Goal: Task Accomplishment & Management: Manage account settings

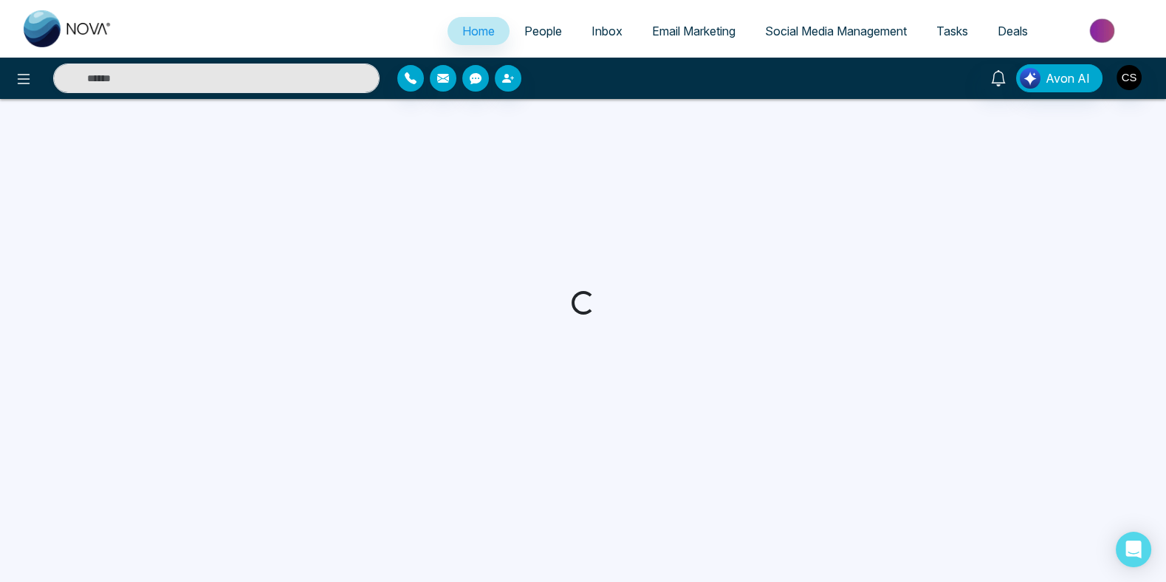
select select "*"
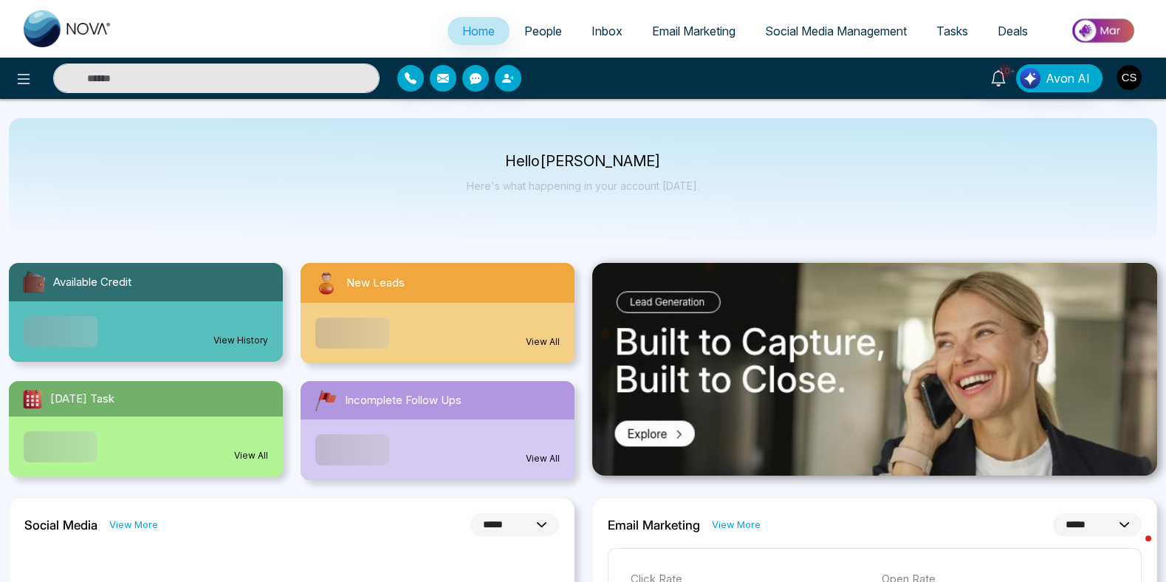
click at [531, 32] on span "People" at bounding box center [543, 31] width 38 height 15
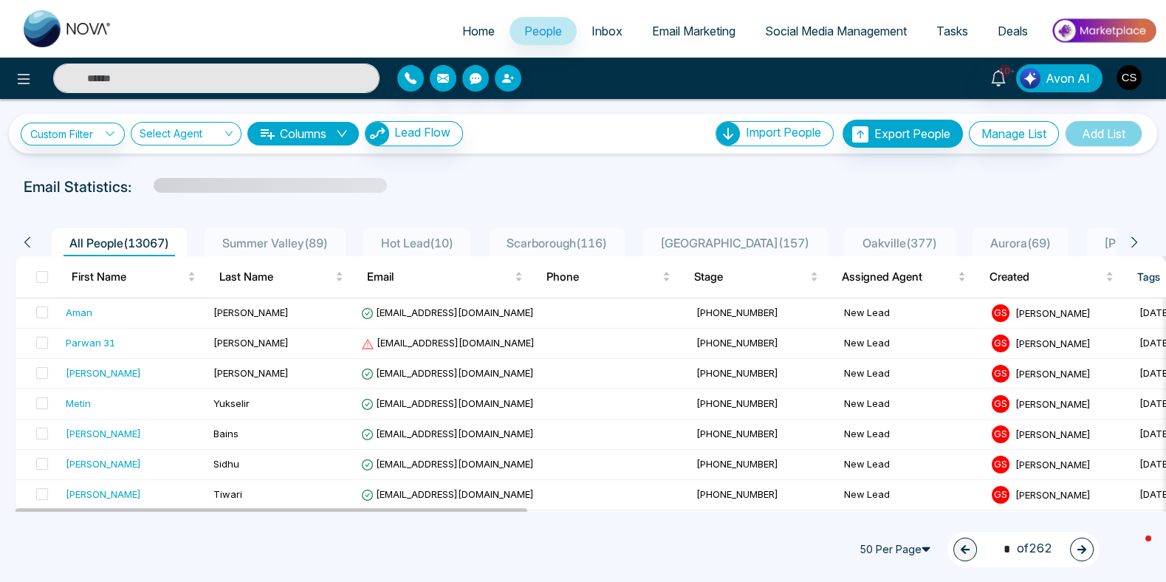
click at [671, 35] on span "Email Marketing" at bounding box center [693, 31] width 83 height 15
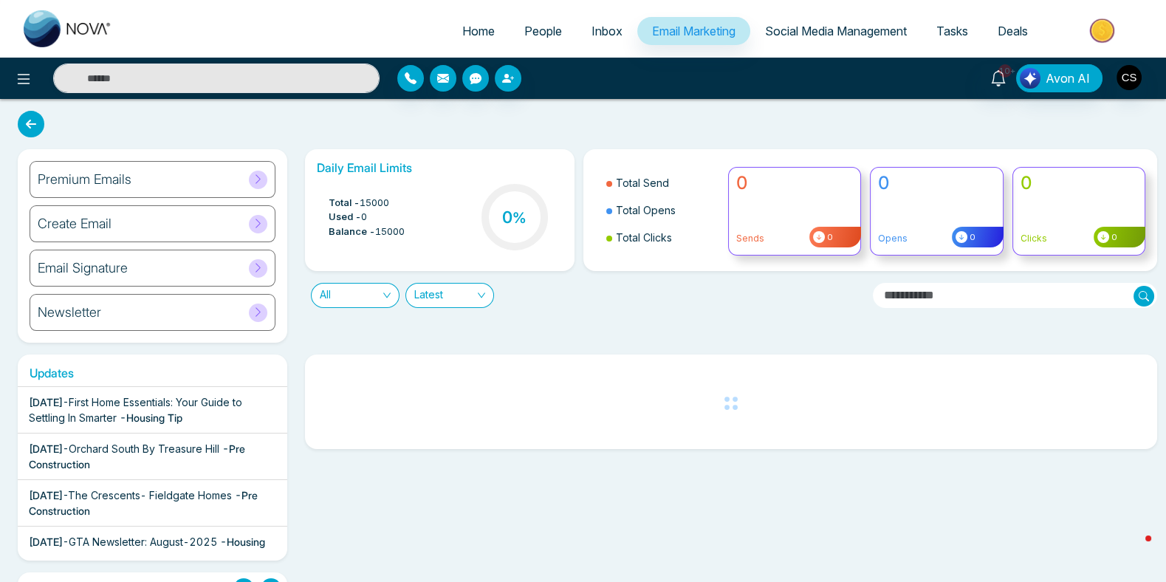
click at [150, 177] on div "Premium Emails" at bounding box center [153, 179] width 246 height 37
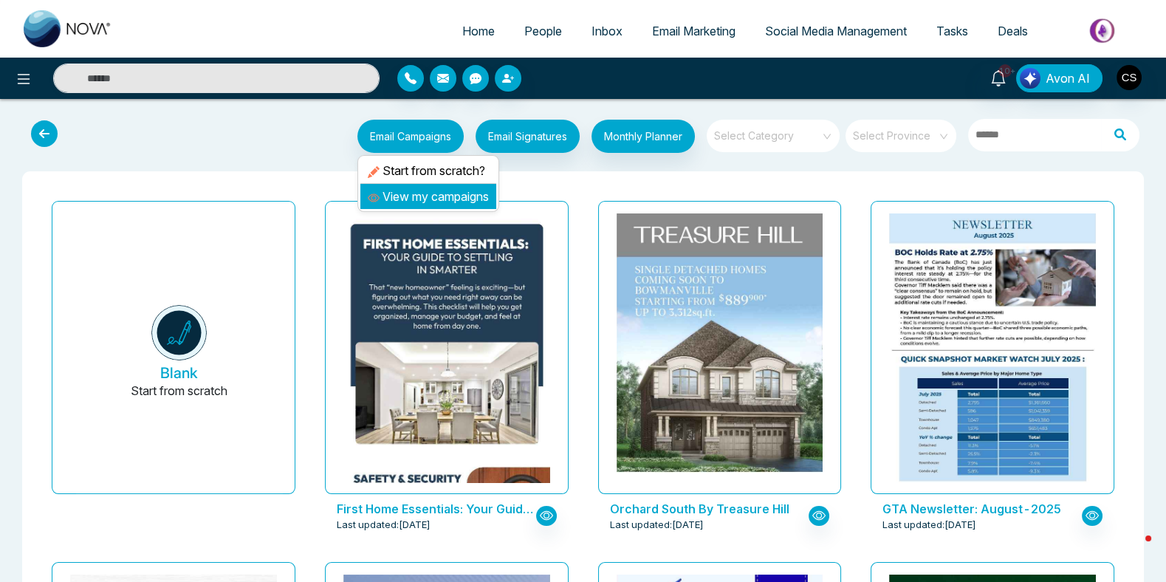
click at [420, 205] on li "View my campaigns" at bounding box center [428, 196] width 136 height 25
click at [422, 200] on link "View my campaigns" at bounding box center [428, 196] width 121 height 15
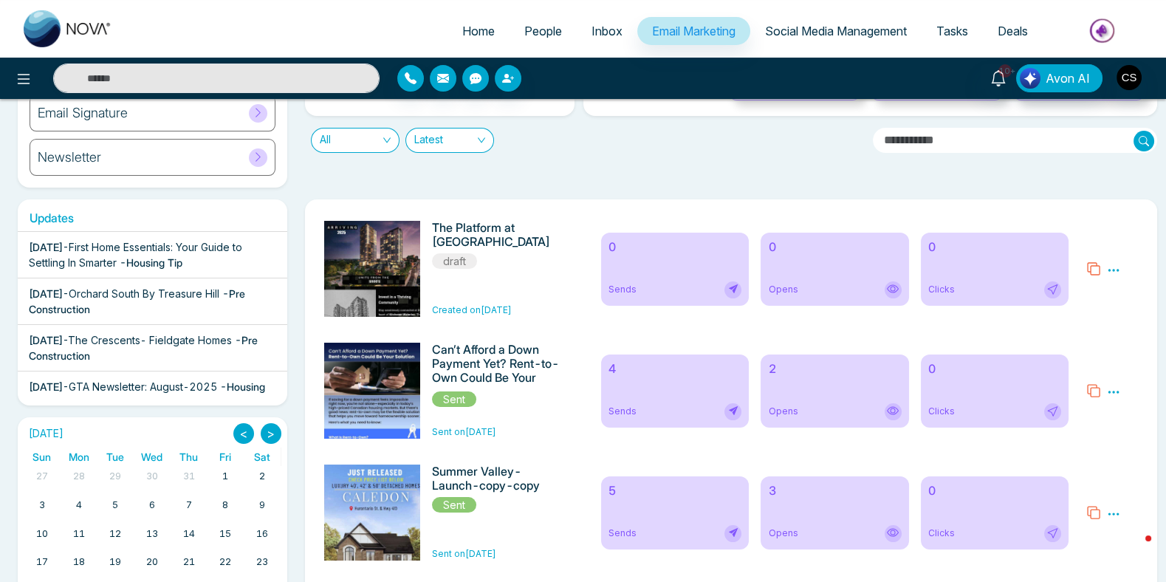
scroll to position [241, 0]
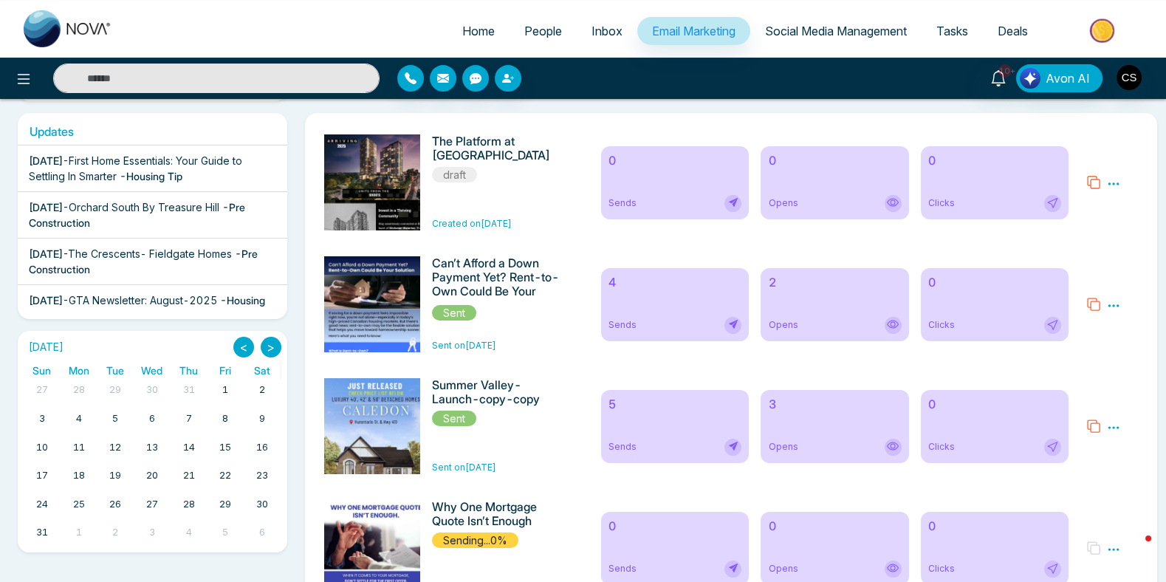
click at [1111, 182] on icon at bounding box center [1113, 183] width 13 height 13
click at [1089, 249] on span "Delete" at bounding box center [1085, 247] width 32 height 13
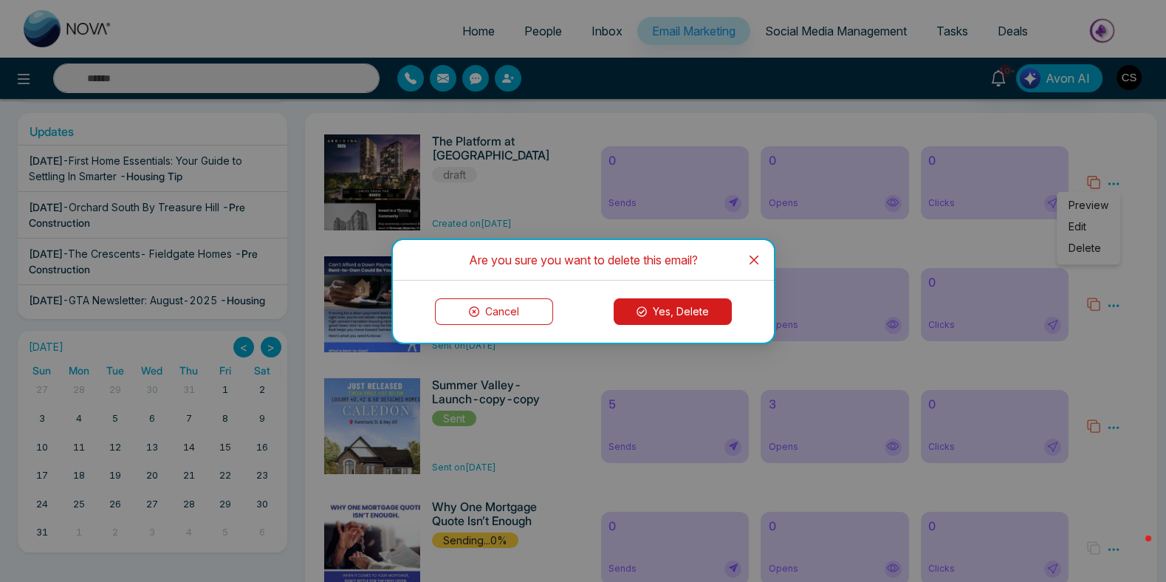
click at [696, 307] on button "Yes, Delete" at bounding box center [673, 311] width 118 height 27
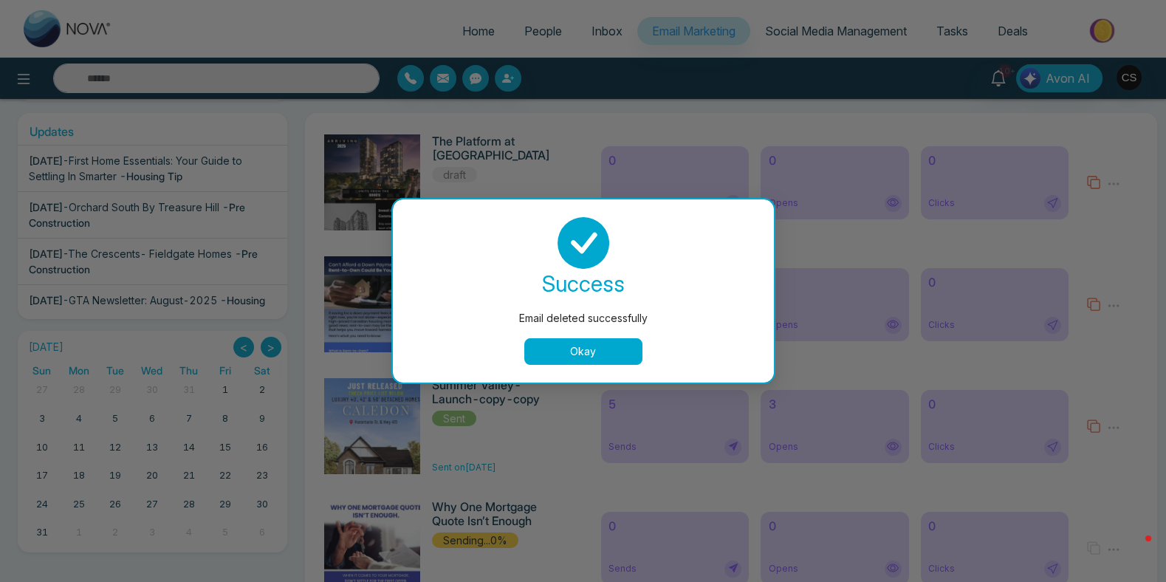
drag, startPoint x: 602, startPoint y: 357, endPoint x: 618, endPoint y: 354, distance: 16.4
click at [602, 357] on button "Okay" at bounding box center [583, 351] width 118 height 27
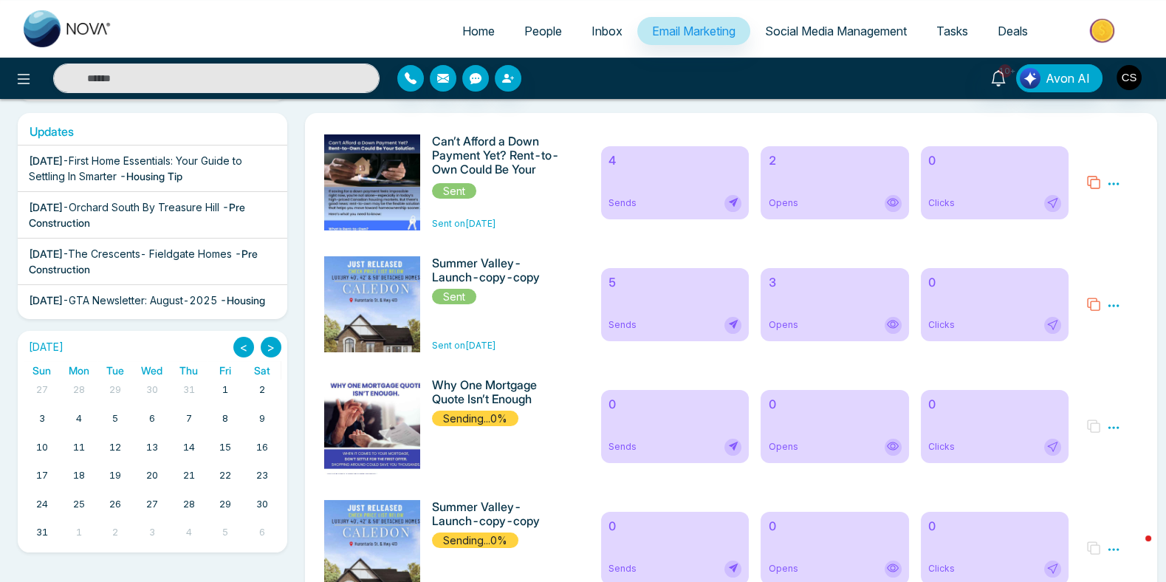
drag, startPoint x: 1111, startPoint y: 305, endPoint x: 1128, endPoint y: 225, distance: 81.4
click at [1114, 183] on icon at bounding box center [1113, 183] width 11 height 2
click at [1083, 247] on span "Delete" at bounding box center [1082, 247] width 32 height 13
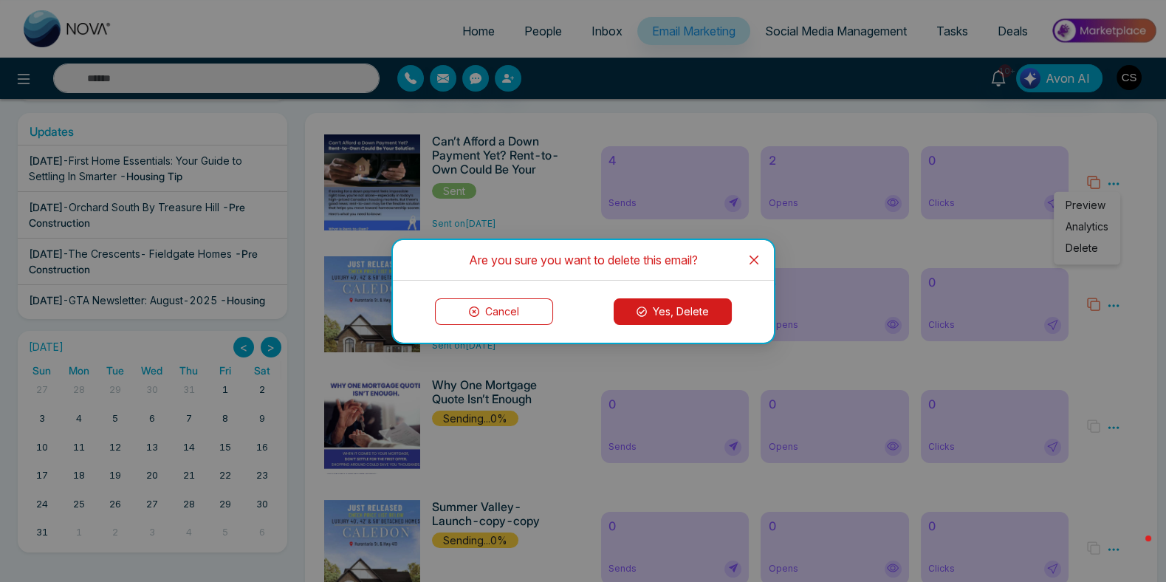
click at [713, 314] on button "Yes, Delete" at bounding box center [673, 311] width 118 height 27
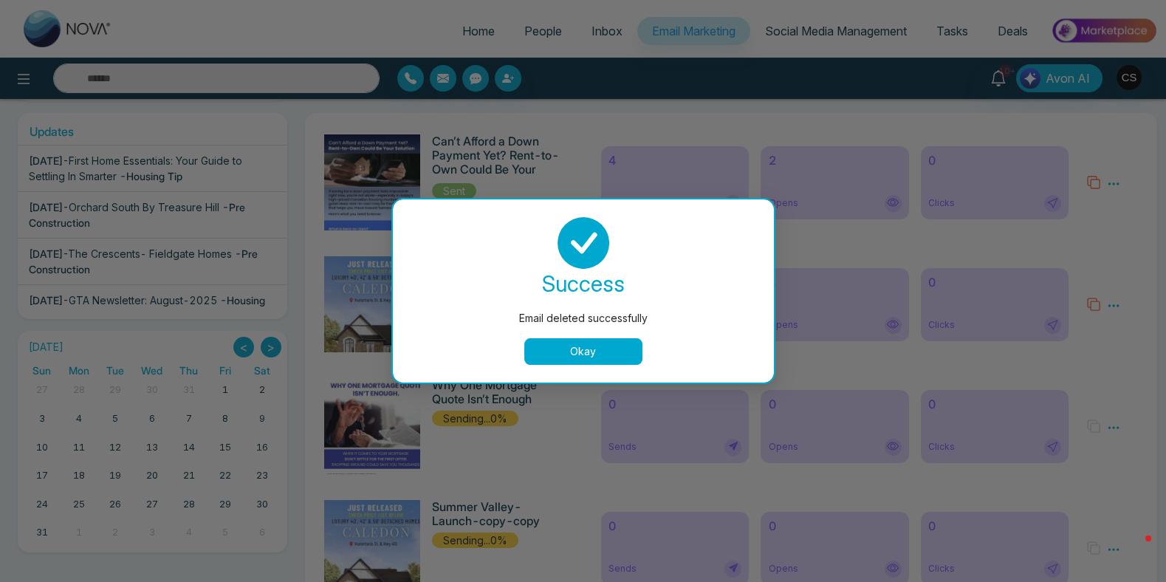
click at [607, 357] on button "Okay" at bounding box center [583, 351] width 118 height 27
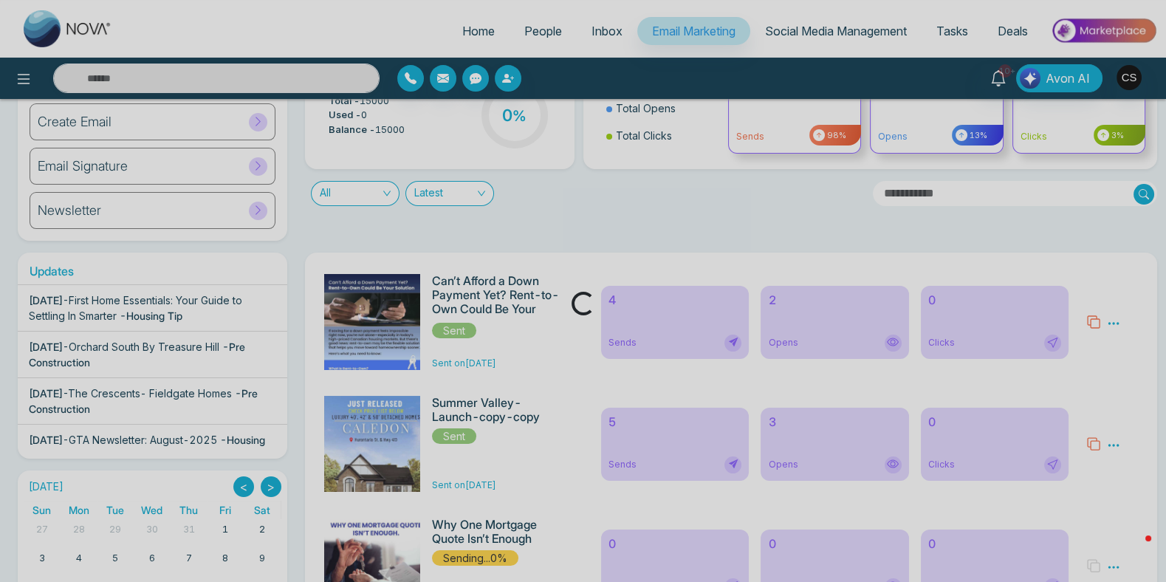
scroll to position [174, 0]
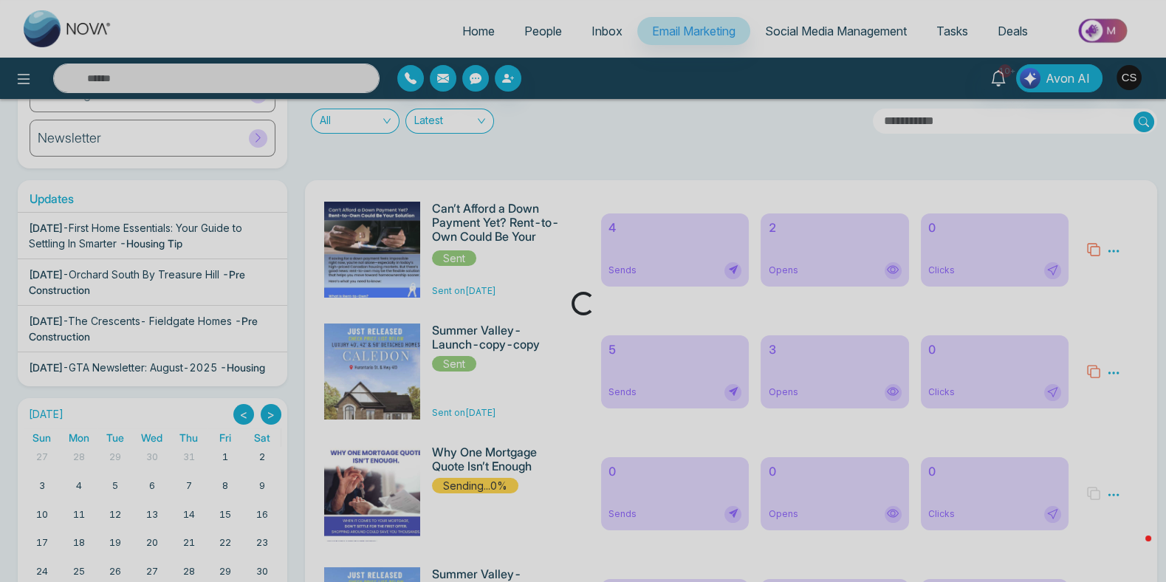
click at [1089, 373] on div "Loading..." at bounding box center [583, 291] width 1166 height 582
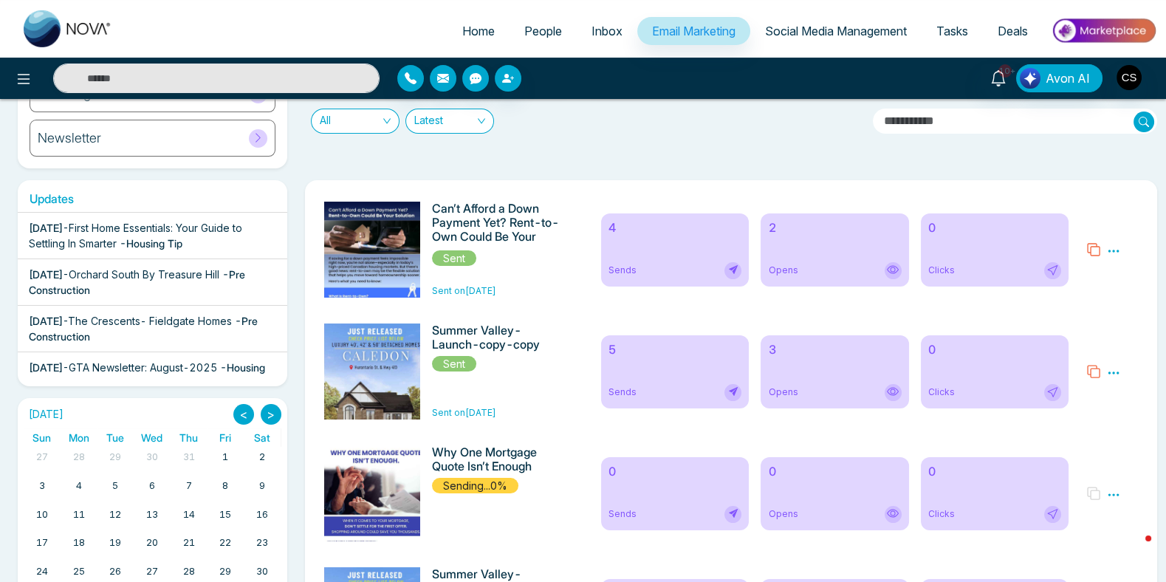
click at [1096, 366] on icon at bounding box center [1093, 371] width 13 height 13
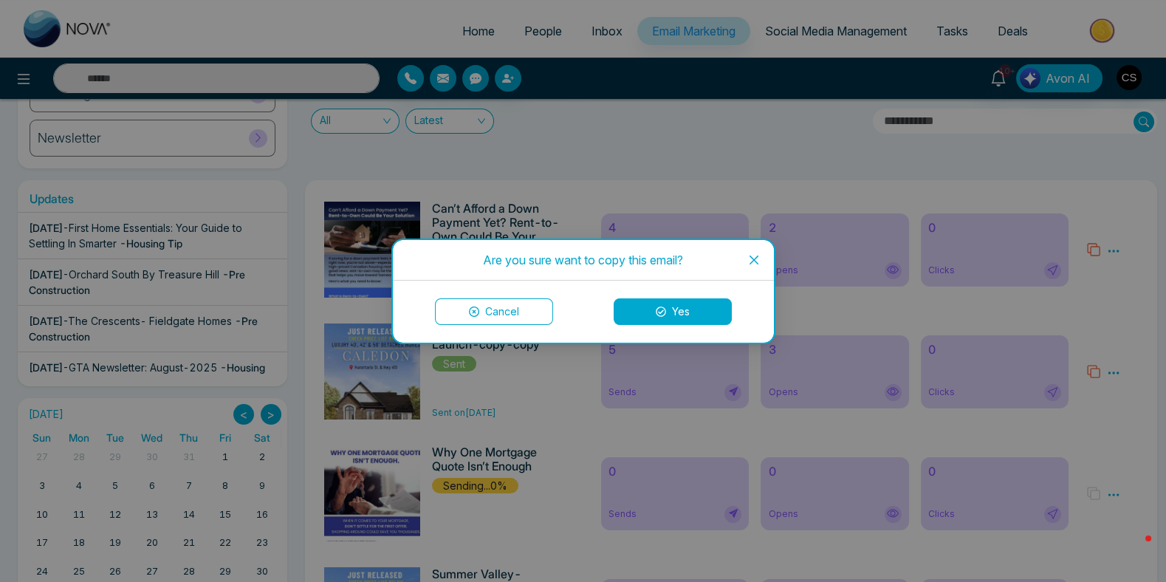
click at [674, 312] on button "Yes" at bounding box center [673, 311] width 118 height 27
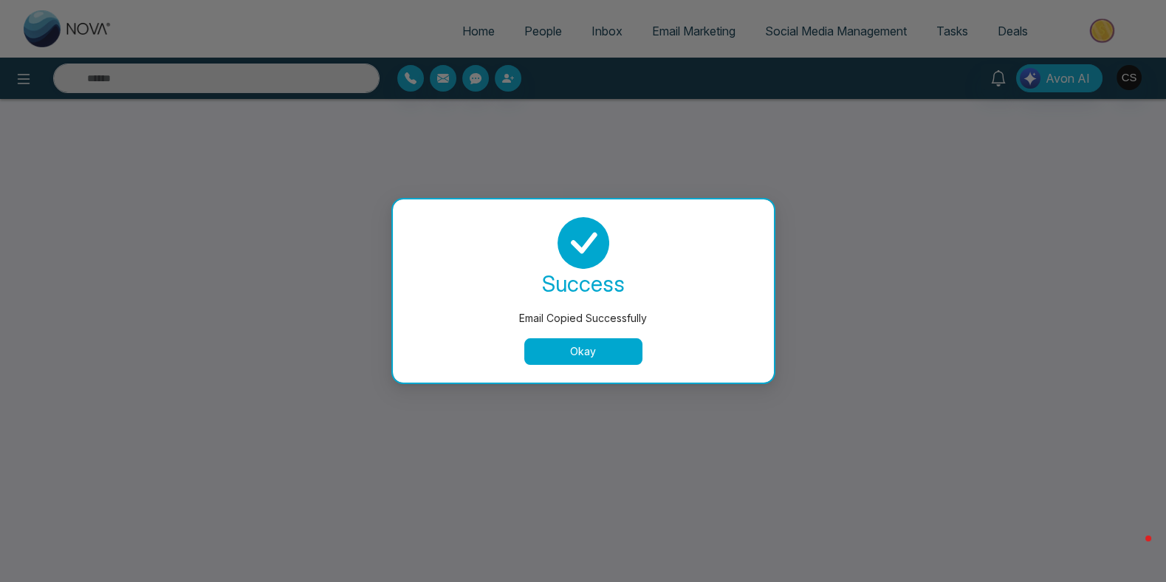
click at [580, 359] on button "Okay" at bounding box center [583, 351] width 118 height 27
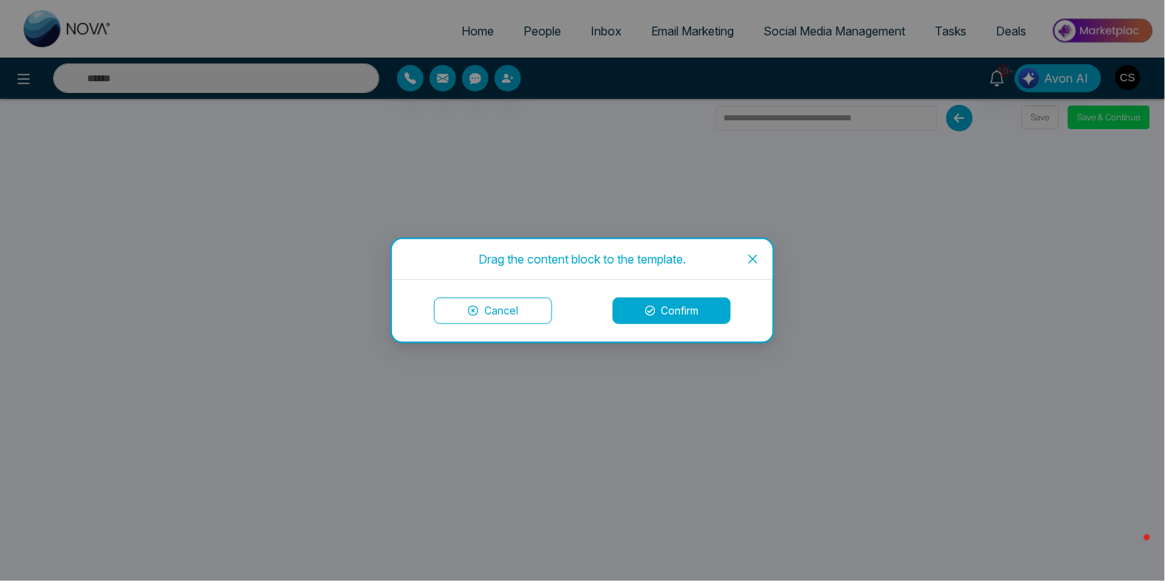
click at [753, 260] on icon "close" at bounding box center [753, 259] width 9 height 9
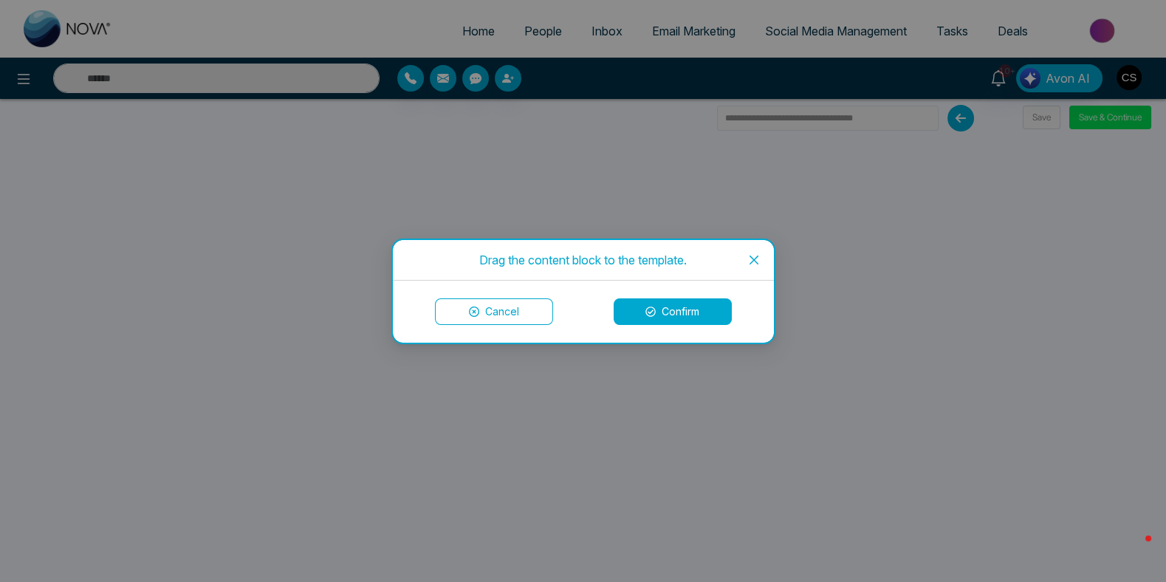
click at [750, 261] on icon "close" at bounding box center [754, 260] width 12 height 12
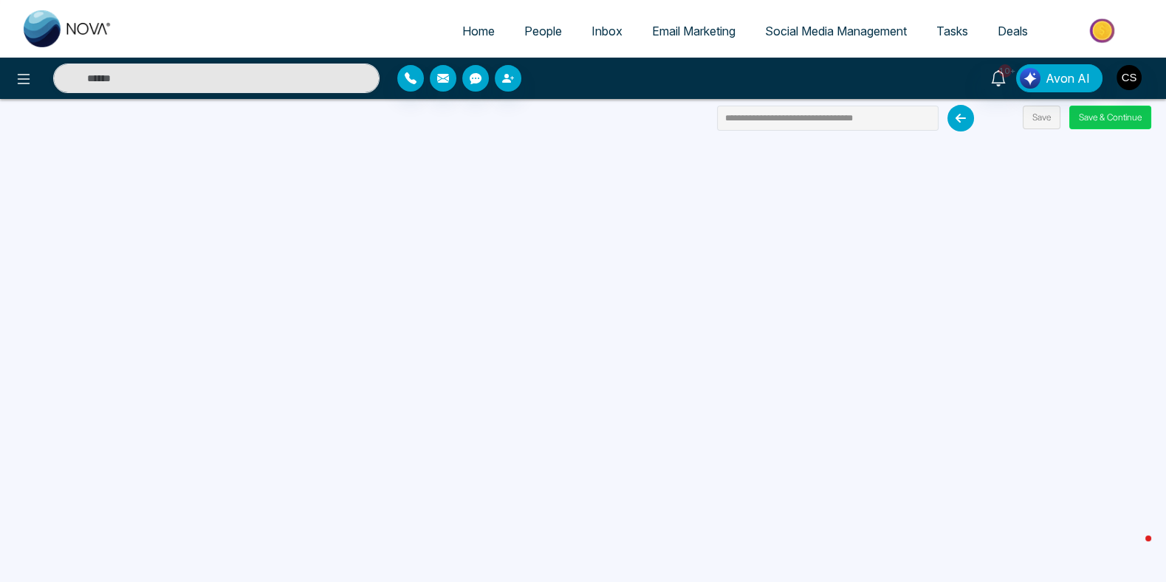
click at [1095, 120] on button "Save & Continue" at bounding box center [1110, 118] width 82 height 24
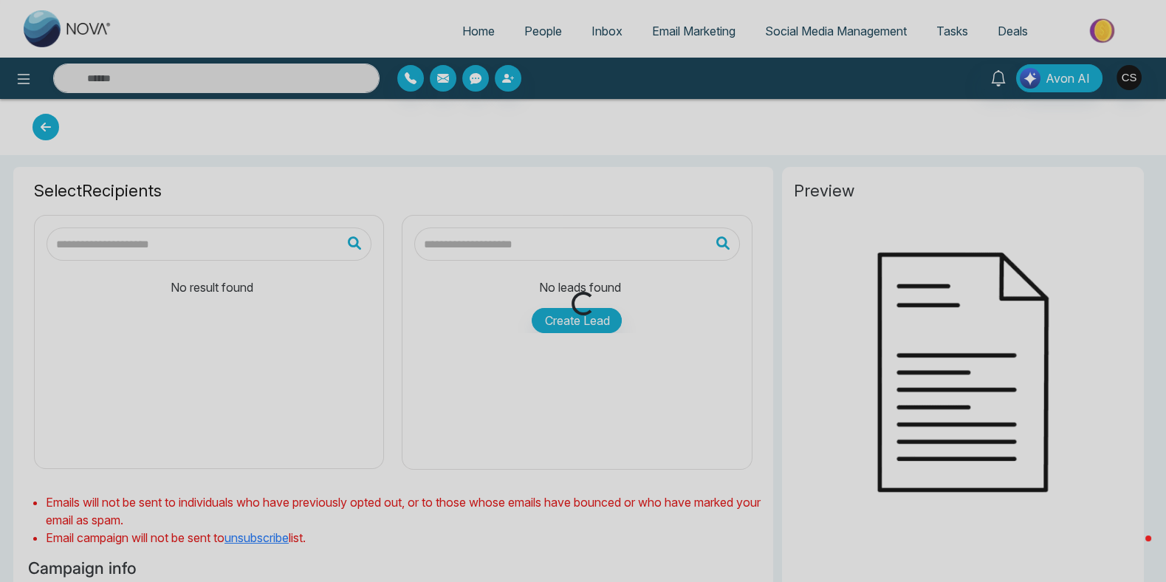
type input "**********"
type input "*********"
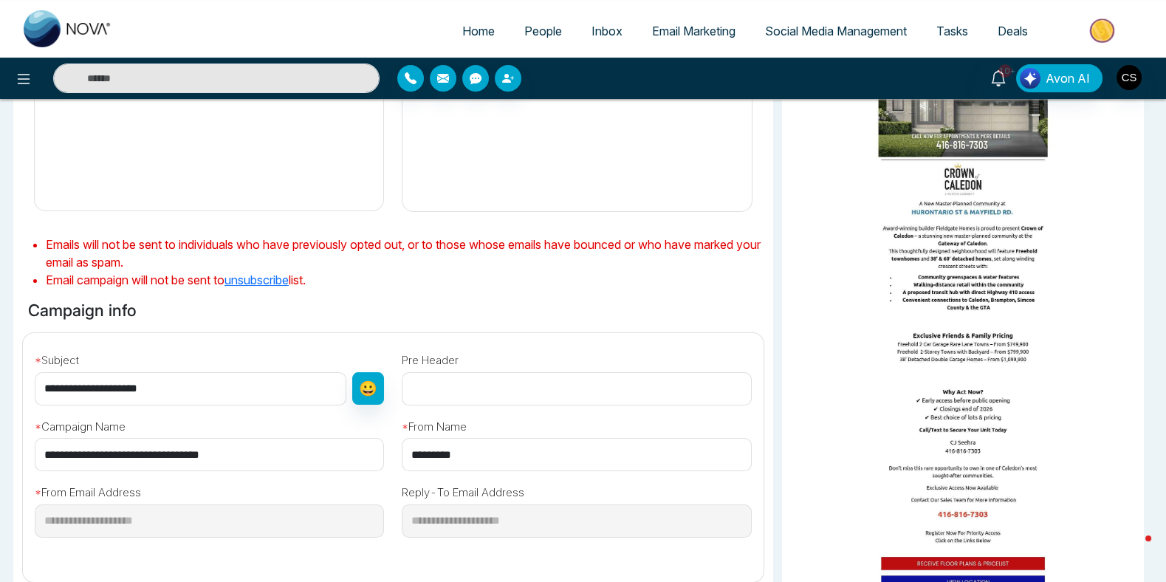
scroll to position [357, 0]
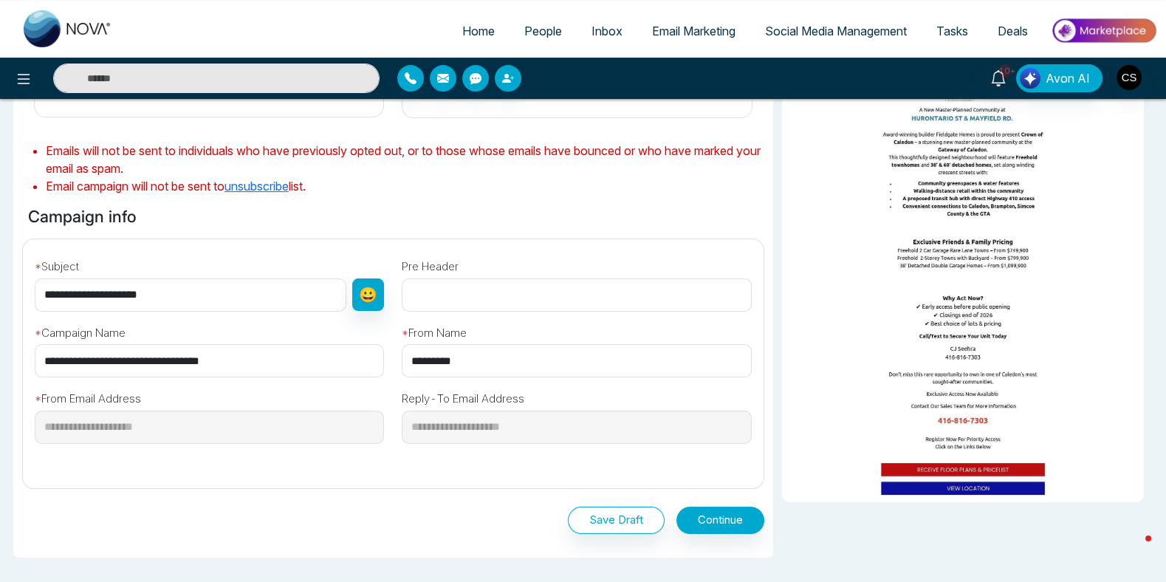
click at [282, 357] on input "**********" at bounding box center [209, 360] width 349 height 33
paste input "**********"
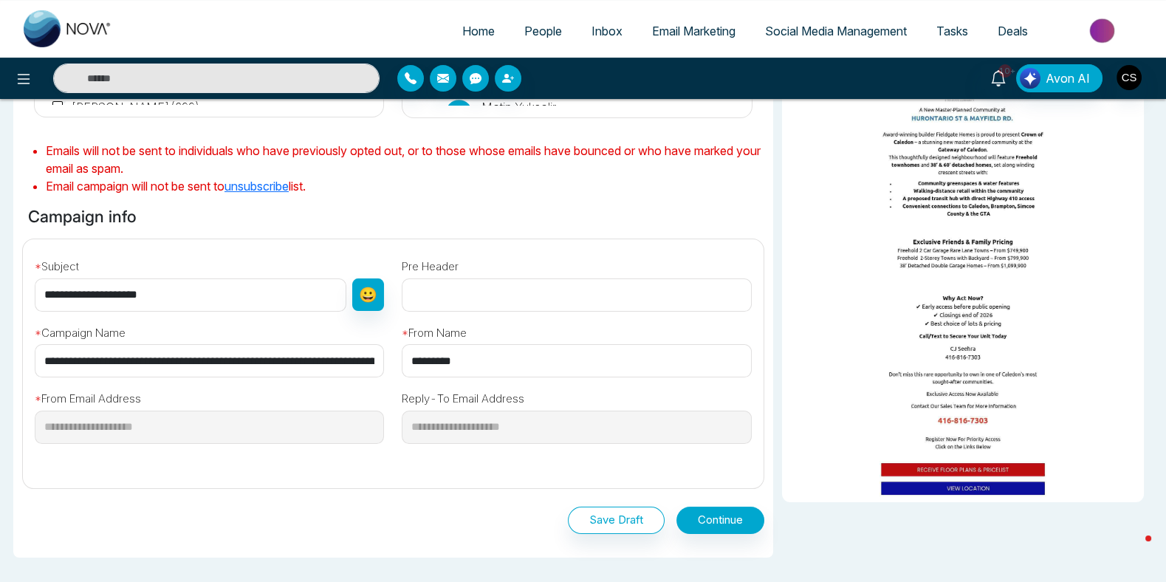
scroll to position [0, 179]
type input "**********"
click at [201, 288] on input "**********" at bounding box center [191, 294] width 312 height 33
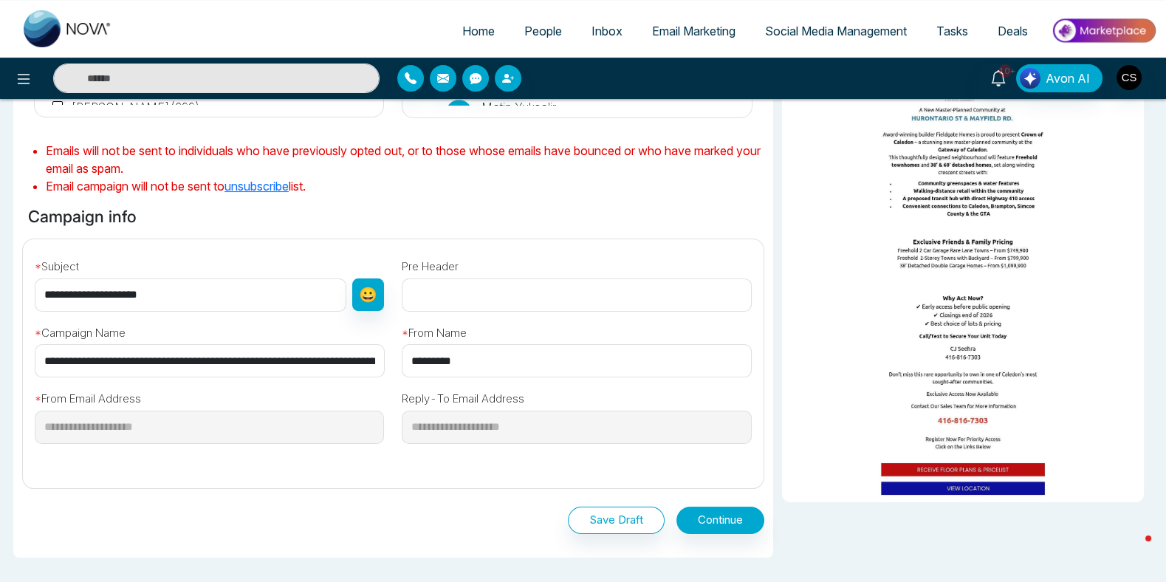
click at [201, 288] on input "**********" at bounding box center [191, 294] width 312 height 33
type input "*"
click at [86, 362] on input "**********" at bounding box center [210, 360] width 350 height 33
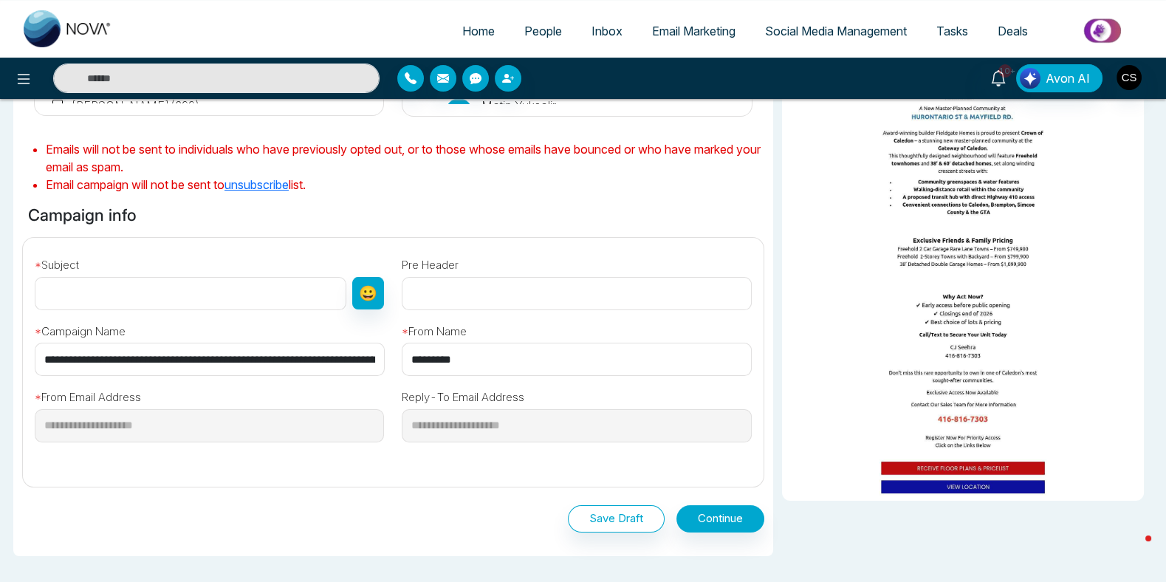
click at [86, 362] on input "**********" at bounding box center [210, 359] width 350 height 33
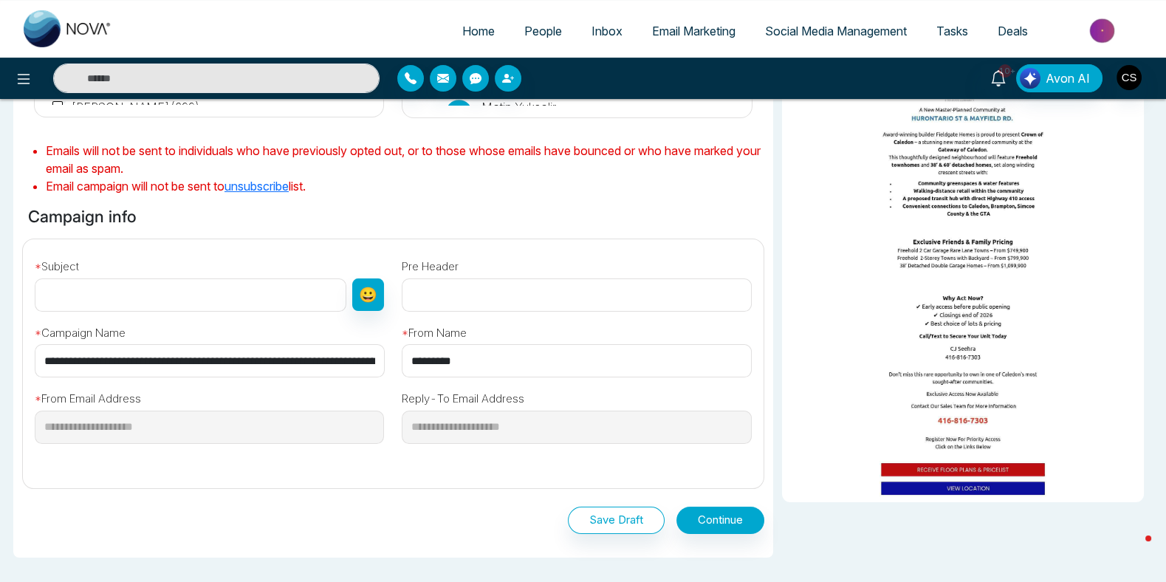
click at [86, 362] on input "**********" at bounding box center [210, 360] width 350 height 33
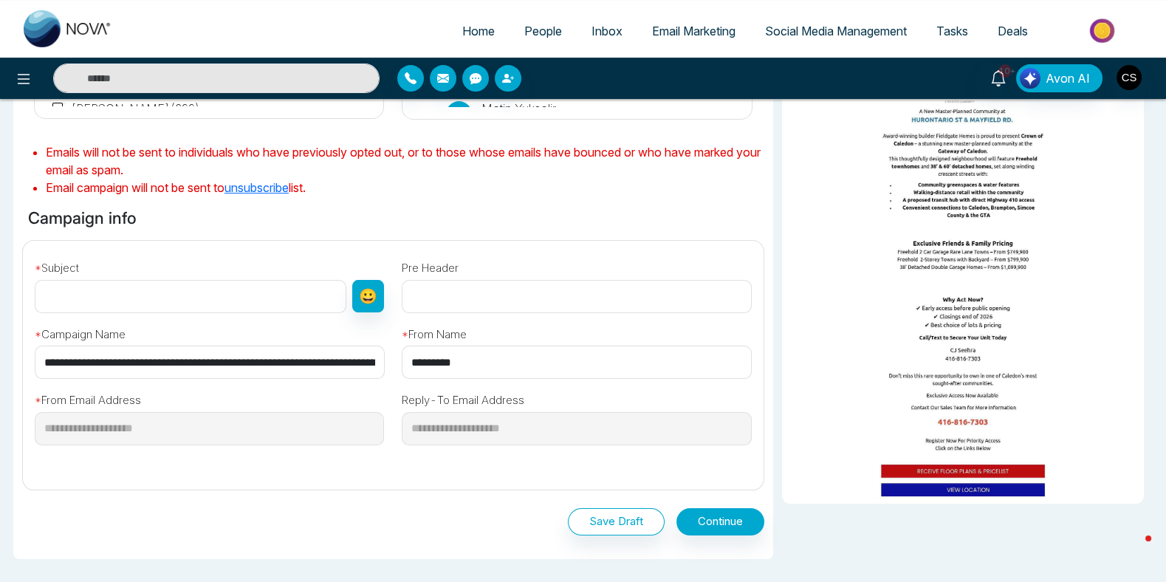
click at [83, 287] on input "text" at bounding box center [191, 296] width 312 height 33
paste input "**********"
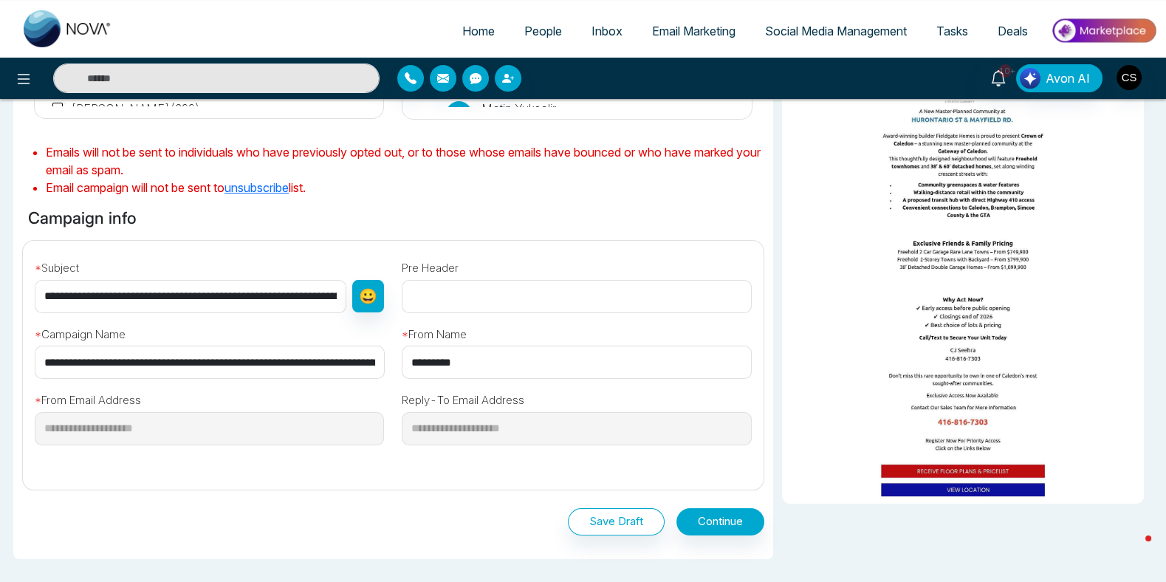
scroll to position [0, 213]
type input "**********"
drag, startPoint x: 140, startPoint y: 360, endPoint x: 483, endPoint y: 381, distance: 343.3
click at [483, 381] on div "**********" at bounding box center [393, 359] width 758 height 237
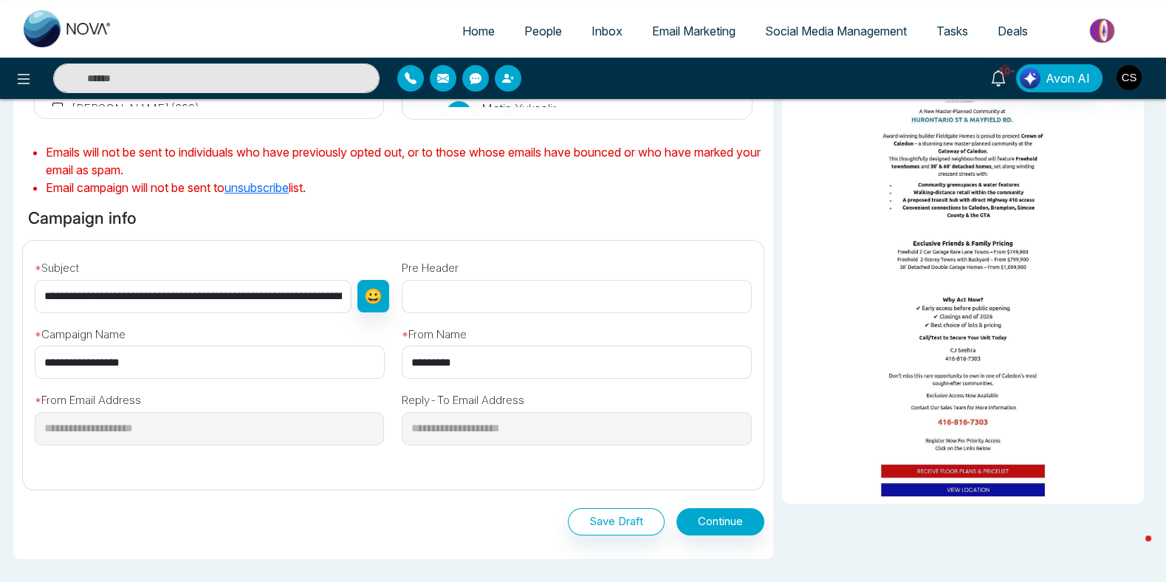
scroll to position [0, 0]
type input "**********"
click at [474, 297] on input "text" at bounding box center [576, 296] width 349 height 33
type input "*"
type input "**********"
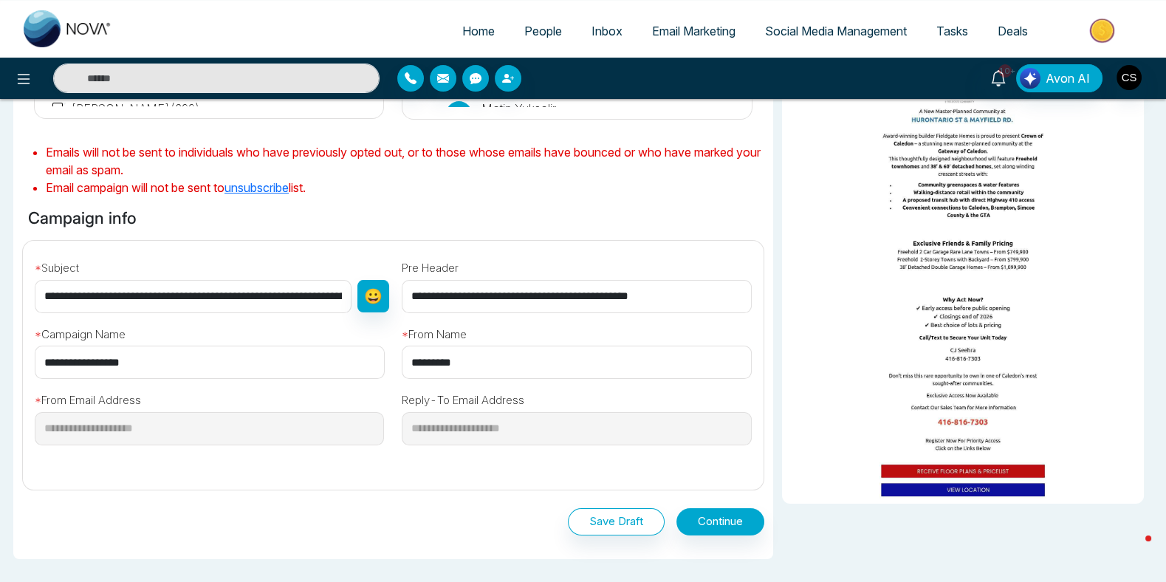
click at [458, 361] on input "*********" at bounding box center [576, 362] width 349 height 33
type input "**********"
click at [693, 522] on button "Continue" at bounding box center [720, 521] width 88 height 27
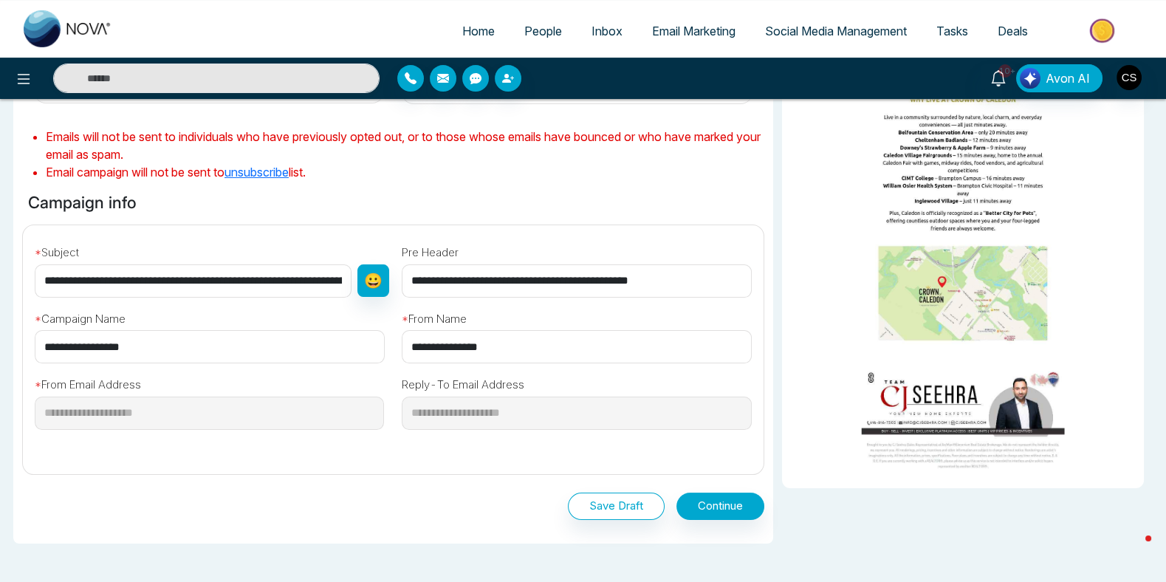
scroll to position [459, 0]
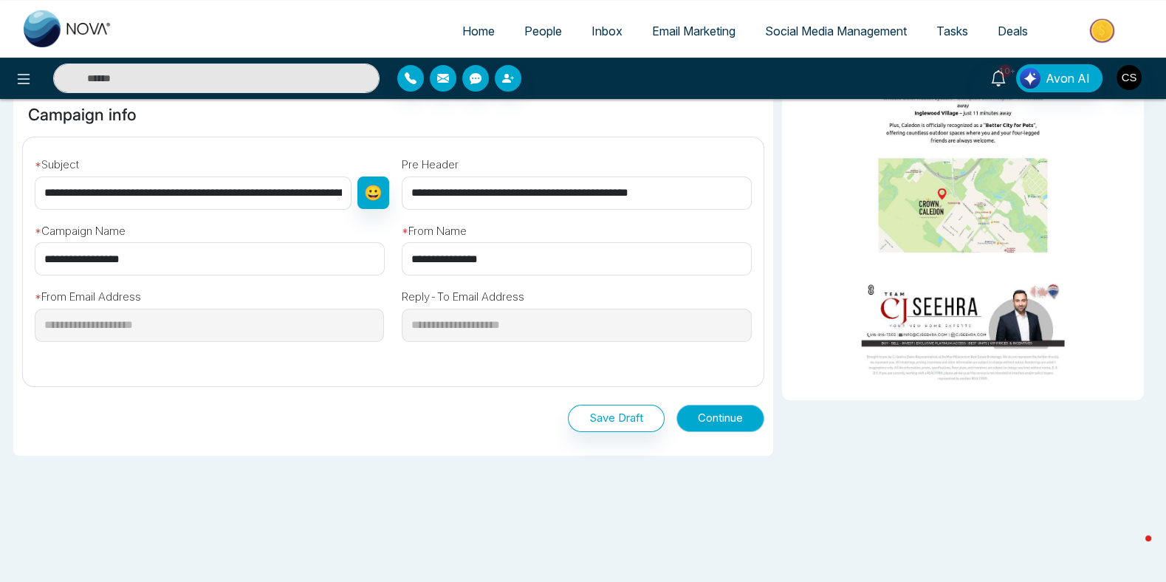
click at [738, 415] on button "Continue" at bounding box center [720, 418] width 88 height 27
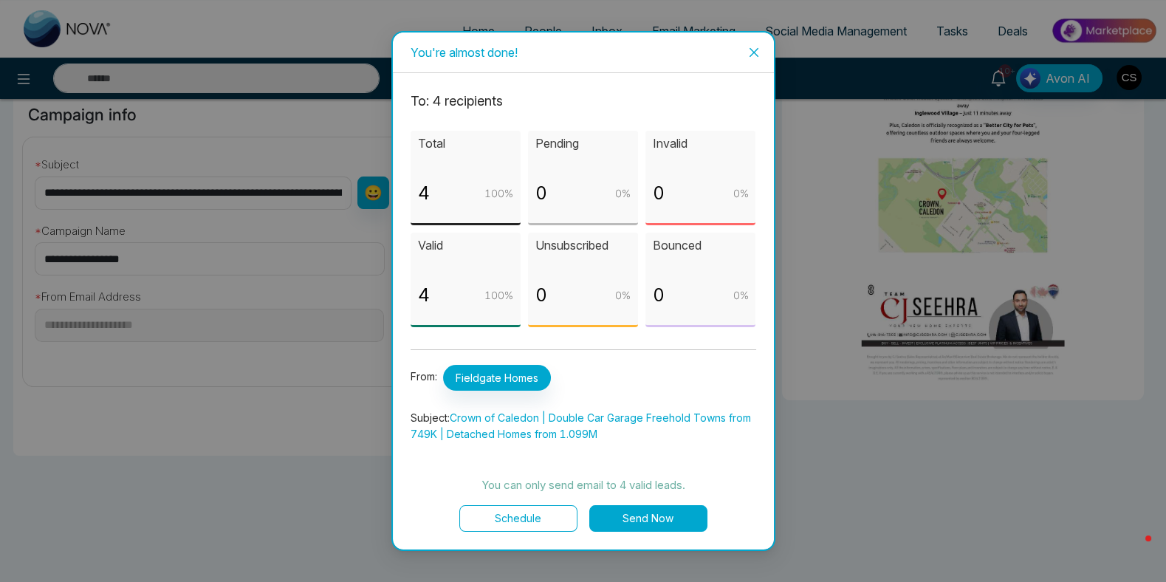
click at [658, 518] on button "Send Now" at bounding box center [648, 518] width 118 height 27
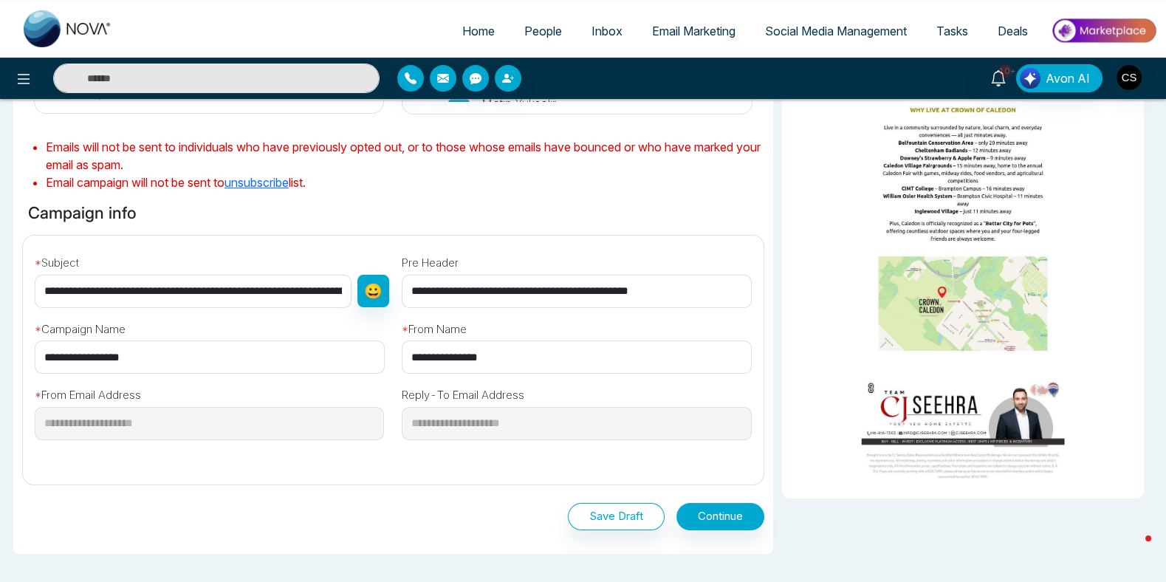
scroll to position [199, 0]
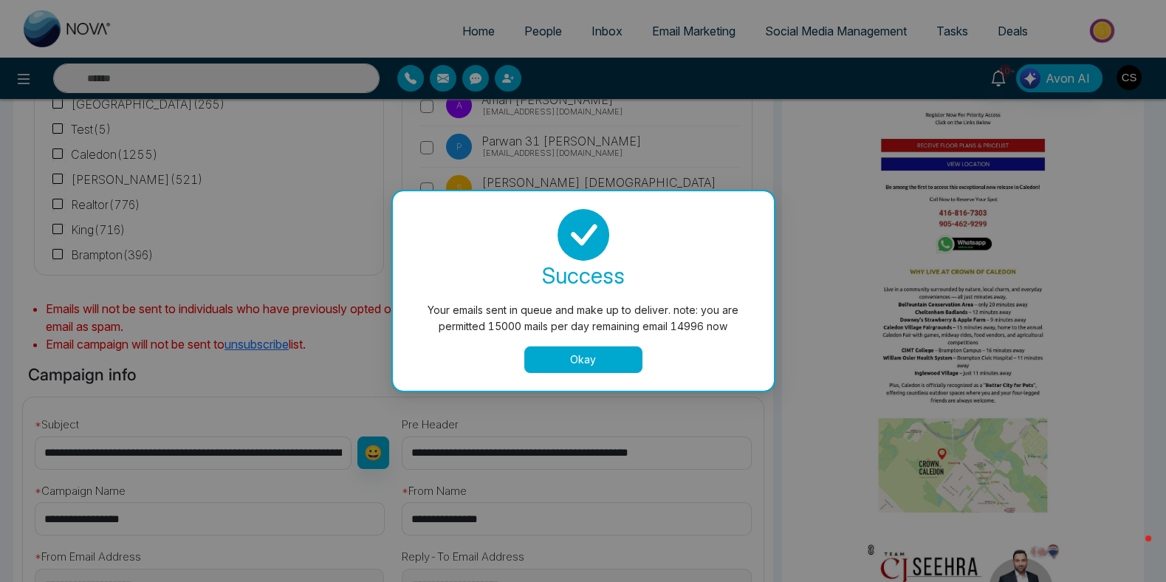
click at [618, 365] on button "Okay" at bounding box center [583, 359] width 118 height 27
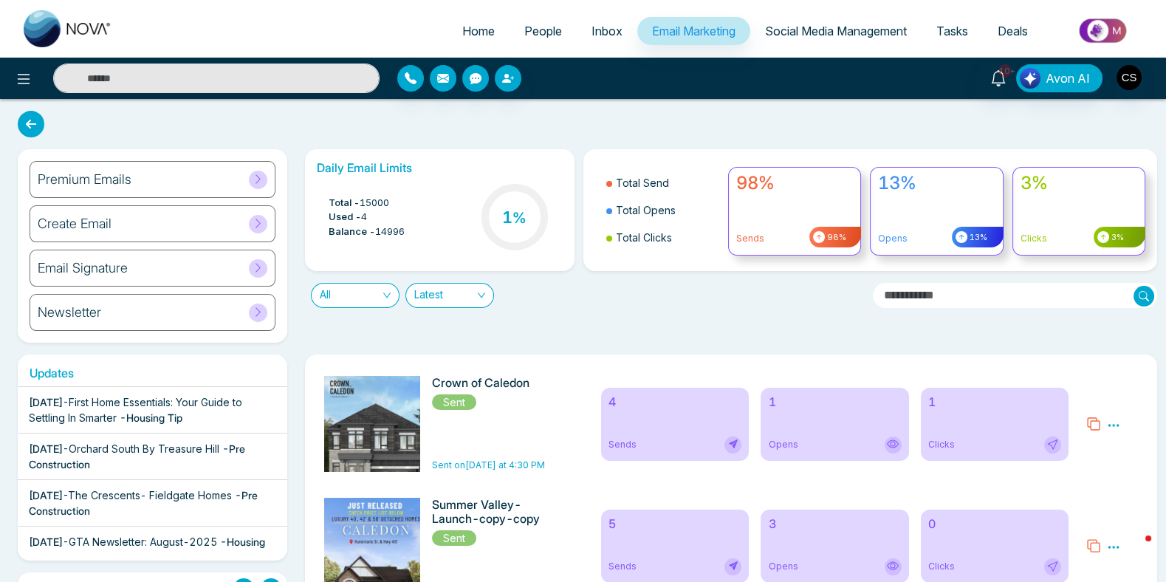
click at [1114, 425] on icon at bounding box center [1113, 425] width 11 height 2
click at [1092, 426] on icon at bounding box center [1093, 424] width 15 height 15
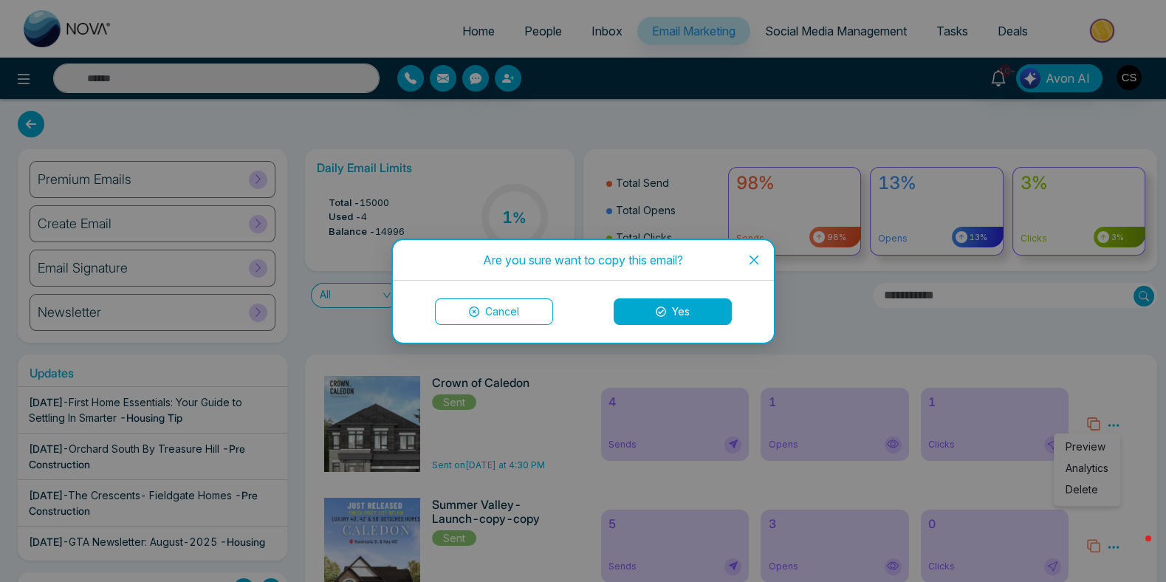
click at [681, 319] on button "Yes" at bounding box center [673, 311] width 118 height 27
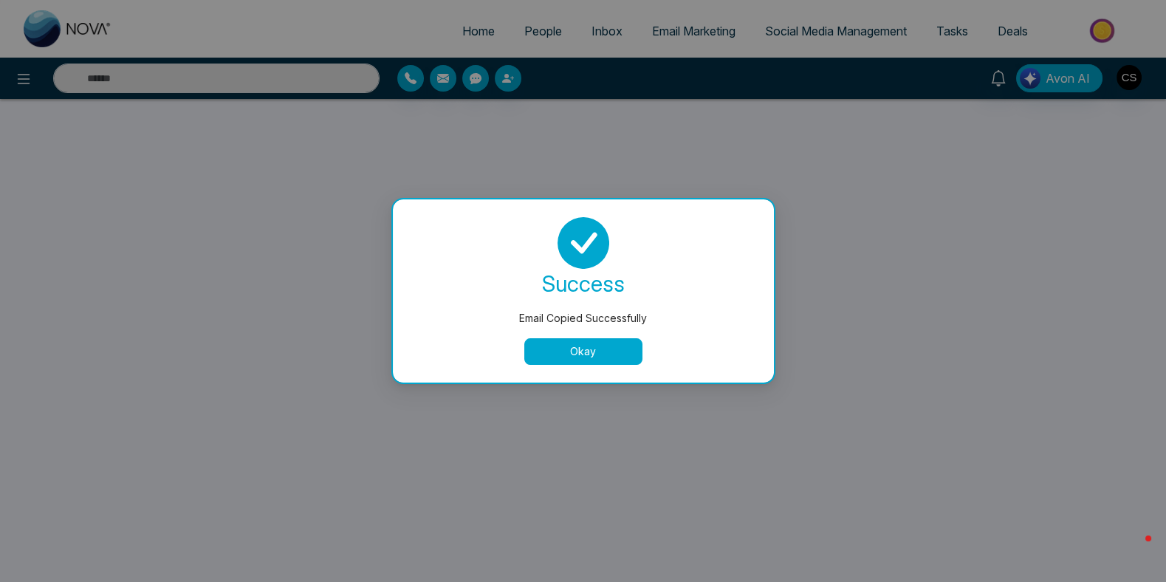
click at [613, 350] on button "Okay" at bounding box center [583, 351] width 118 height 27
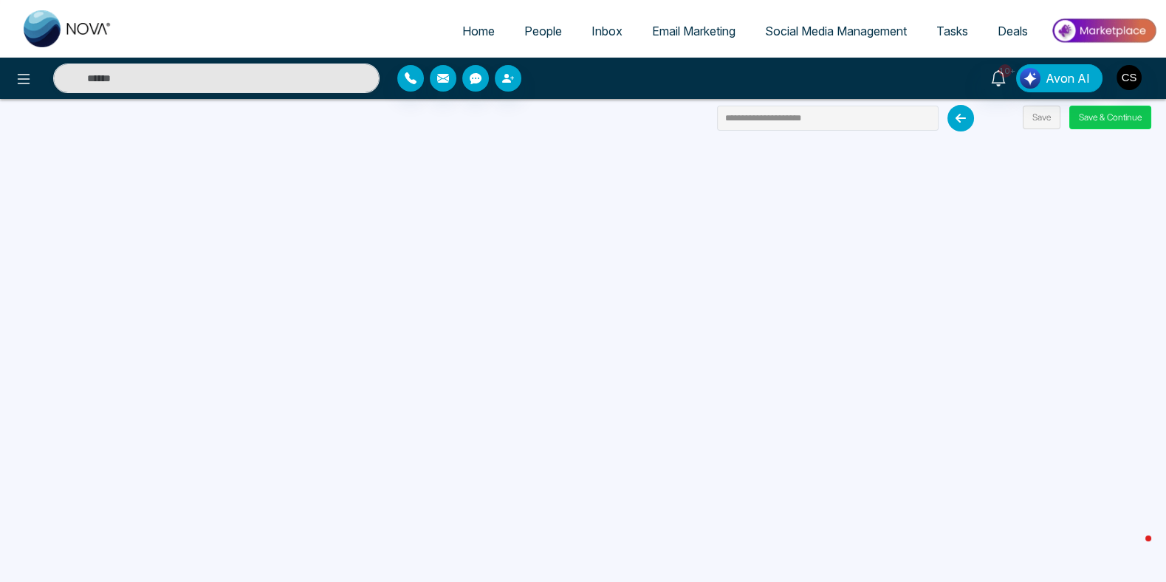
click at [1095, 116] on button "Save & Continue" at bounding box center [1110, 118] width 82 height 24
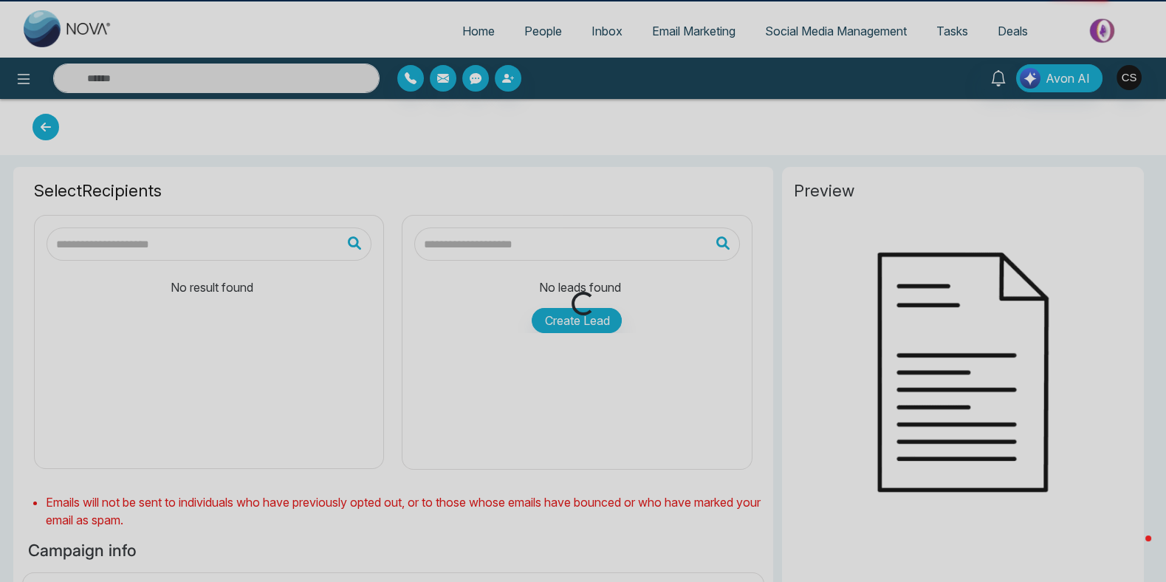
click at [1093, 117] on div "Loading..." at bounding box center [583, 291] width 1166 height 582
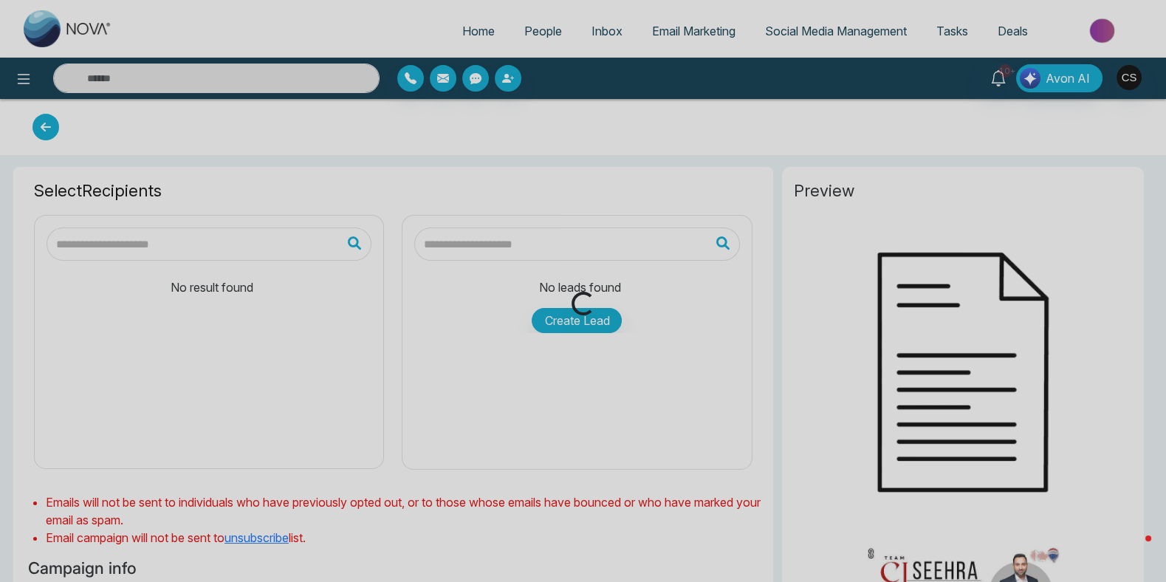
type input "**********"
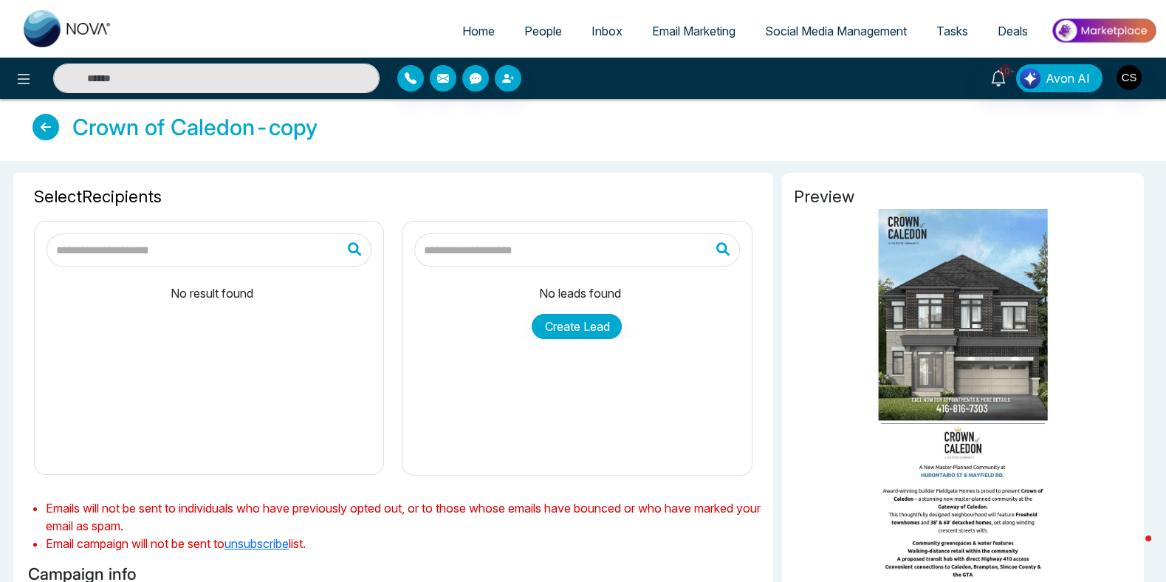
click at [186, 260] on input "text" at bounding box center [209, 249] width 325 height 33
click at [196, 304] on div "No result found" at bounding box center [209, 365] width 325 height 196
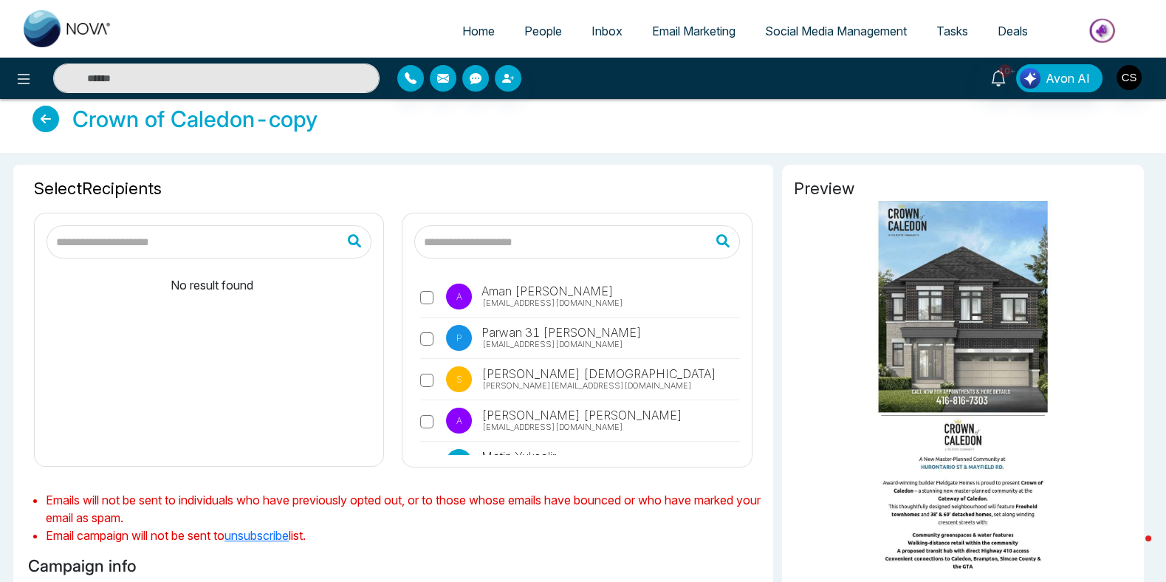
click at [515, 261] on div "A [PERSON_NAME] [EMAIL_ADDRESS][DOMAIN_NAME] P Parwan 31 [PERSON_NAME] [EMAIL_A…" at bounding box center [576, 339] width 349 height 253
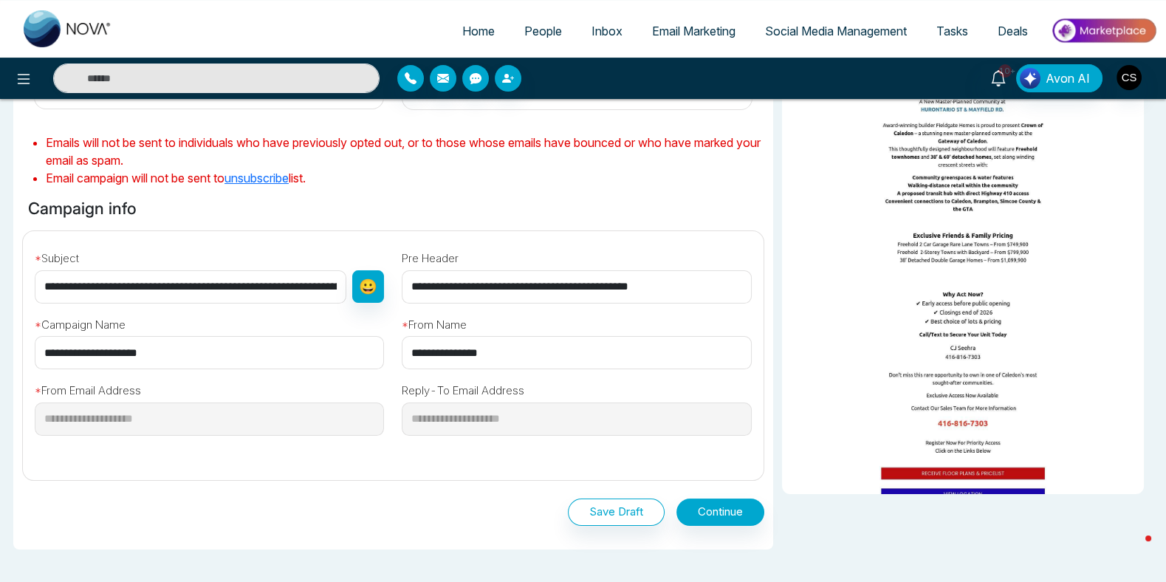
scroll to position [459, 0]
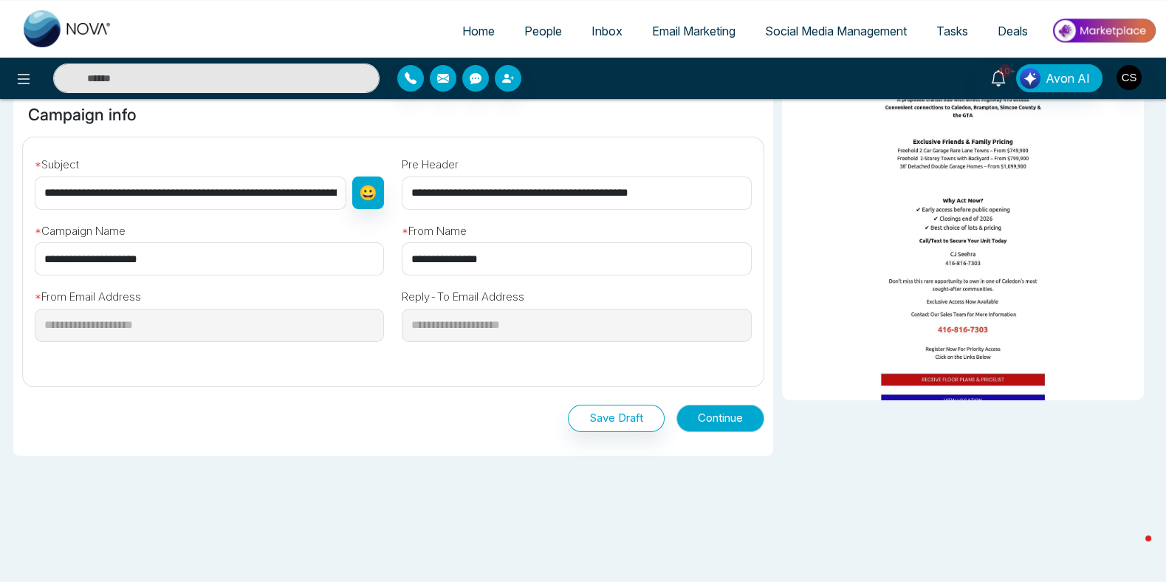
click at [721, 419] on button "Continue" at bounding box center [720, 418] width 88 height 27
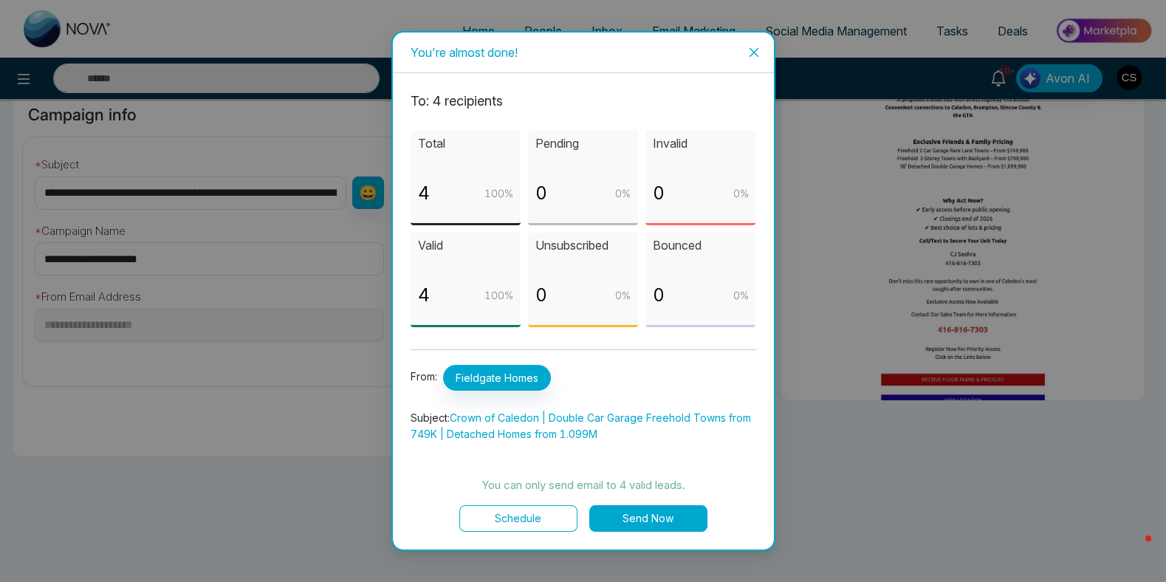
click at [660, 516] on button "Send Now" at bounding box center [648, 518] width 118 height 27
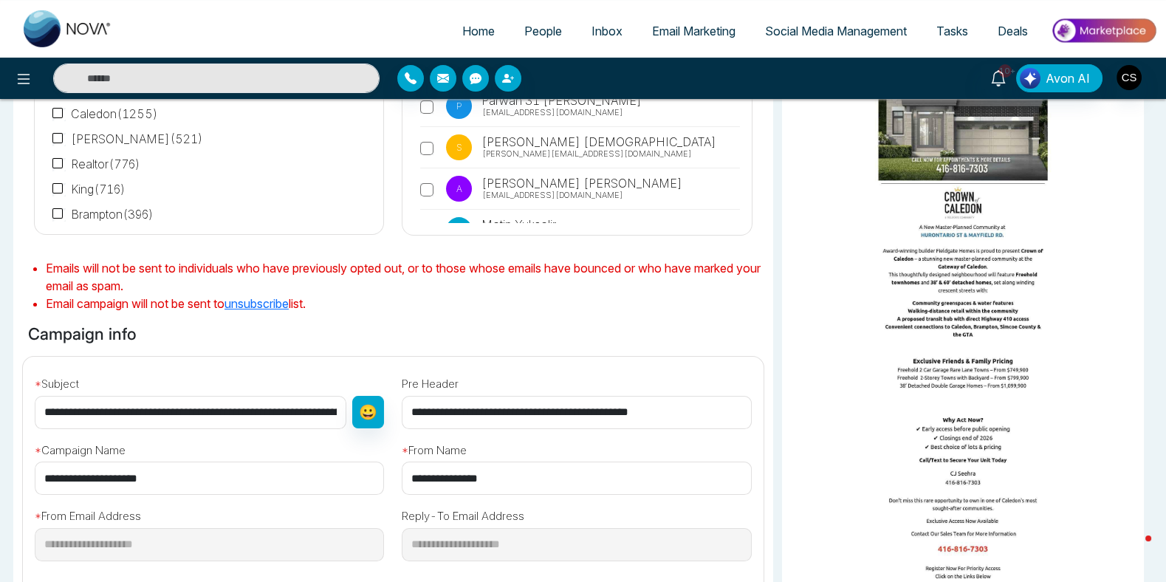
scroll to position [364, 0]
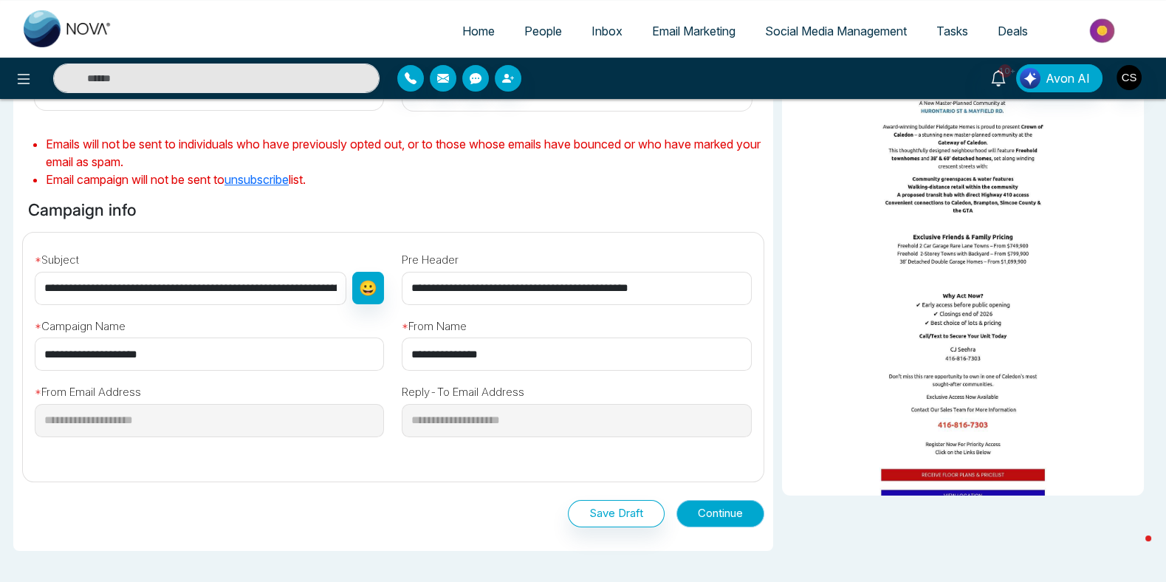
click at [714, 514] on button "Continue" at bounding box center [720, 513] width 88 height 27
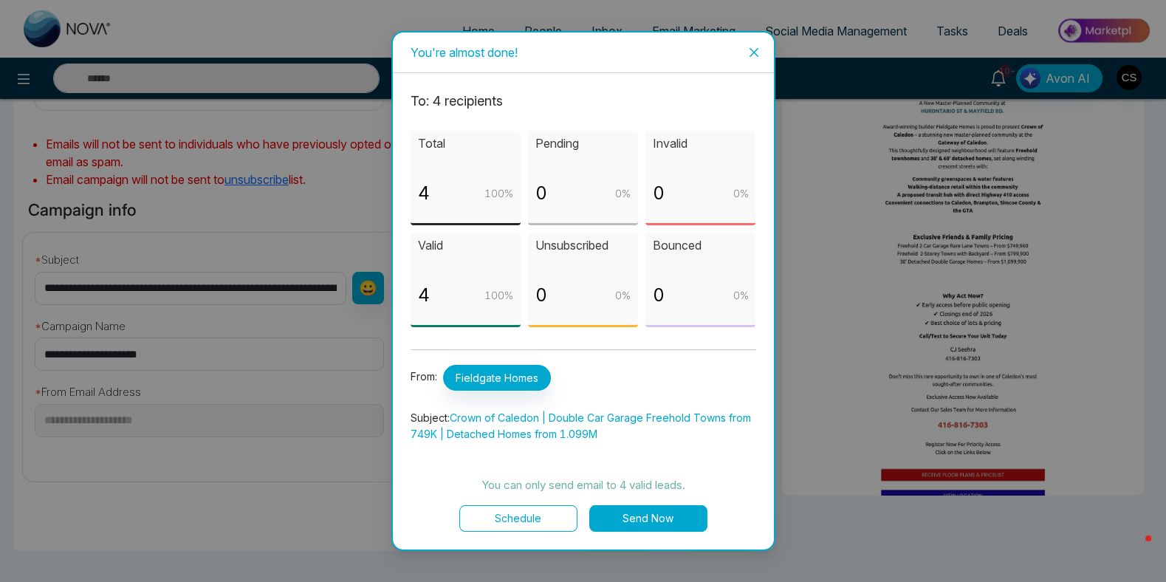
click at [655, 511] on button "Send Now" at bounding box center [648, 518] width 118 height 27
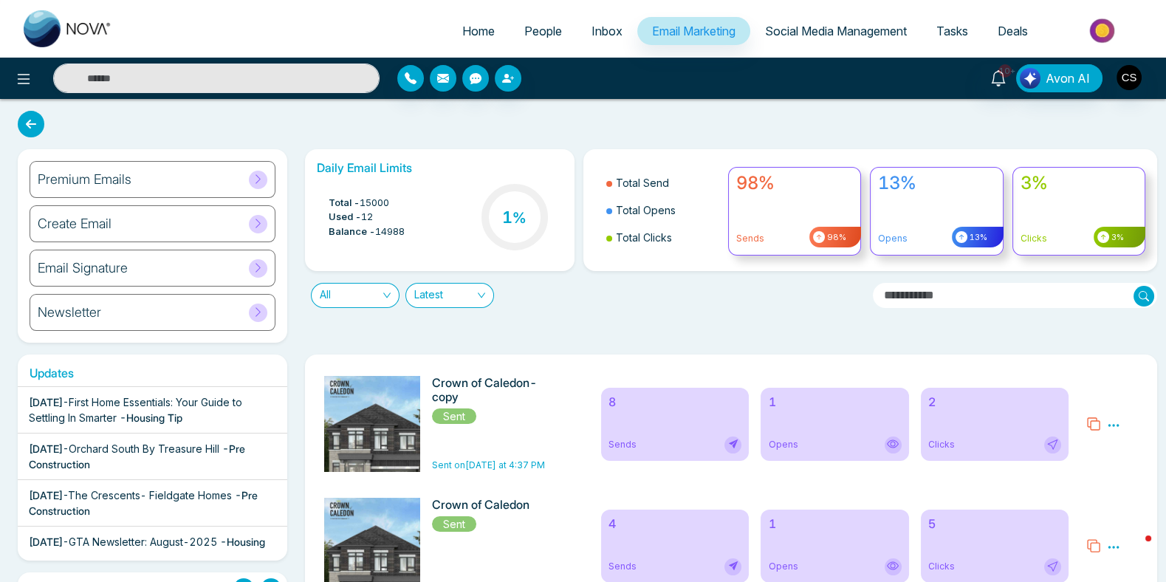
click at [1093, 425] on icon at bounding box center [1093, 424] width 15 height 15
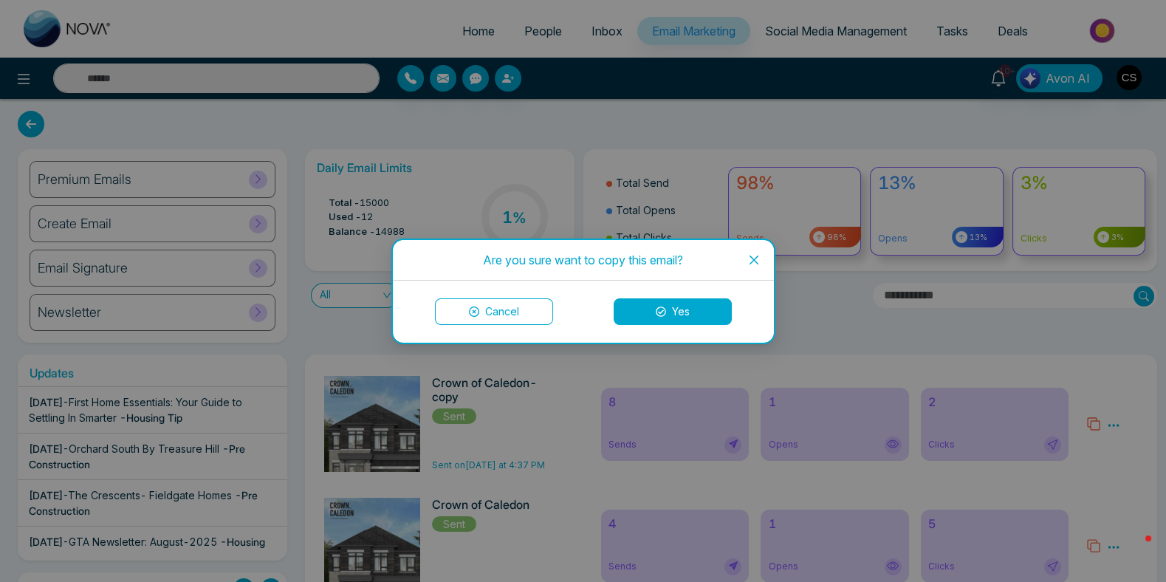
click at [674, 315] on button "Yes" at bounding box center [673, 311] width 118 height 27
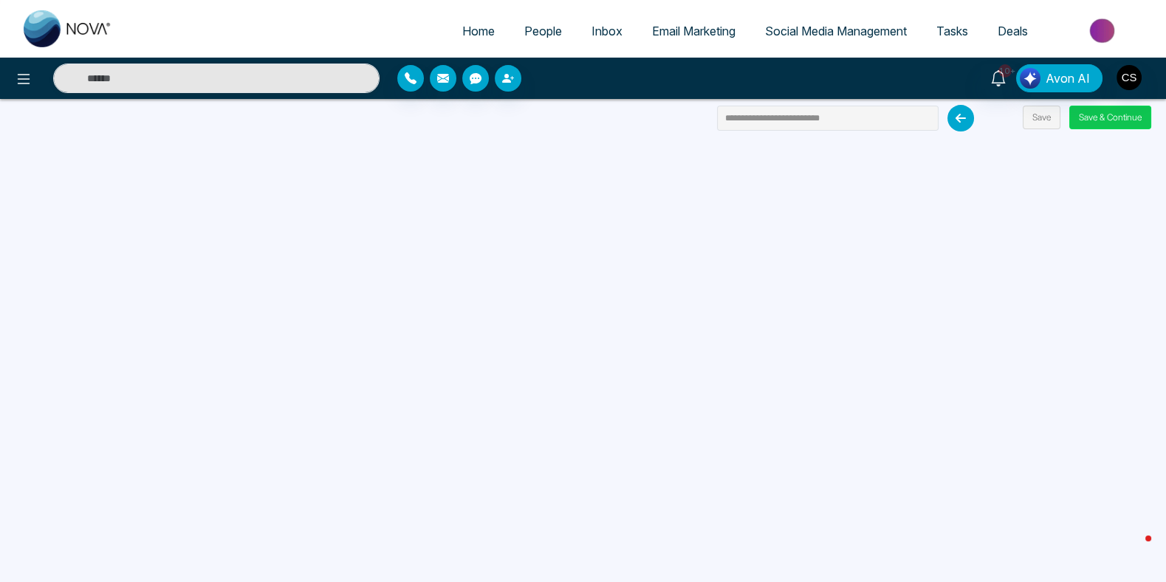
click at [1092, 123] on button "Save & Continue" at bounding box center [1110, 118] width 82 height 24
click at [1093, 119] on button "Save & Continue" at bounding box center [1110, 118] width 82 height 24
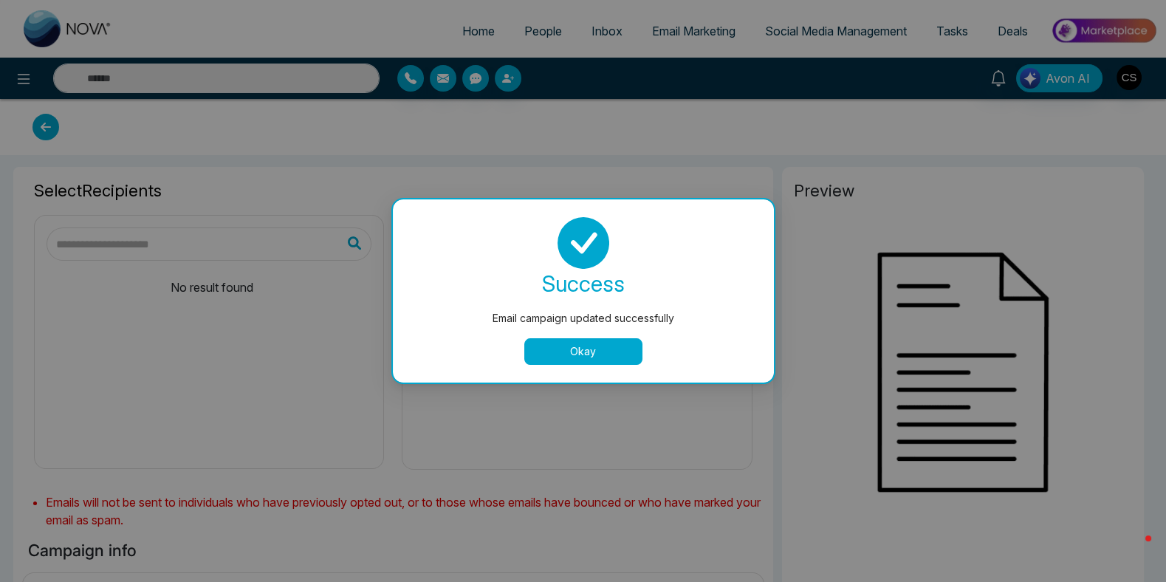
type input "**********"
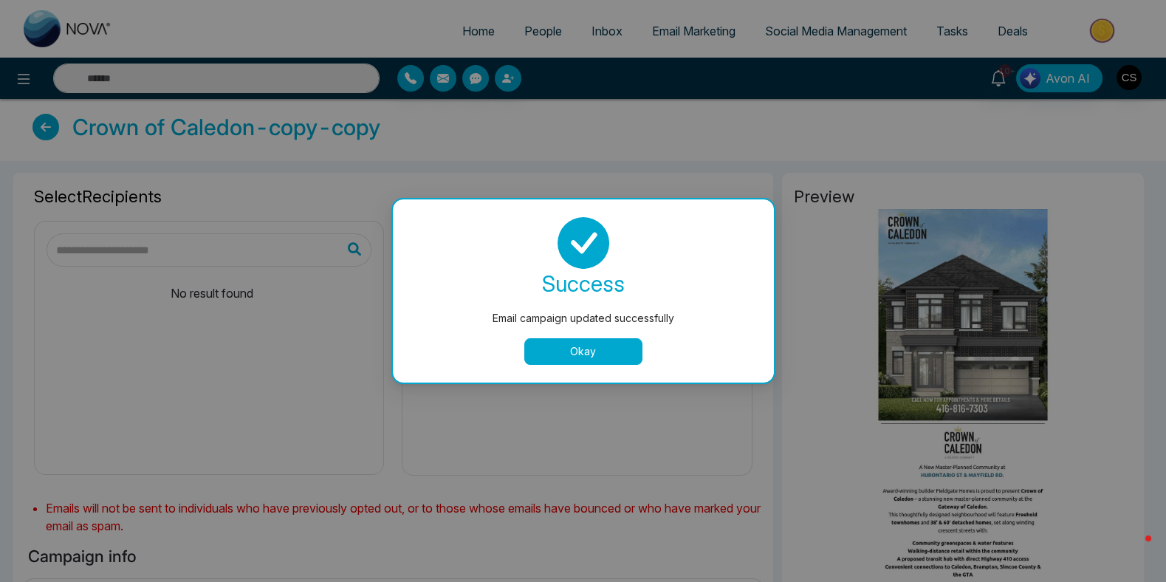
click at [628, 355] on button "Okay" at bounding box center [583, 351] width 118 height 27
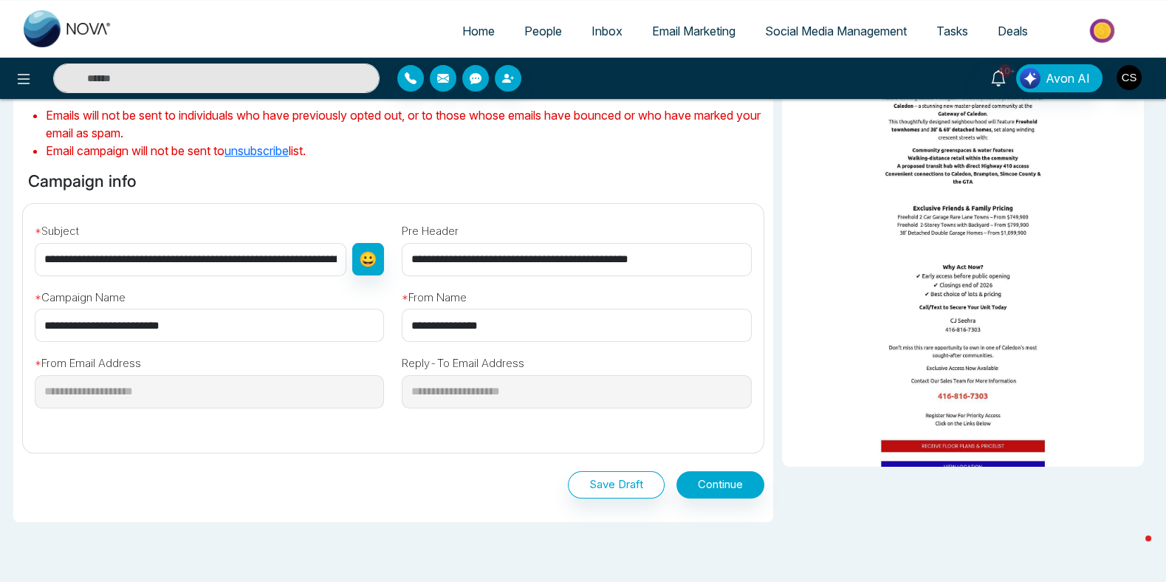
scroll to position [401, 0]
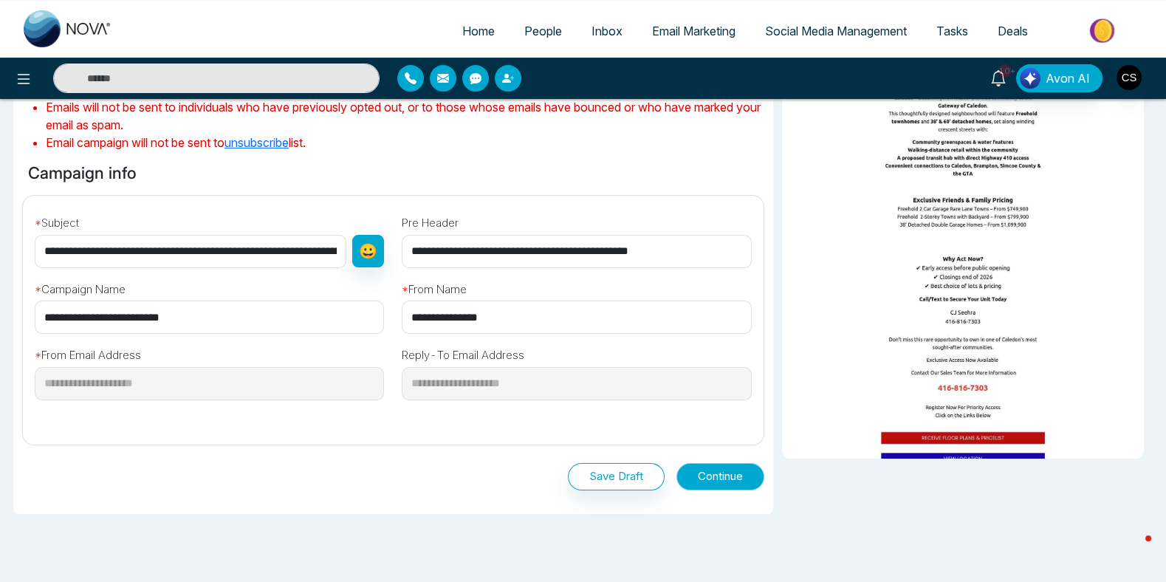
click at [717, 470] on button "Continue" at bounding box center [720, 476] width 88 height 27
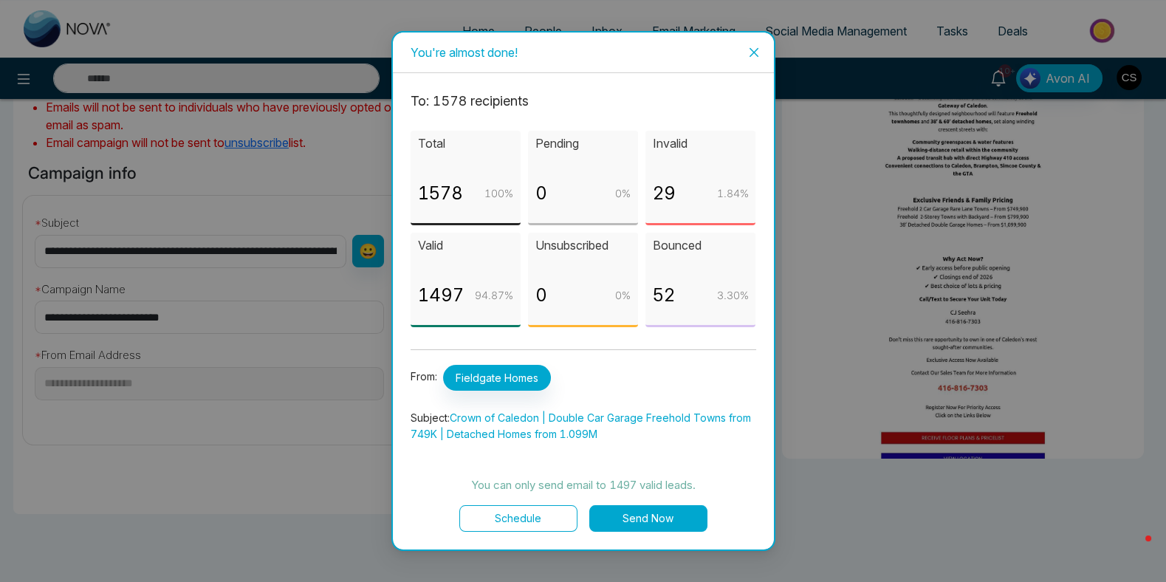
click at [654, 522] on button "Send Now" at bounding box center [648, 518] width 118 height 27
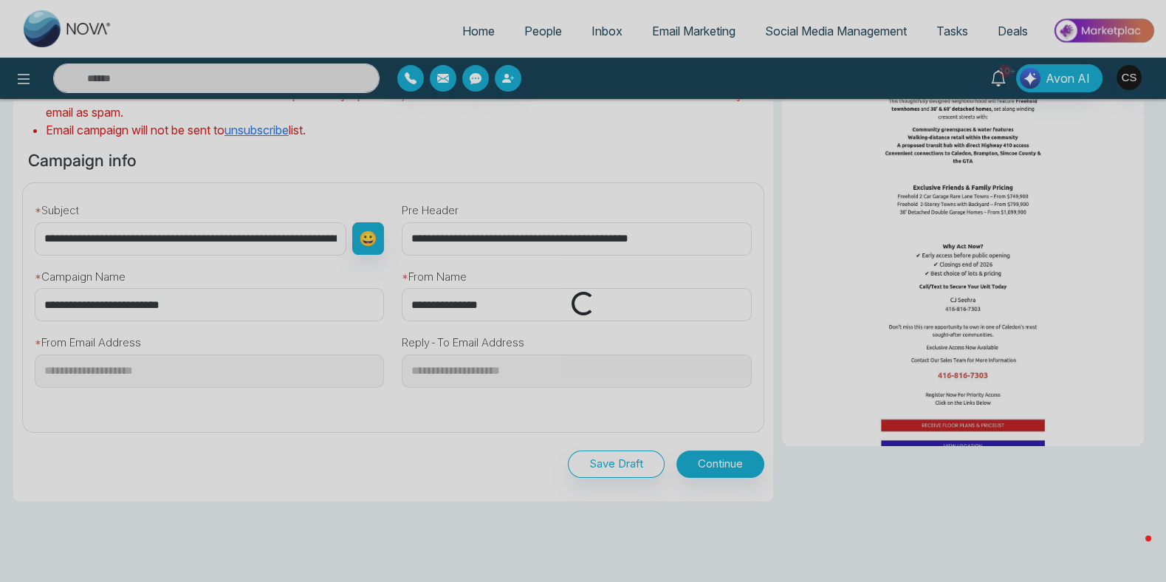
scroll to position [459, 0]
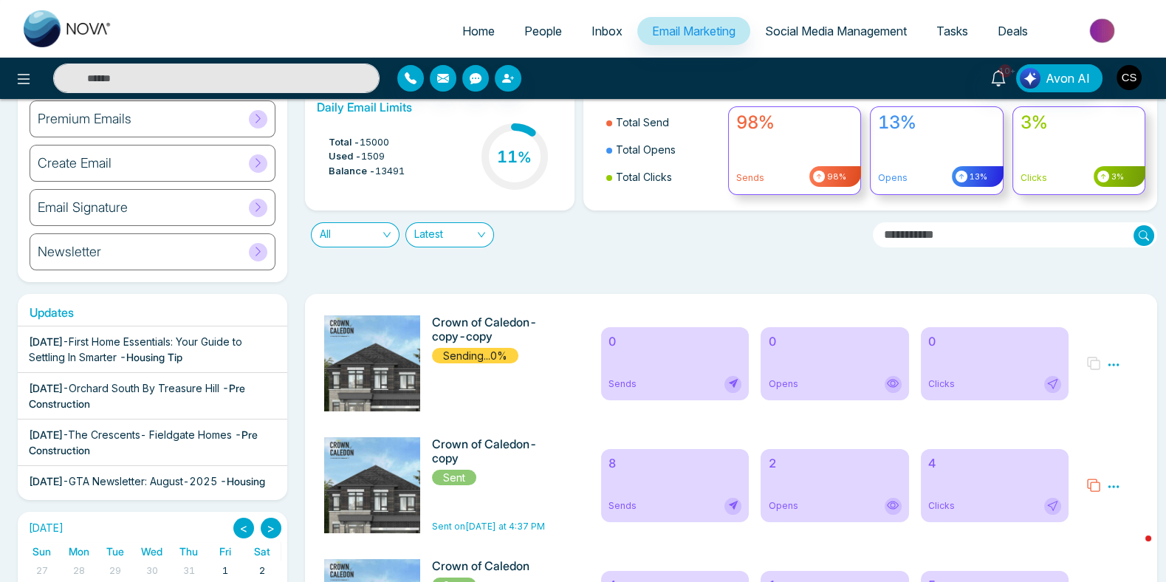
scroll to position [95, 0]
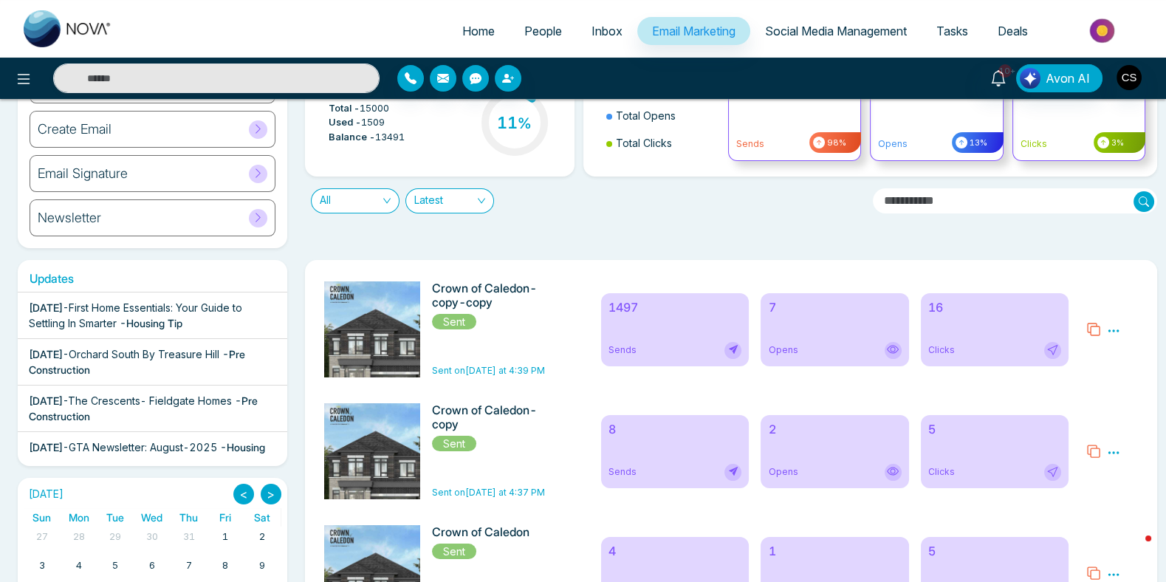
click at [825, 331] on div "7 Opens" at bounding box center [835, 329] width 148 height 73
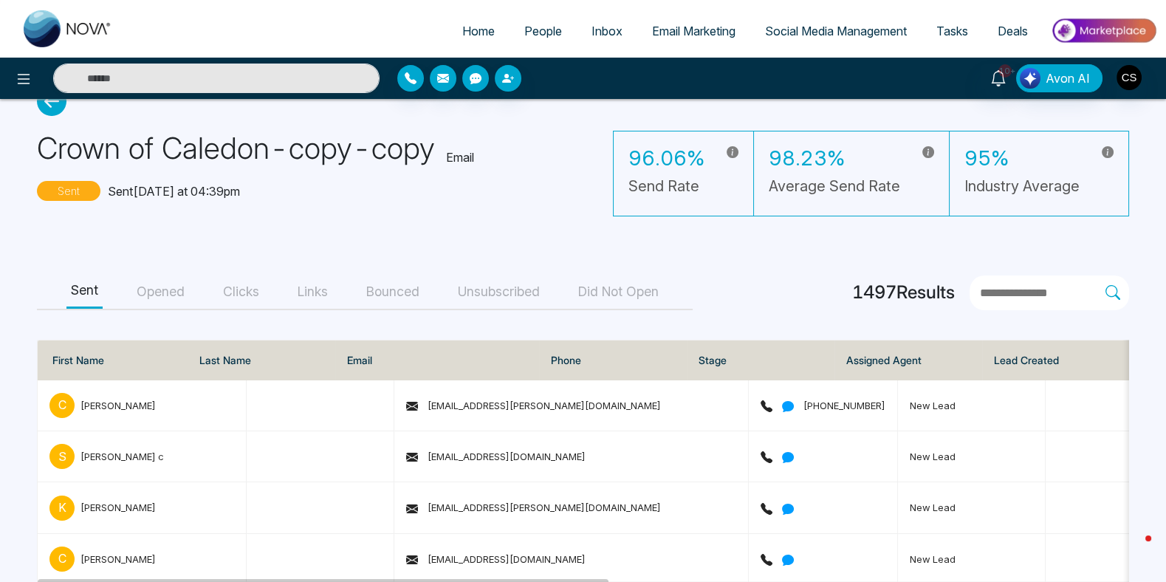
scroll to position [82, 0]
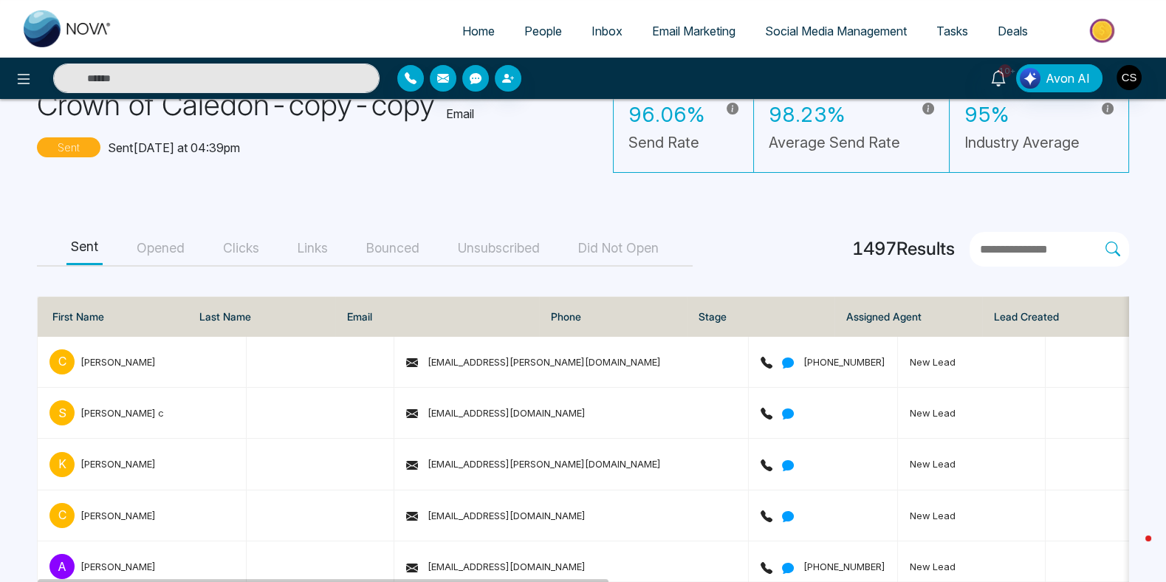
drag, startPoint x: 196, startPoint y: 244, endPoint x: 161, endPoint y: 253, distance: 36.5
click at [196, 244] on div "Sent Opened Clicks Links Bounced Unsubscribed Did Not Open" at bounding box center [365, 249] width 656 height 35
click at [162, 249] on button "Opened" at bounding box center [160, 248] width 57 height 33
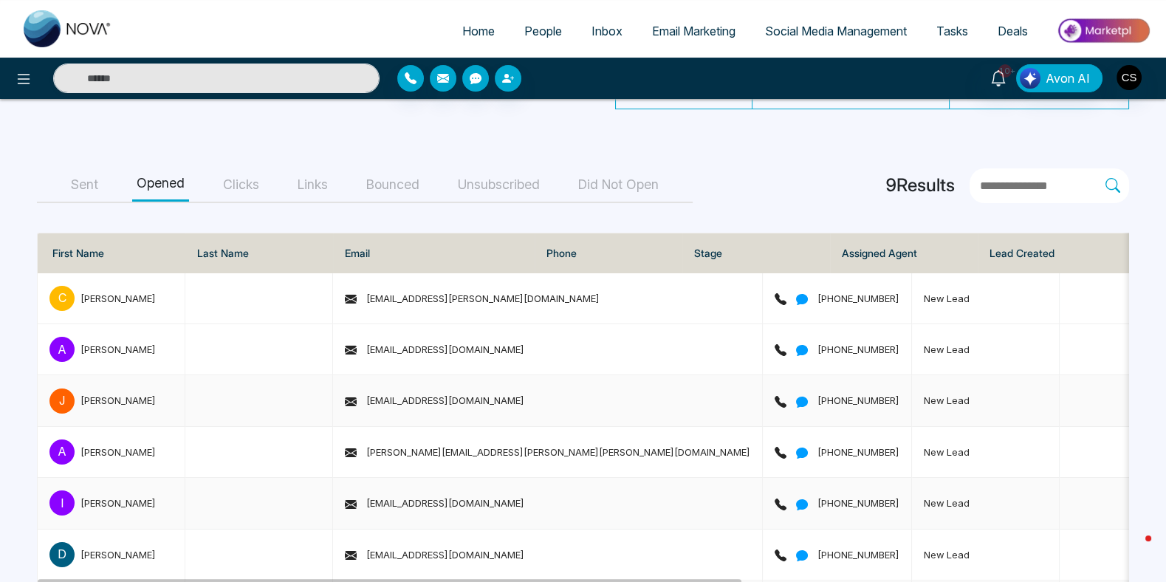
scroll to position [0, 0]
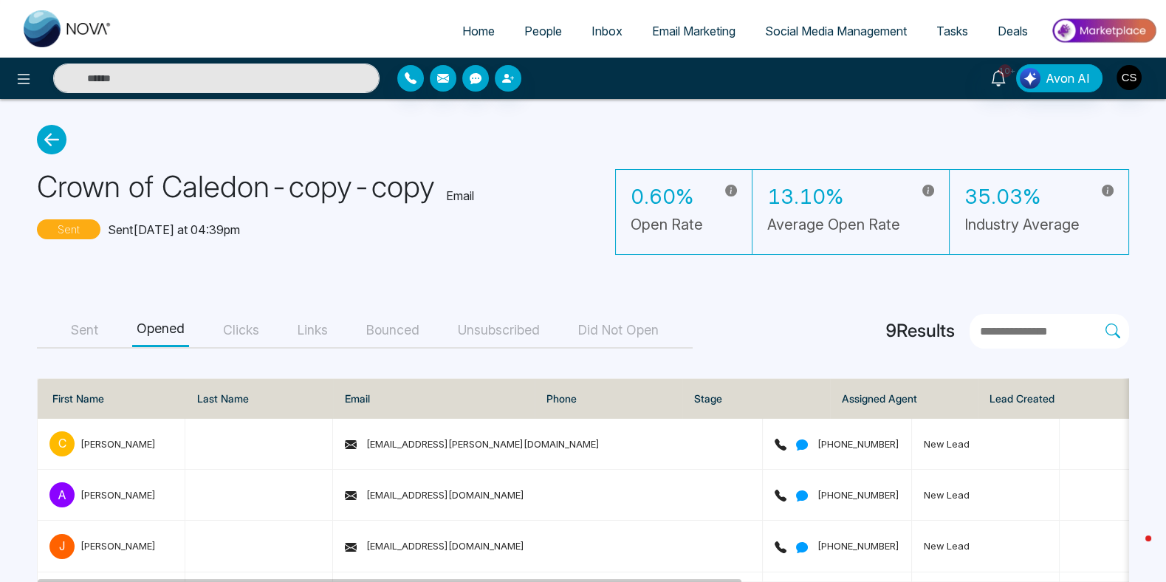
click at [58, 142] on icon at bounding box center [52, 140] width 30 height 30
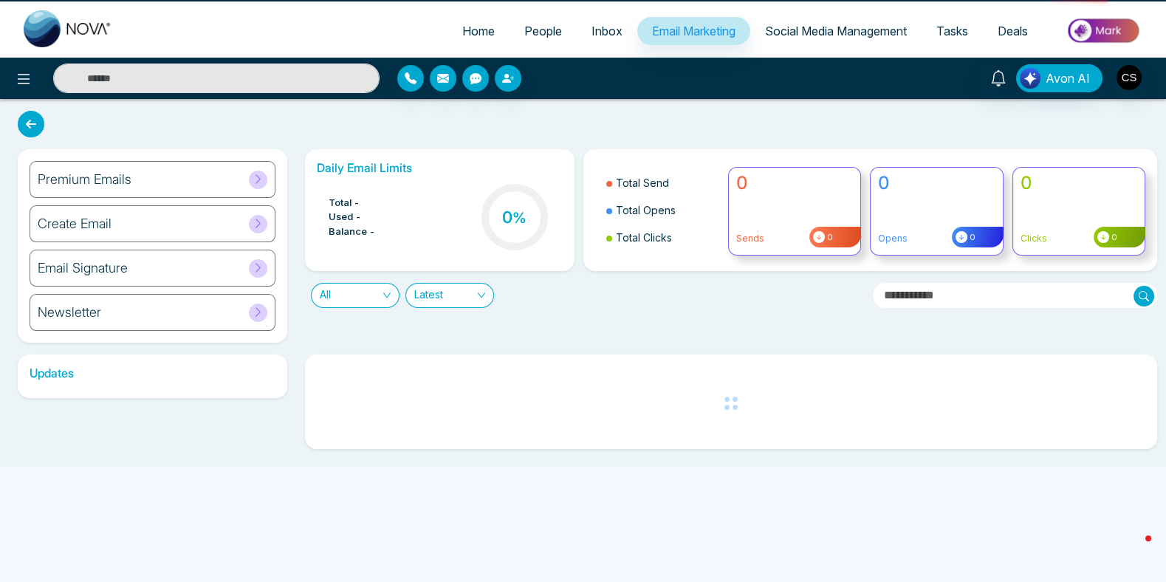
click at [54, 142] on div "Premium Emails Create Email Email Signature Newsletter Daily Email Limits Total…" at bounding box center [583, 283] width 1166 height 368
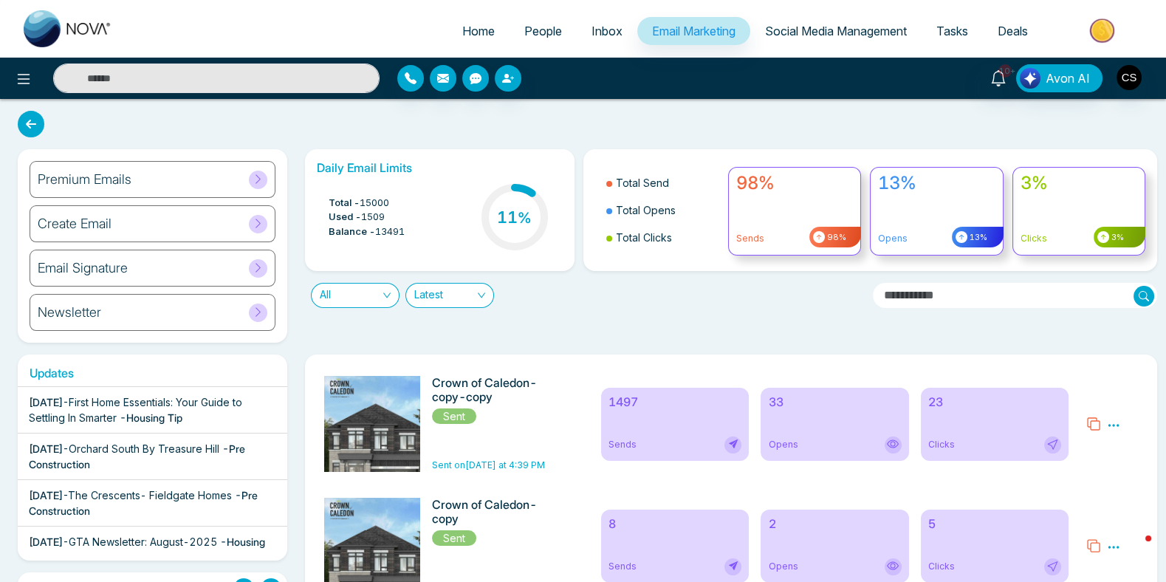
click at [607, 34] on span "Inbox" at bounding box center [607, 31] width 31 height 15
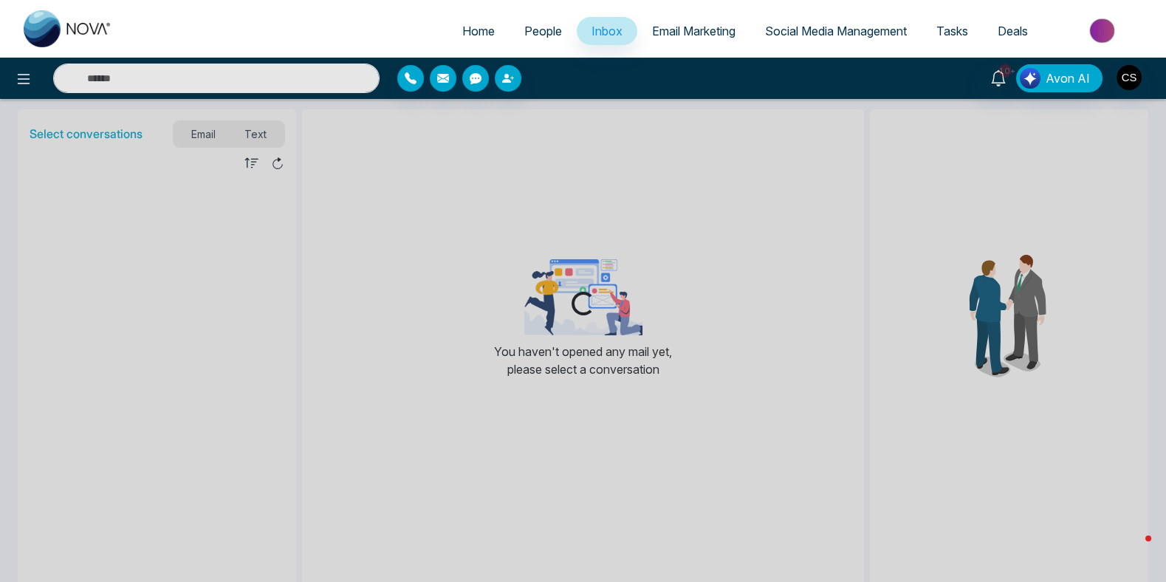
click at [671, 37] on span "Email Marketing" at bounding box center [693, 31] width 83 height 15
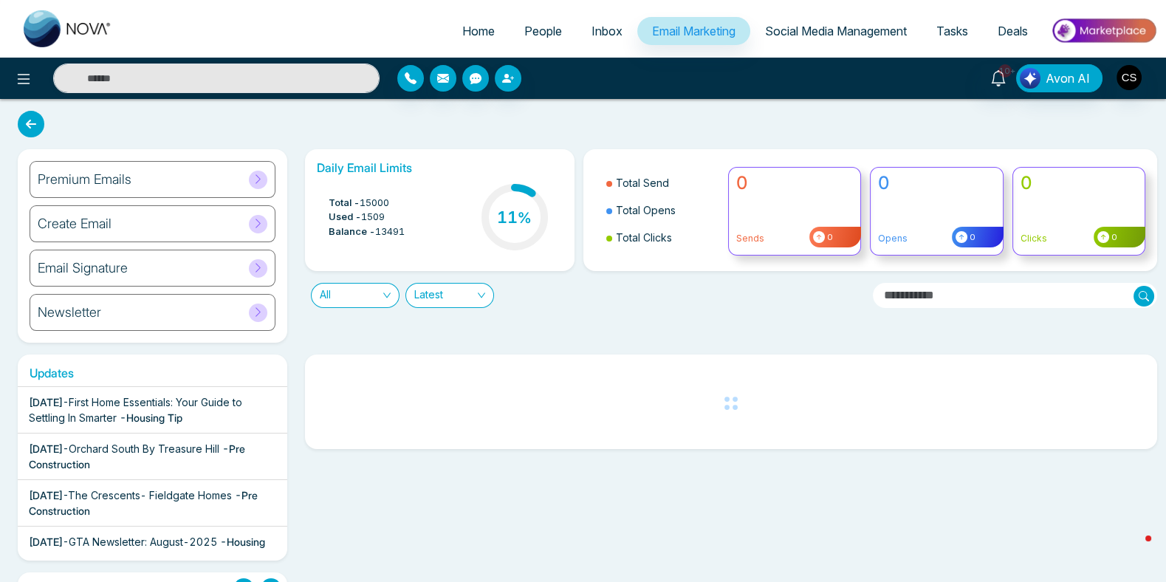
click at [559, 315] on div "Daily Email Limits Total - 15000 Used - 1509 Balance - 13491 11 % Total Send To…" at bounding box center [726, 245] width 861 height 193
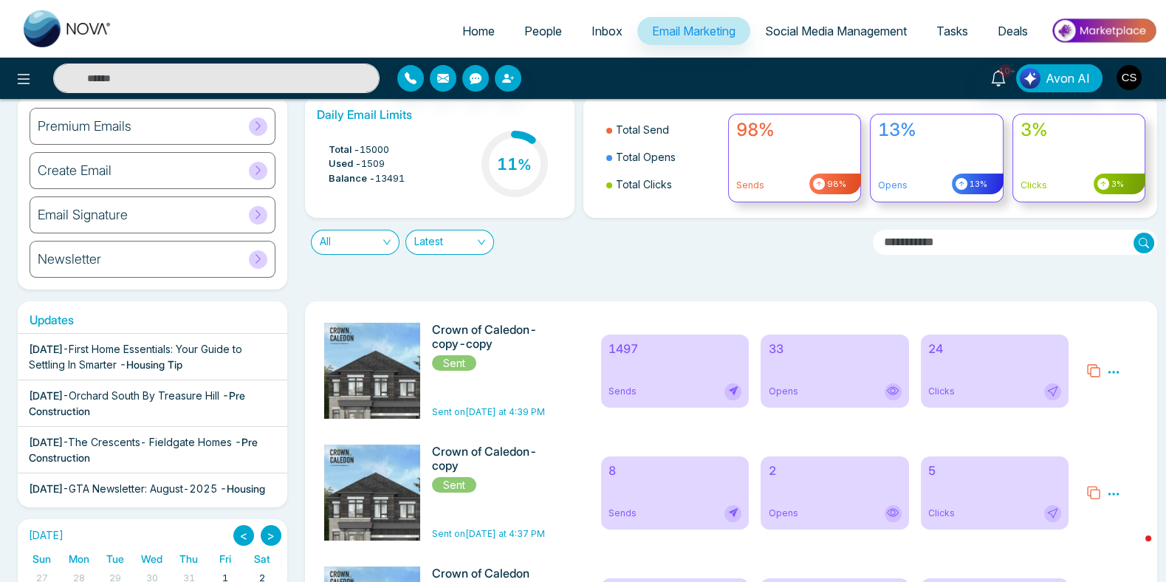
scroll to position [112, 0]
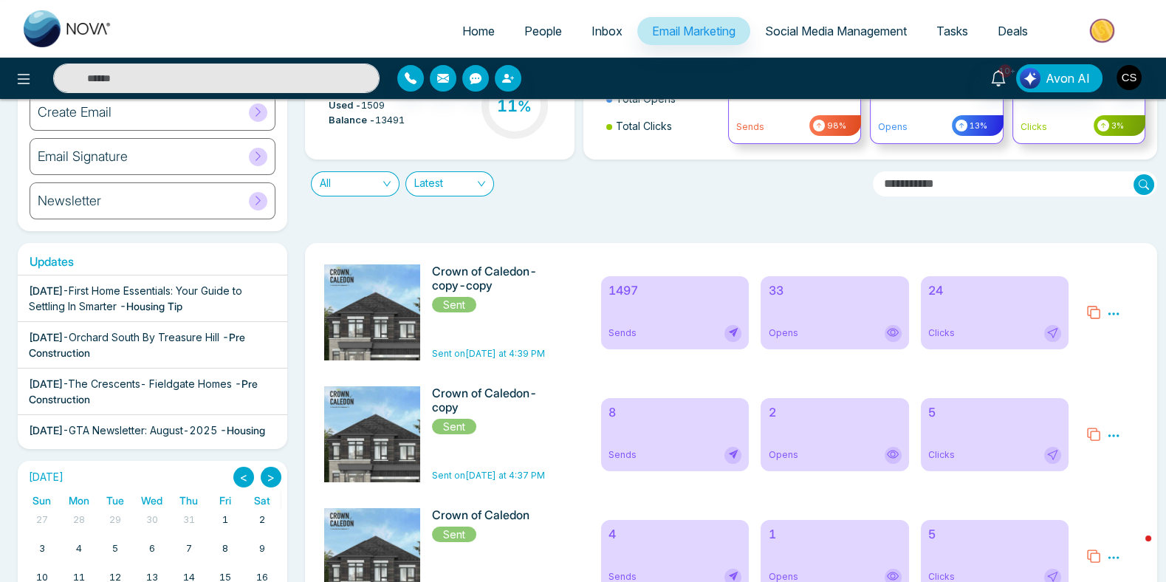
click at [1111, 319] on icon at bounding box center [1113, 313] width 13 height 13
click at [1036, 216] on div "Daily Email Limits Total - 15000 Used - 1509 Balance - 13491 11 % Total Send To…" at bounding box center [726, 134] width 861 height 193
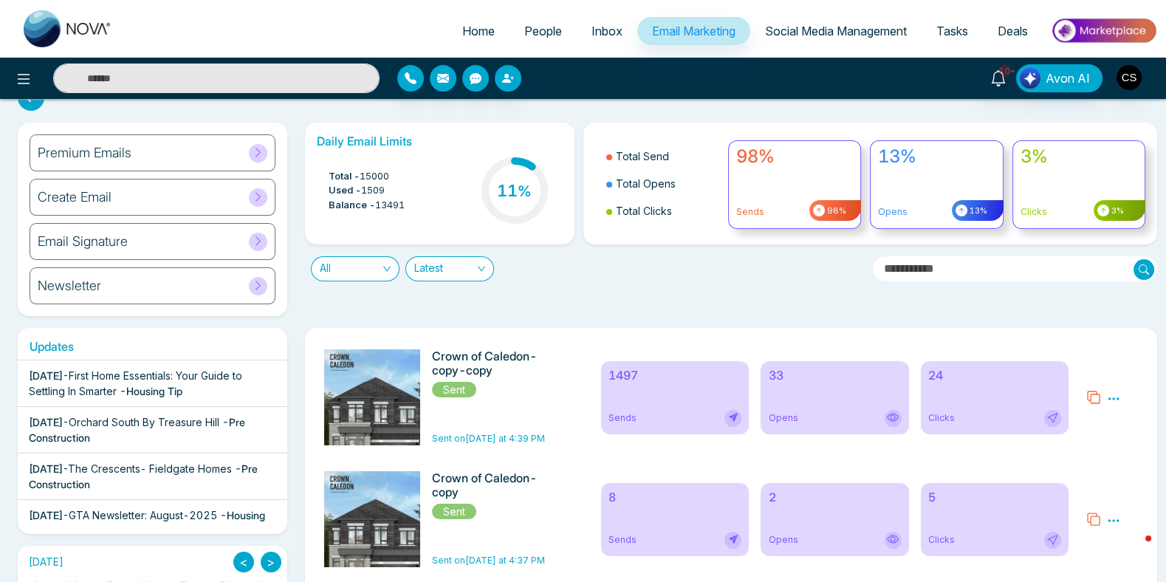
scroll to position [78, 0]
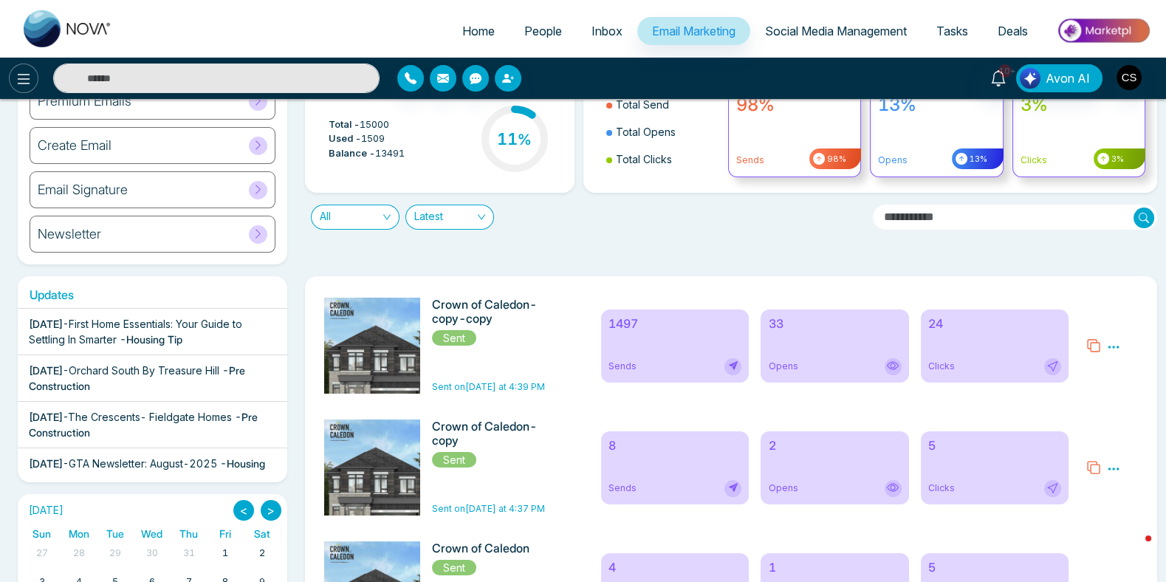
click at [16, 80] on icon at bounding box center [24, 79] width 18 height 18
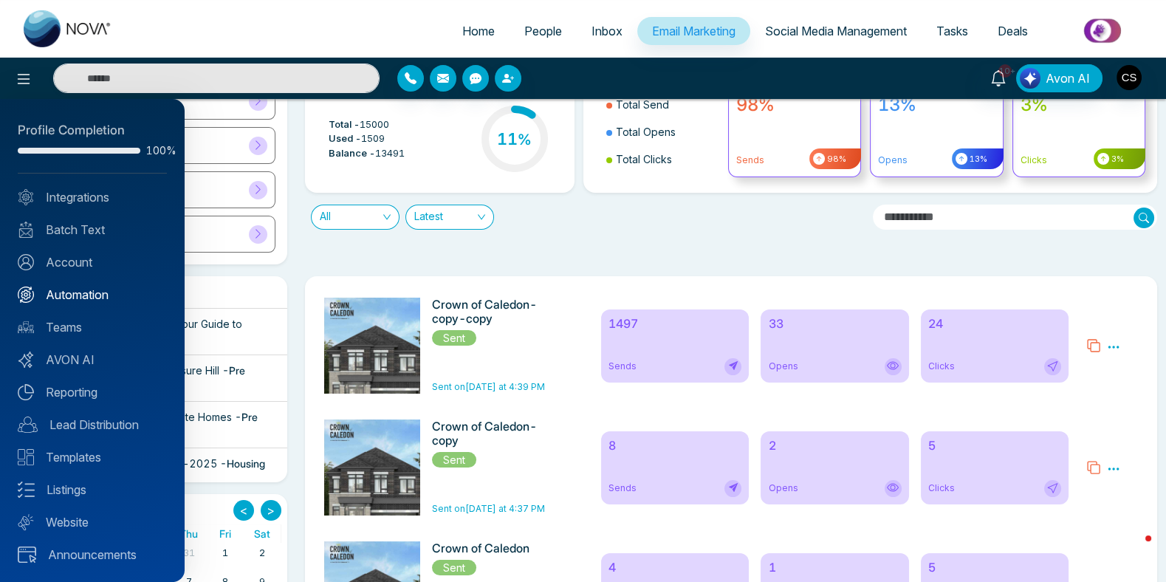
click at [66, 294] on link "Automation" at bounding box center [92, 295] width 149 height 18
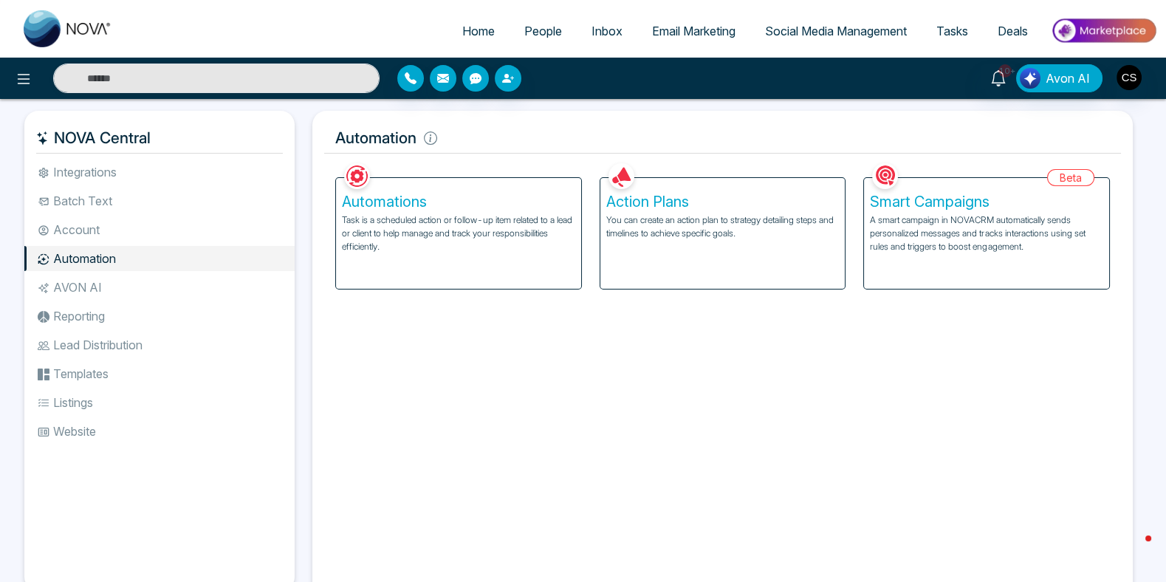
click at [397, 202] on h5 "Automations" at bounding box center [458, 202] width 233 height 18
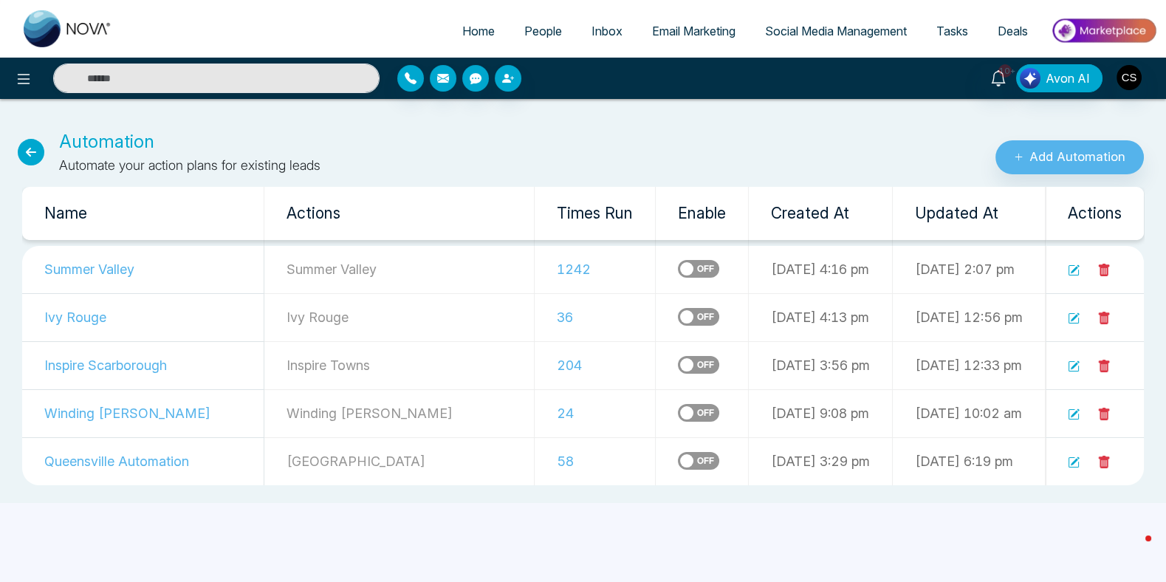
click at [25, 151] on icon at bounding box center [31, 152] width 27 height 27
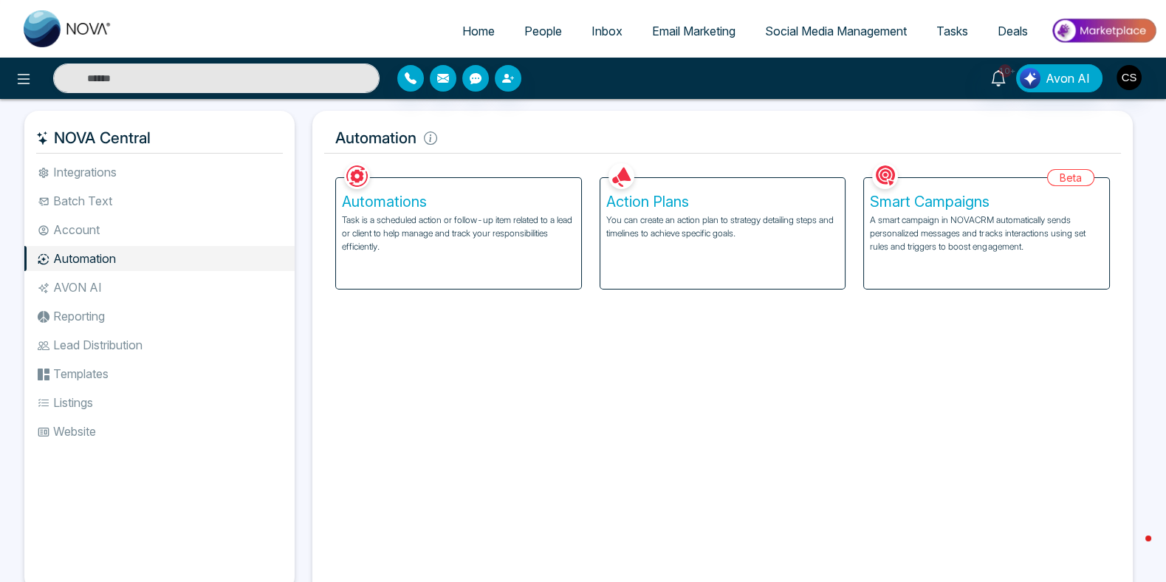
click at [637, 196] on h5 "Action Plans" at bounding box center [722, 202] width 233 height 18
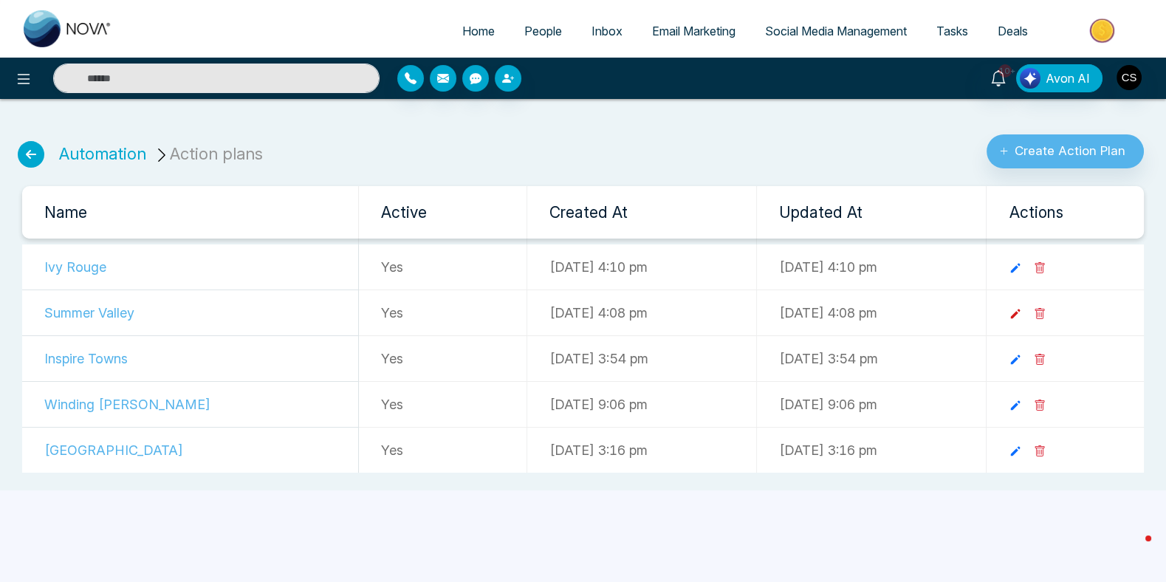
click at [1022, 315] on icon at bounding box center [1015, 313] width 13 height 13
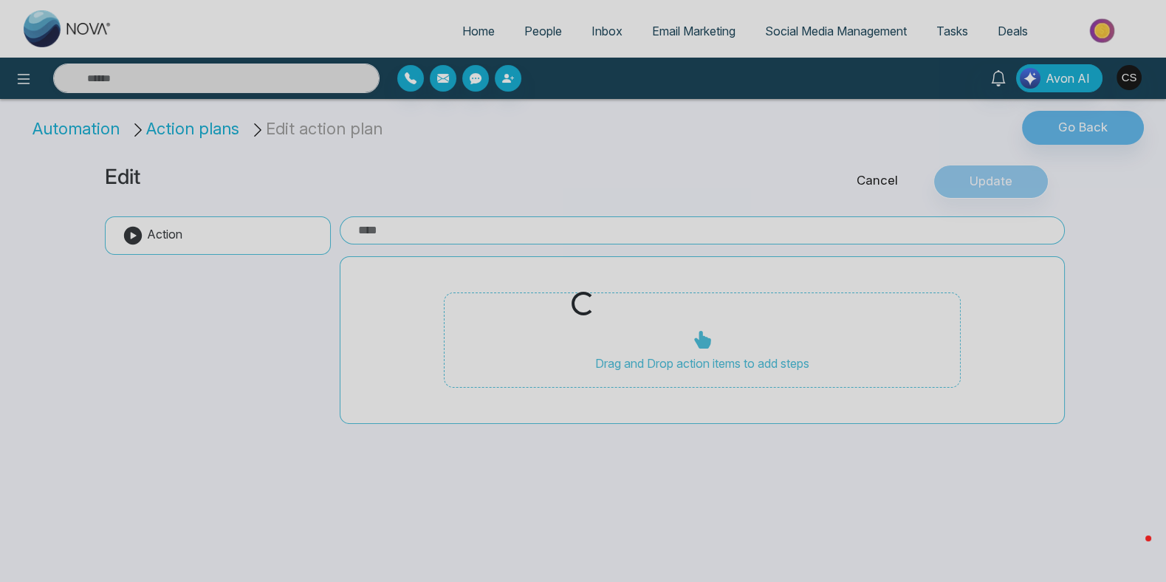
type input "**********"
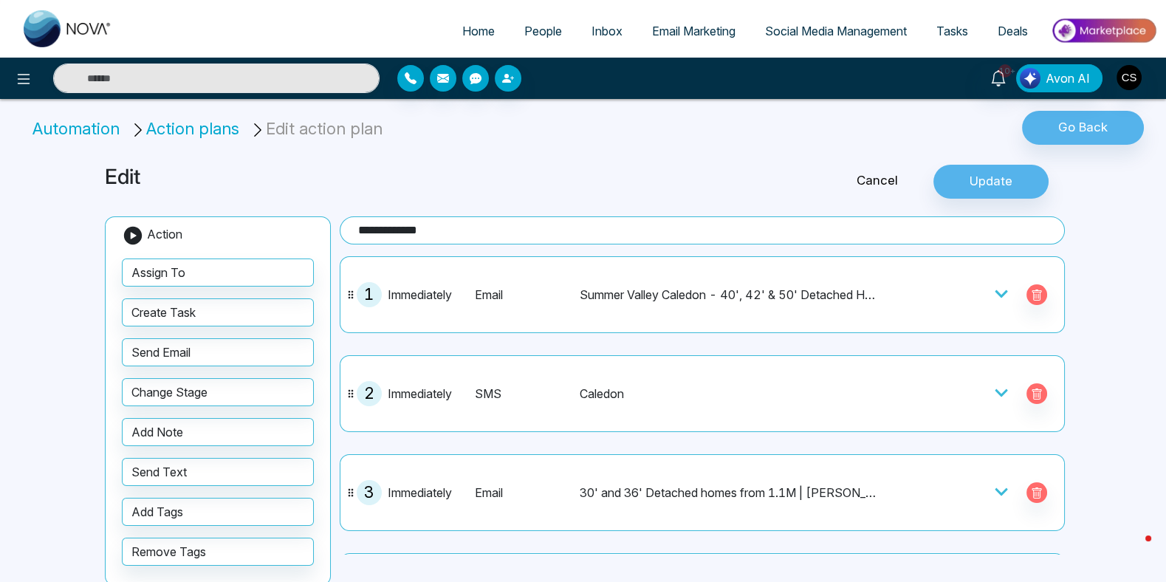
click at [1001, 392] on icon at bounding box center [1002, 392] width 13 height 7
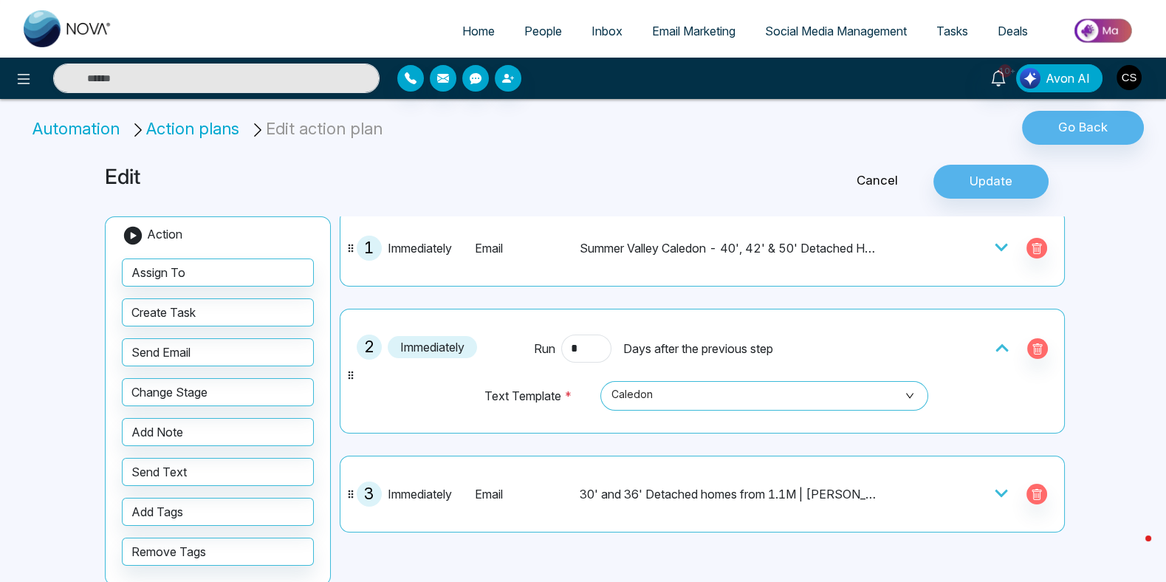
scroll to position [47, 0]
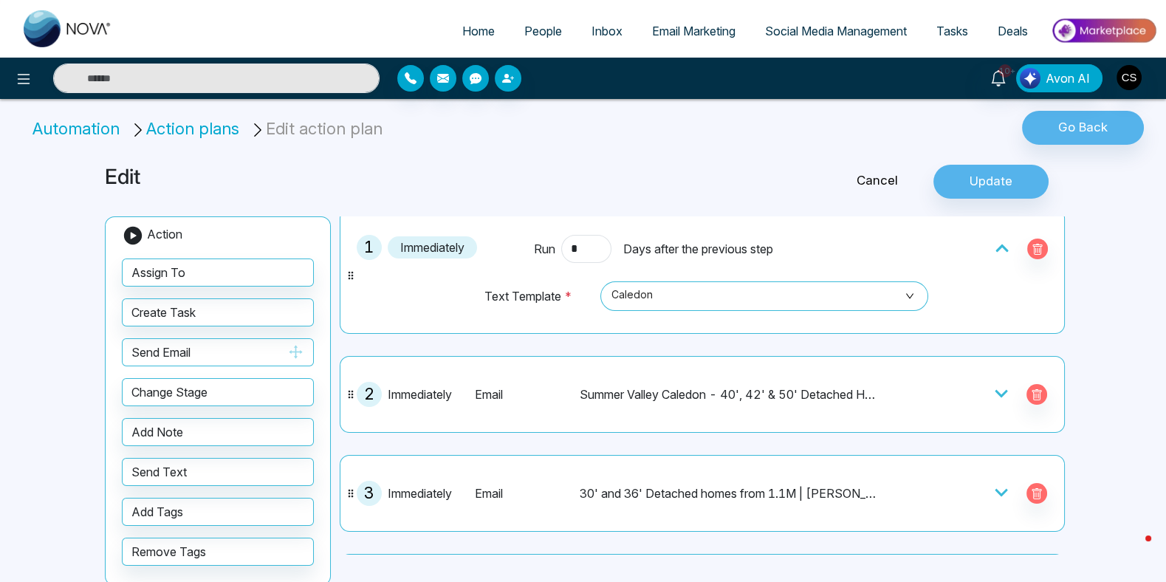
click at [296, 352] on icon "button" at bounding box center [295, 351] width 13 height 13
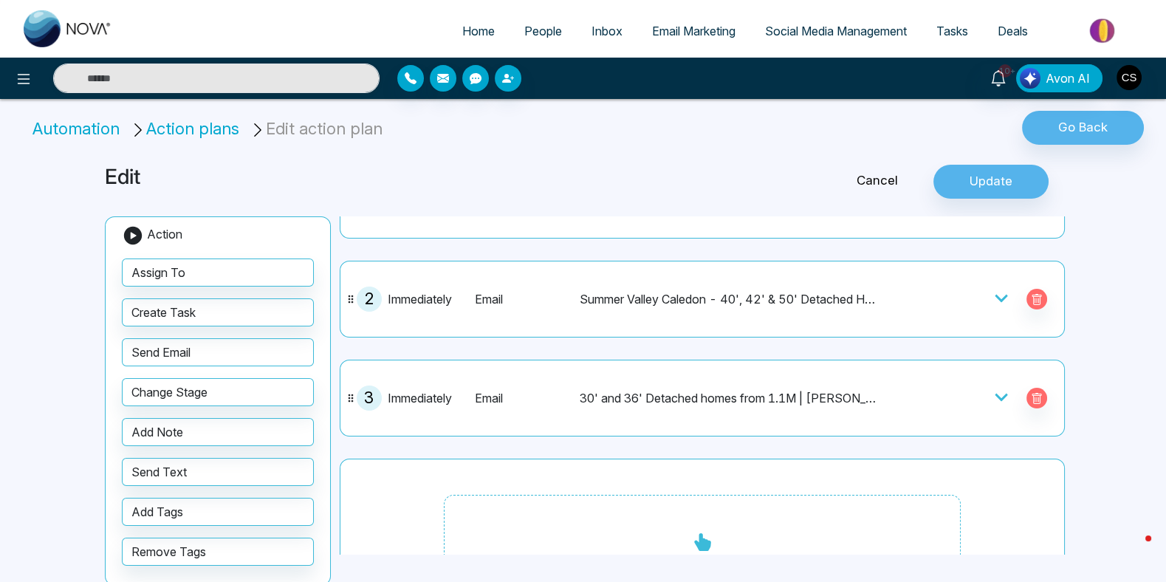
scroll to position [210, 0]
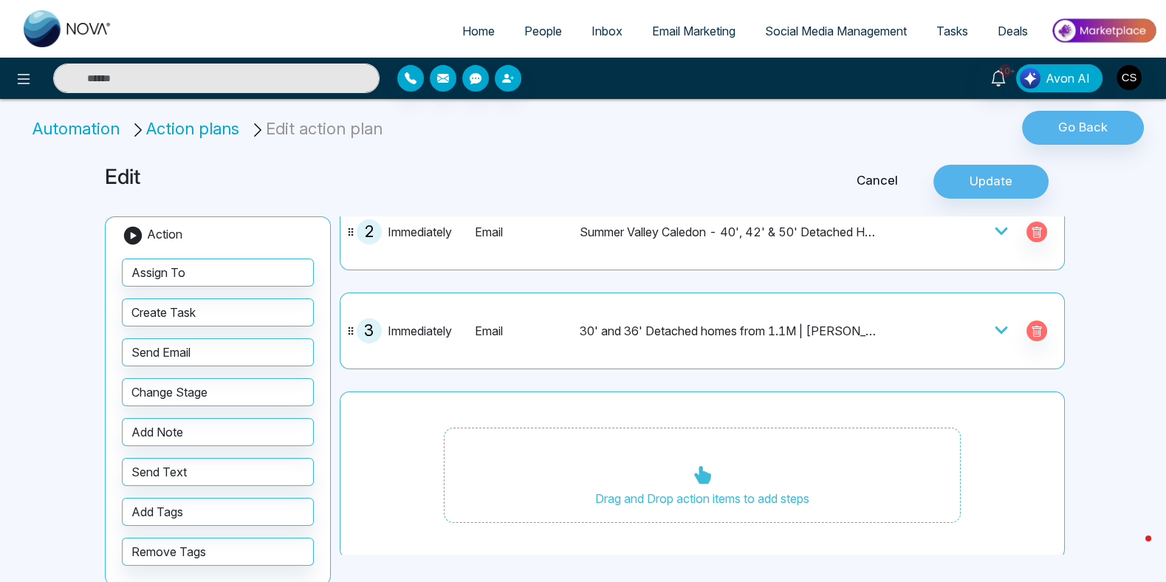
click at [685, 473] on div "Drag and Drop action items to add steps" at bounding box center [702, 476] width 517 height 96
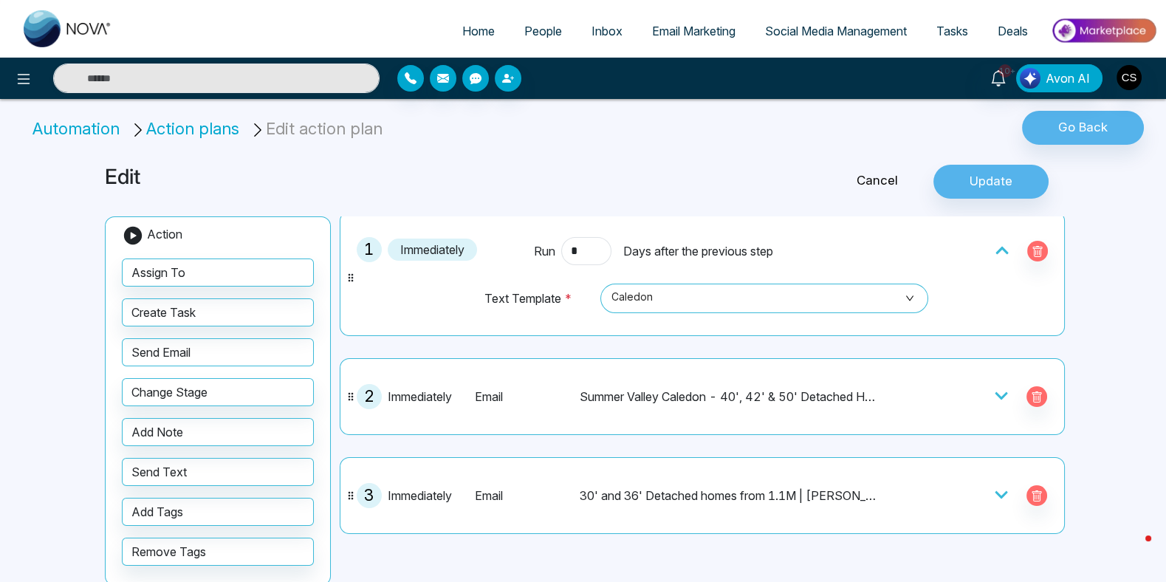
scroll to position [0, 0]
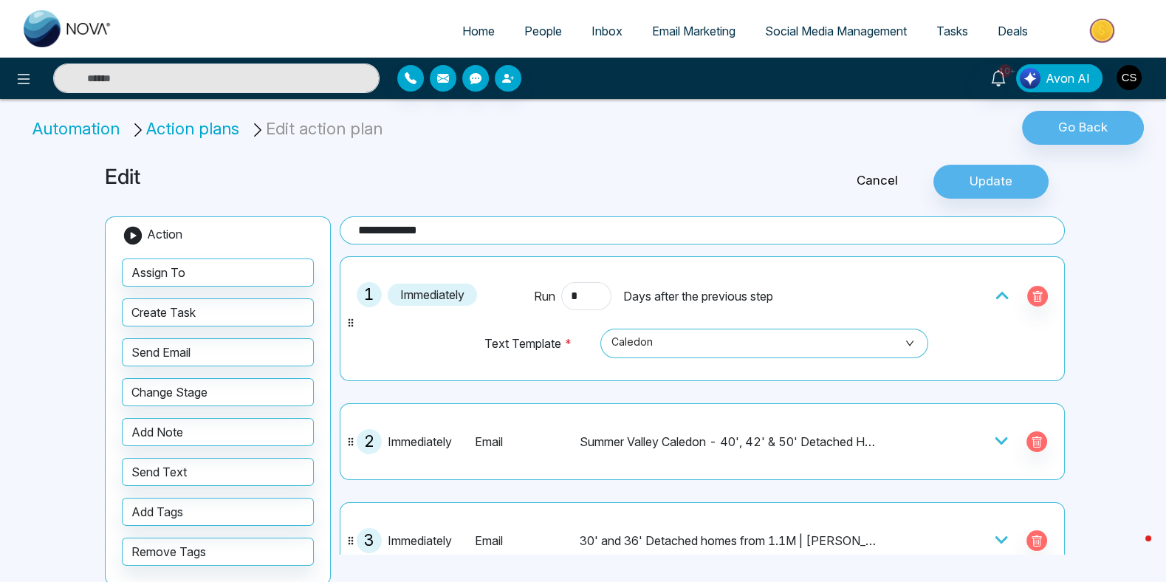
click at [548, 236] on input "**********" at bounding box center [702, 230] width 725 height 28
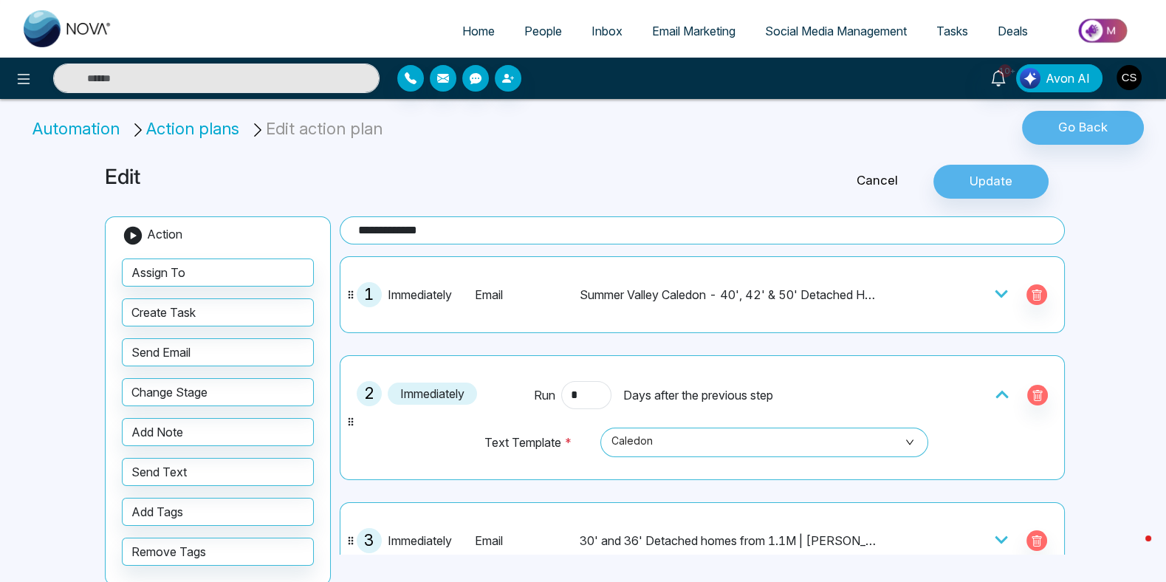
click at [1005, 292] on icon at bounding box center [1002, 293] width 13 height 7
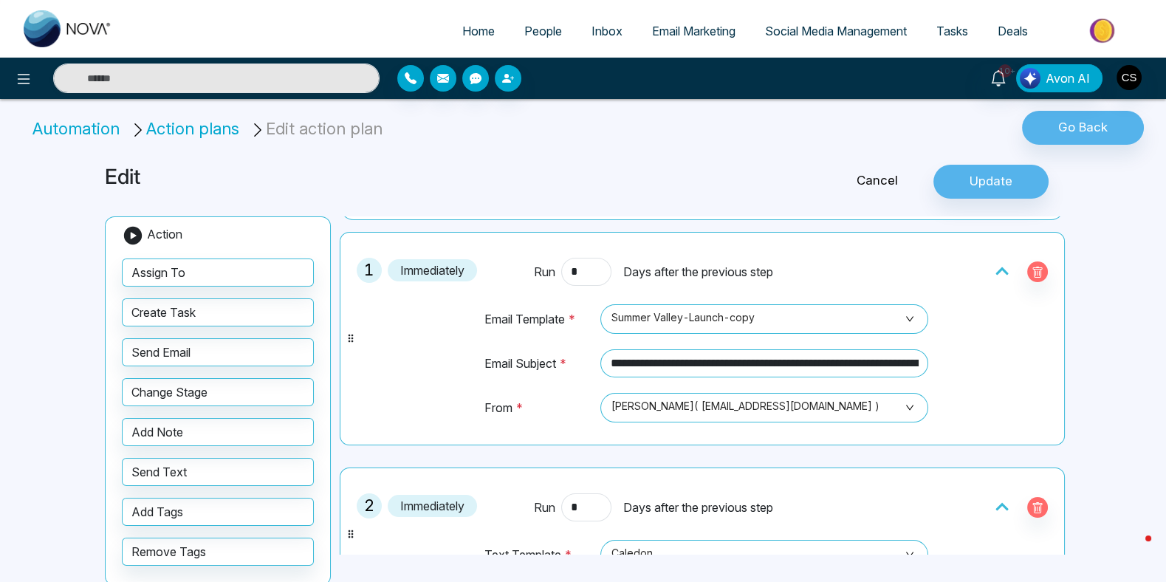
scroll to position [27, 0]
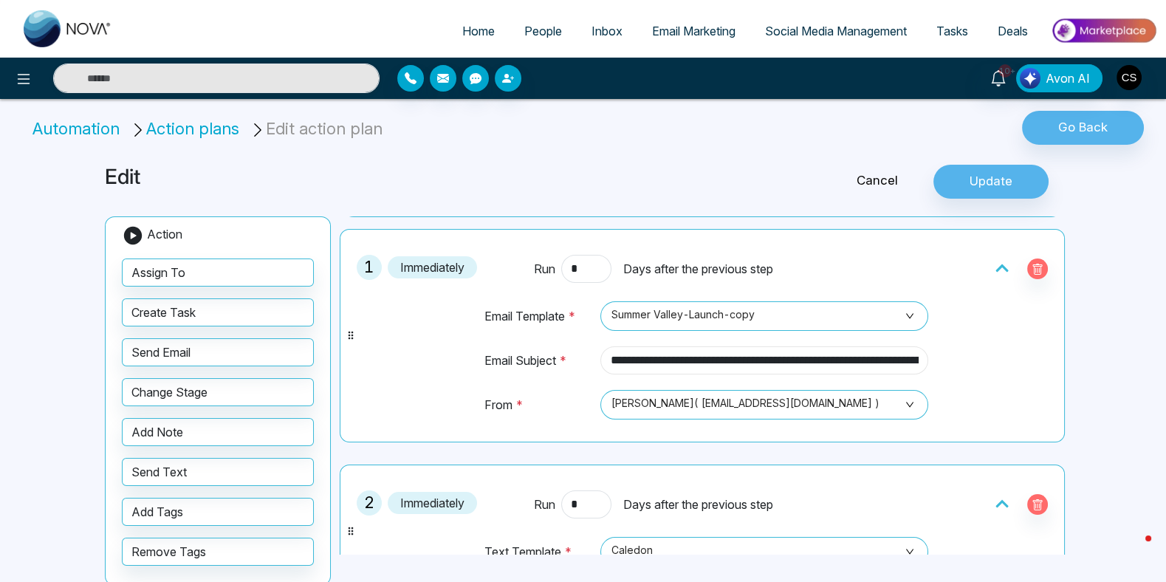
click at [766, 362] on input "**********" at bounding box center [764, 360] width 328 height 28
click at [715, 312] on span "Summer Valley-Launch-copy" at bounding box center [764, 316] width 307 height 25
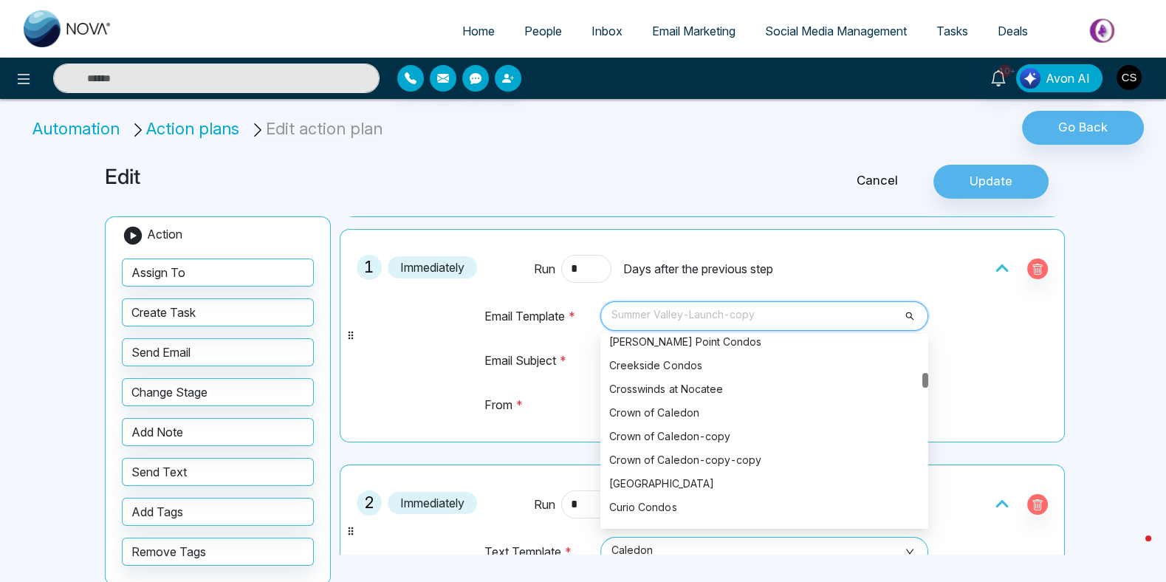
scroll to position [3178, 0]
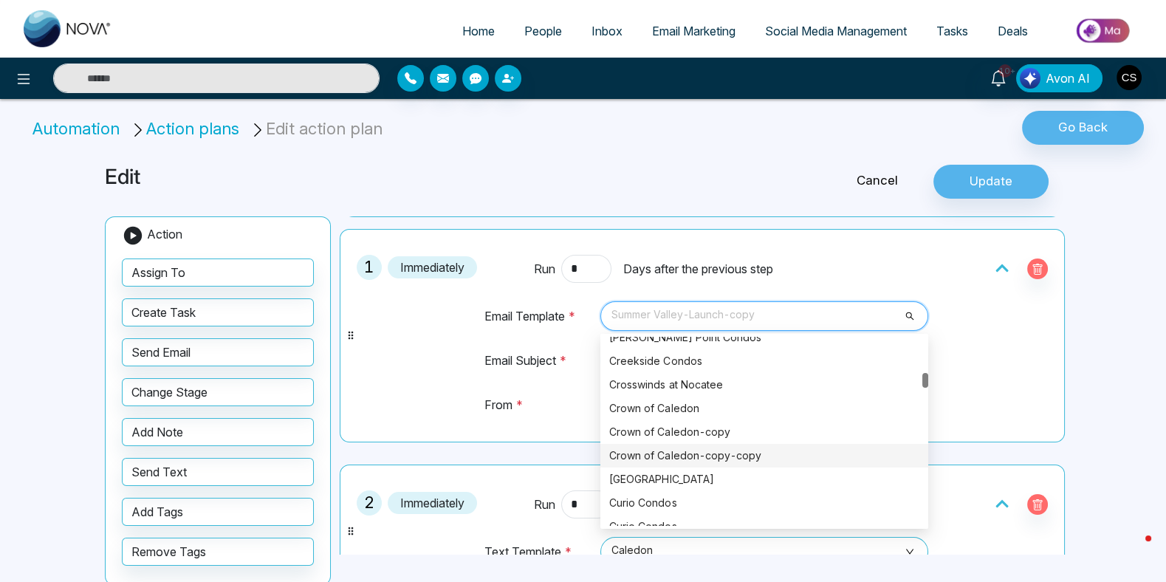
click at [725, 449] on div "Crown of Caledon-copy-copy" at bounding box center [764, 456] width 310 height 16
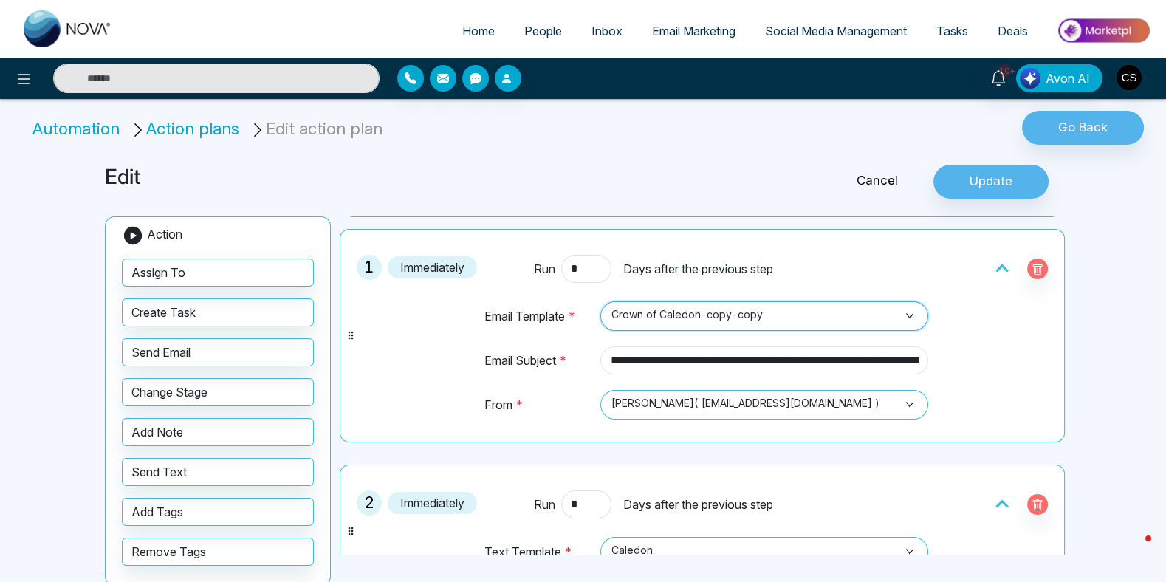
click at [677, 365] on input "**********" at bounding box center [764, 360] width 328 height 28
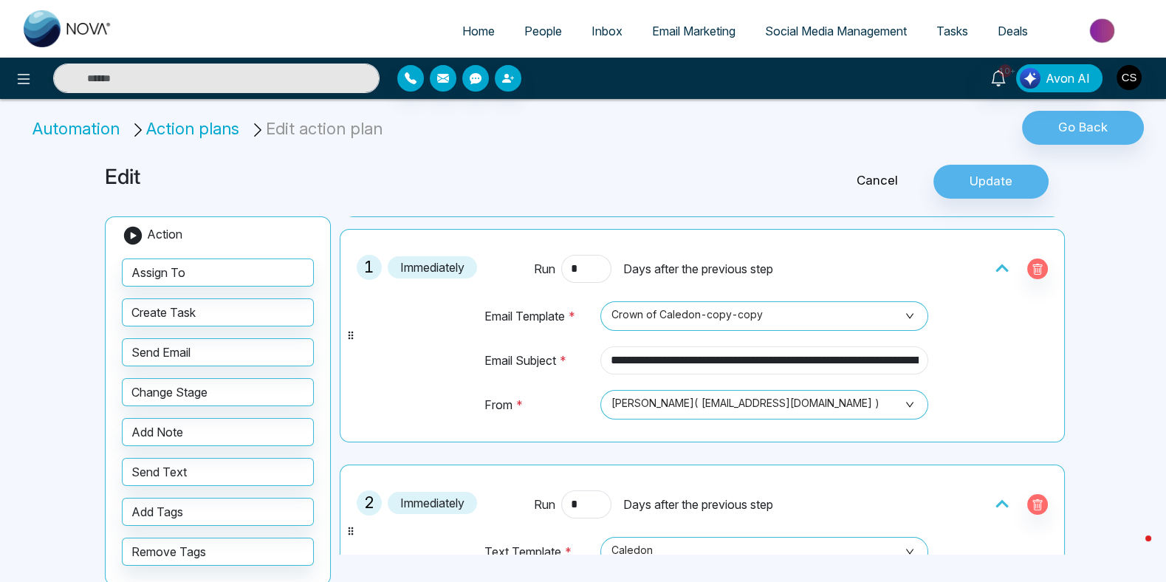
click at [677, 366] on input "**********" at bounding box center [764, 360] width 328 height 28
paste input "*****"
click at [875, 402] on span "[PERSON_NAME]( [EMAIL_ADDRESS][DOMAIN_NAME] )" at bounding box center [764, 403] width 307 height 25
type input "**********"
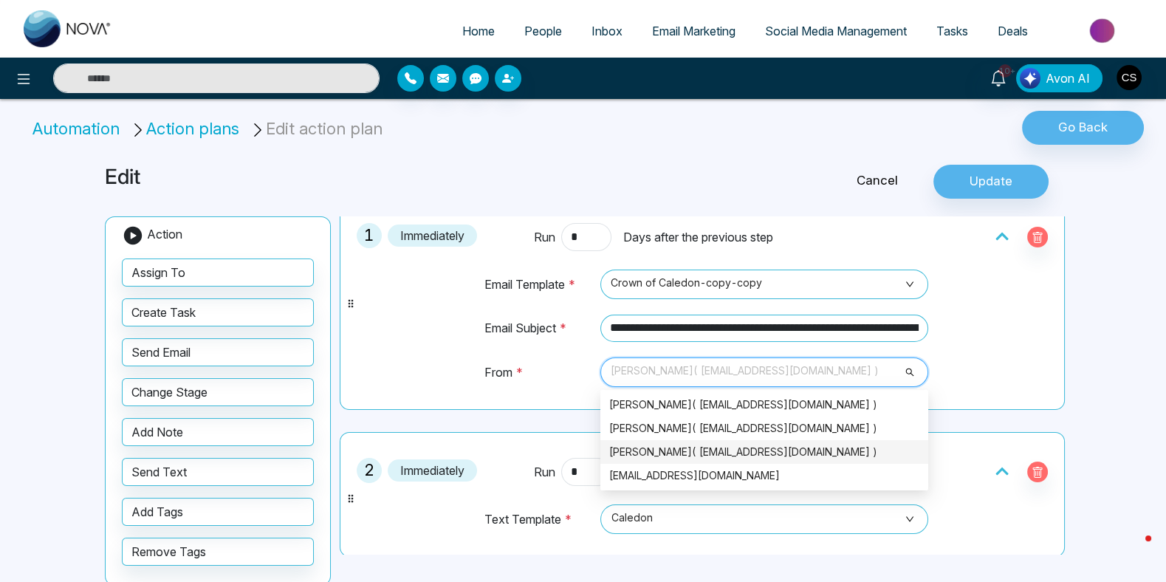
scroll to position [0, 0]
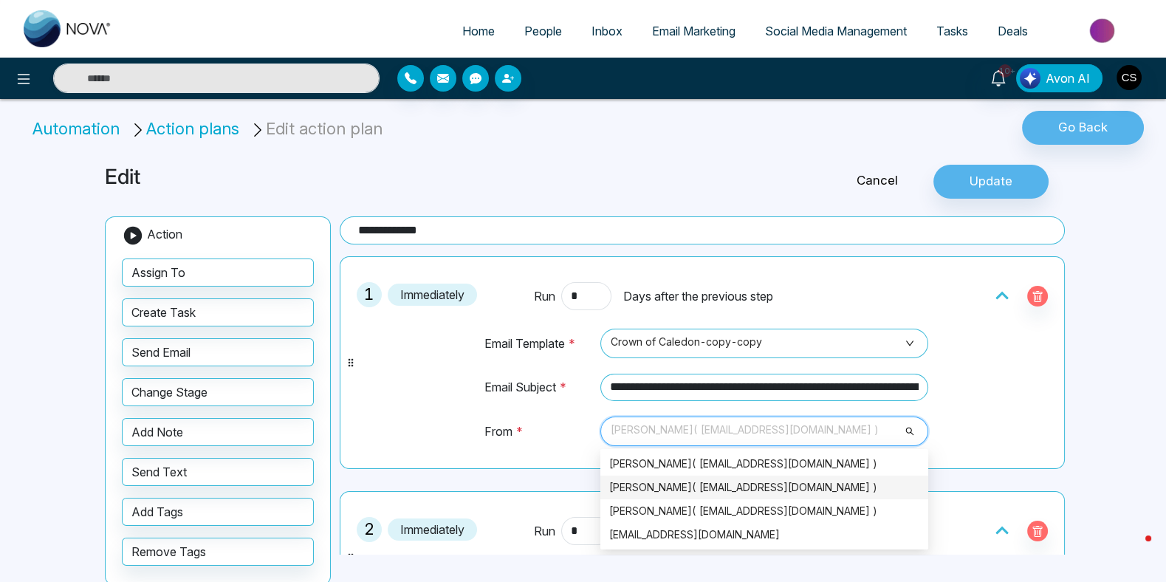
click at [852, 483] on div "[PERSON_NAME]( [EMAIL_ADDRESS][DOMAIN_NAME] )" at bounding box center [764, 487] width 310 height 16
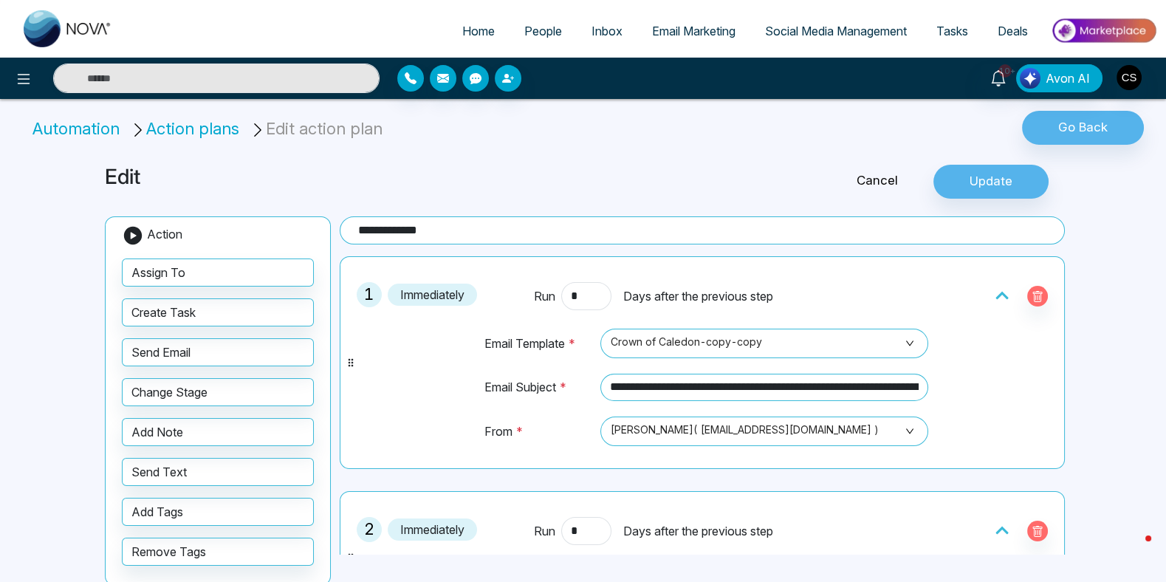
click at [985, 405] on div "**********" at bounding box center [702, 362] width 709 height 196
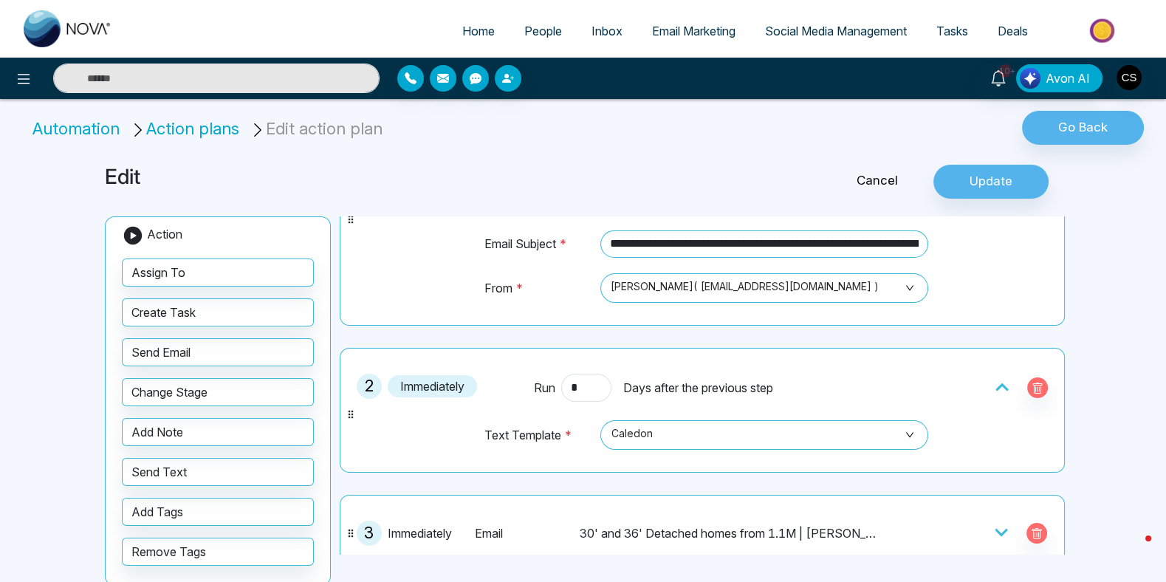
scroll to position [223, 0]
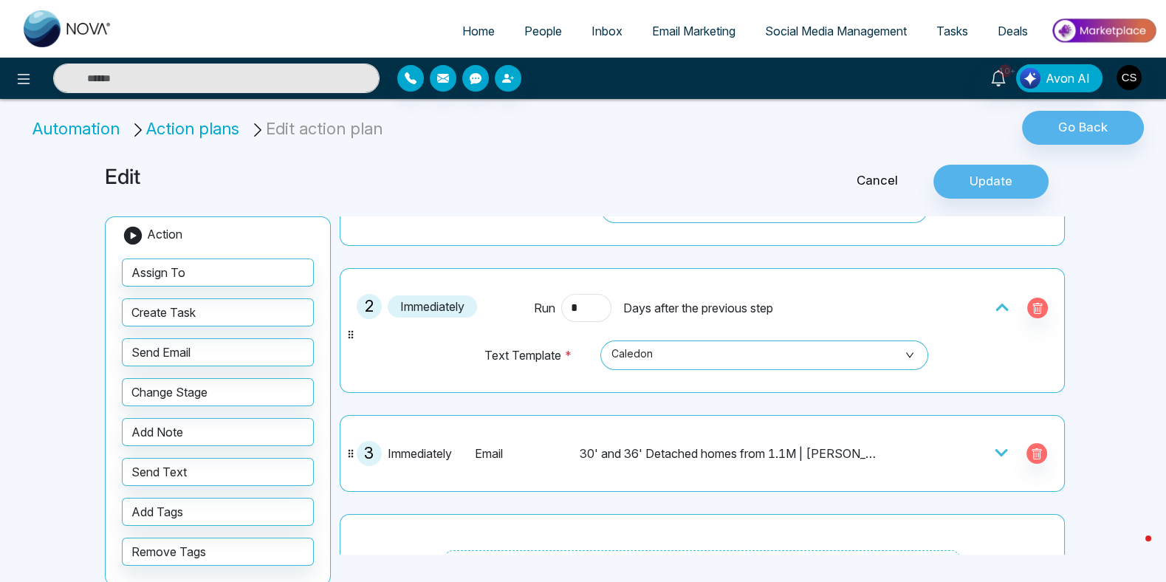
click at [1003, 446] on icon at bounding box center [1001, 452] width 15 height 15
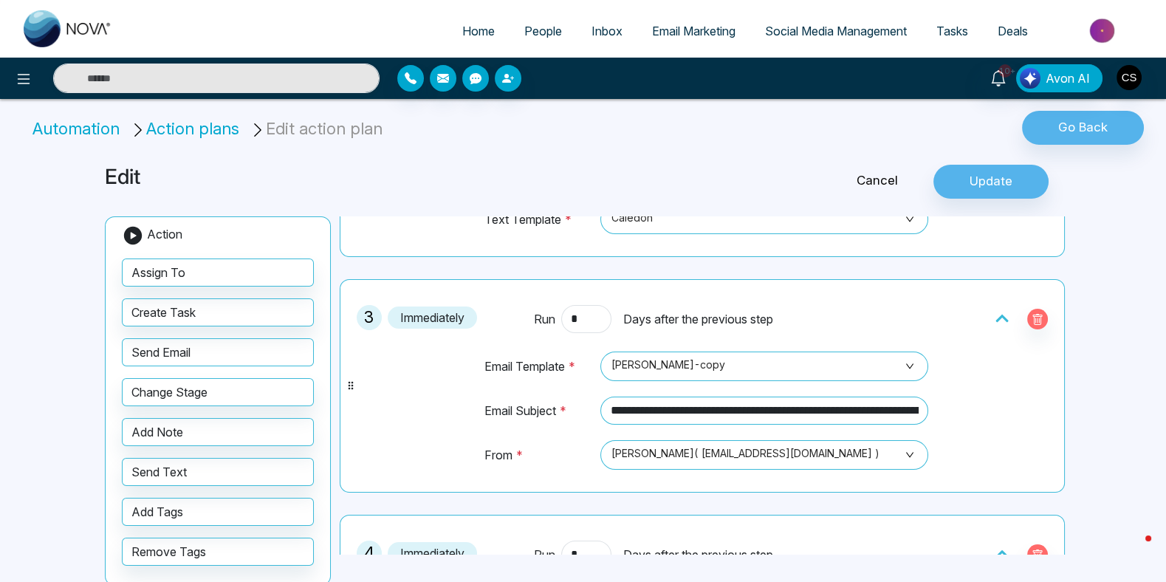
scroll to position [296, 0]
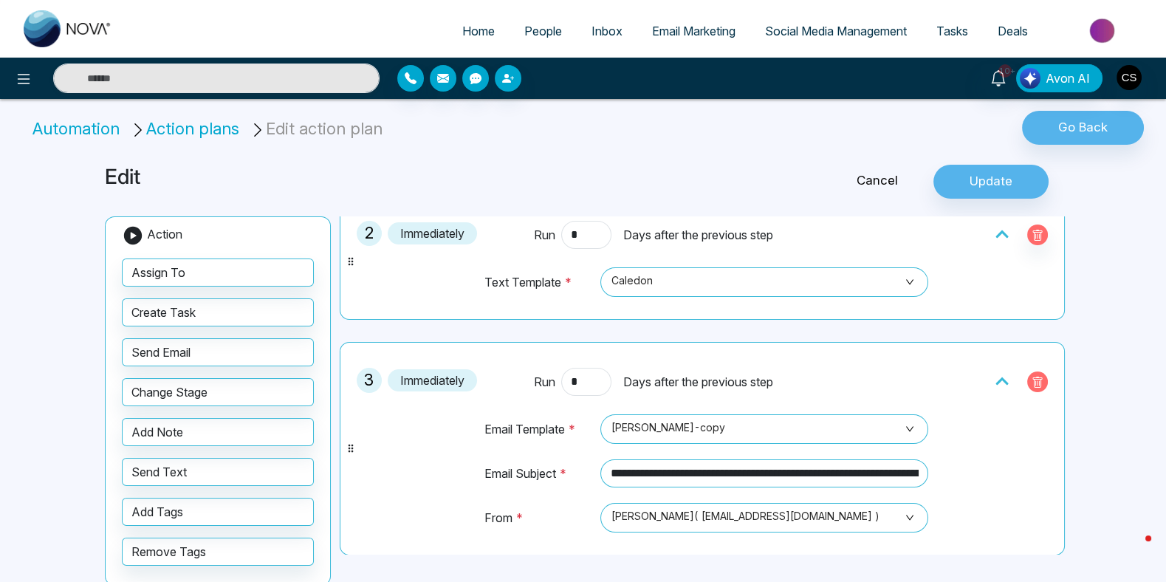
click at [1041, 377] on icon "button" at bounding box center [1037, 382] width 10 height 11
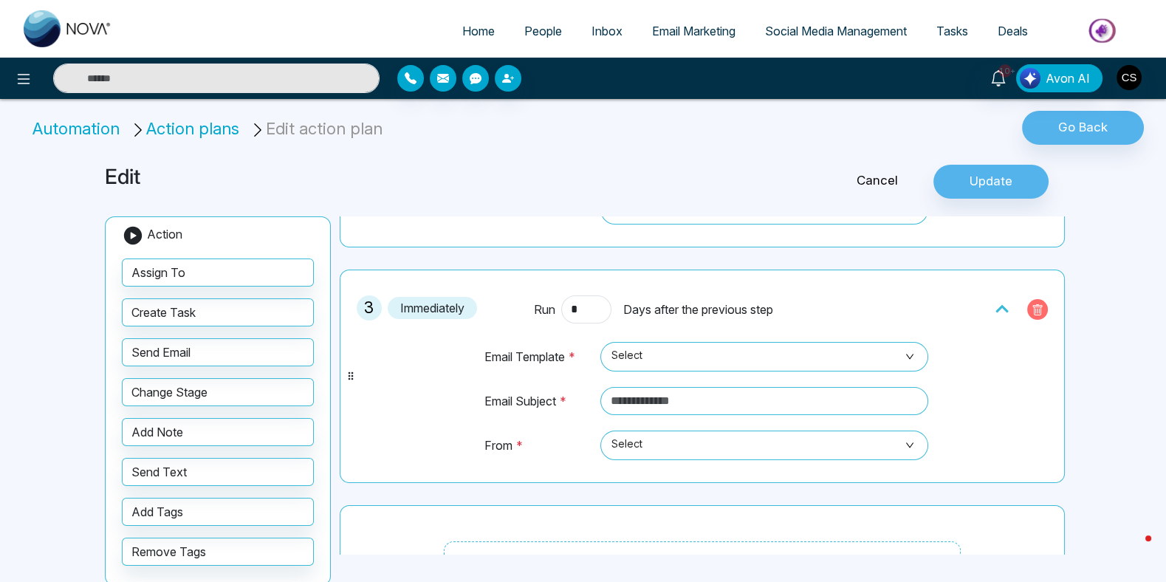
scroll to position [406, 0]
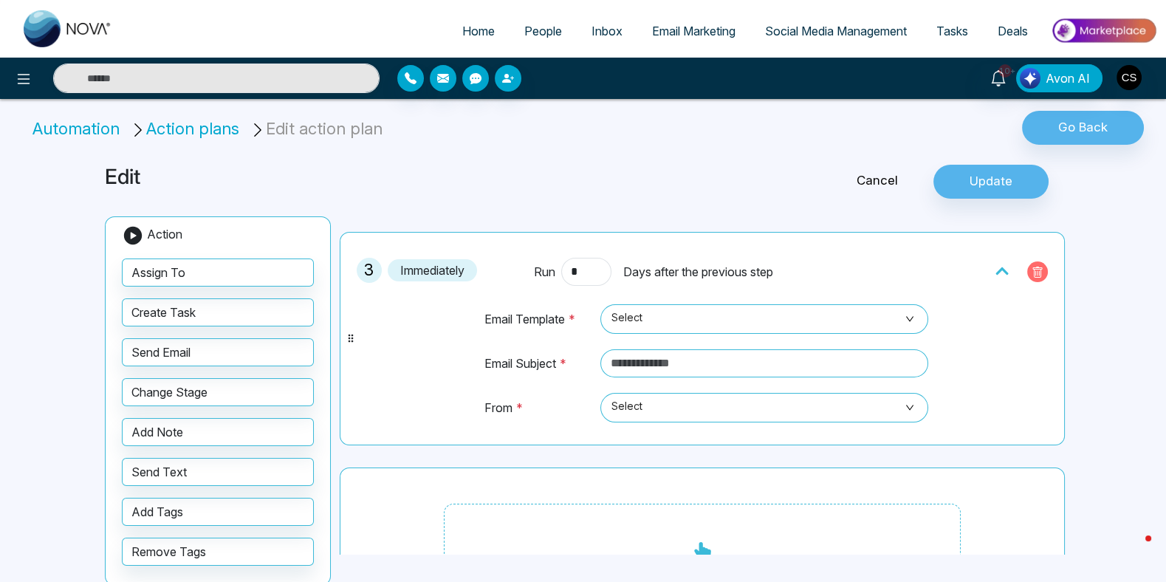
click at [1034, 271] on icon "button" at bounding box center [1038, 273] width 12 height 12
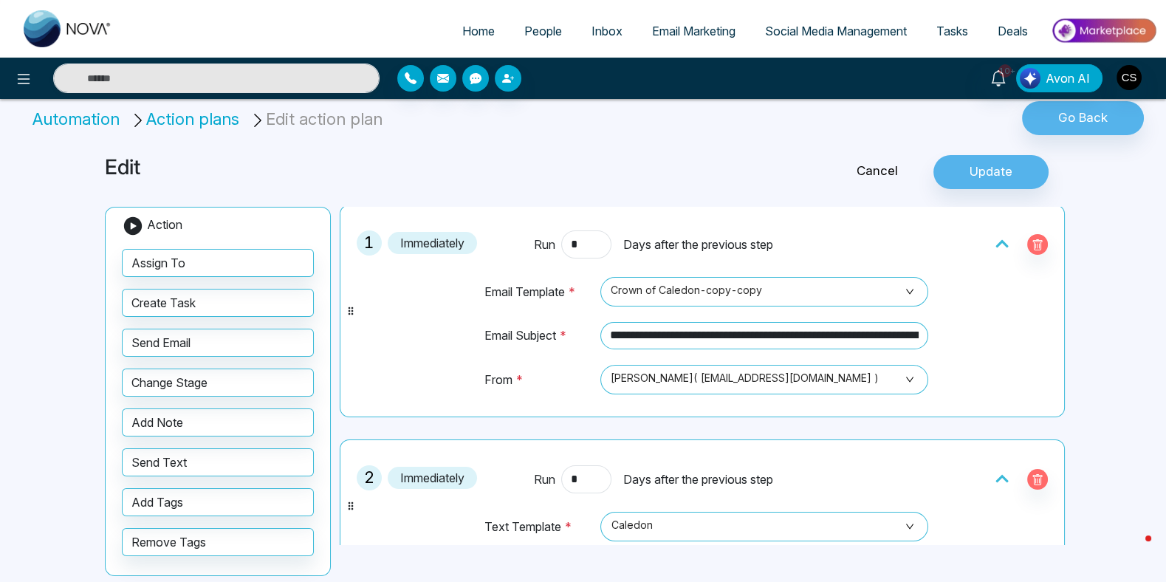
scroll to position [0, 0]
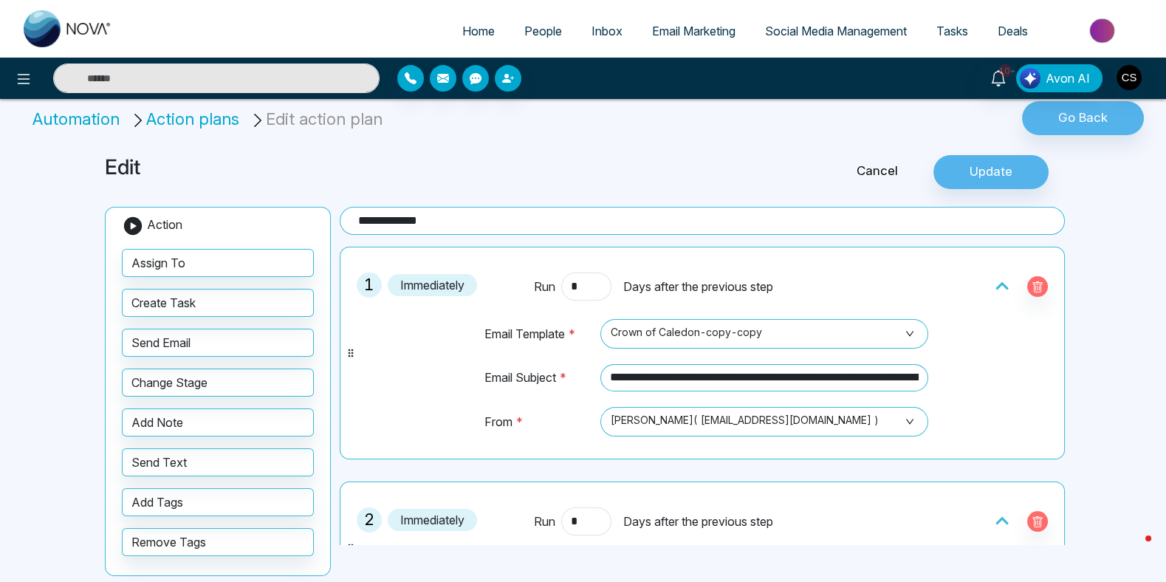
click at [397, 210] on input "**********" at bounding box center [702, 221] width 725 height 28
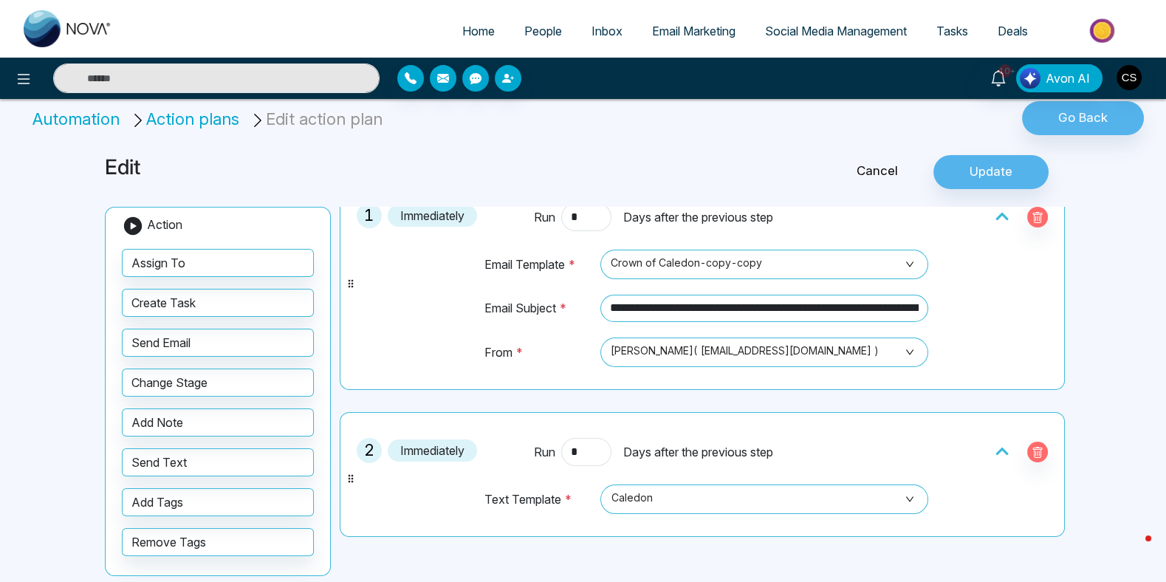
scroll to position [112, 0]
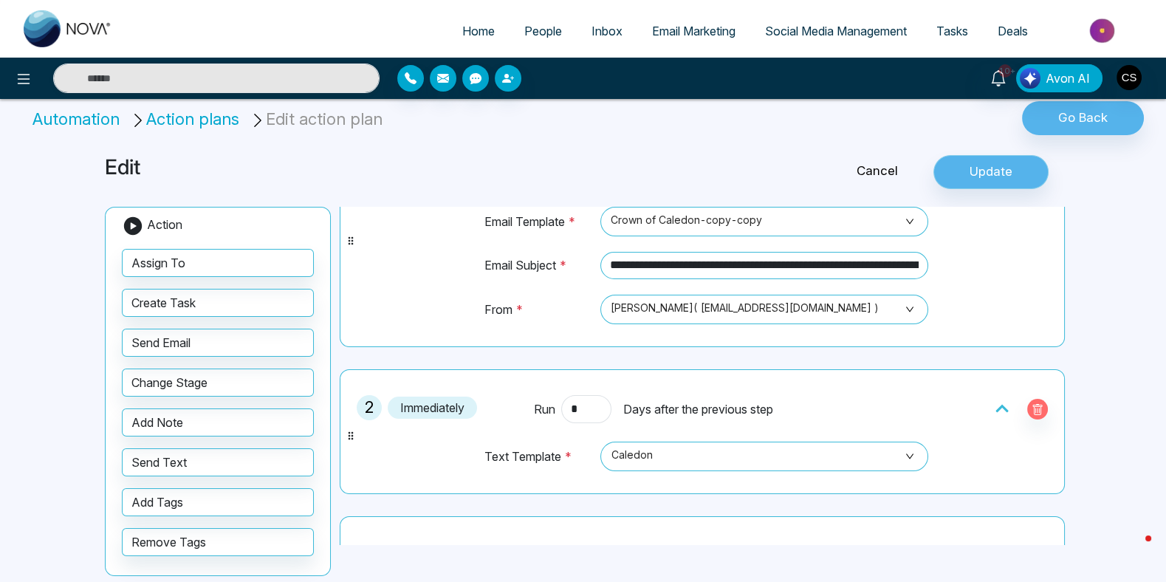
type input "**********"
click at [973, 182] on button "Update" at bounding box center [990, 172] width 115 height 34
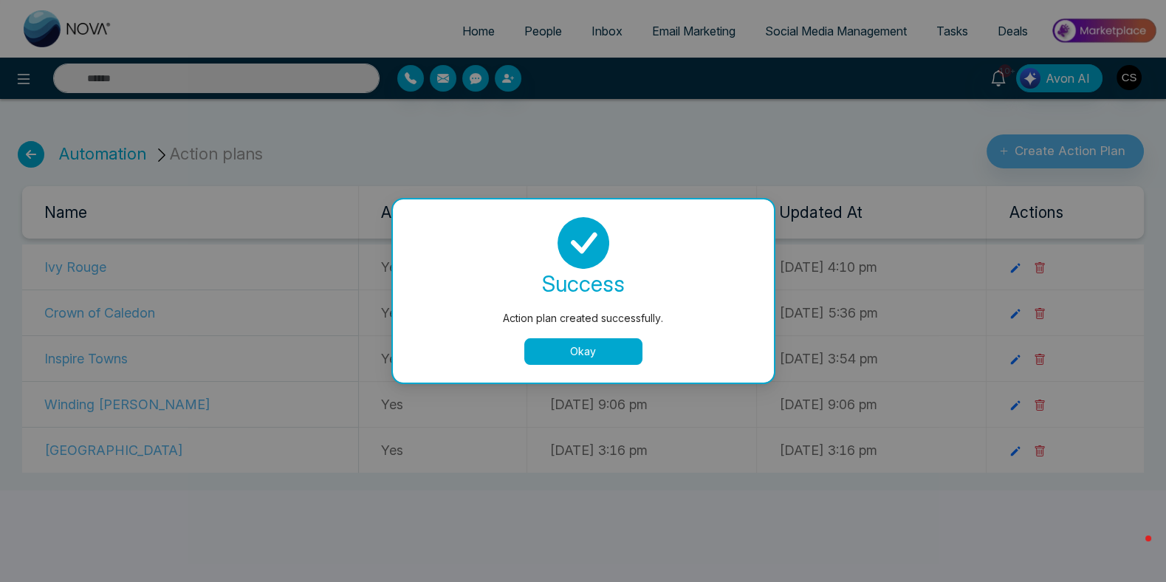
click at [620, 350] on button "Okay" at bounding box center [583, 351] width 118 height 27
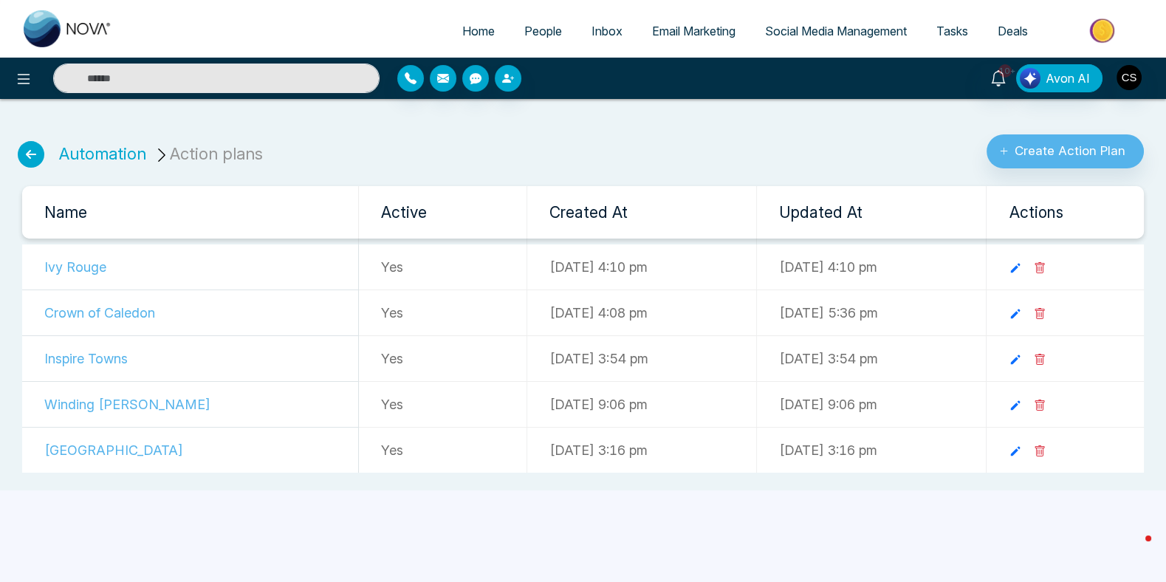
click at [39, 159] on icon at bounding box center [31, 154] width 27 height 27
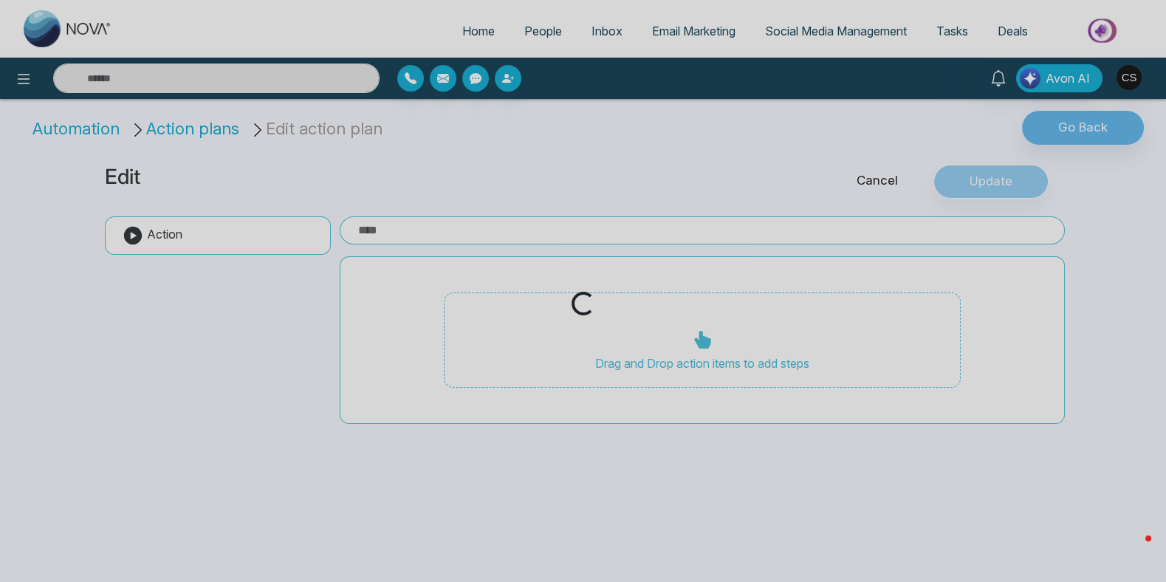
type input "**********"
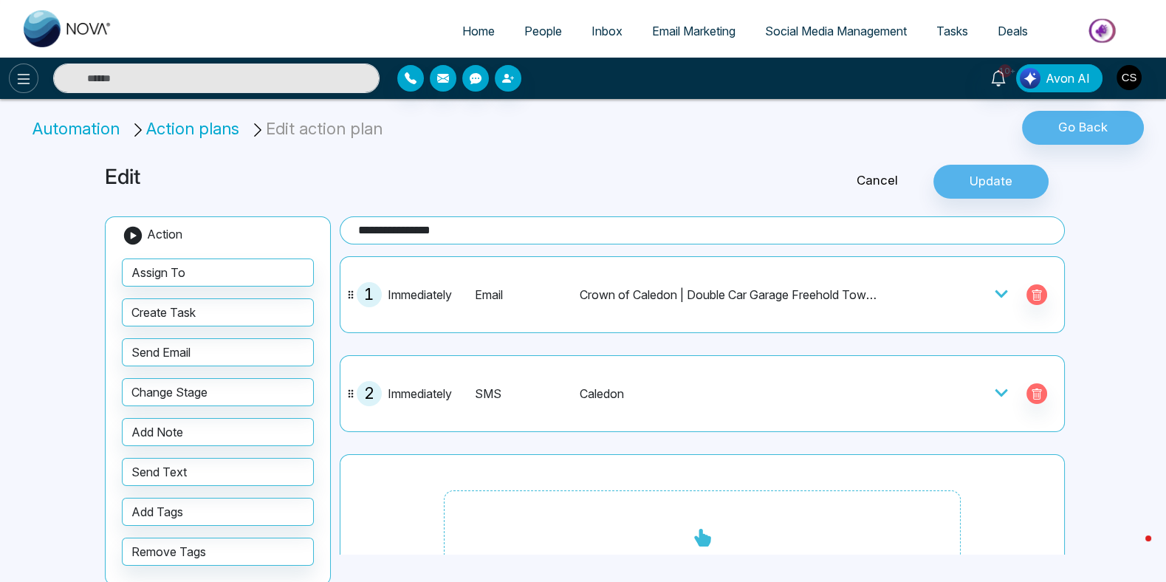
click at [15, 79] on icon at bounding box center [24, 79] width 18 height 18
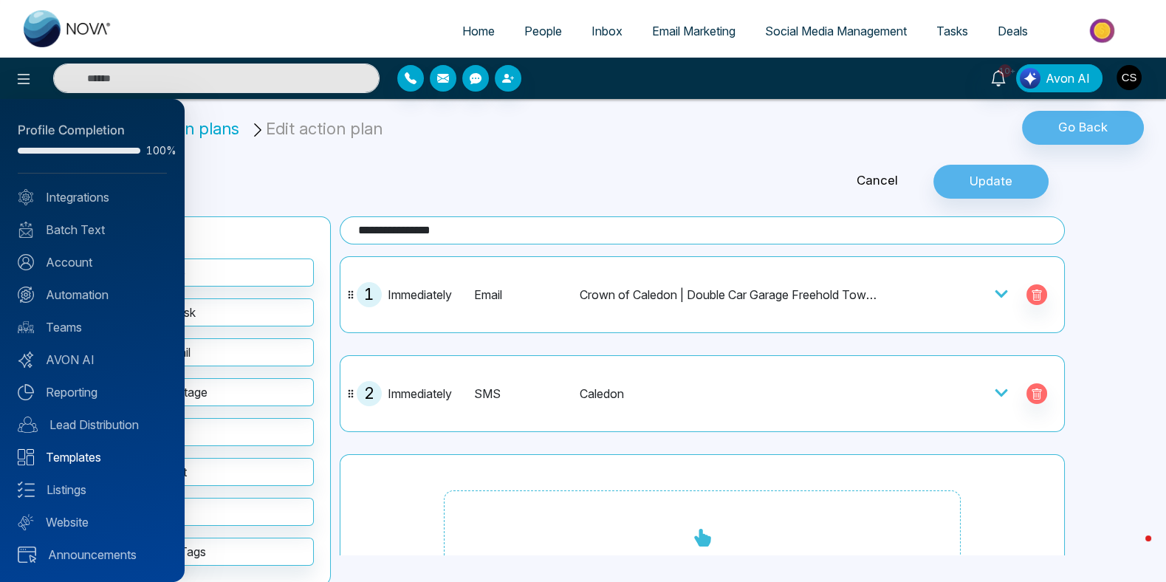
click at [83, 461] on link "Templates" at bounding box center [92, 457] width 149 height 18
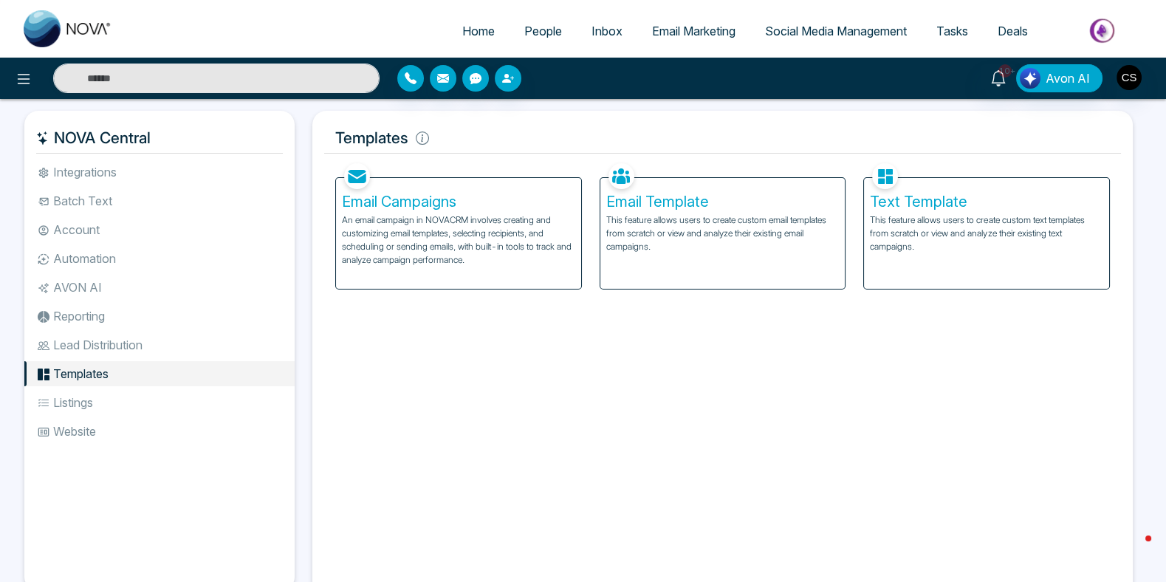
click at [892, 222] on p "This feature allows users to create custom text templates from scratch or view …" at bounding box center [986, 233] width 233 height 40
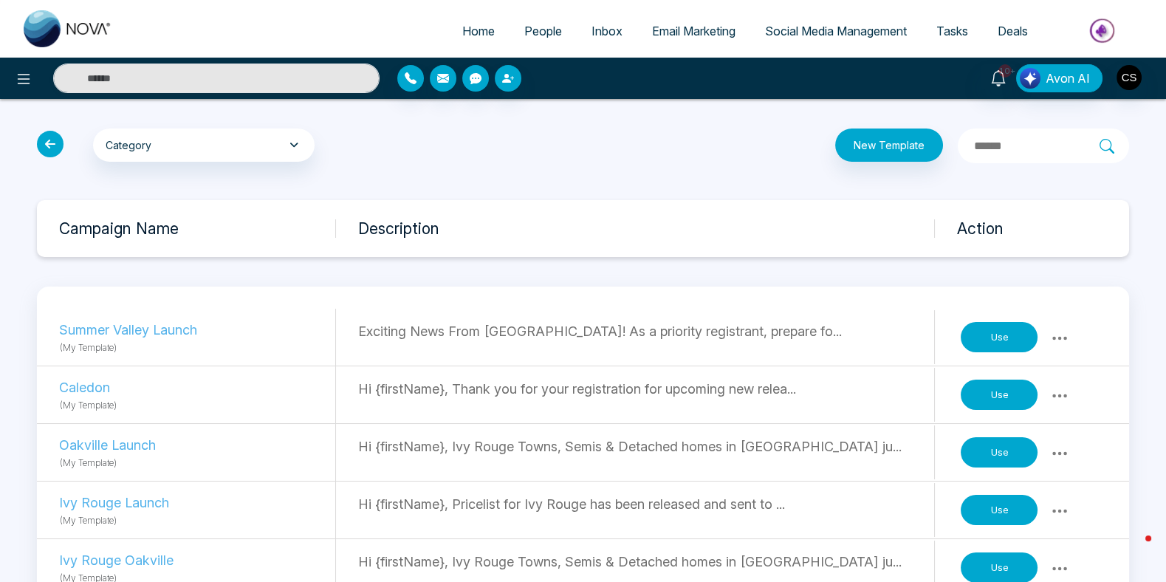
scroll to position [3, 0]
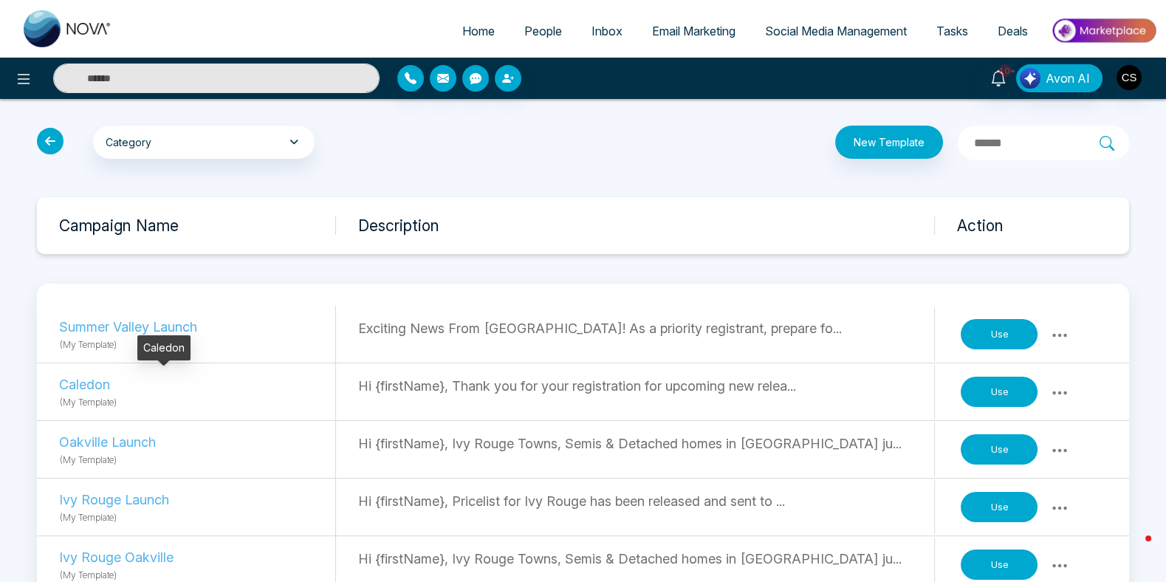
click at [103, 388] on p "Caledon" at bounding box center [160, 384] width 203 height 20
click at [1014, 392] on button "Use" at bounding box center [999, 392] width 77 height 31
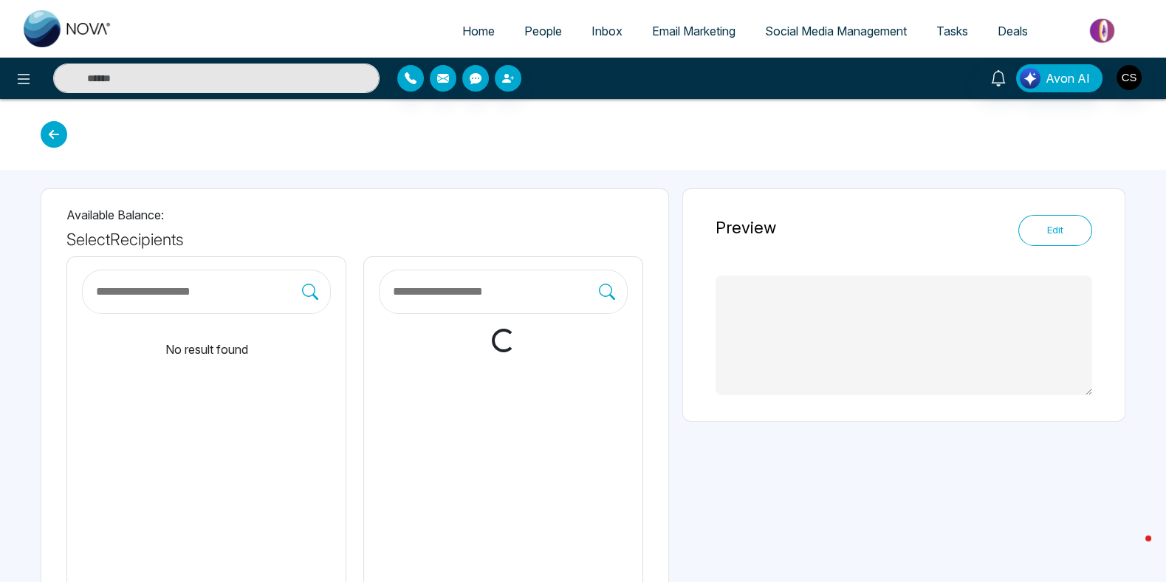
type textarea "**********"
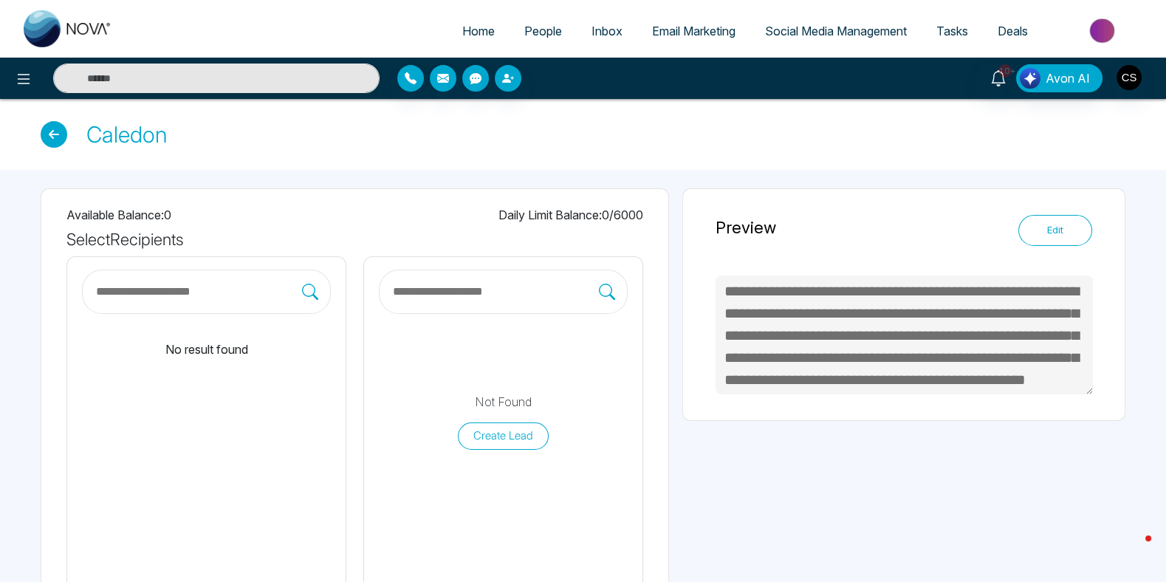
click at [1039, 234] on button "Edit" at bounding box center [1055, 230] width 74 height 31
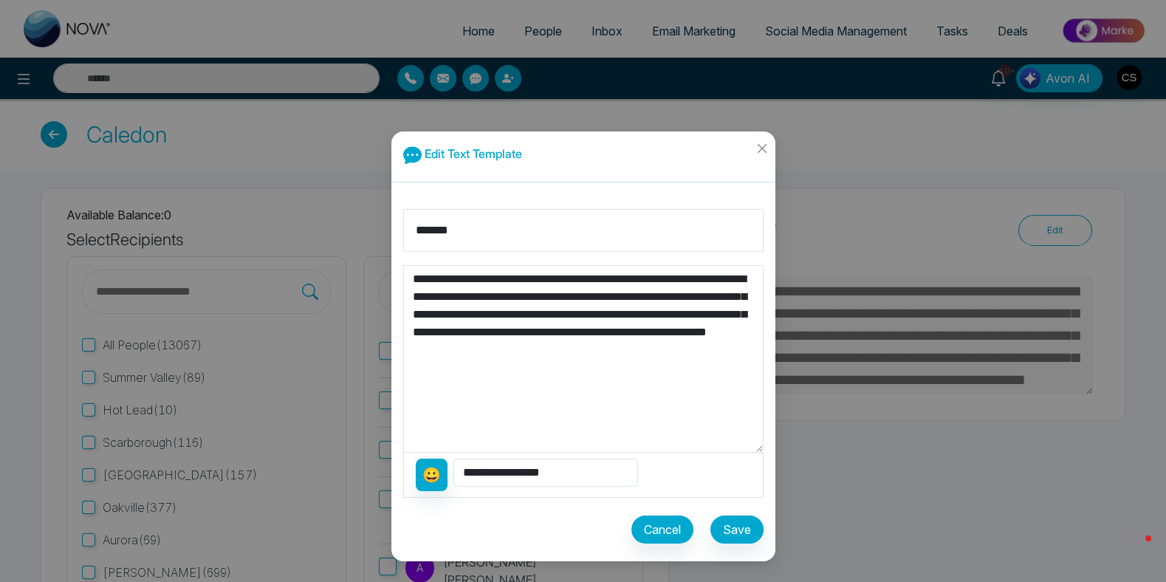
drag, startPoint x: 496, startPoint y: 298, endPoint x: 620, endPoint y: 301, distance: 123.4
click at [620, 301] on textarea "**********" at bounding box center [584, 359] width 360 height 186
type textarea "**********"
click at [727, 532] on button "Save" at bounding box center [736, 529] width 53 height 28
type textarea "**********"
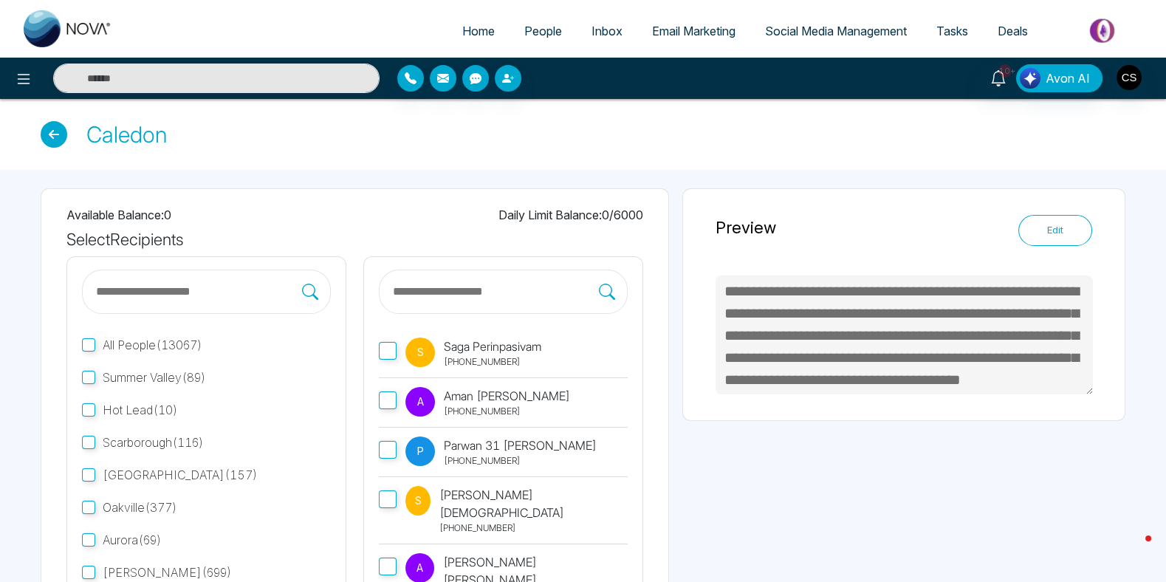
click at [55, 142] on icon at bounding box center [54, 134] width 27 height 27
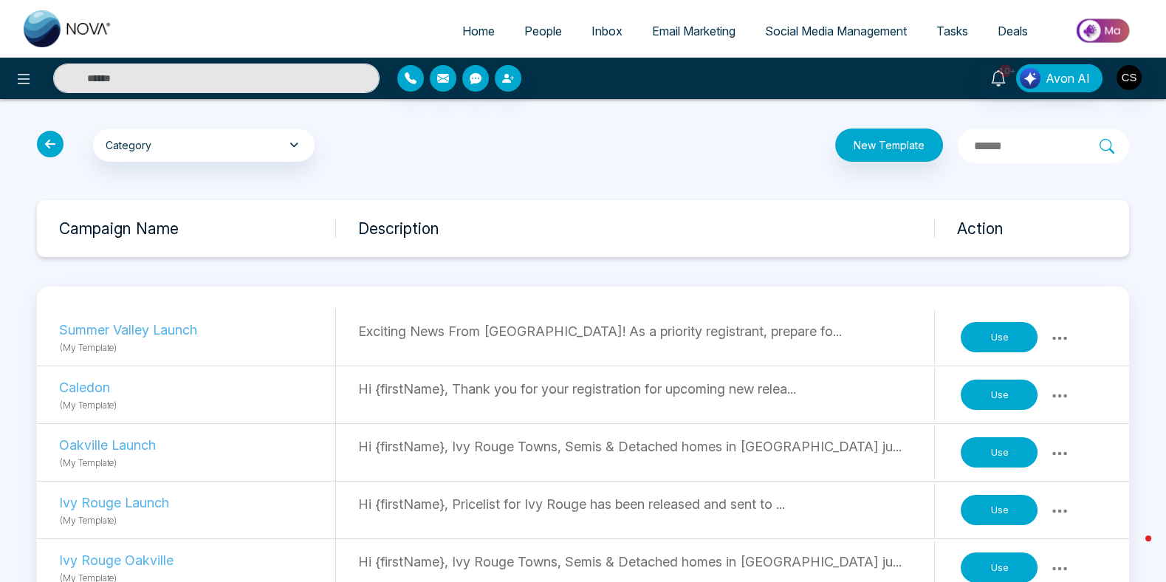
click at [998, 400] on button "Use" at bounding box center [999, 395] width 77 height 31
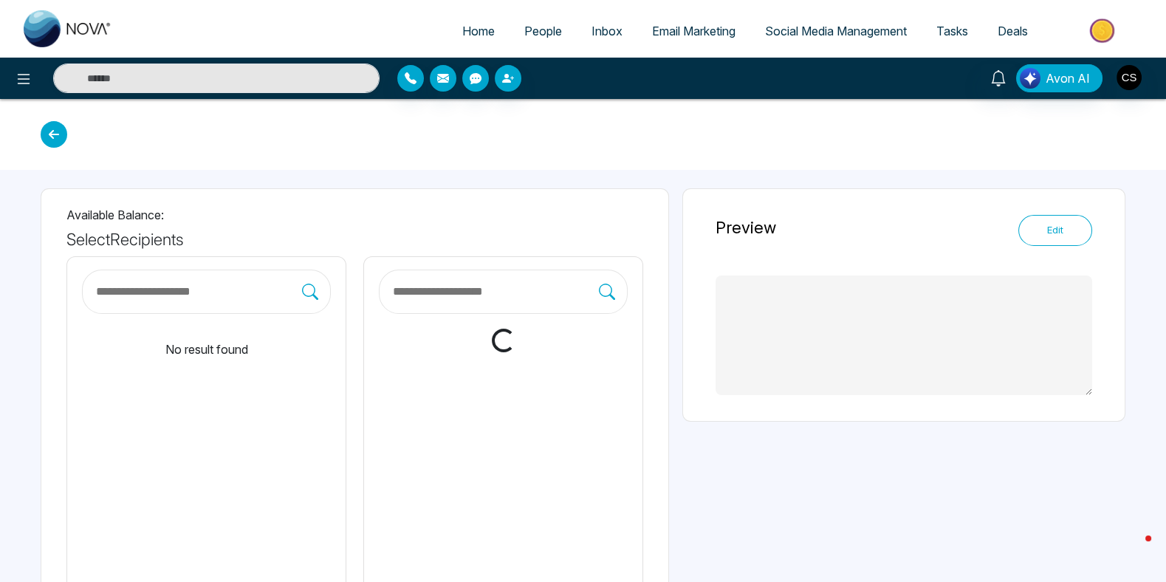
type textarea "**********"
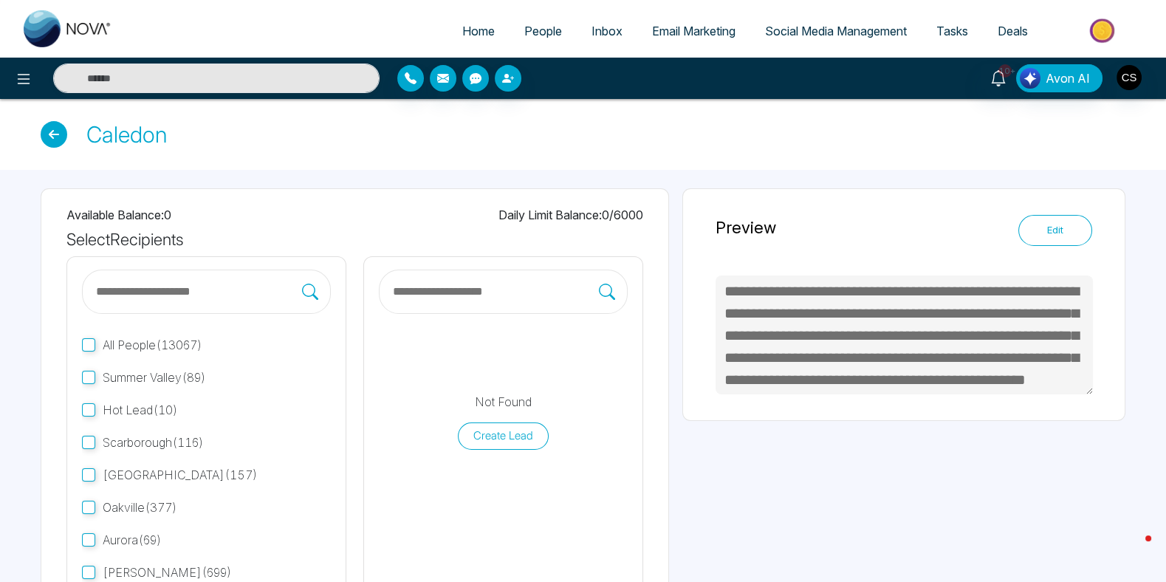
click at [52, 130] on icon at bounding box center [54, 134] width 27 height 27
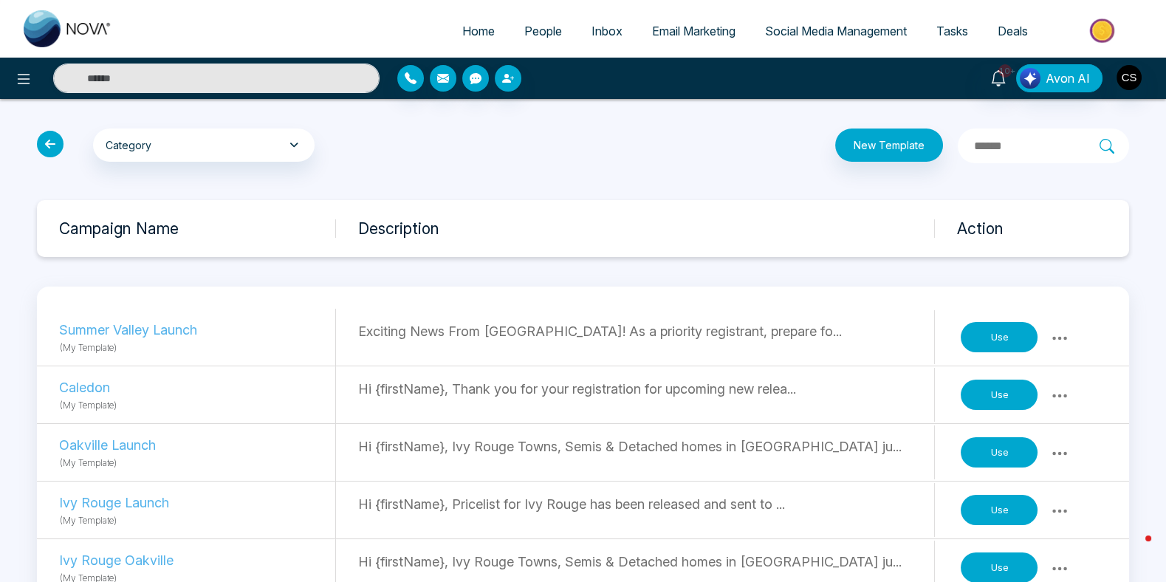
click at [1061, 393] on icon at bounding box center [1060, 396] width 18 height 18
click at [1050, 430] on link "Copy" at bounding box center [1028, 428] width 74 height 28
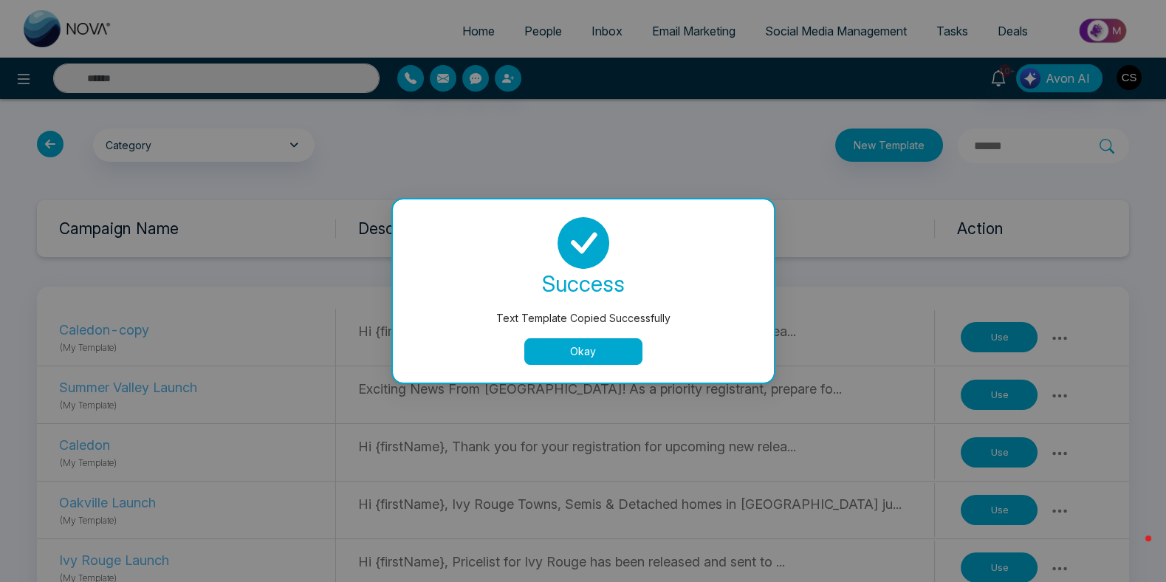
click at [612, 356] on button "Okay" at bounding box center [583, 351] width 118 height 27
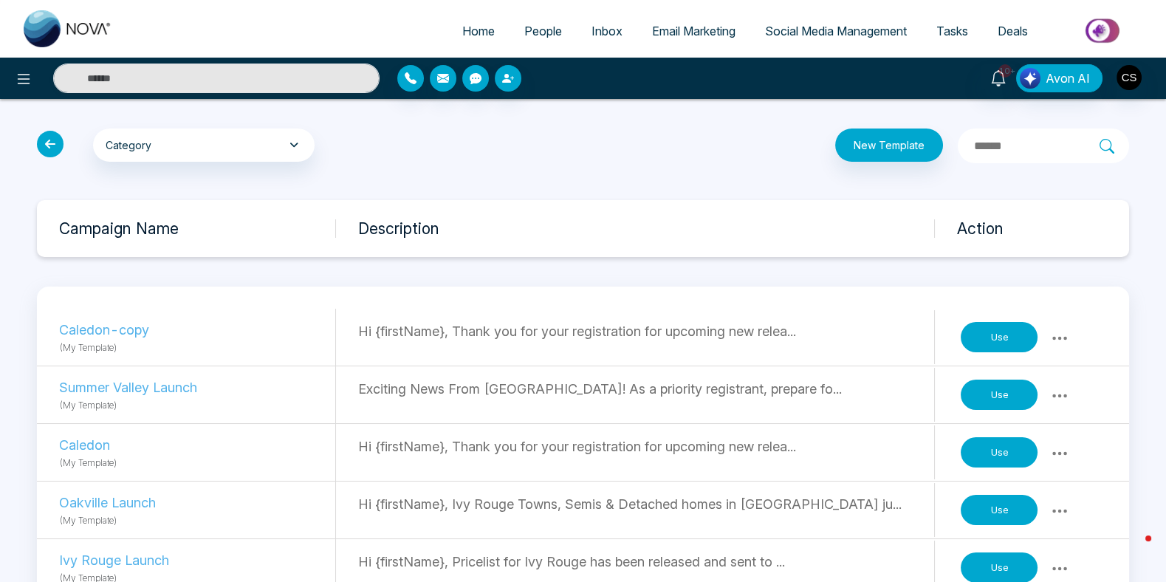
click at [1058, 448] on icon at bounding box center [1060, 454] width 18 height 18
click at [1045, 514] on link "Delete" at bounding box center [1028, 513] width 74 height 28
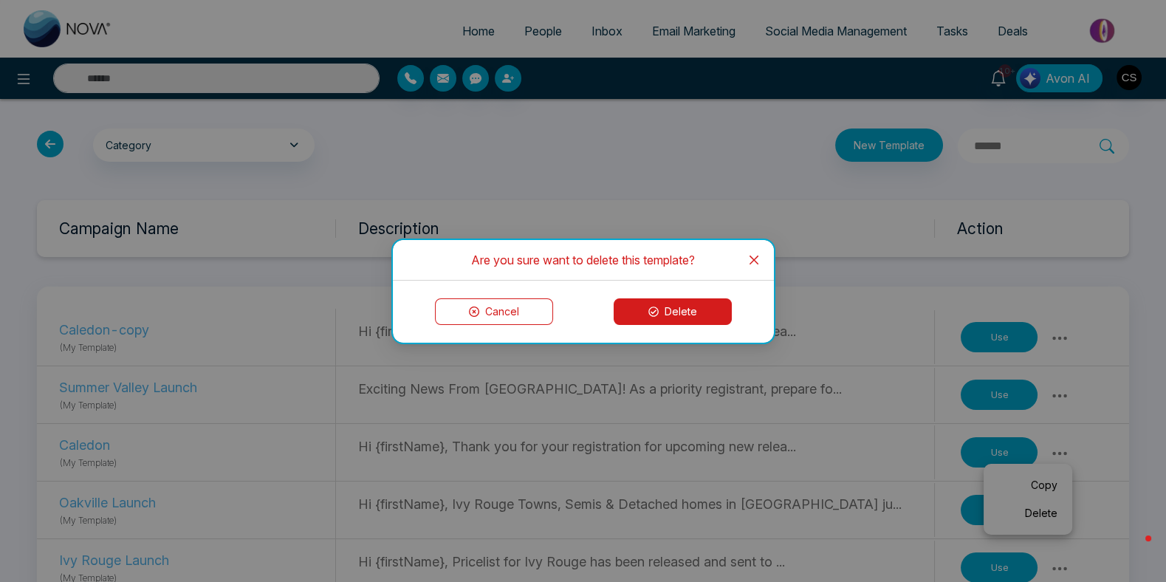
click at [696, 312] on button "Delete" at bounding box center [673, 311] width 118 height 27
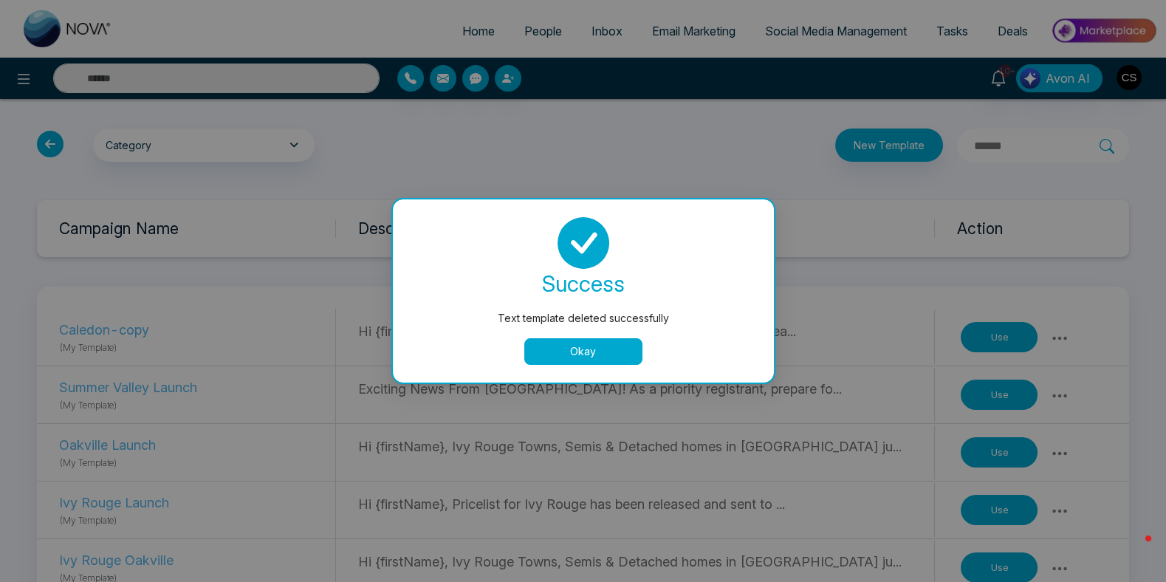
click at [532, 349] on button "Okay" at bounding box center [583, 351] width 118 height 27
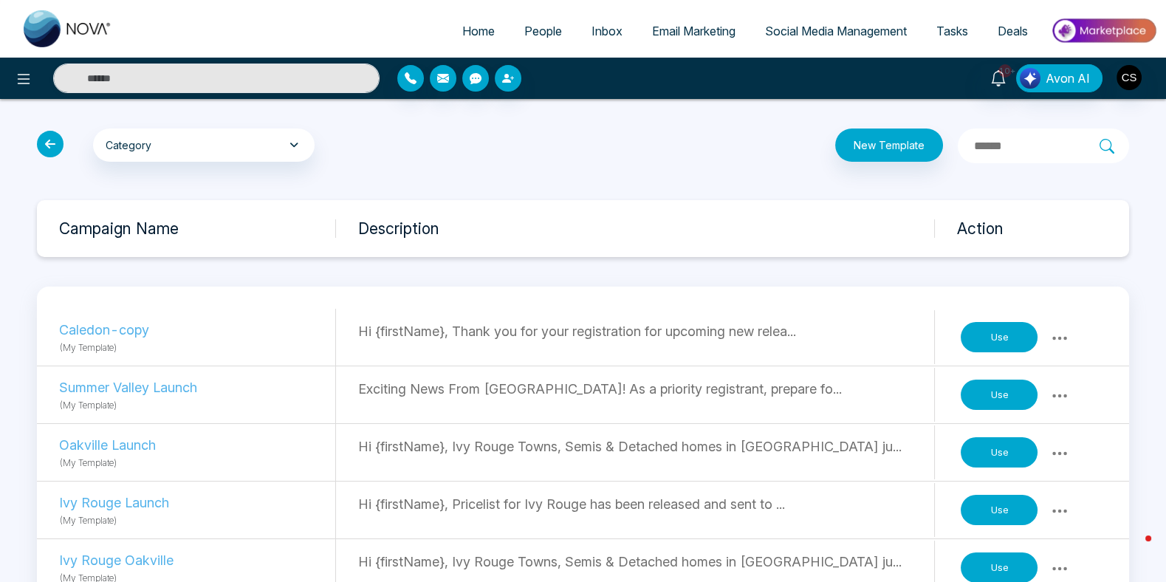
click at [1046, 337] on button at bounding box center [1059, 337] width 27 height 21
click at [842, 338] on p "Hi {firstName}, Thank you for your registration for upcoming new relea..." at bounding box center [645, 331] width 575 height 20
click at [1056, 337] on icon at bounding box center [1060, 338] width 18 height 18
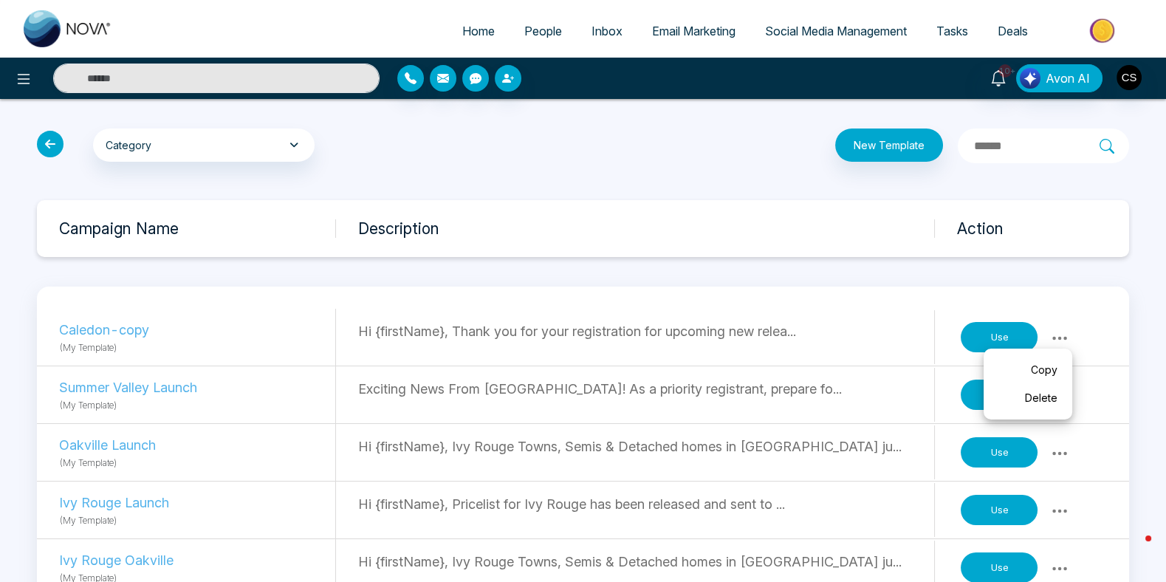
click at [1049, 399] on link "Delete" at bounding box center [1028, 398] width 74 height 28
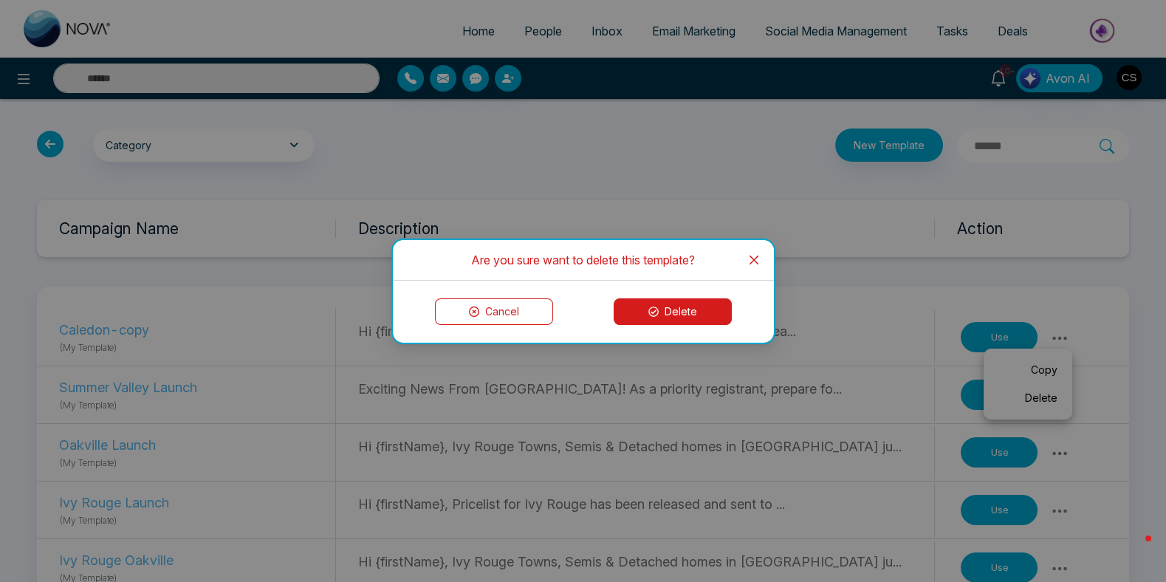
click at [719, 304] on button "Delete" at bounding box center [673, 311] width 118 height 27
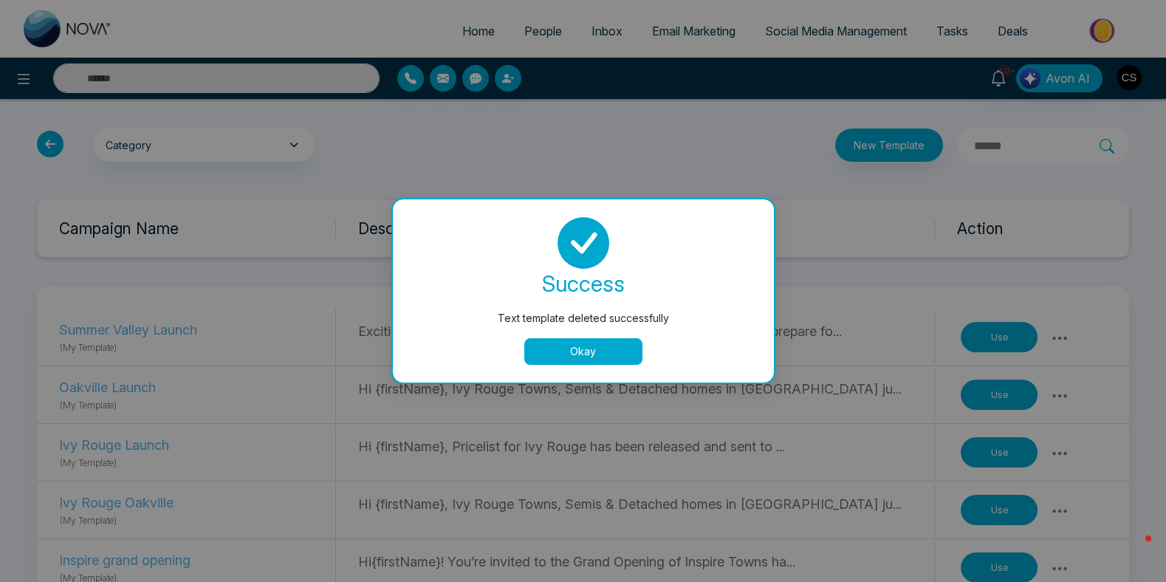
click at [626, 346] on button "Okay" at bounding box center [583, 351] width 118 height 27
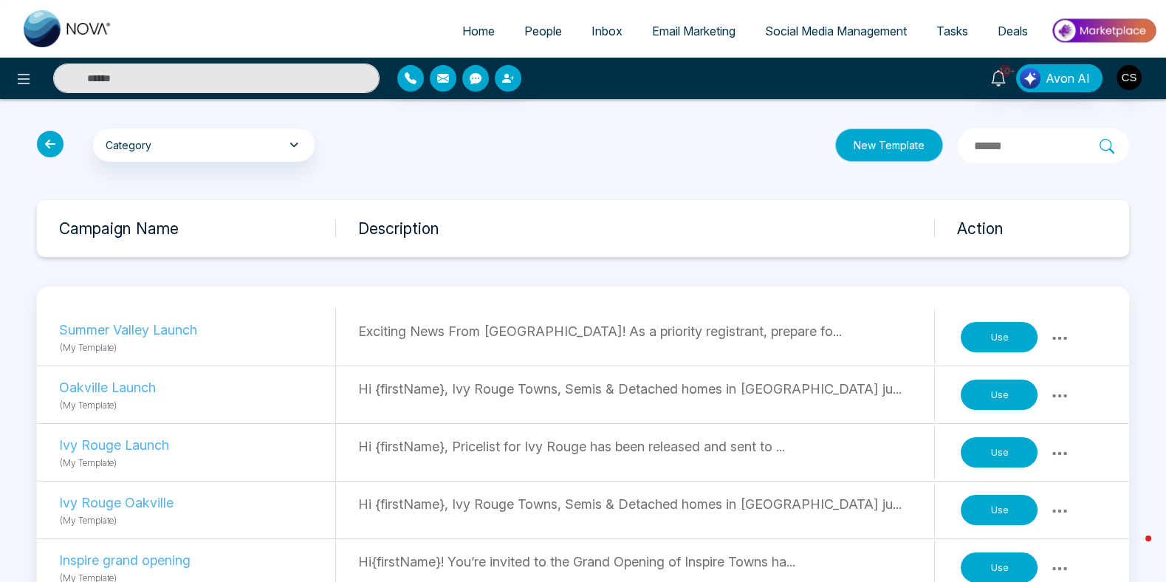
click at [851, 154] on button "New Template" at bounding box center [889, 144] width 108 height 33
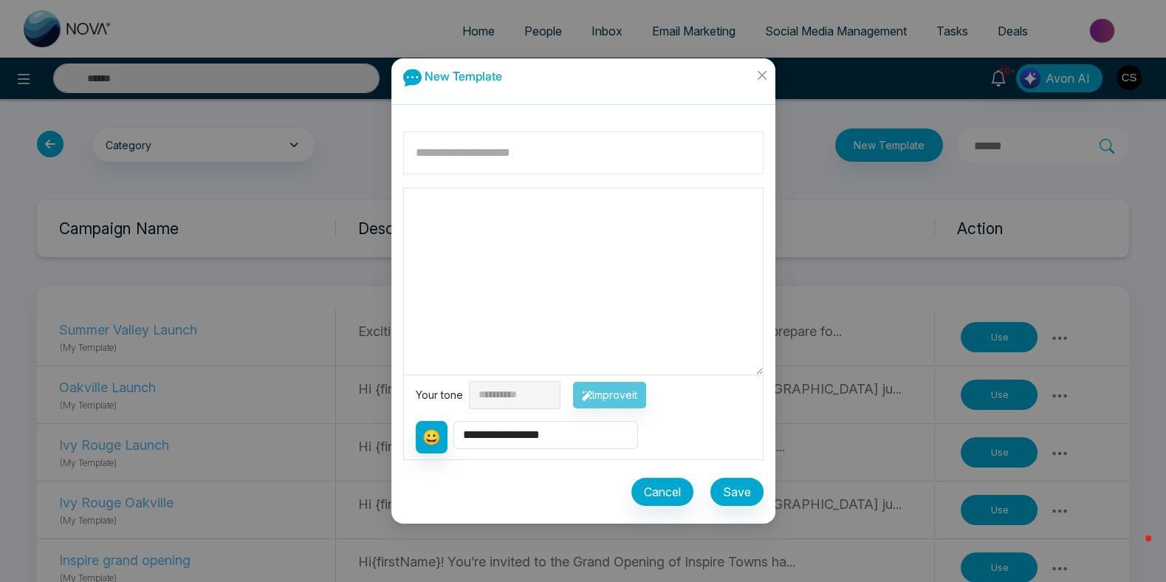
click at [455, 161] on input at bounding box center [583, 152] width 360 height 43
type input "**********"
click at [439, 215] on textarea at bounding box center [583, 281] width 359 height 186
type textarea "*"
paste textarea "**********"
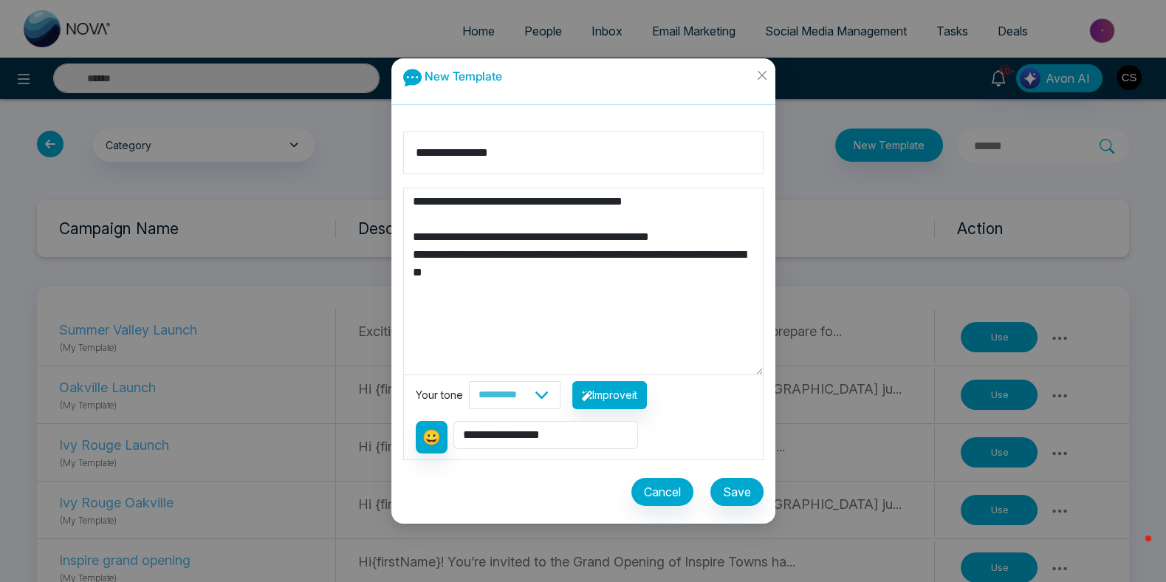
type textarea "**********"
click at [516, 433] on select "**********" at bounding box center [545, 435] width 185 height 28
select select "**********"
click at [453, 421] on select "**********" at bounding box center [545, 435] width 185 height 28
drag, startPoint x: 508, startPoint y: 277, endPoint x: 609, endPoint y: 275, distance: 101.2
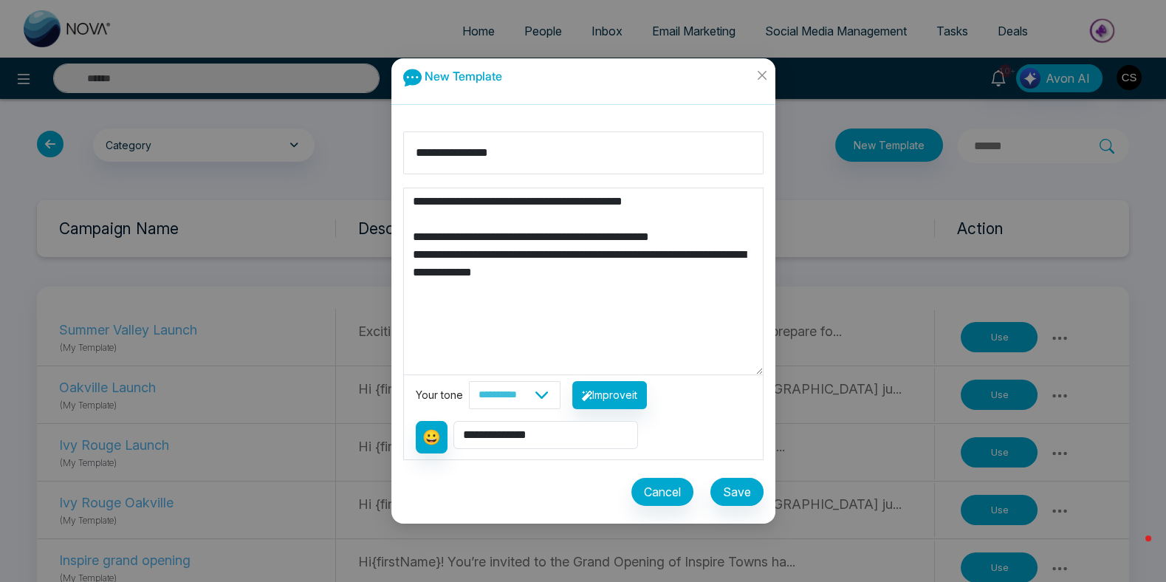
click at [609, 275] on textarea "**********" at bounding box center [584, 281] width 360 height 186
click at [414, 202] on textarea "**********" at bounding box center [584, 281] width 360 height 186
paste textarea "**********"
type textarea "**********"
click at [733, 492] on button "Save" at bounding box center [736, 492] width 53 height 28
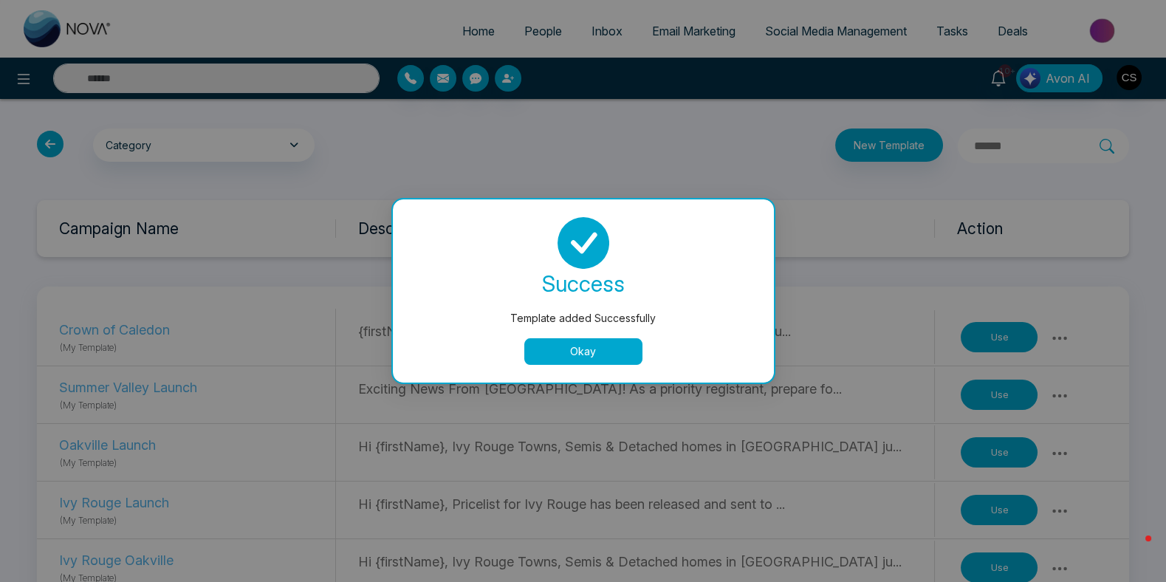
click at [579, 354] on button "Okay" at bounding box center [583, 351] width 118 height 27
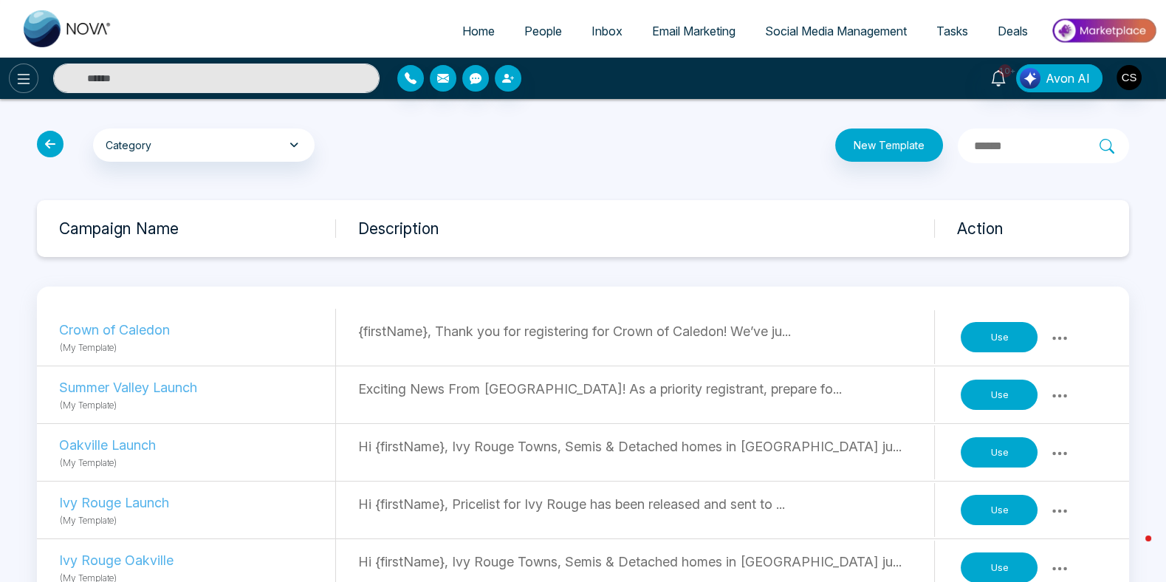
click at [21, 76] on icon at bounding box center [24, 79] width 18 height 18
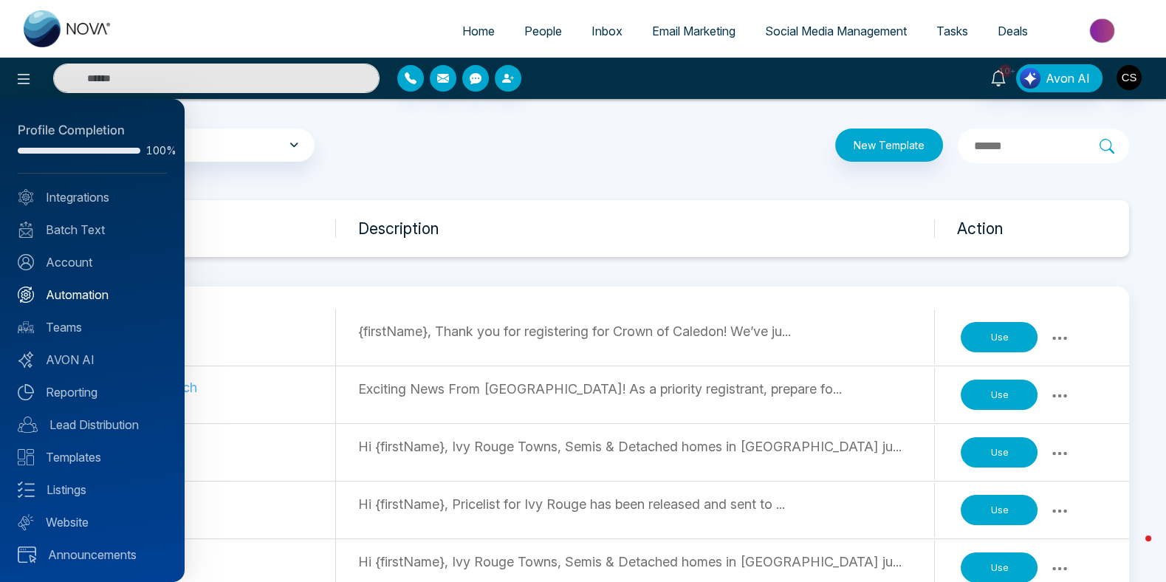
click at [92, 293] on link "Automation" at bounding box center [92, 295] width 149 height 18
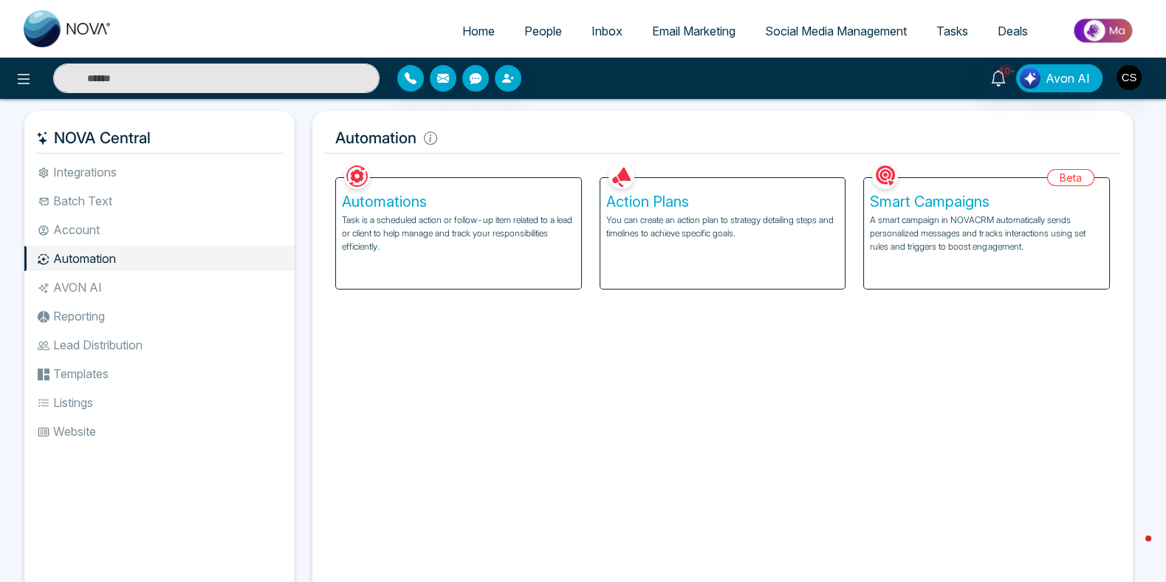
click at [674, 205] on h5 "Action Plans" at bounding box center [722, 202] width 233 height 18
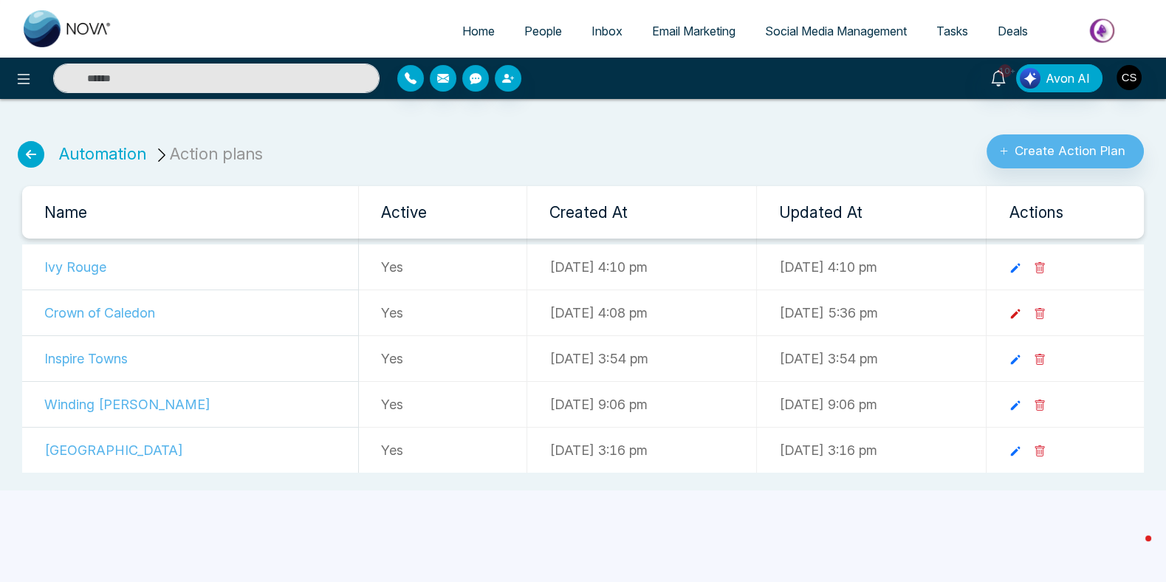
click at [1022, 309] on icon at bounding box center [1015, 313] width 13 height 13
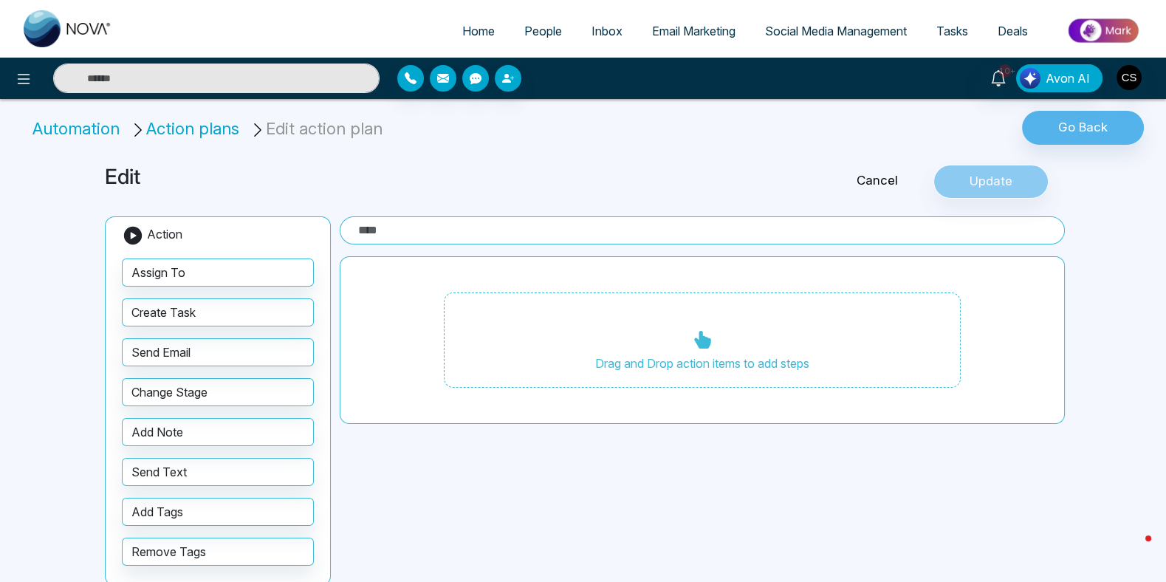
type input "**********"
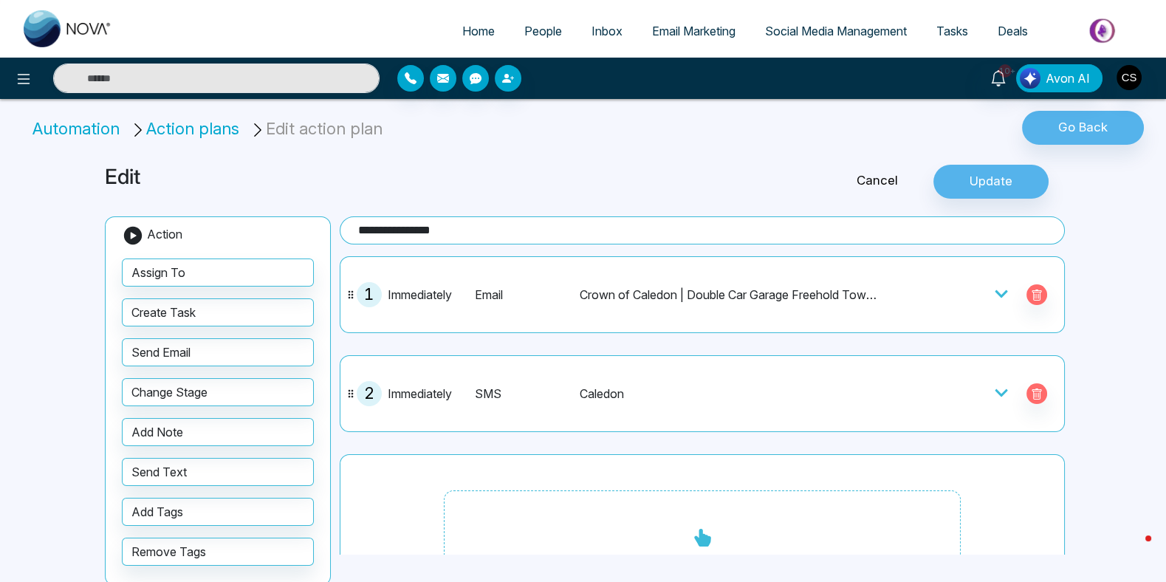
click at [998, 389] on icon at bounding box center [1002, 392] width 13 height 7
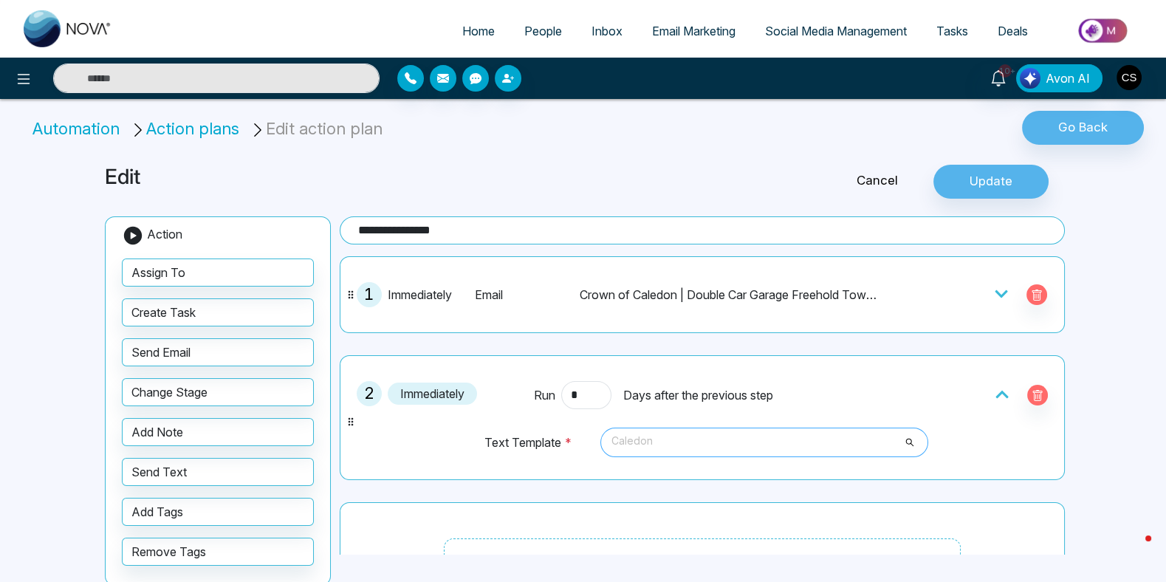
click at [829, 445] on span "Caledon" at bounding box center [764, 442] width 307 height 25
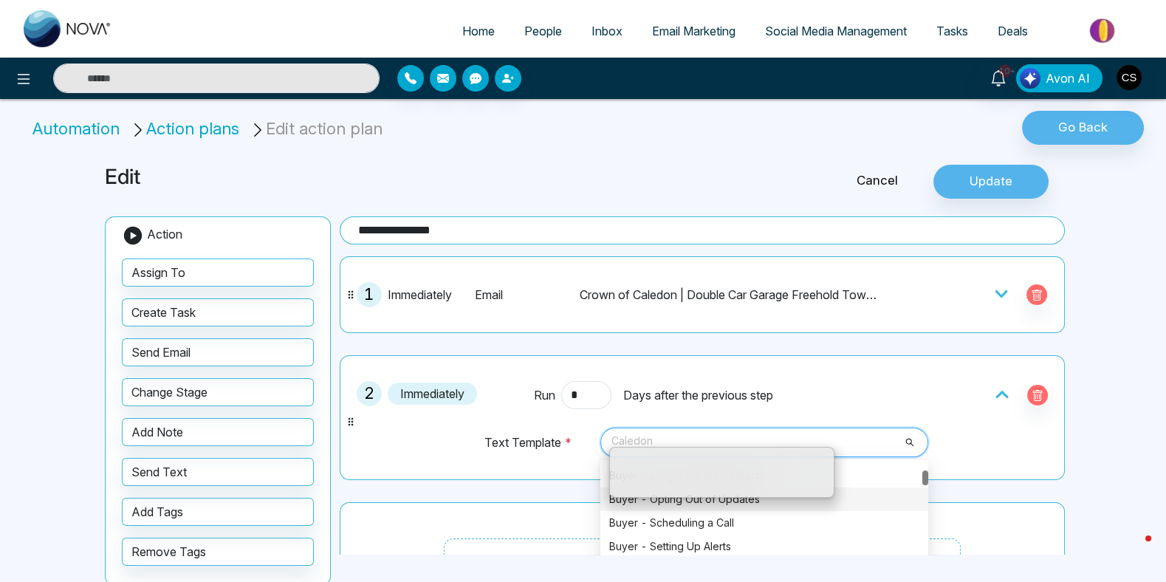
click at [1004, 485] on div "1 Immediately Email Crown of Caledon | Double Car Garage Freehold Towns from 74…" at bounding box center [702, 463] width 725 height 414
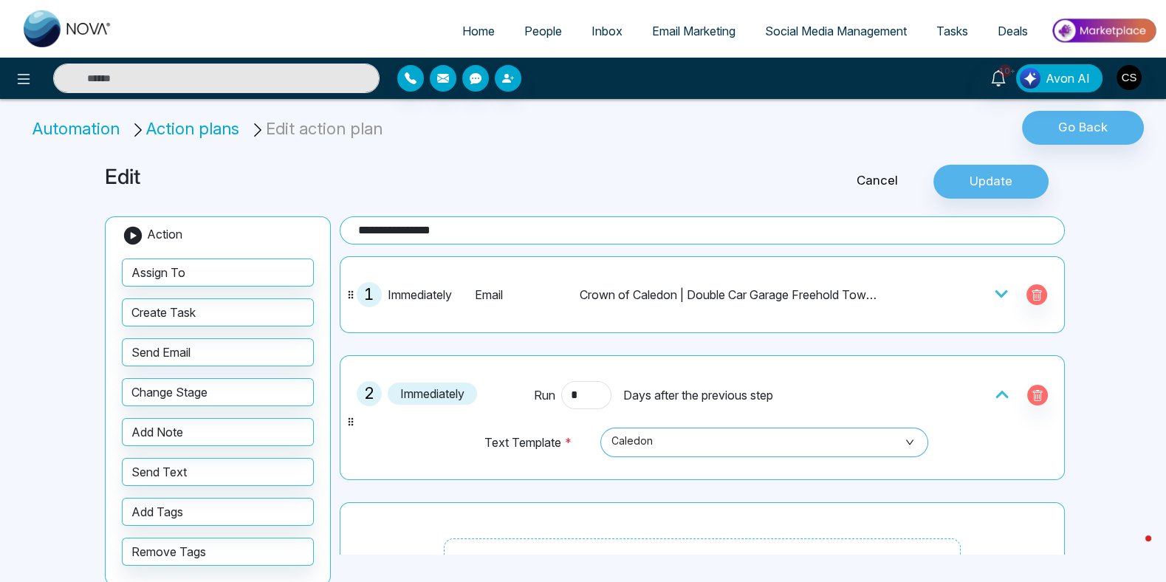
click at [918, 439] on span "Caledon" at bounding box center [764, 442] width 307 height 25
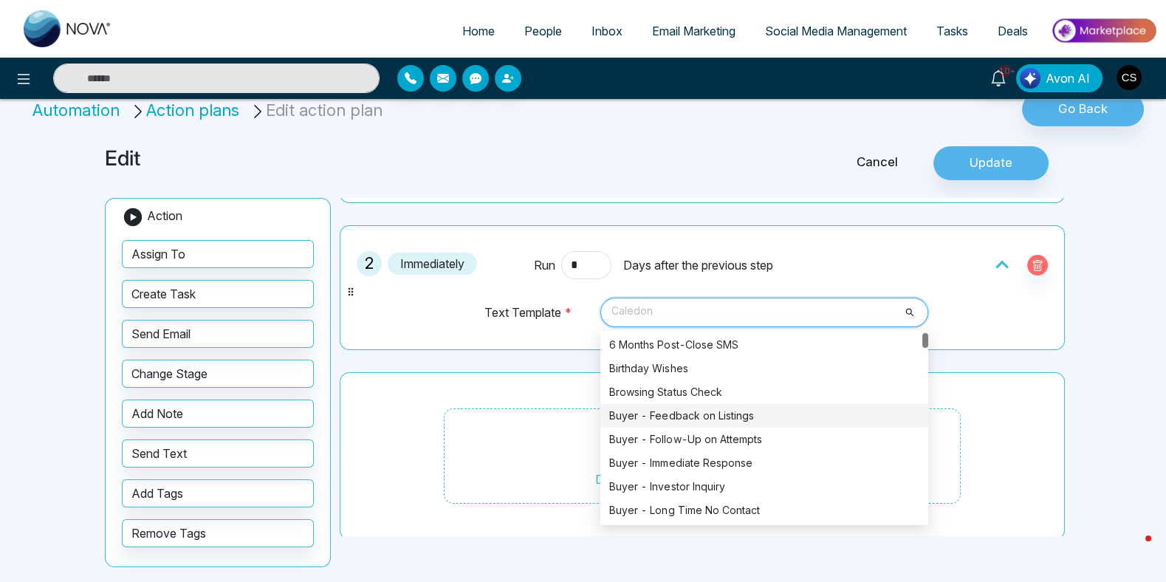
scroll to position [0, 0]
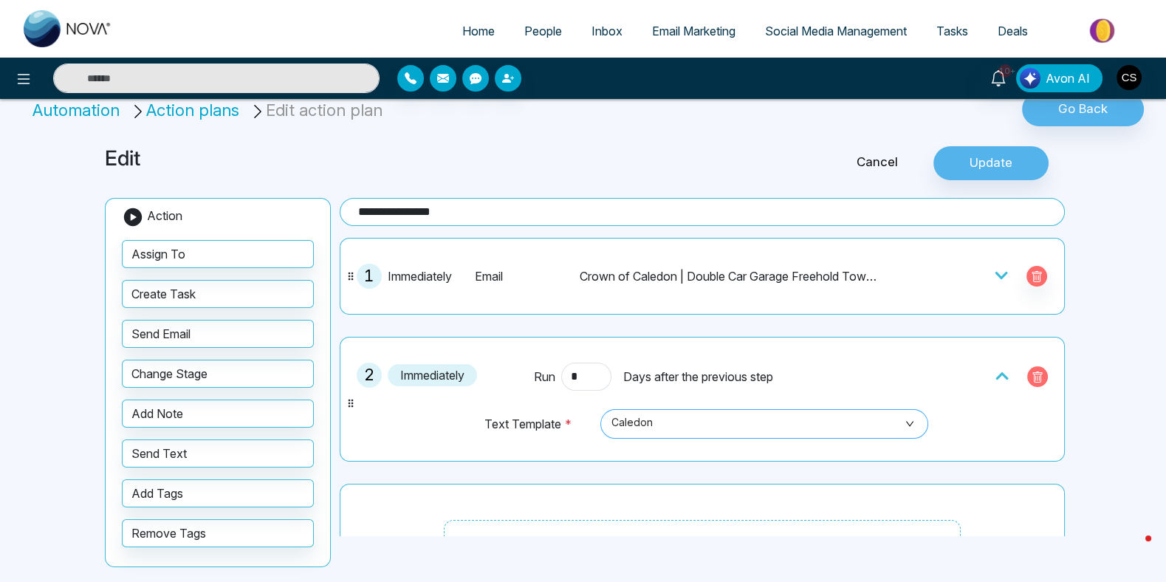
click at [1035, 371] on icon "button" at bounding box center [1038, 377] width 12 height 12
click at [662, 417] on span "Select" at bounding box center [764, 423] width 307 height 25
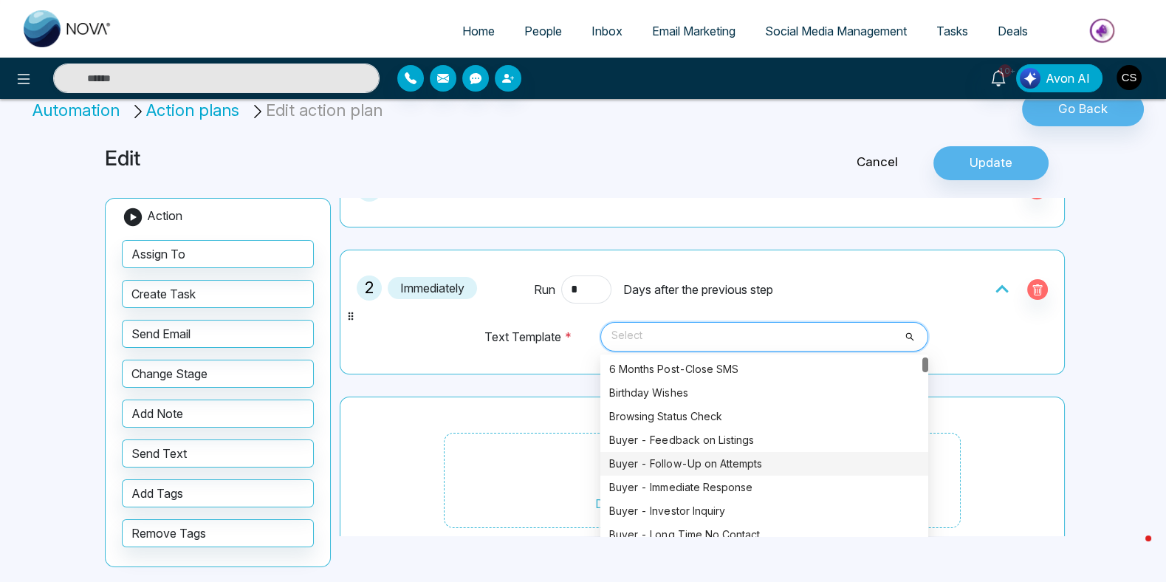
scroll to position [87, 0]
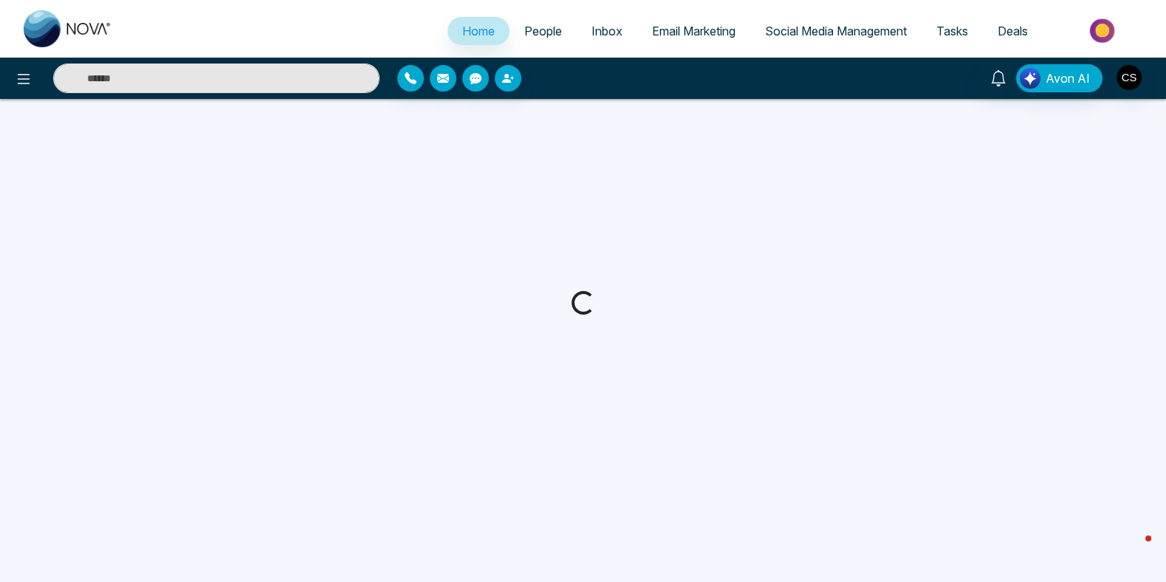
select select "*"
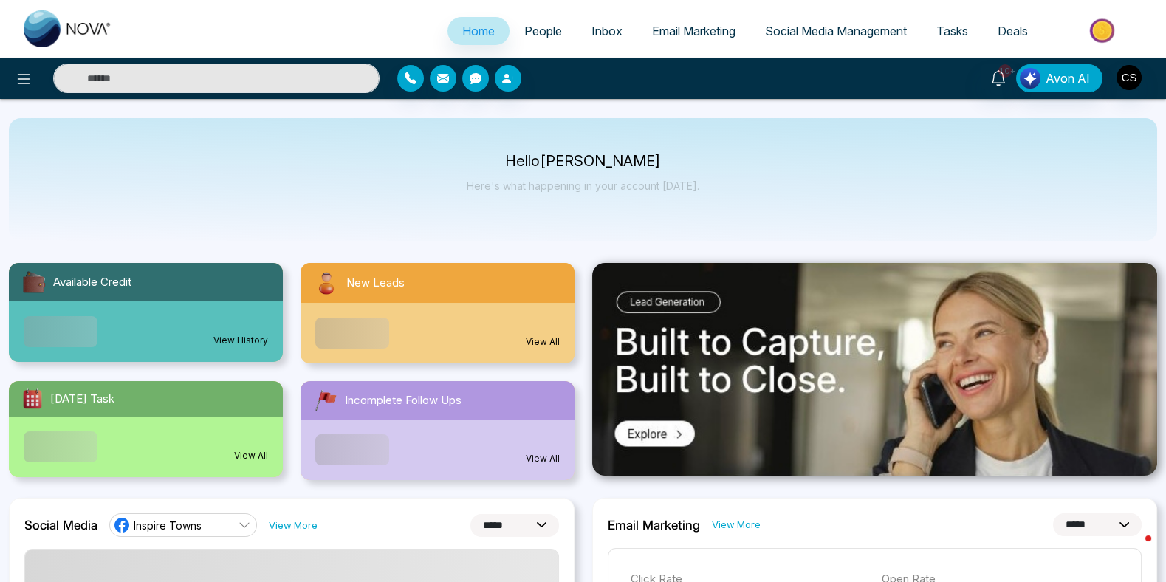
click at [536, 35] on span "People" at bounding box center [543, 31] width 38 height 15
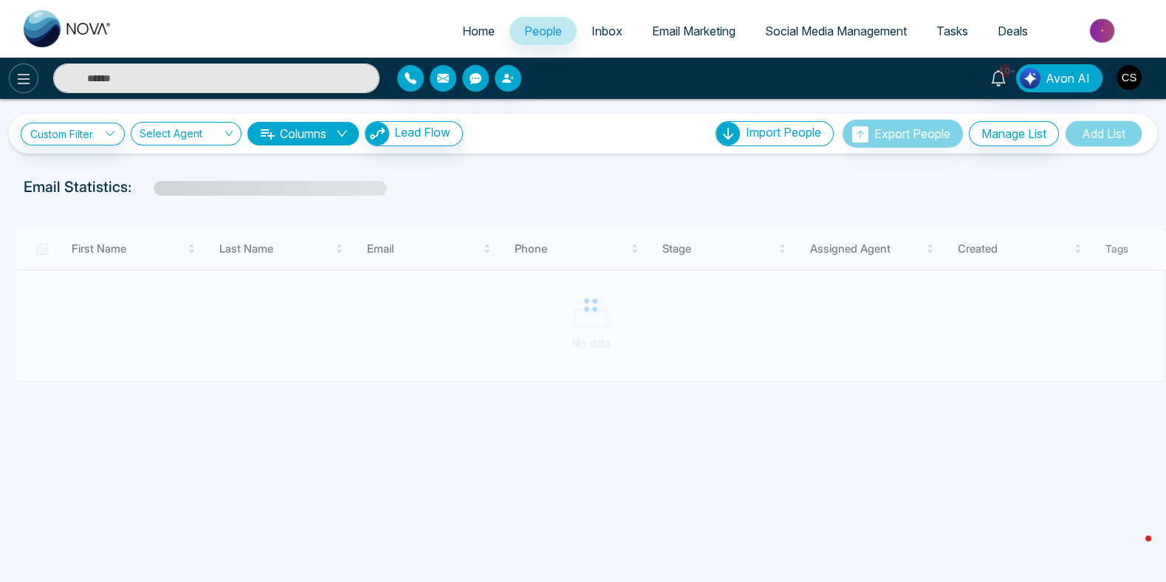
click at [15, 78] on icon at bounding box center [24, 79] width 18 height 18
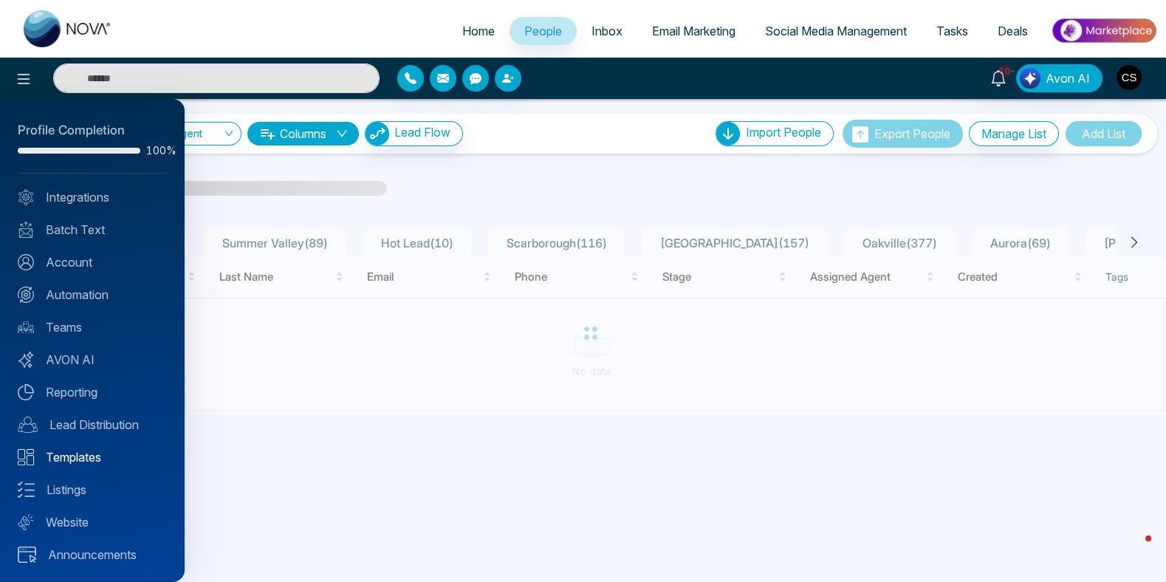
click at [71, 462] on link "Templates" at bounding box center [92, 457] width 149 height 18
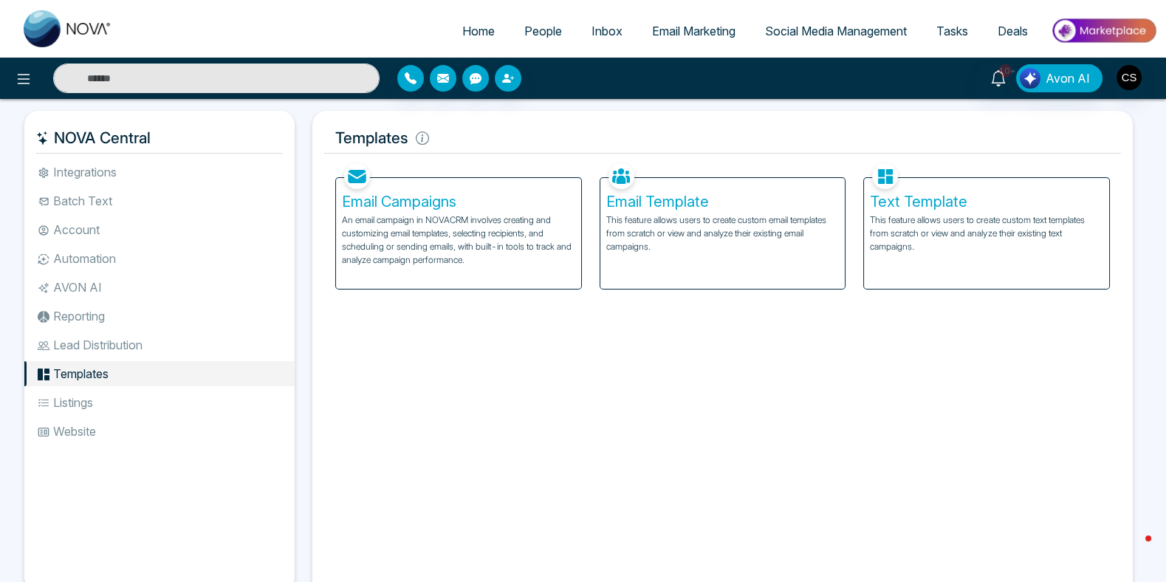
click at [952, 229] on p "This feature allows users to create custom text templates from scratch or view …" at bounding box center [986, 233] width 233 height 40
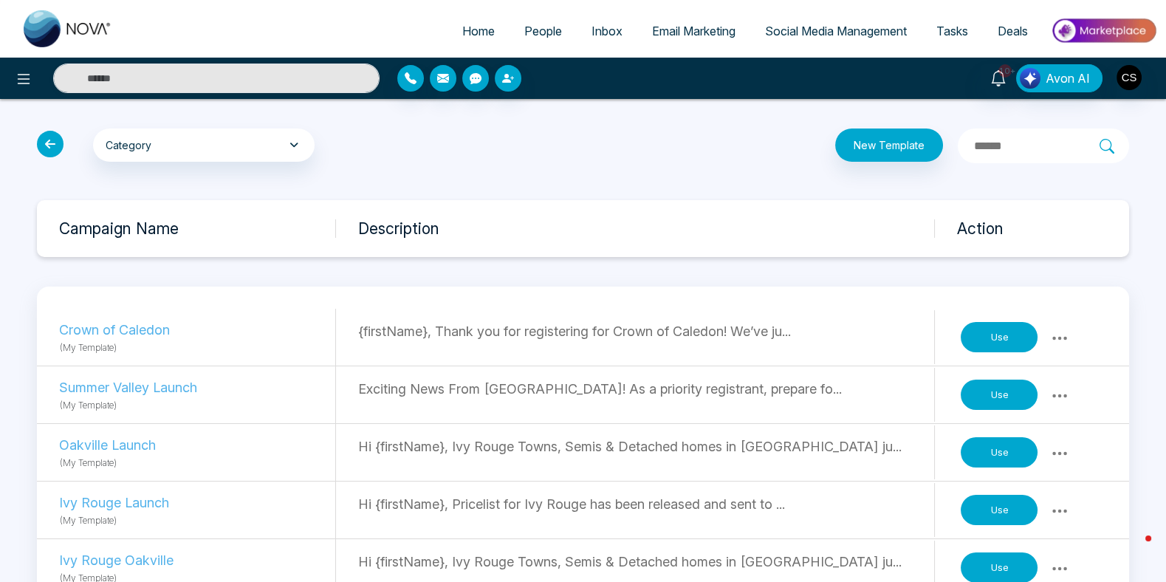
click at [1061, 338] on icon at bounding box center [1060, 338] width 18 height 18
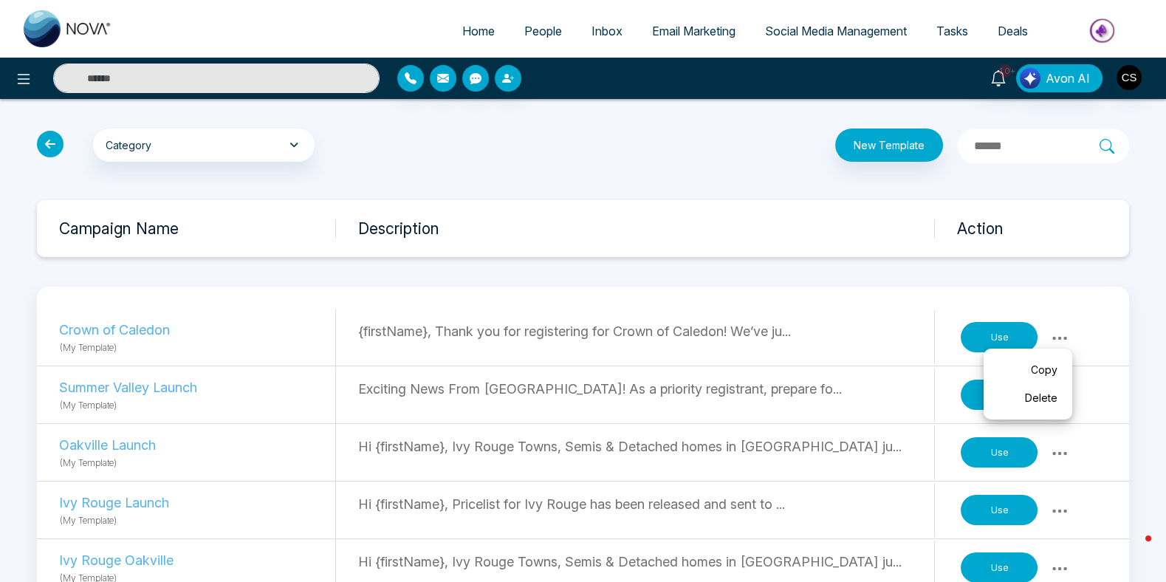
click at [1111, 333] on div "Crown of Caledon (My Template) {firstName}, Thank you for registering for Crown…" at bounding box center [583, 338] width 1092 height 58
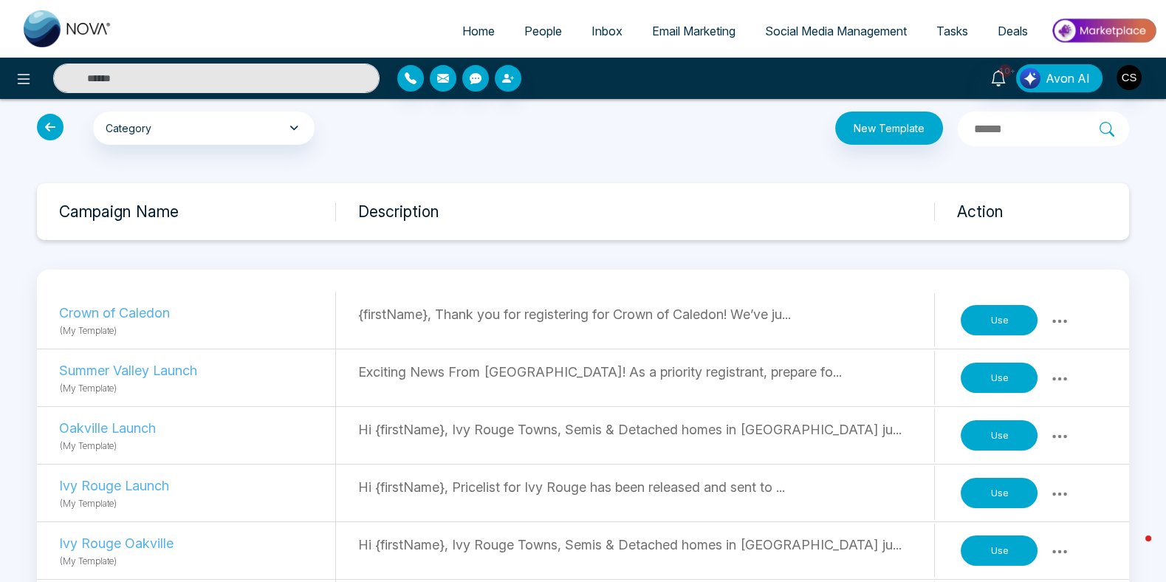
scroll to position [26, 0]
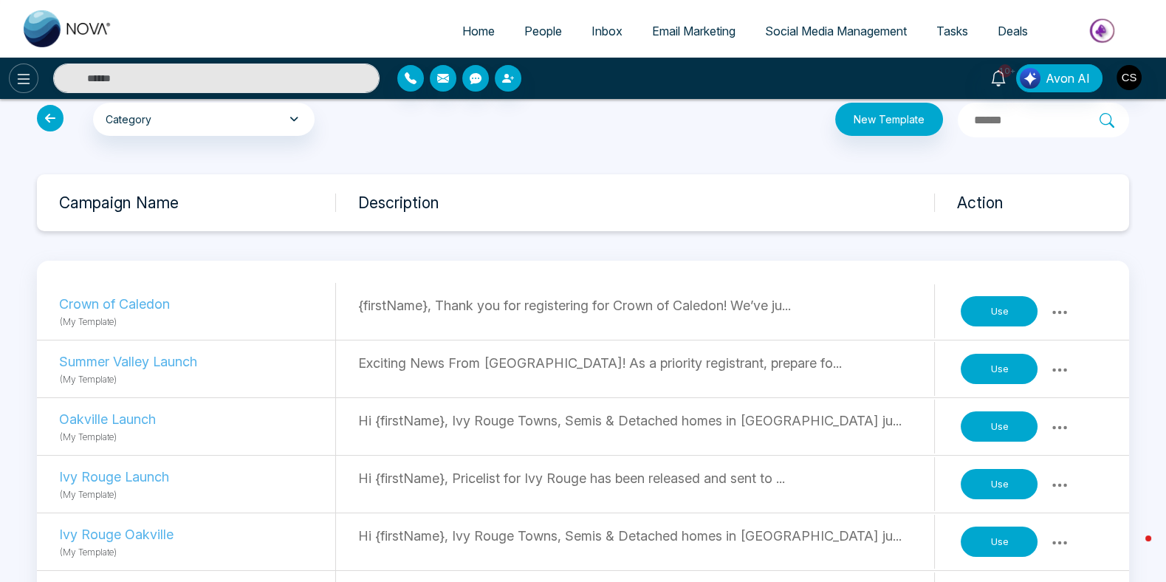
click at [23, 80] on icon at bounding box center [24, 79] width 18 height 18
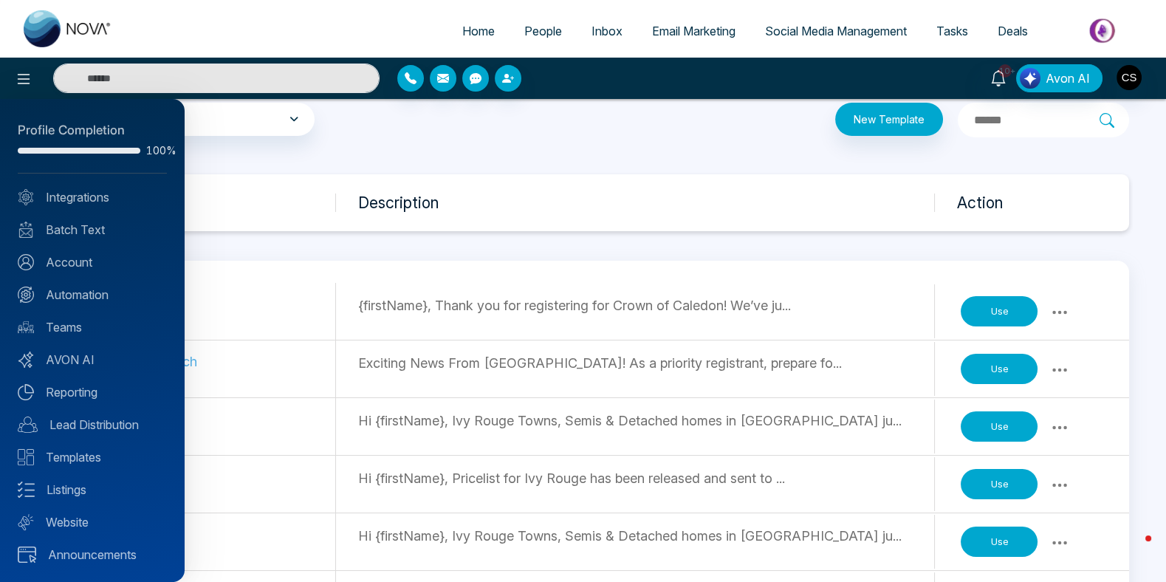
click at [1132, 79] on div at bounding box center [583, 291] width 1166 height 582
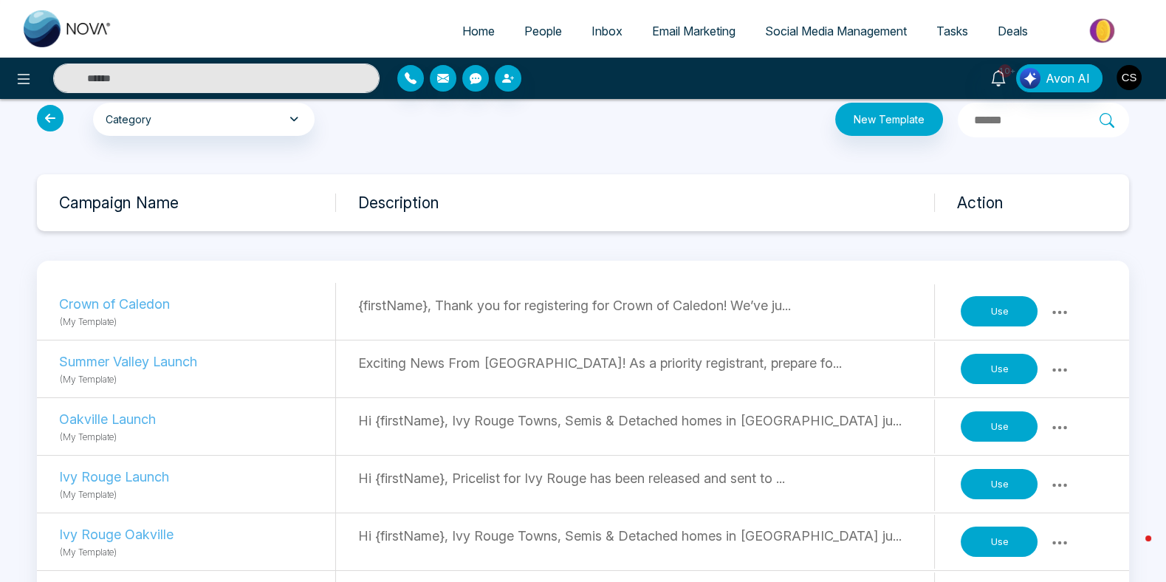
click at [1128, 81] on img "button" at bounding box center [1129, 77] width 25 height 25
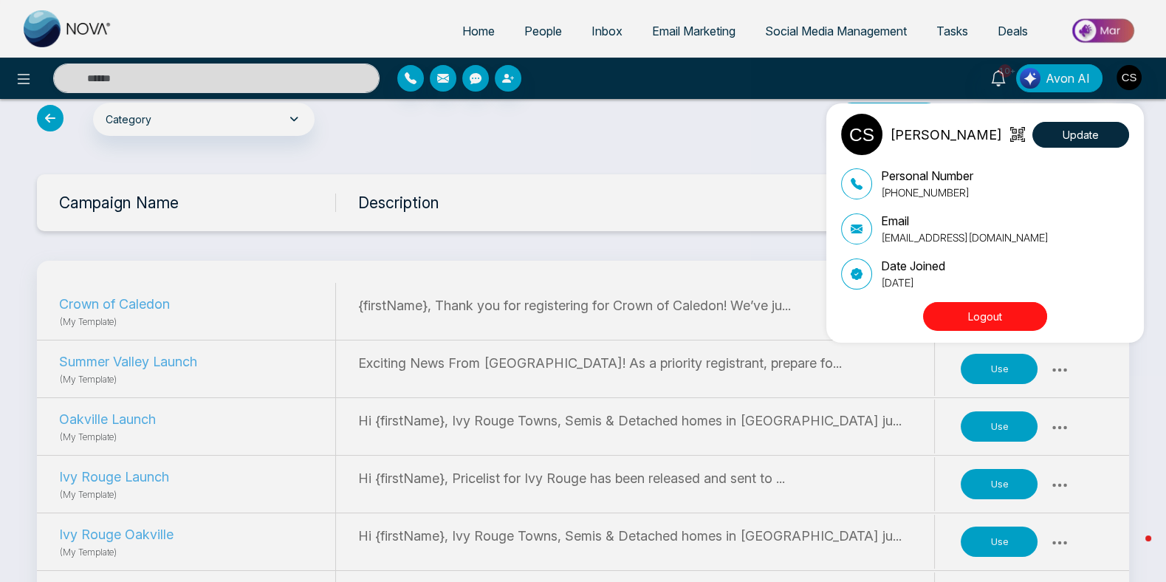
click at [701, 174] on div "CJ Seehra Update Personal Number +14168167303 Email projects@cjseehra.ca Date J…" at bounding box center [583, 291] width 1166 height 582
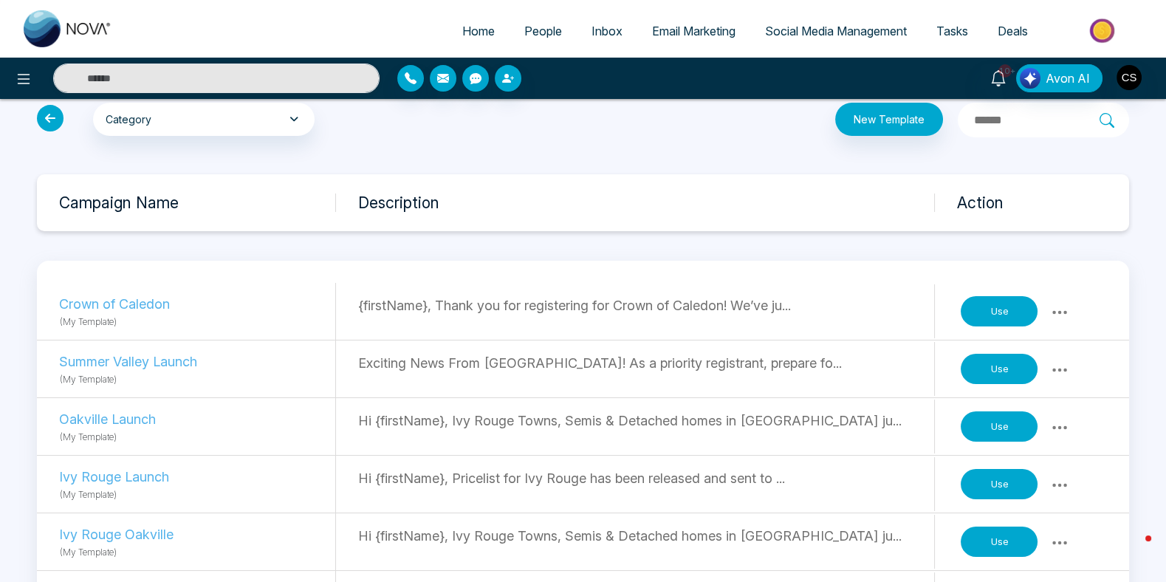
click at [49, 116] on icon at bounding box center [50, 118] width 27 height 27
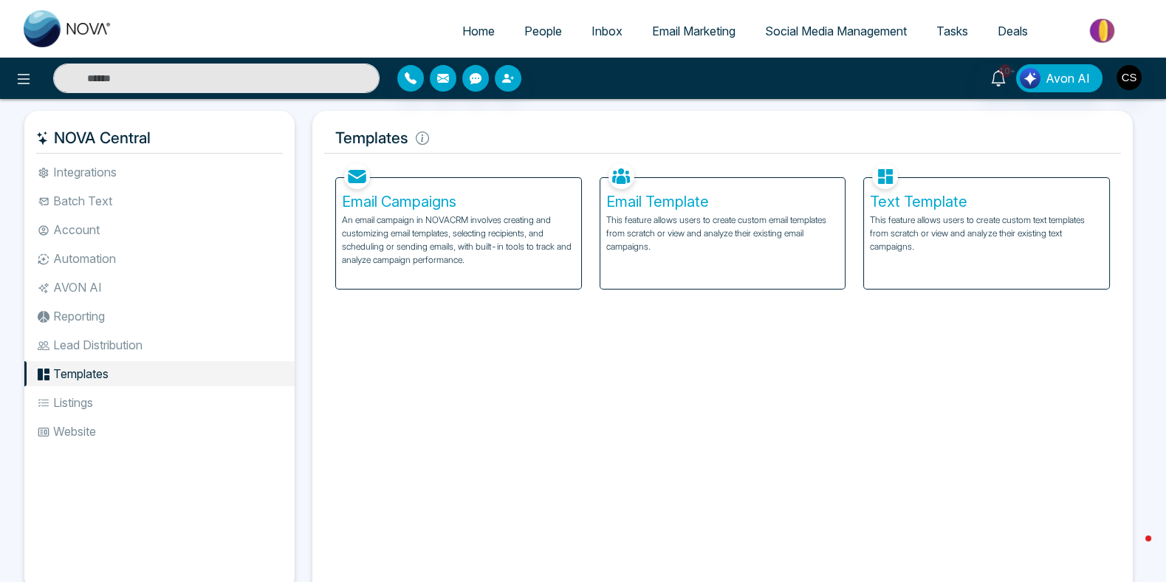
click at [81, 255] on li "Automation" at bounding box center [159, 258] width 270 height 25
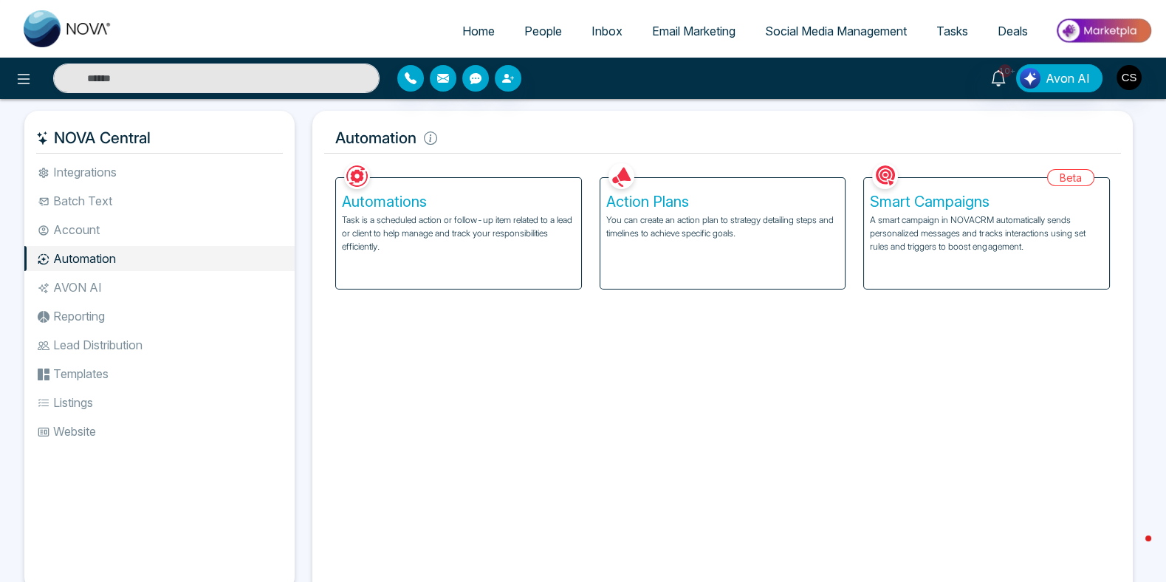
click at [741, 241] on div "Action Plans You can create an action plan to strategy detailing steps and time…" at bounding box center [722, 233] width 245 height 111
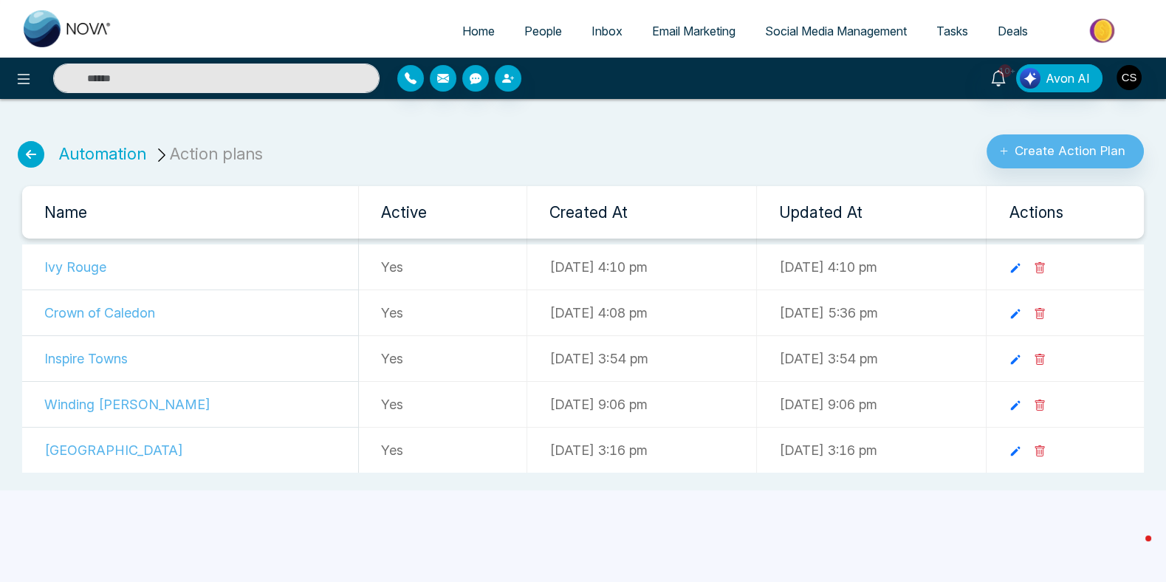
click at [72, 317] on td "Crown of Caledon" at bounding box center [190, 313] width 337 height 46
click at [1022, 315] on icon at bounding box center [1015, 313] width 13 height 13
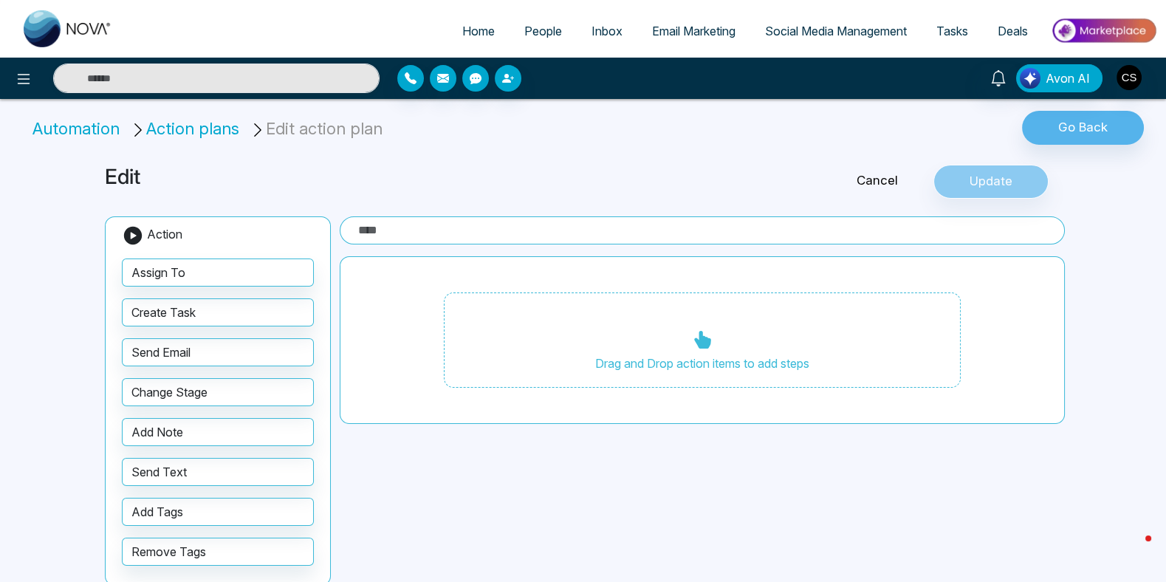
type input "**********"
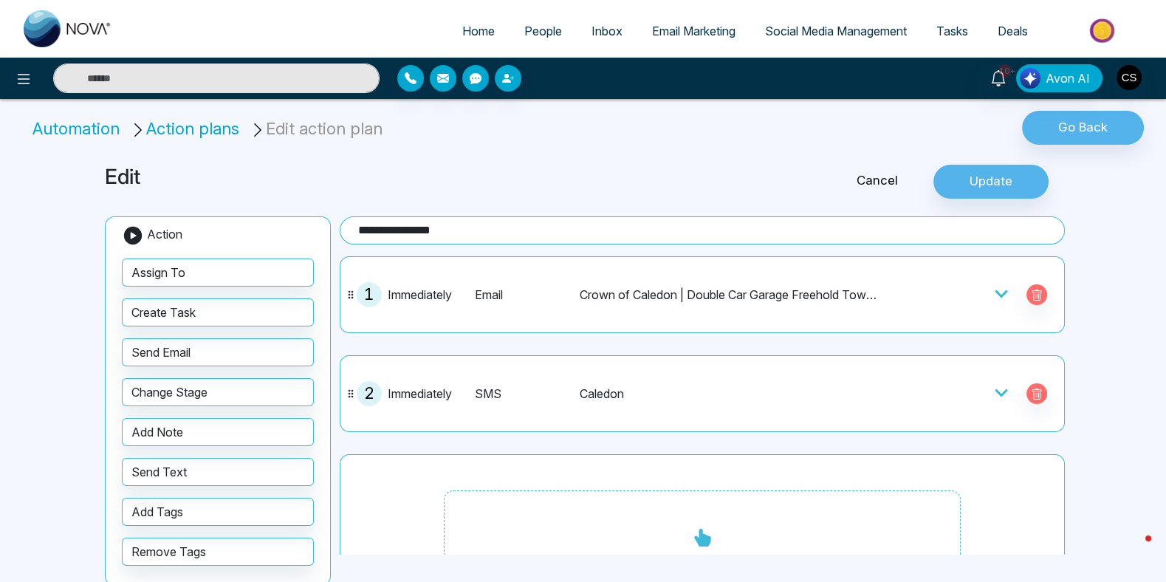
click at [1001, 391] on icon at bounding box center [1002, 392] width 13 height 7
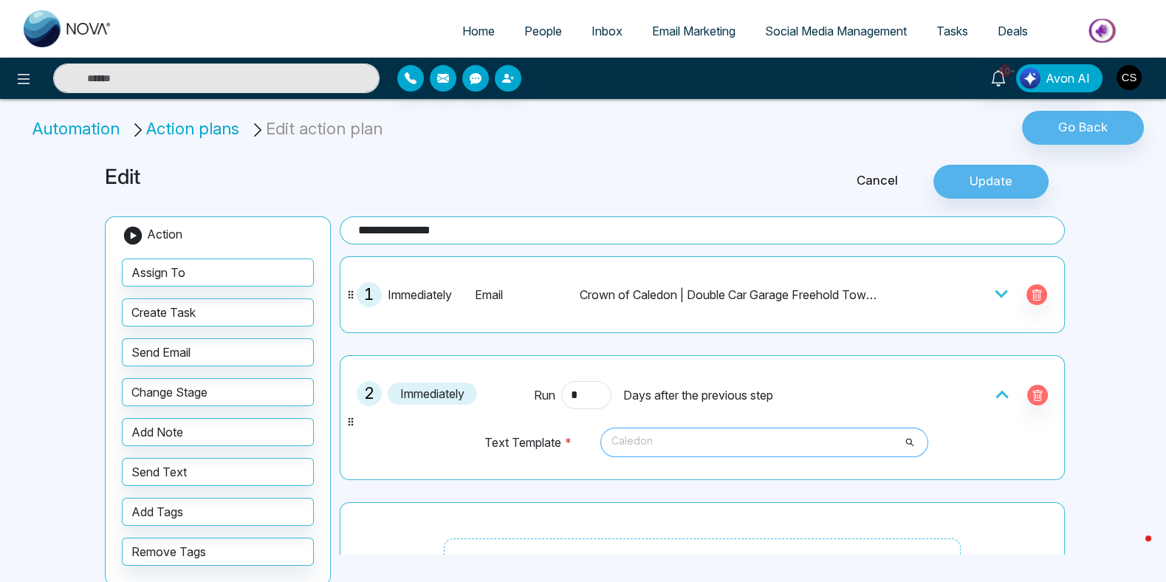
click at [888, 442] on span "Caledon" at bounding box center [764, 442] width 307 height 25
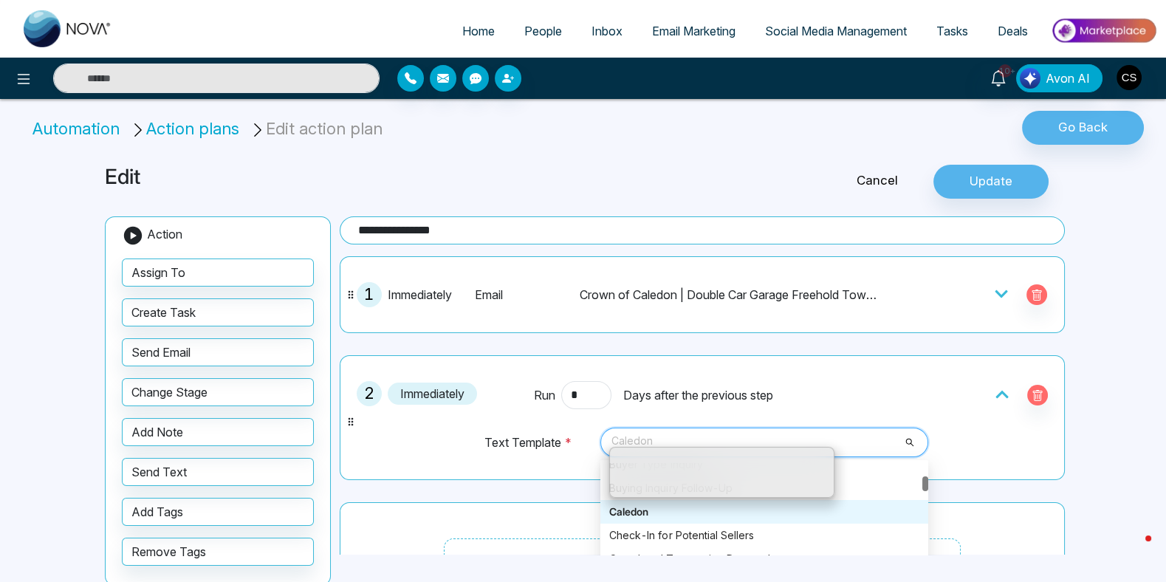
scroll to position [305, 0]
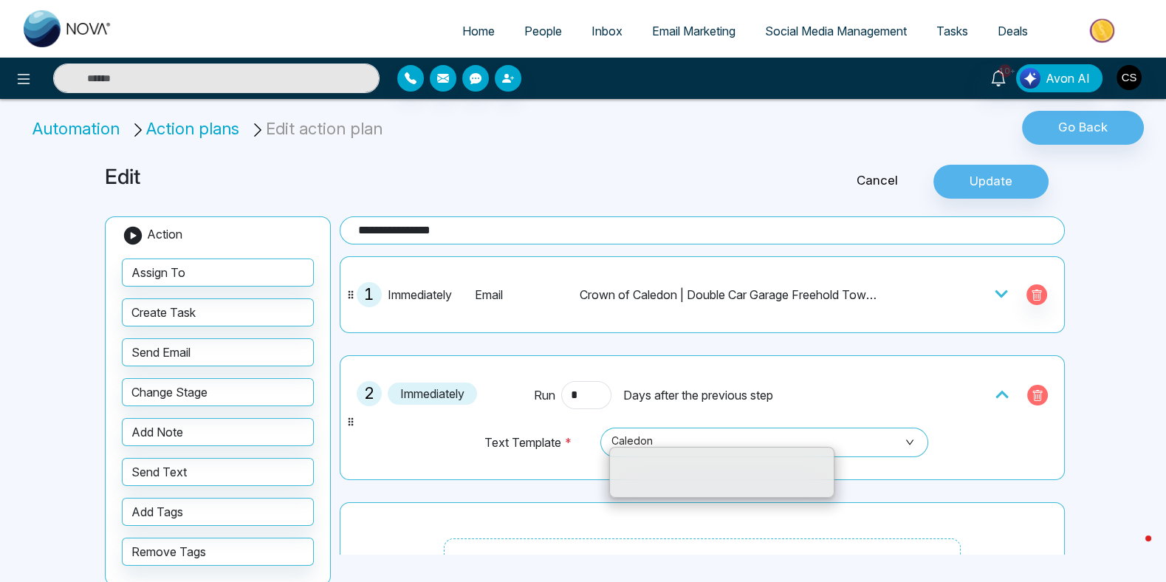
click at [1038, 394] on icon "button" at bounding box center [1037, 396] width 4 height 5
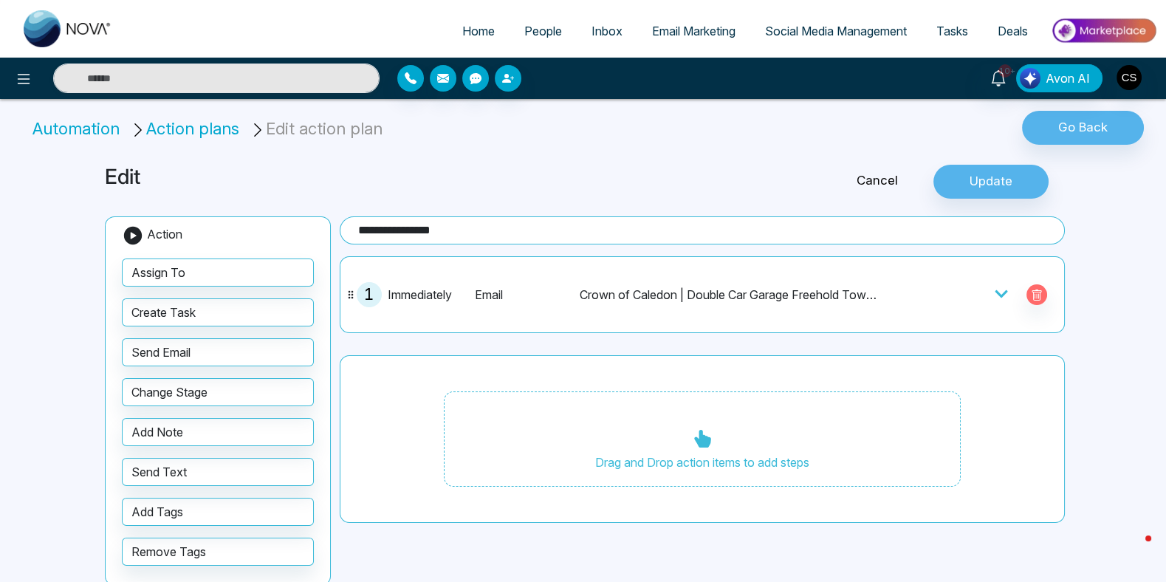
click at [1101, 415] on div "**********" at bounding box center [583, 304] width 1166 height 608
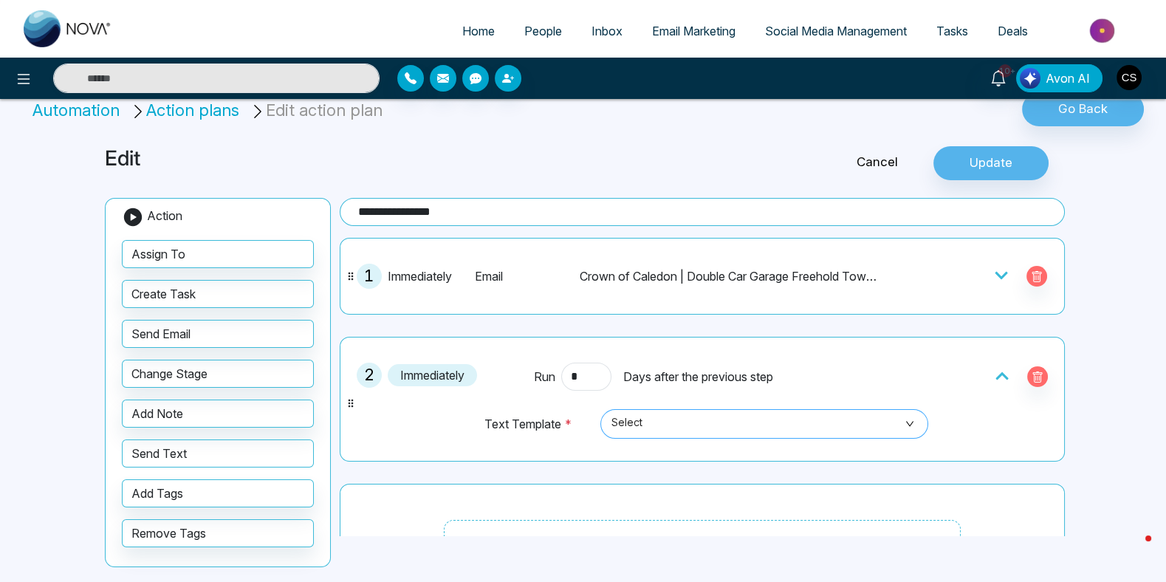
click at [646, 420] on span "Select" at bounding box center [764, 423] width 307 height 25
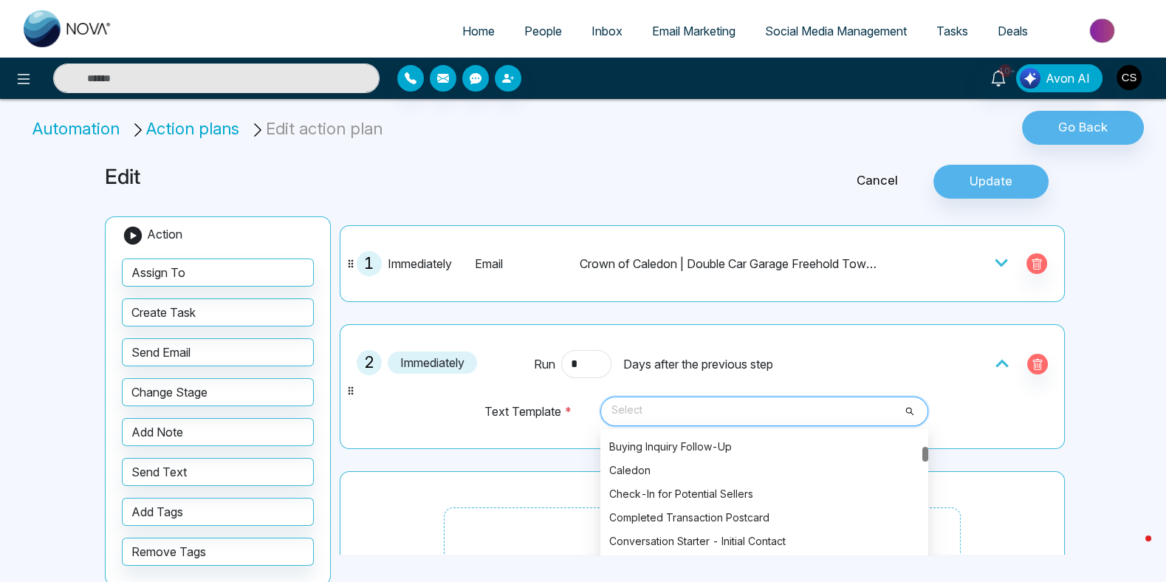
scroll to position [306, 0]
click at [696, 468] on div "Caledon" at bounding box center [764, 468] width 310 height 16
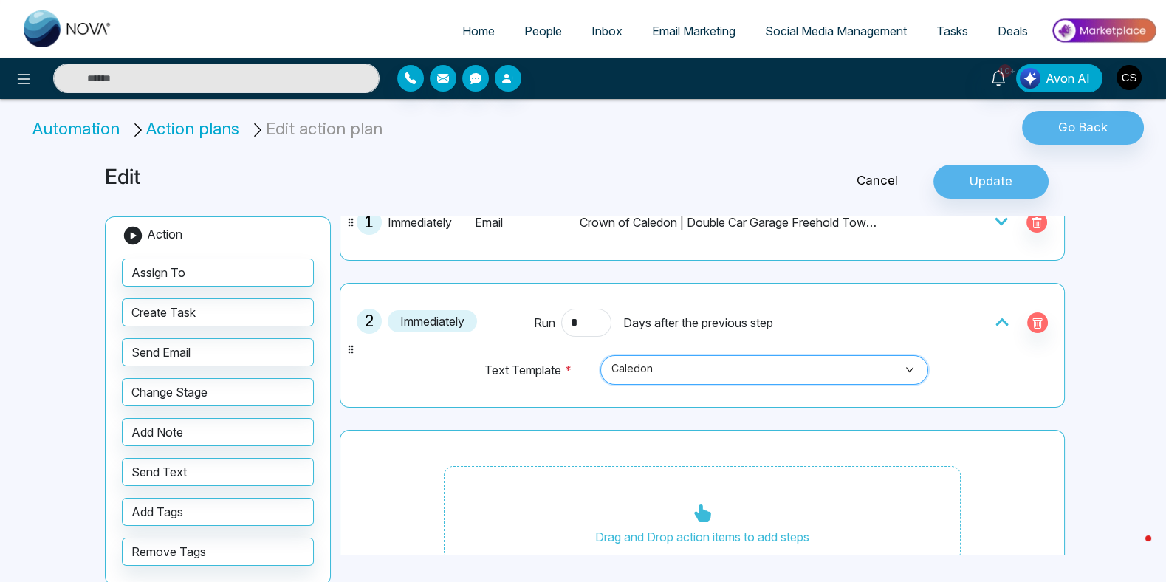
scroll to position [112, 0]
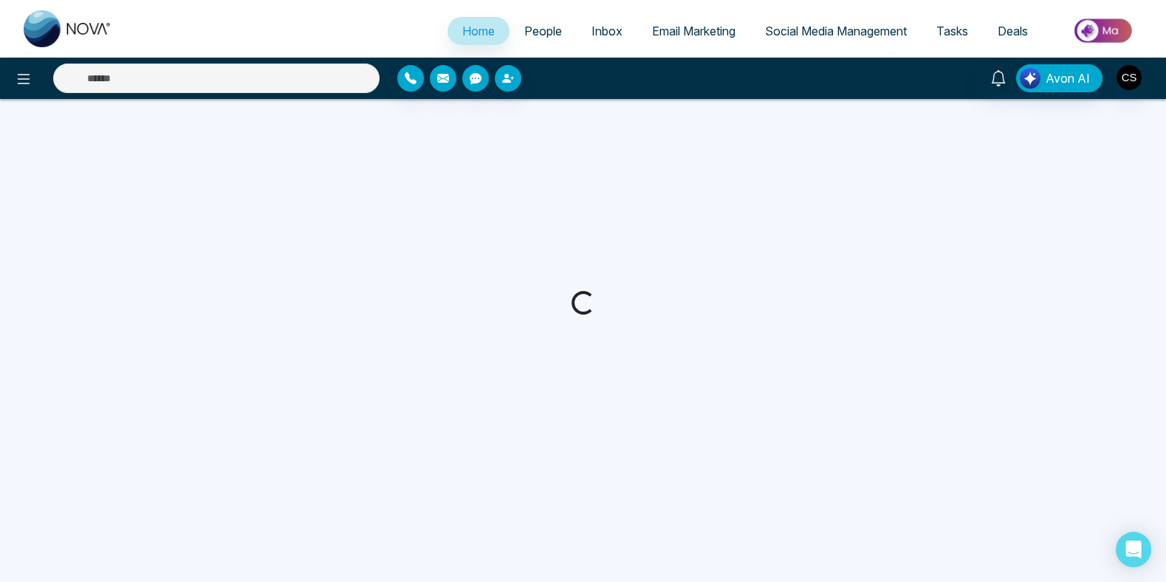
select select "*"
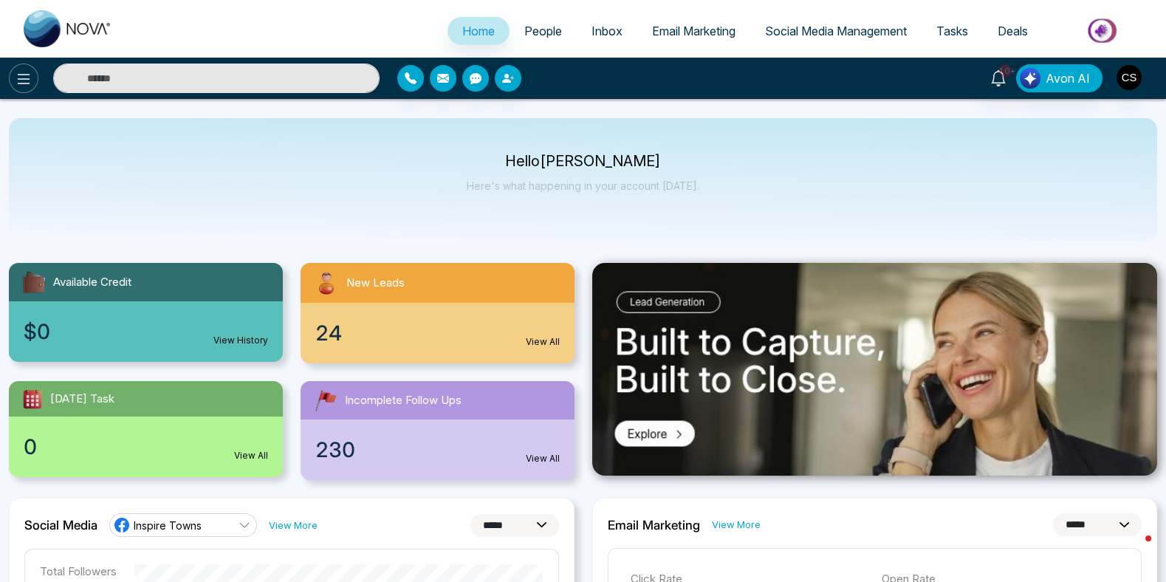
click at [24, 78] on icon at bounding box center [24, 79] width 13 height 10
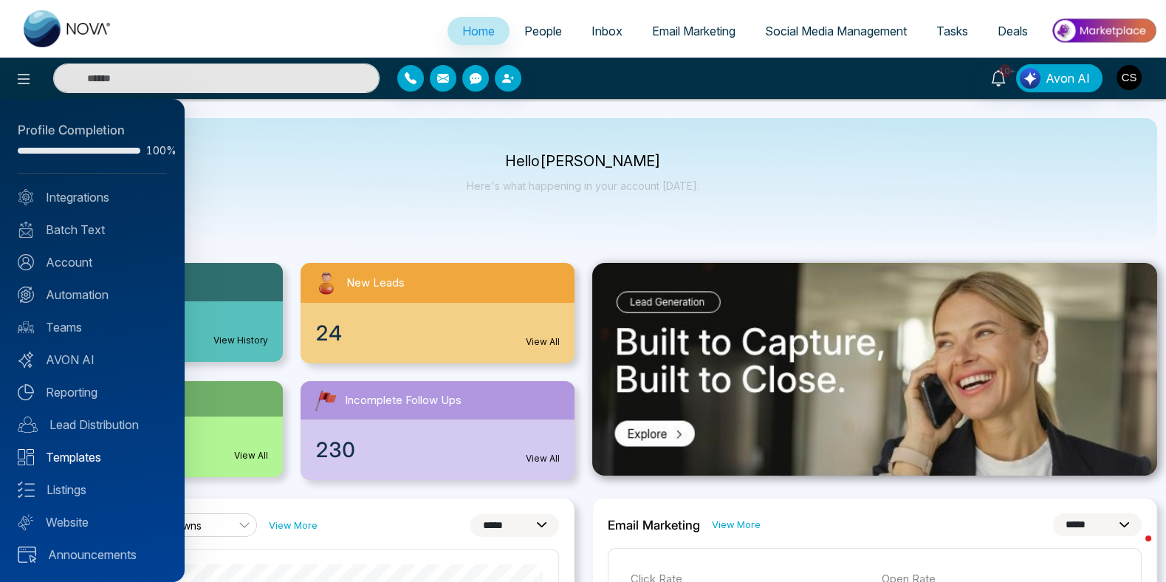
click at [76, 455] on link "Templates" at bounding box center [92, 457] width 149 height 18
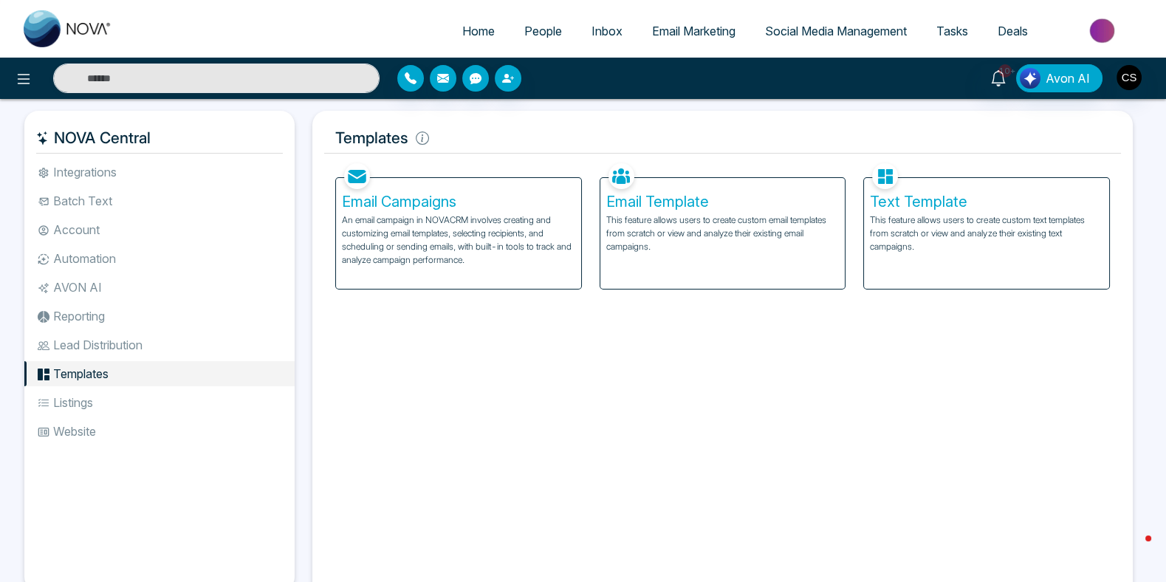
click at [956, 219] on p "This feature allows users to create custom text templates from scratch or view …" at bounding box center [986, 233] width 233 height 40
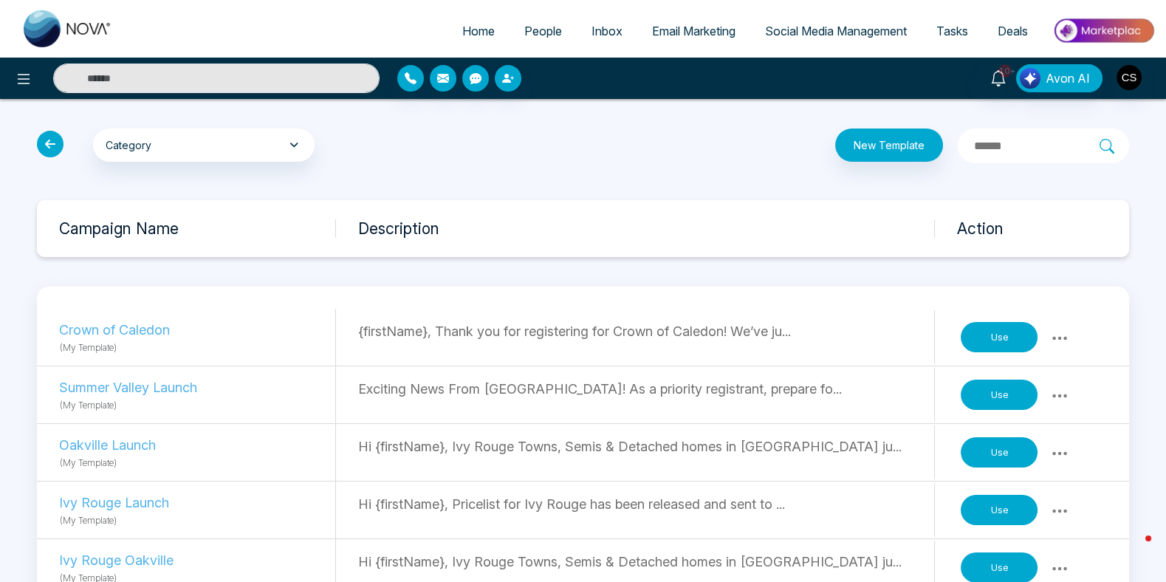
click at [1063, 338] on icon at bounding box center [1060, 338] width 18 height 18
click at [160, 334] on p "Crown of Caledon" at bounding box center [160, 330] width 203 height 20
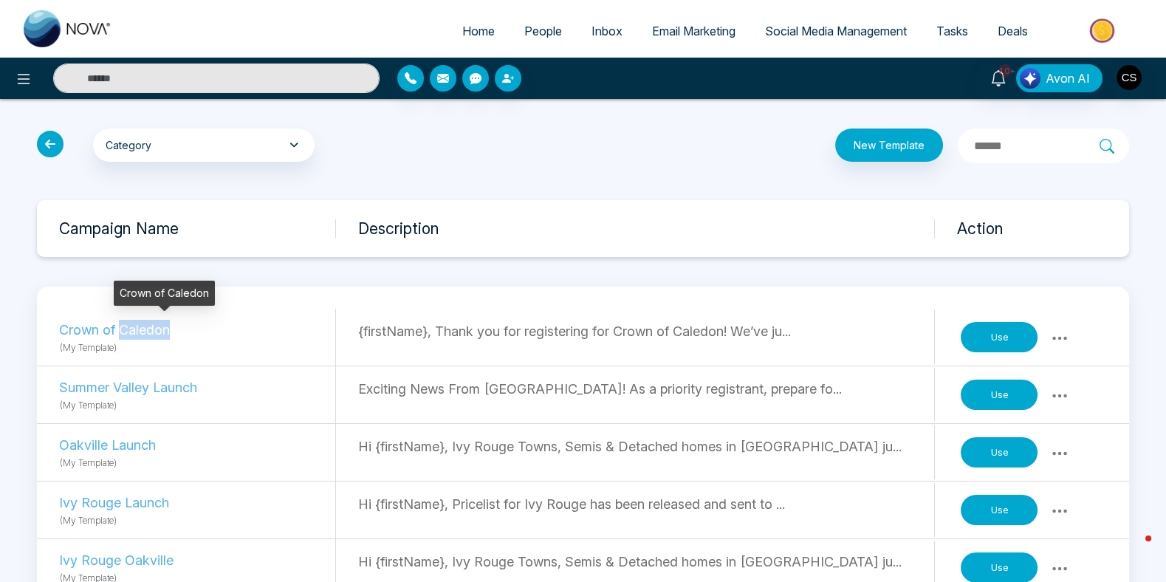
click at [160, 334] on p "Crown of Caledon" at bounding box center [160, 330] width 203 height 20
click at [445, 335] on p "{firstName}, Thank you for registering for Crown of Caledon! We’ve ju..." at bounding box center [645, 331] width 575 height 20
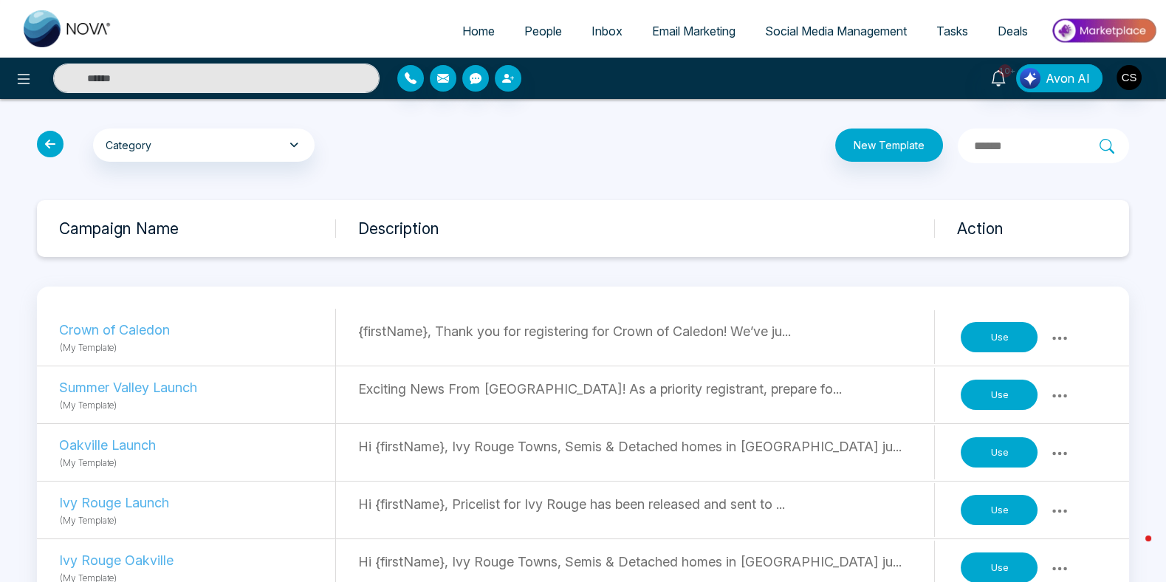
click at [991, 333] on button "Use" at bounding box center [999, 337] width 77 height 31
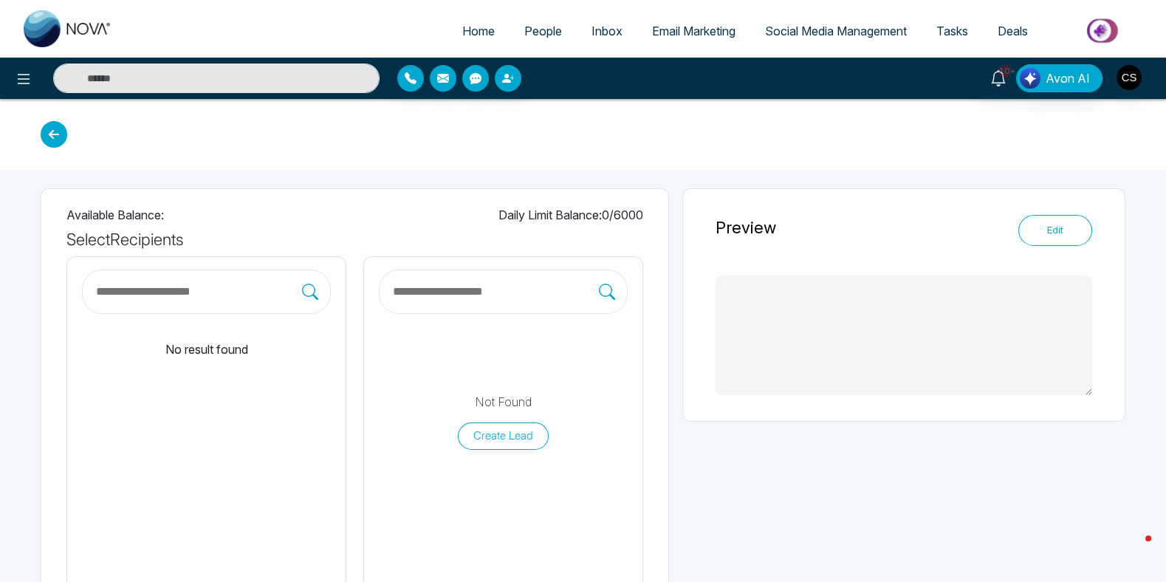
type textarea "**********"
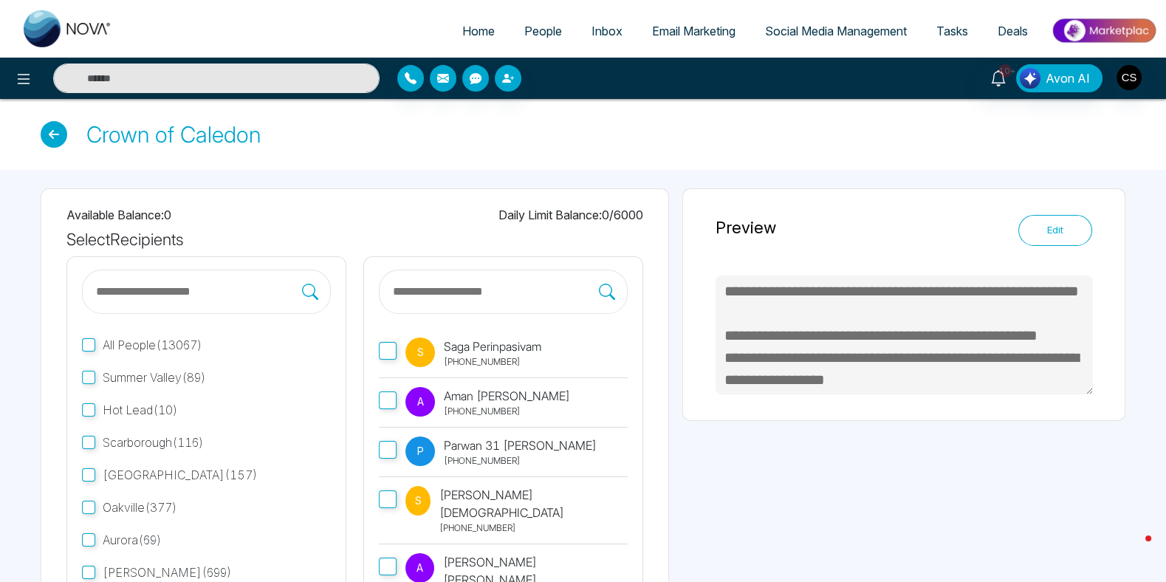
click at [482, 298] on input "text" at bounding box center [495, 291] width 208 height 19
type input "**"
click at [609, 294] on icon at bounding box center [607, 292] width 16 height 16
click at [599, 294] on input "**" at bounding box center [495, 291] width 208 height 19
click at [609, 289] on icon at bounding box center [607, 292] width 16 height 16
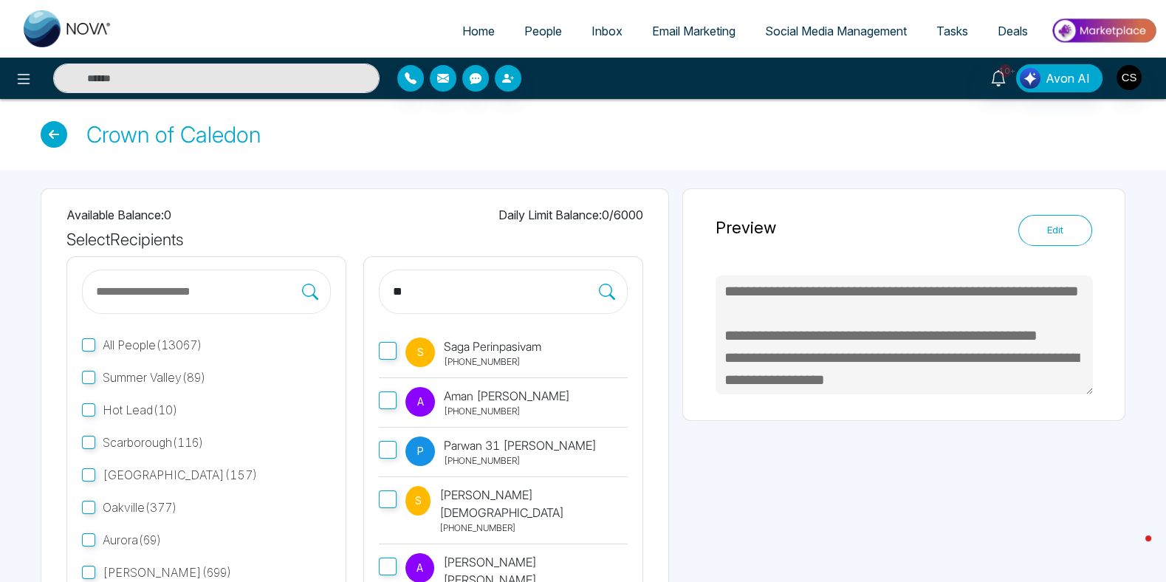
click at [599, 289] on input "**" at bounding box center [495, 291] width 208 height 19
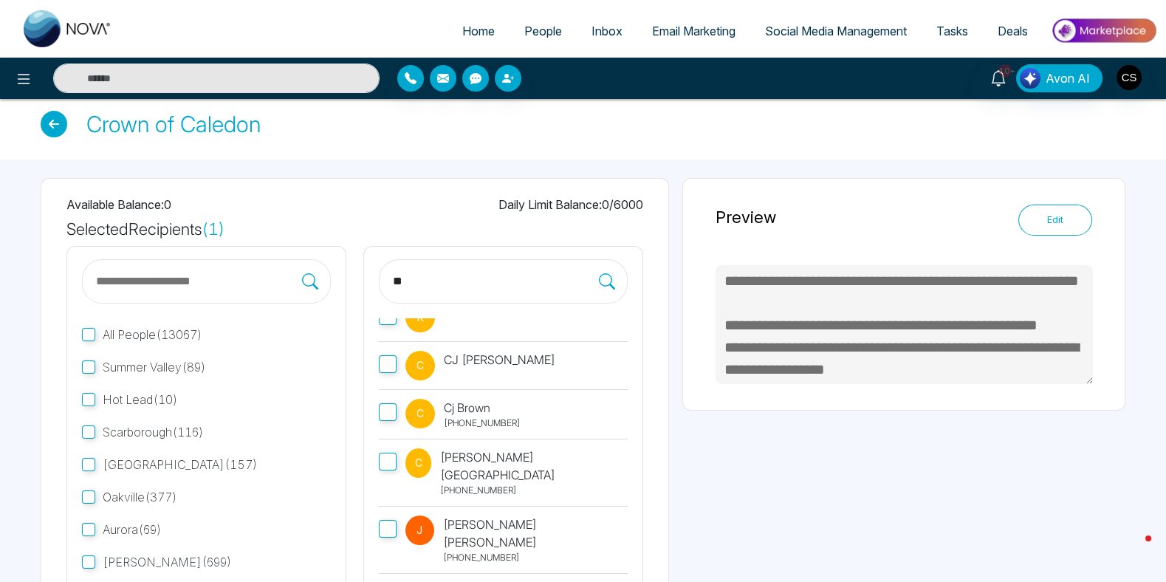
scroll to position [132, 0]
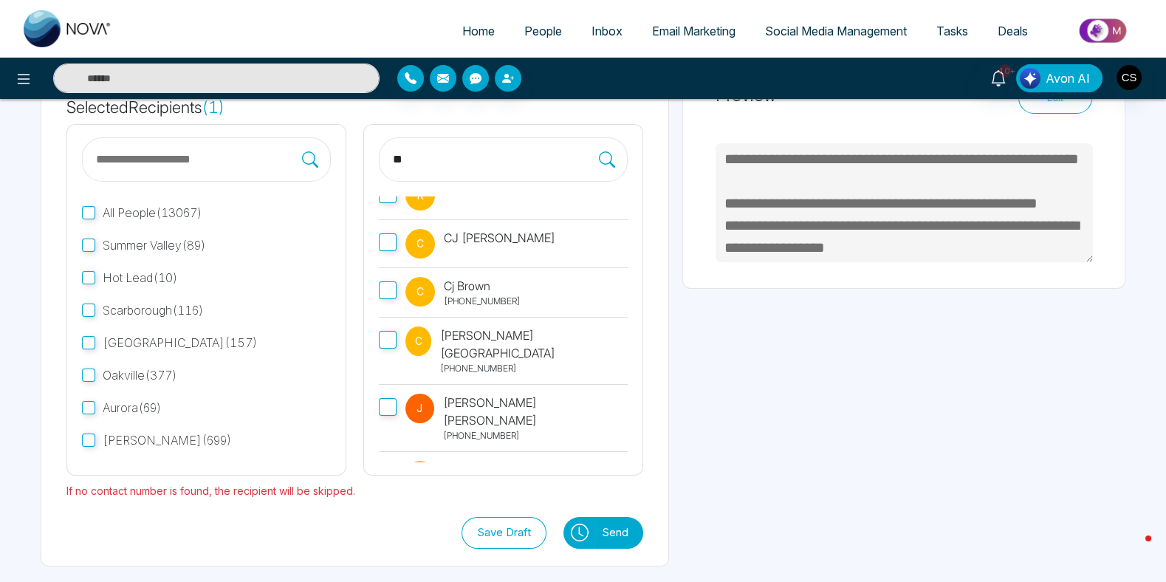
click at [612, 532] on button "Send" at bounding box center [618, 533] width 49 height 32
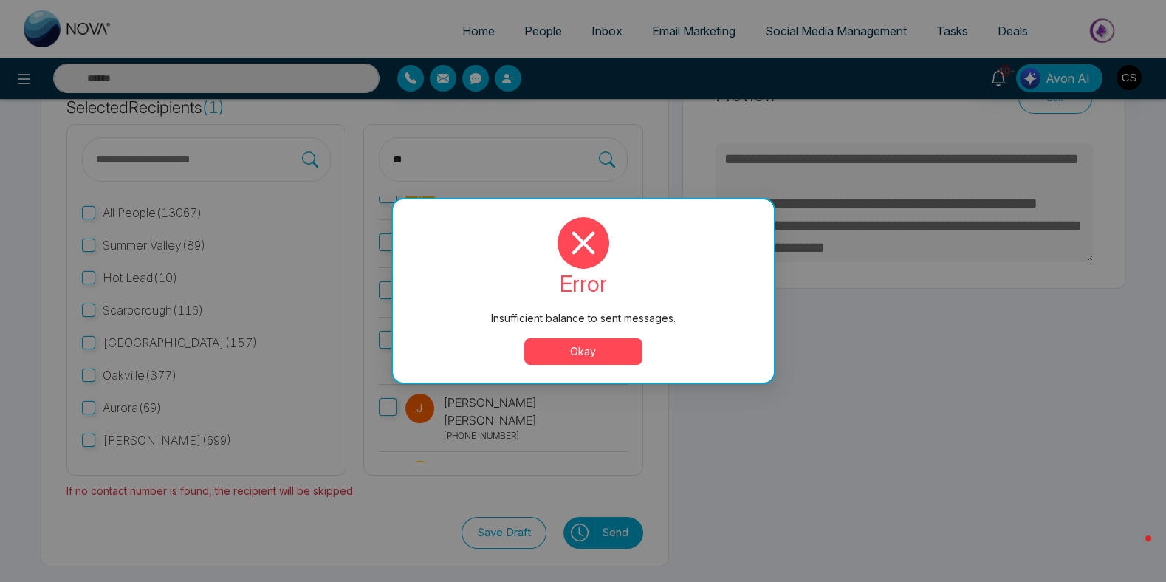
click at [602, 354] on button "Okay" at bounding box center [583, 351] width 118 height 27
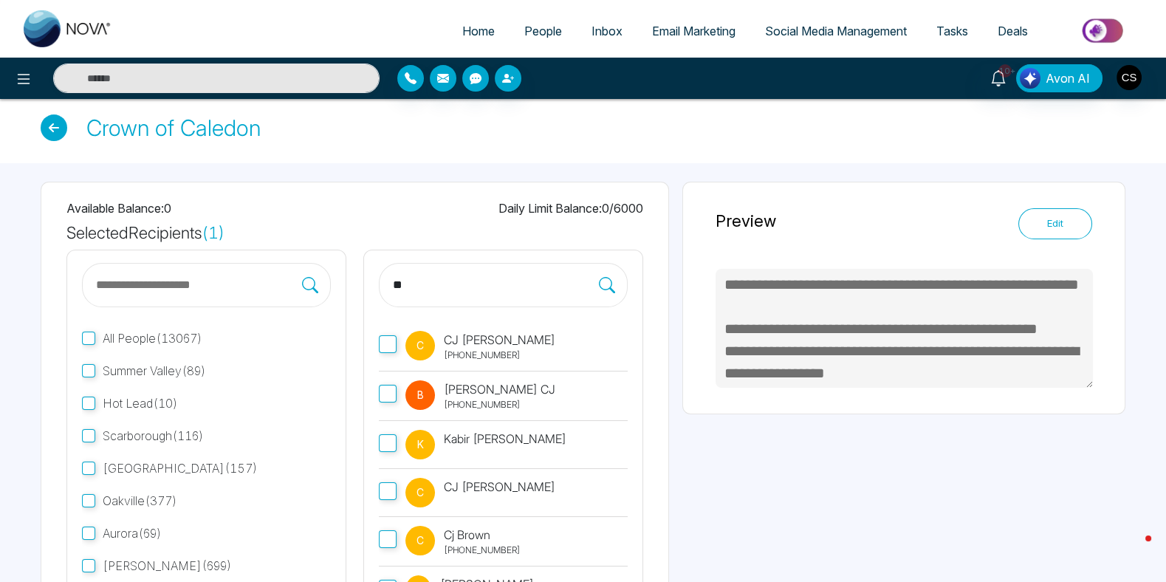
scroll to position [0, 0]
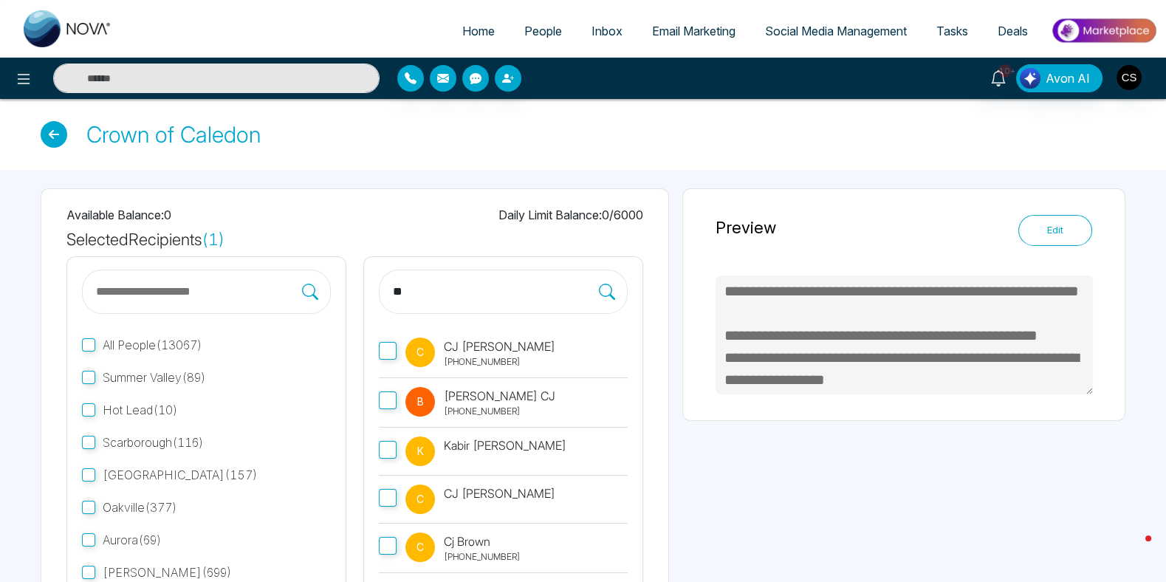
click at [843, 36] on span "Social Media Management" at bounding box center [836, 31] width 142 height 15
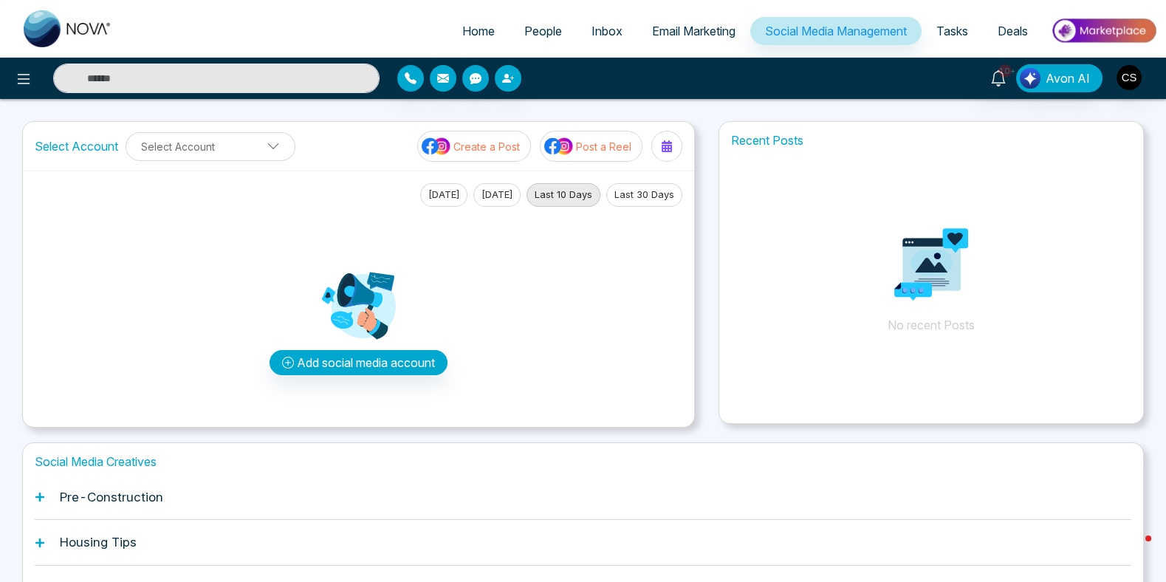
click at [733, 39] on link "Email Marketing" at bounding box center [693, 31] width 113 height 28
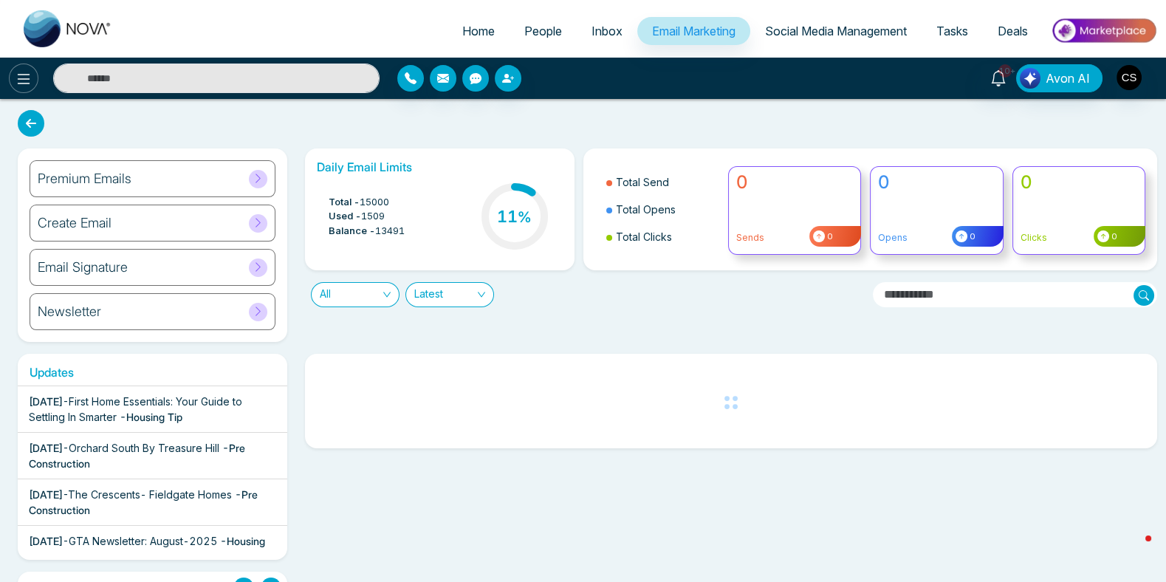
scroll to position [1, 0]
click at [26, 83] on icon at bounding box center [24, 79] width 13 height 10
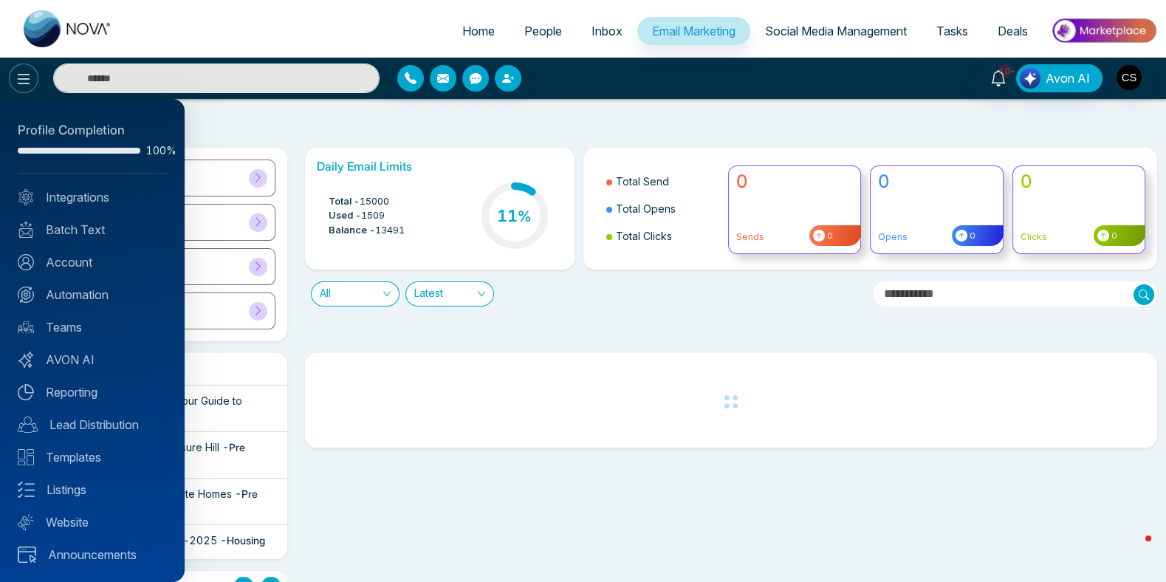
scroll to position [0, 0]
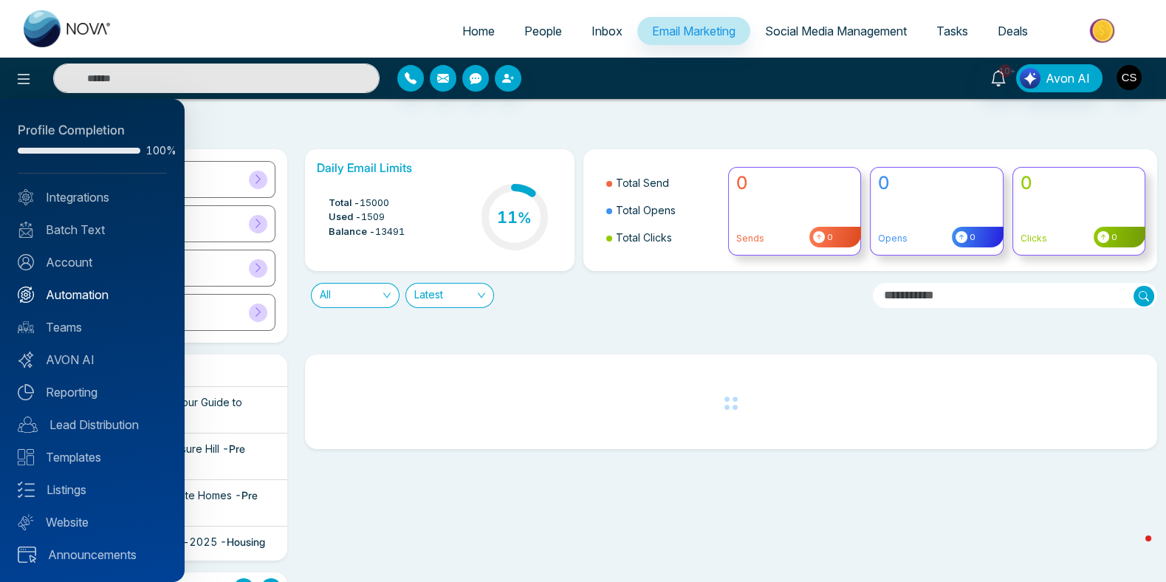
click at [89, 292] on link "Automation" at bounding box center [92, 295] width 149 height 18
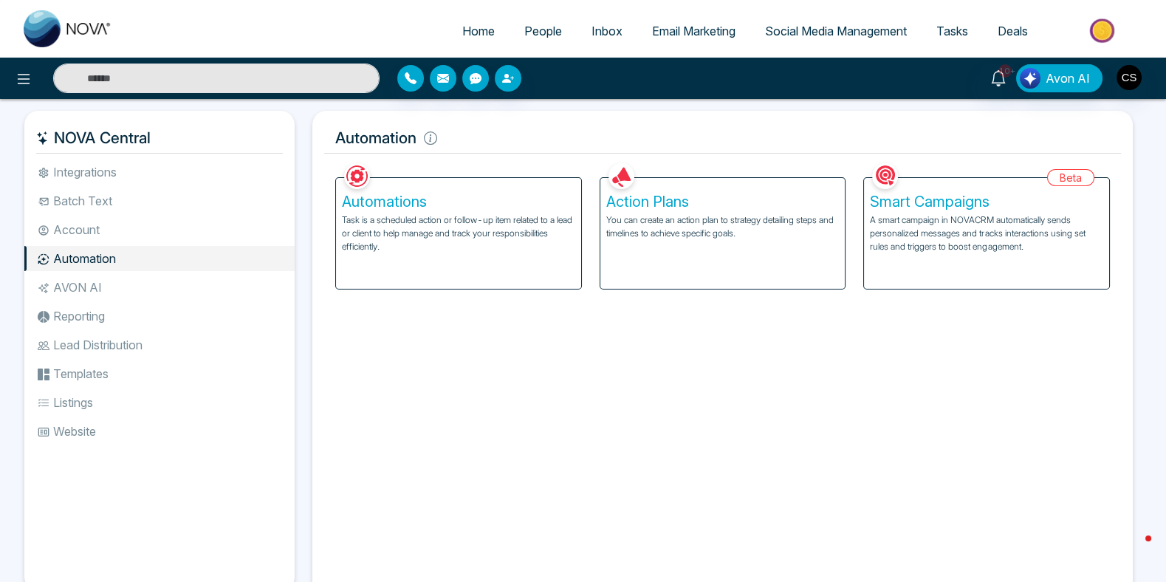
click at [770, 246] on div "Action Plans You can create an action plan to strategy detailing steps and time…" at bounding box center [722, 233] width 245 height 111
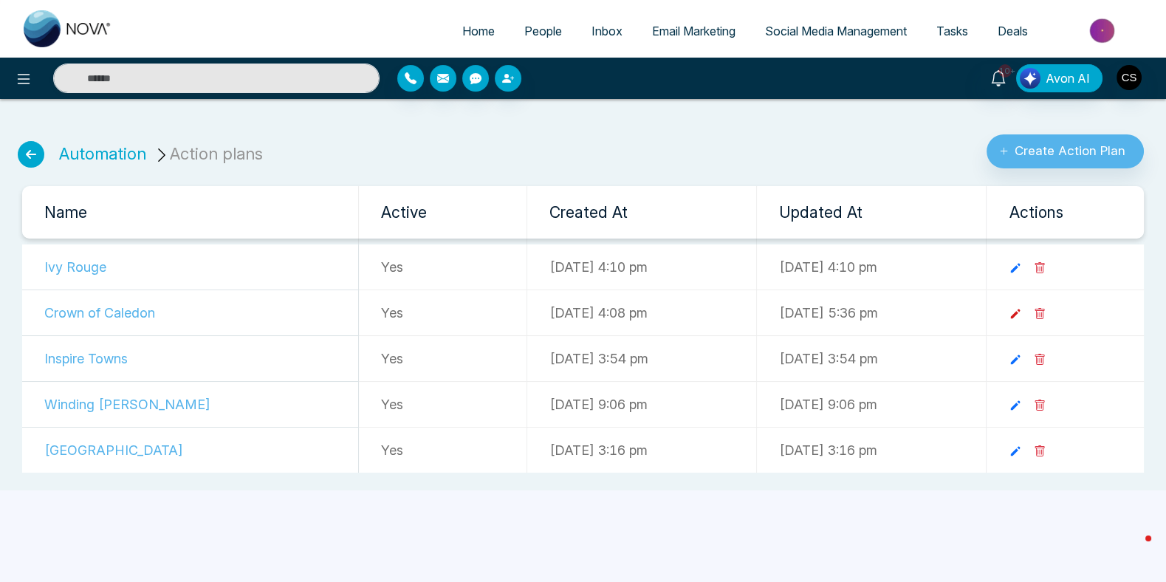
click at [1022, 313] on icon at bounding box center [1015, 313] width 13 height 13
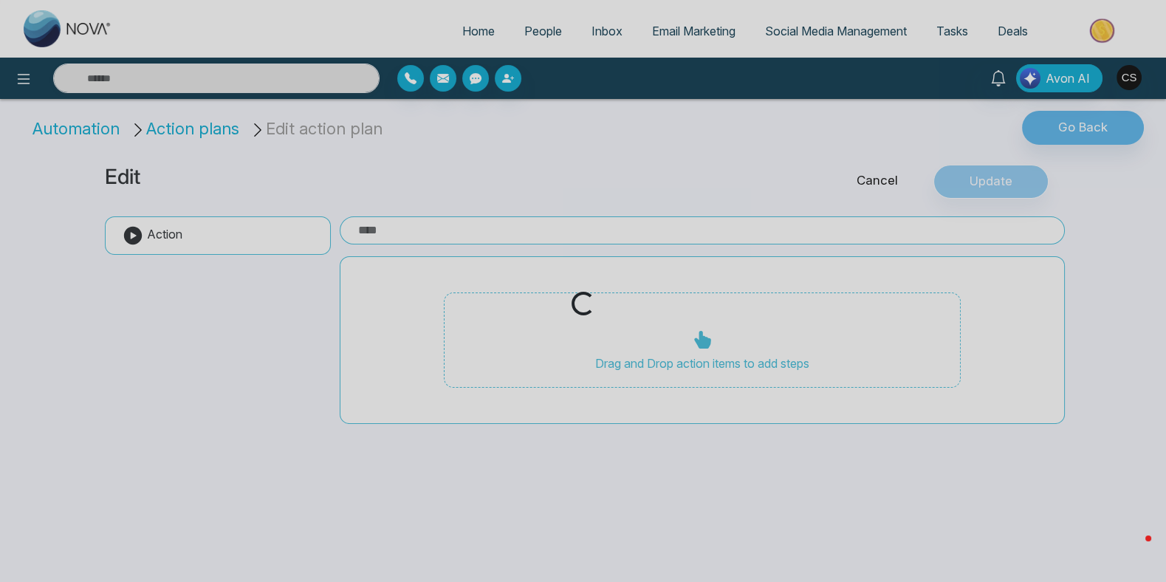
type input "**********"
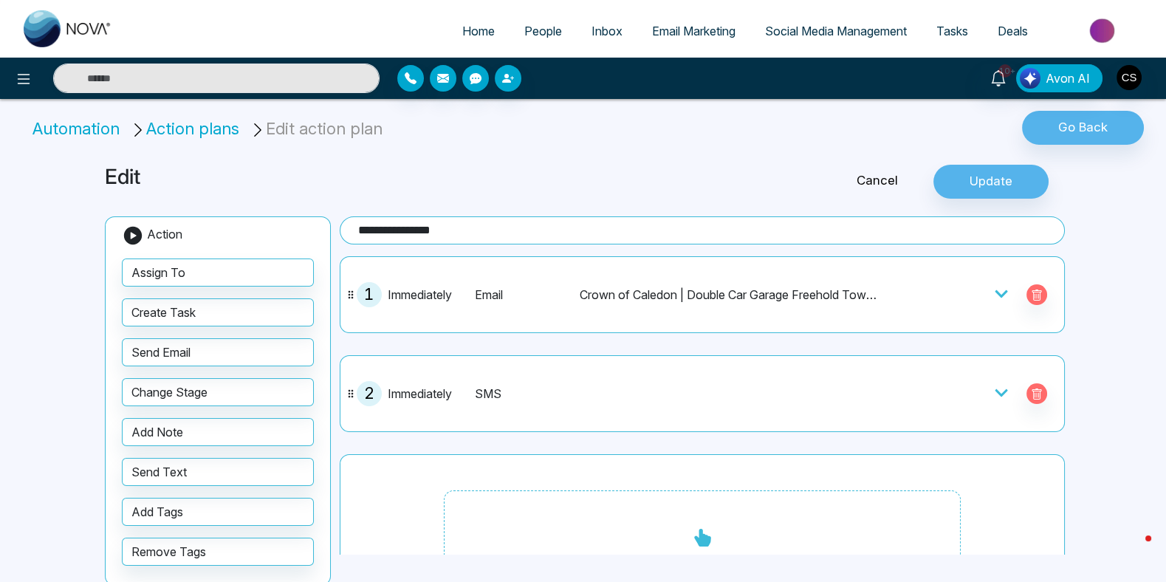
scroll to position [64, 0]
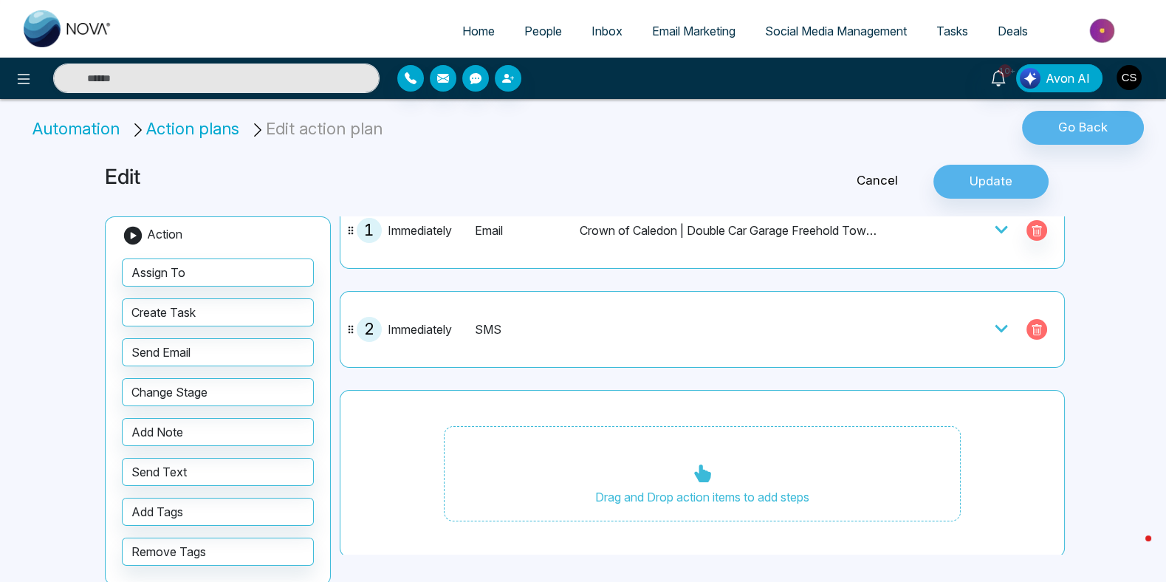
click at [1038, 326] on icon "button" at bounding box center [1037, 330] width 12 height 12
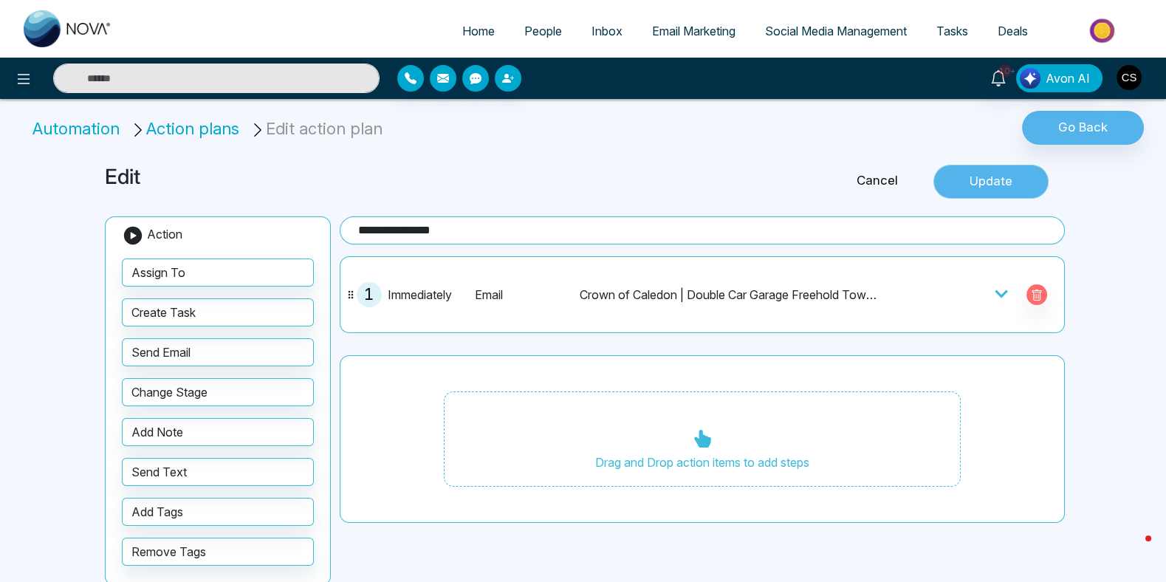
click at [1031, 187] on button "Update" at bounding box center [990, 182] width 115 height 34
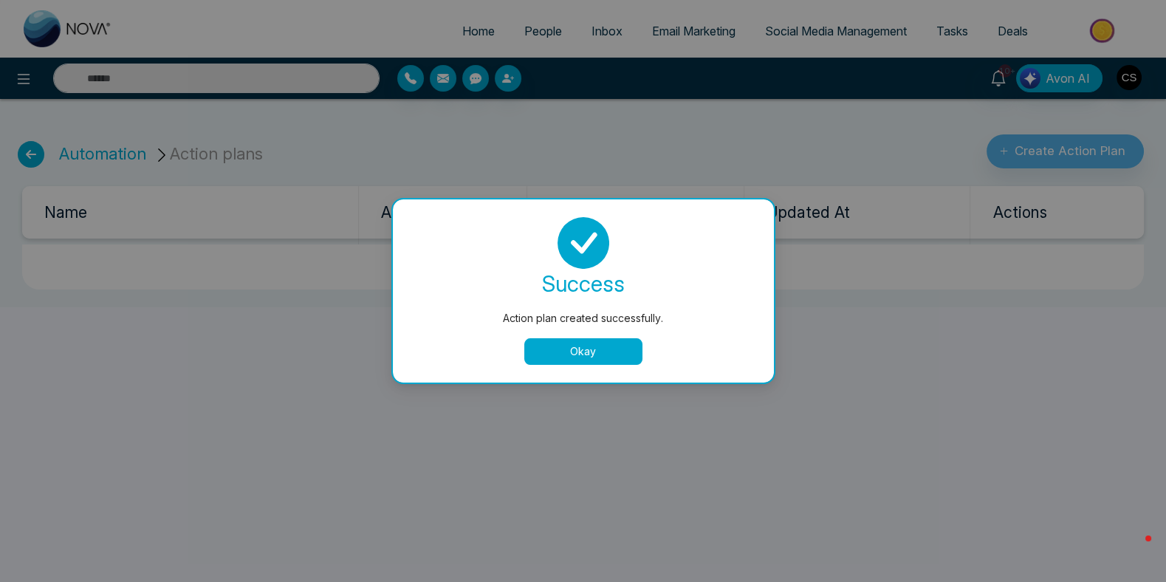
click at [552, 349] on button "Okay" at bounding box center [583, 351] width 118 height 27
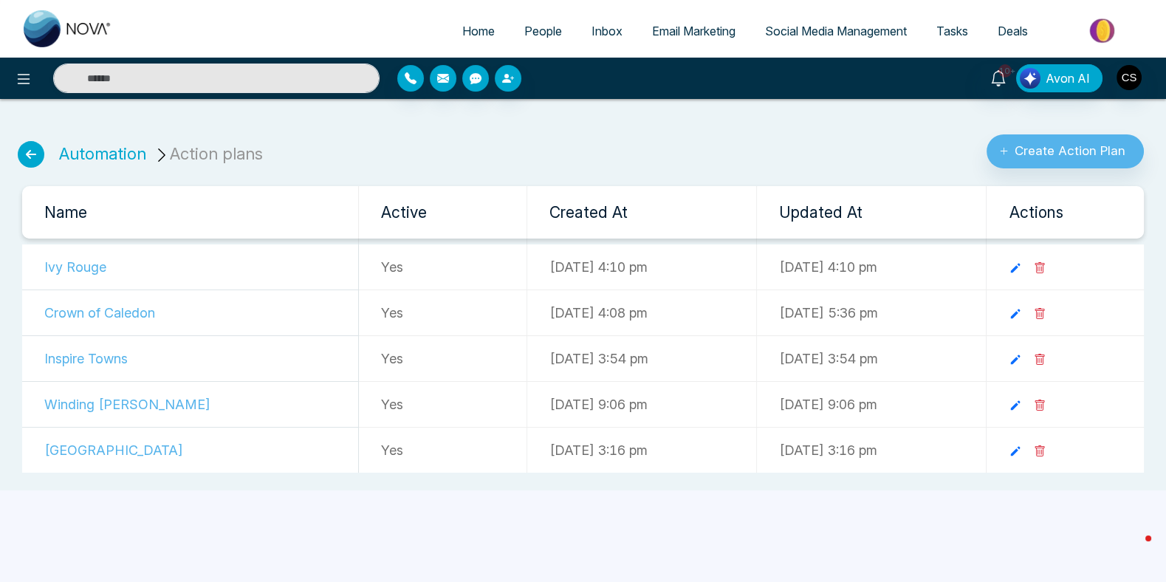
click at [111, 32] on img at bounding box center [68, 28] width 89 height 37
select select "*"
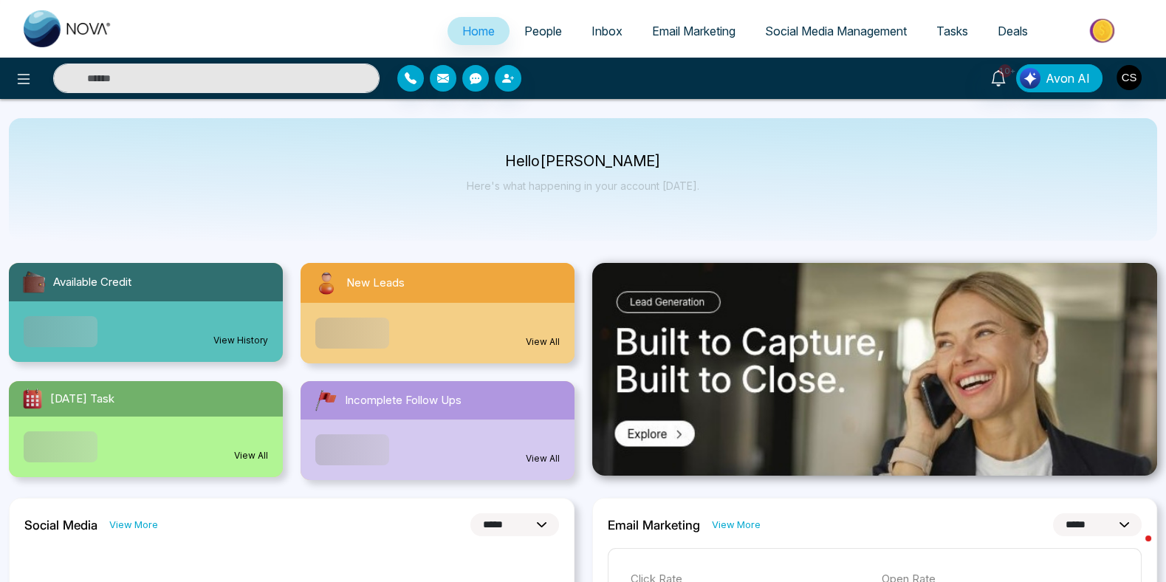
click at [541, 34] on span "People" at bounding box center [543, 31] width 38 height 15
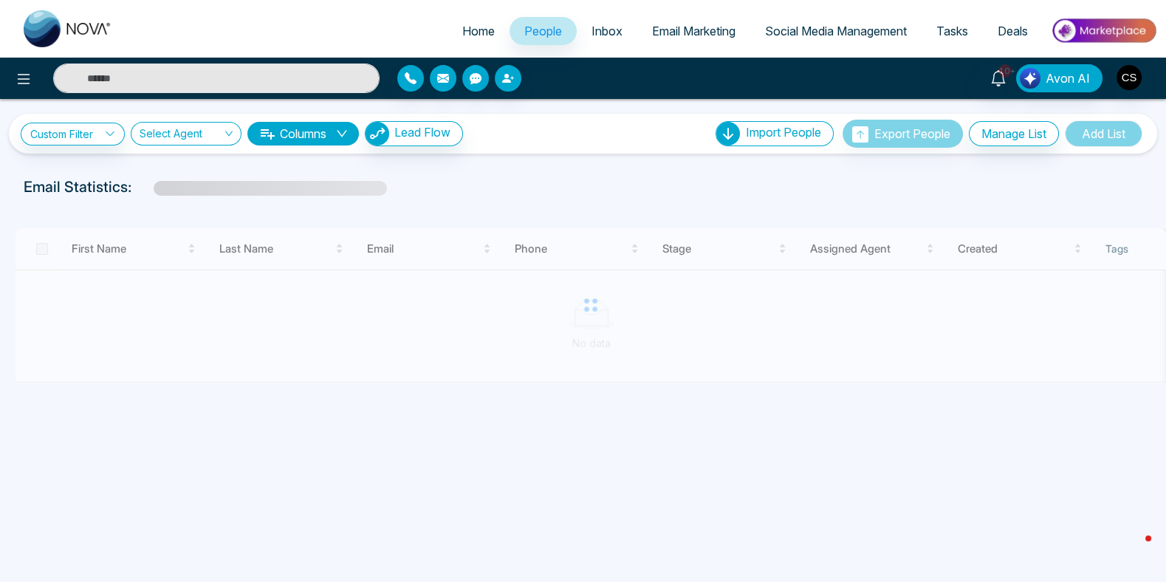
click at [476, 29] on span "Home" at bounding box center [478, 31] width 32 height 15
select select "*"
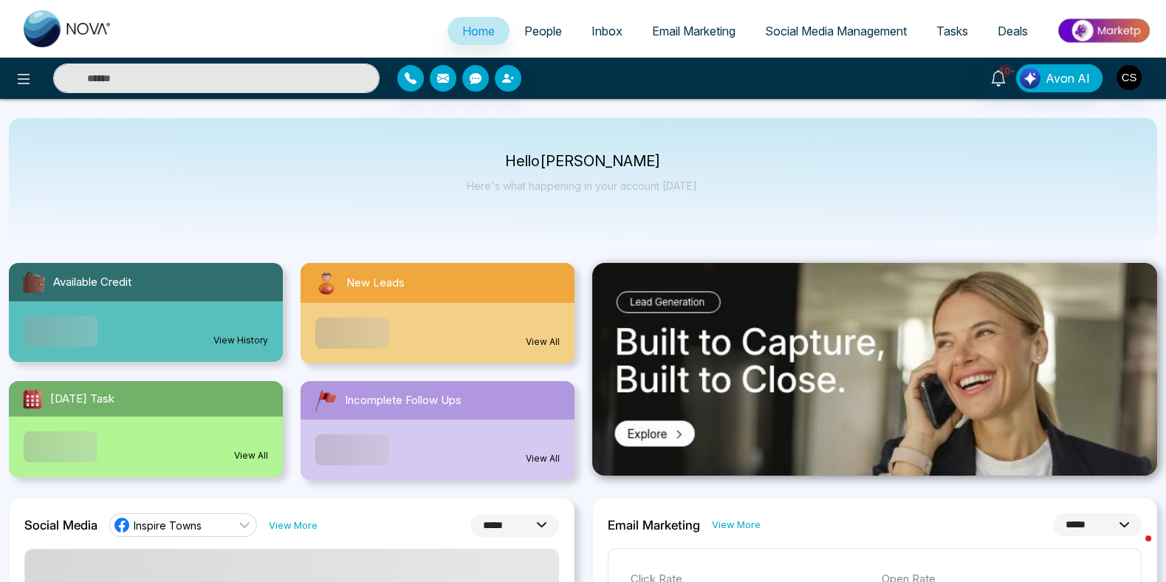
click at [539, 43] on link "People" at bounding box center [543, 31] width 67 height 28
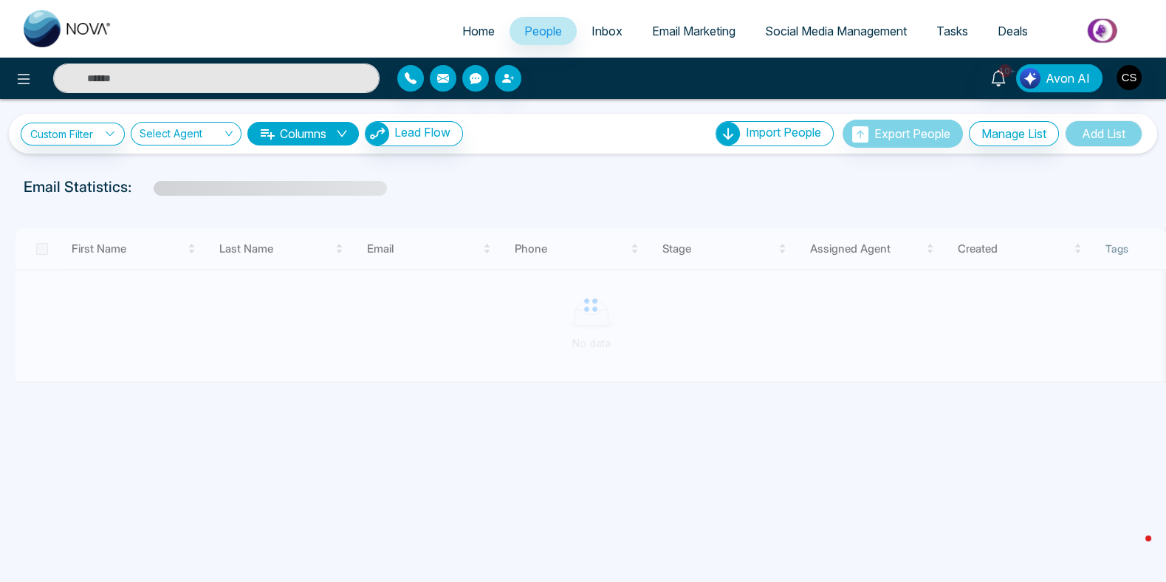
click at [603, 24] on span "Inbox" at bounding box center [607, 31] width 31 height 15
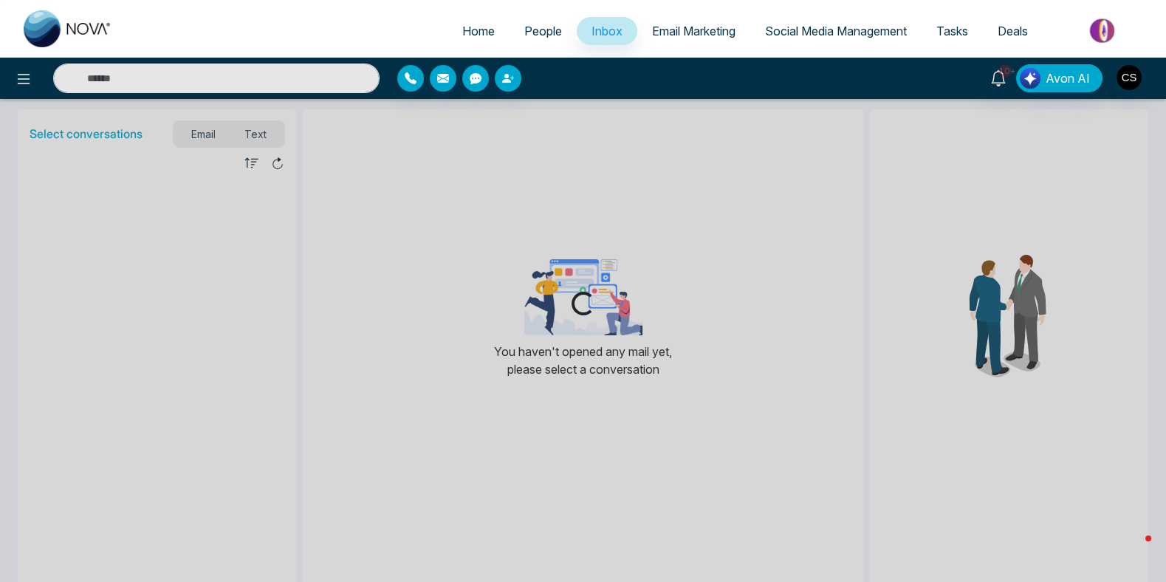
click at [551, 28] on span "People" at bounding box center [543, 31] width 38 height 15
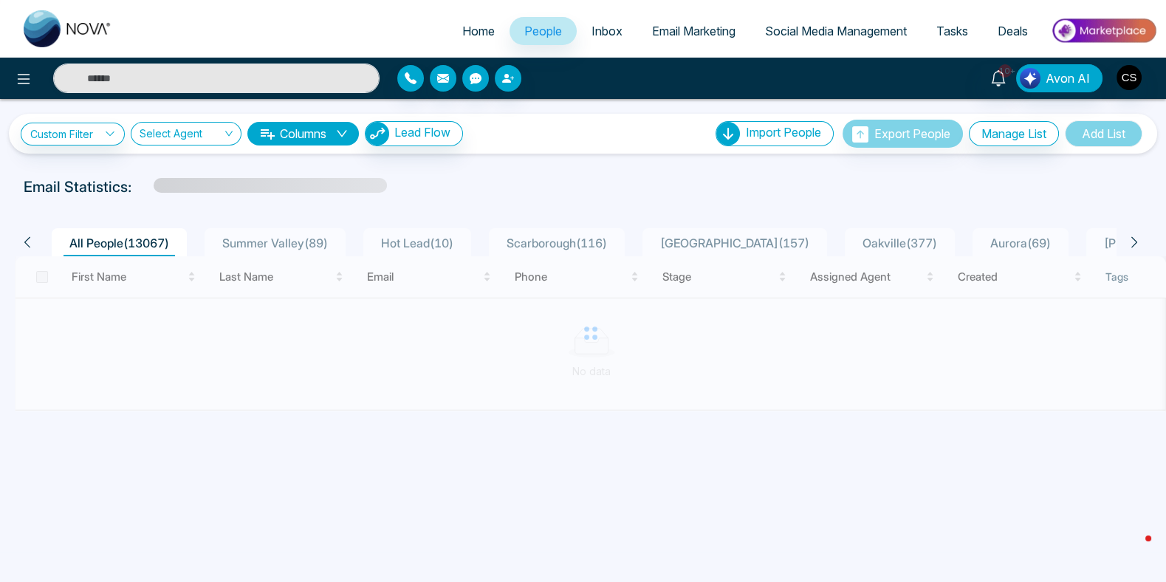
click at [569, 137] on div "**********" at bounding box center [583, 134] width 1125 height 28
click at [599, 38] on link "Inbox" at bounding box center [607, 31] width 61 height 28
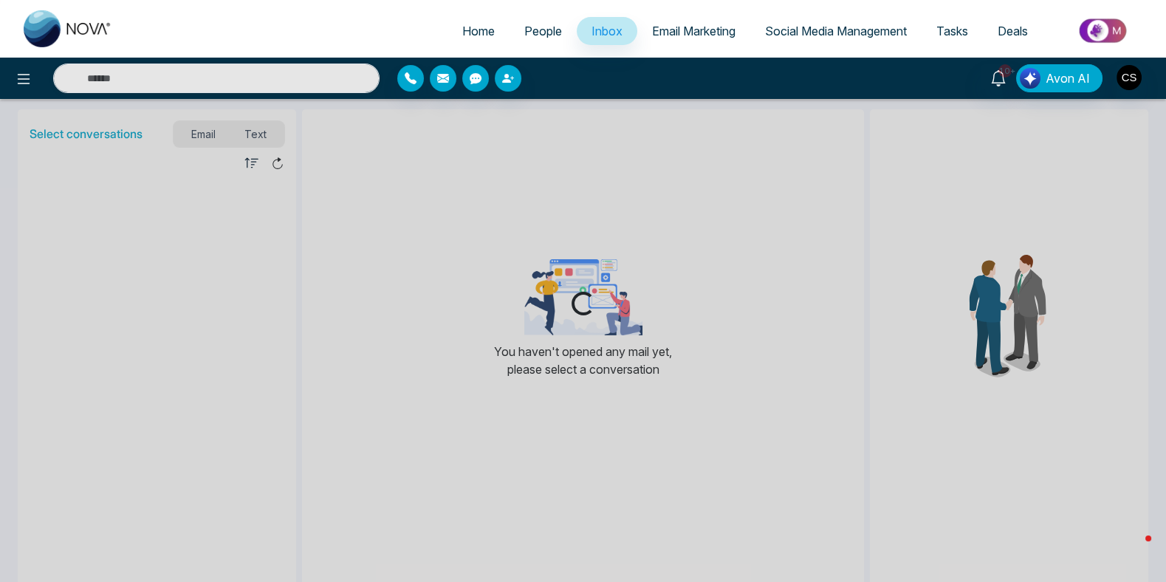
click at [544, 32] on span "People" at bounding box center [543, 31] width 38 height 15
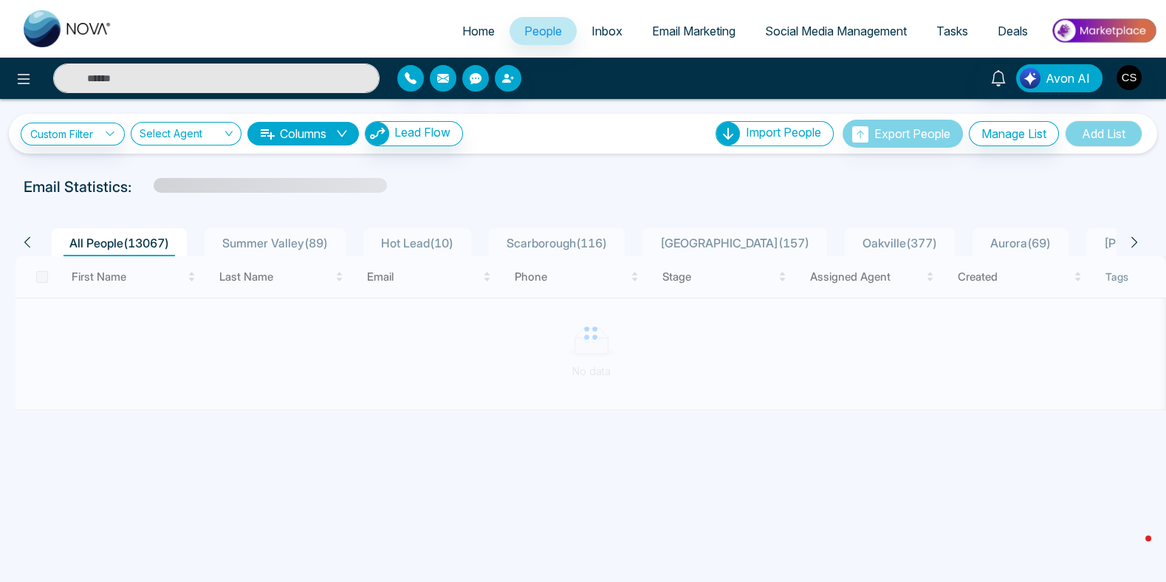
click at [665, 38] on span "Email Marketing" at bounding box center [693, 31] width 83 height 15
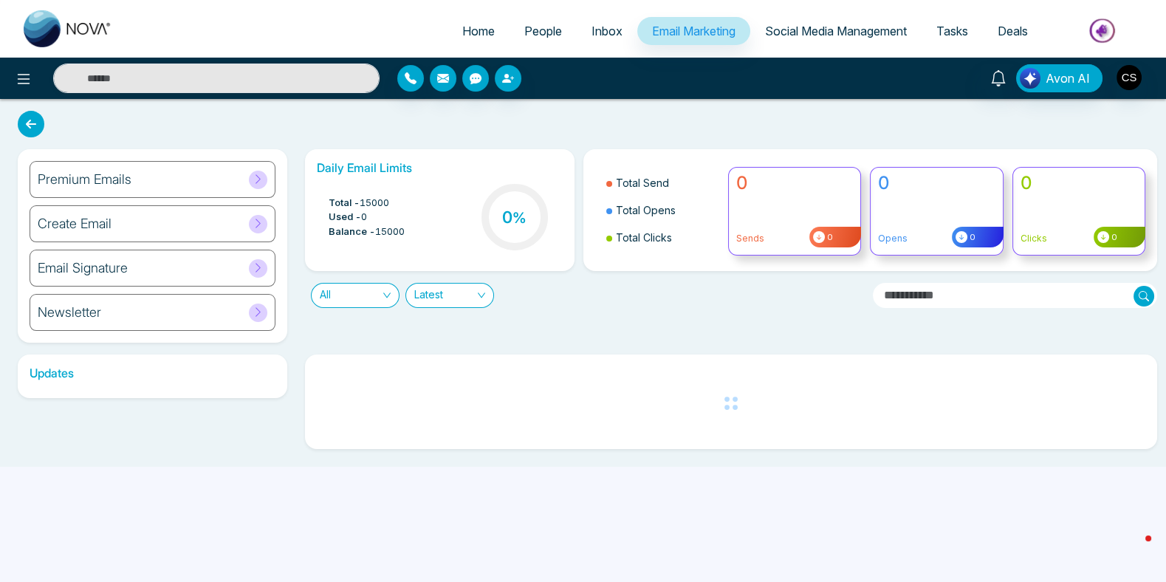
click at [553, 31] on link "People" at bounding box center [543, 31] width 67 height 28
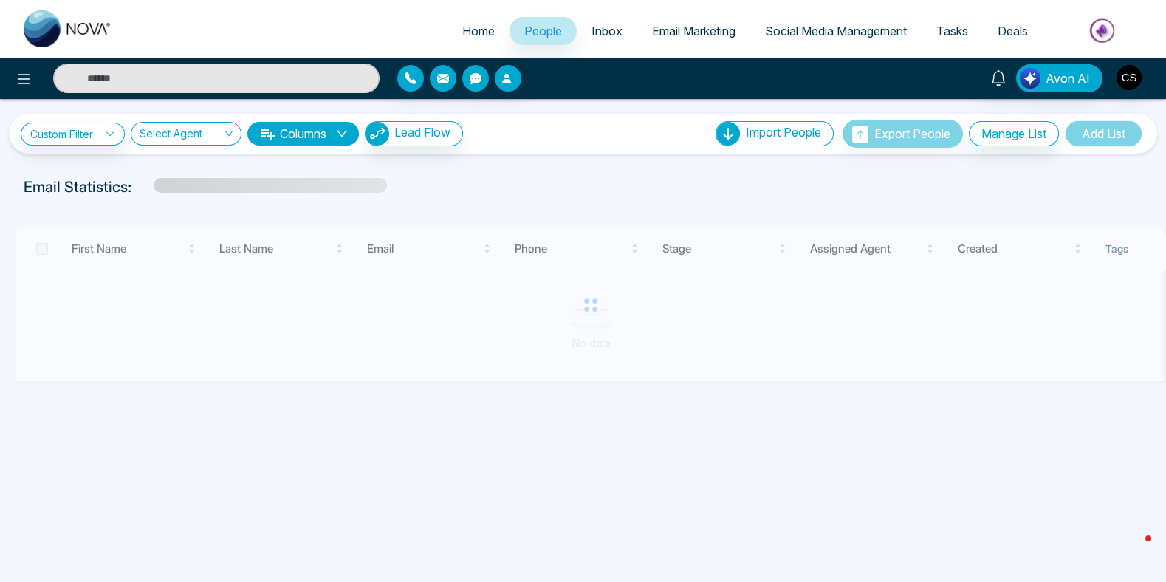
click at [599, 29] on span "Inbox" at bounding box center [607, 31] width 31 height 15
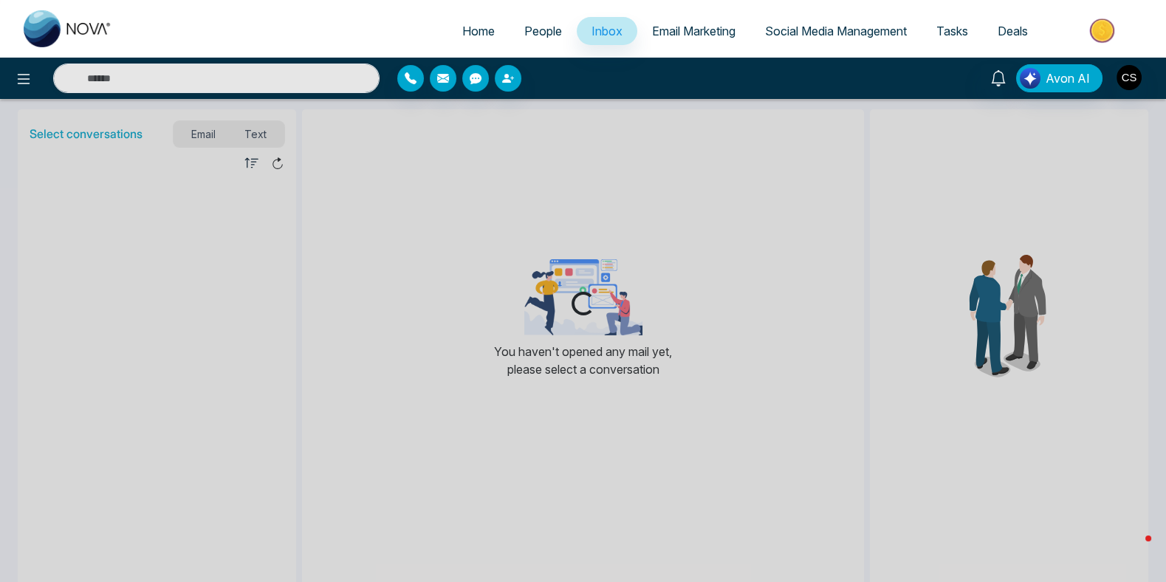
click at [545, 25] on span "People" at bounding box center [543, 31] width 38 height 15
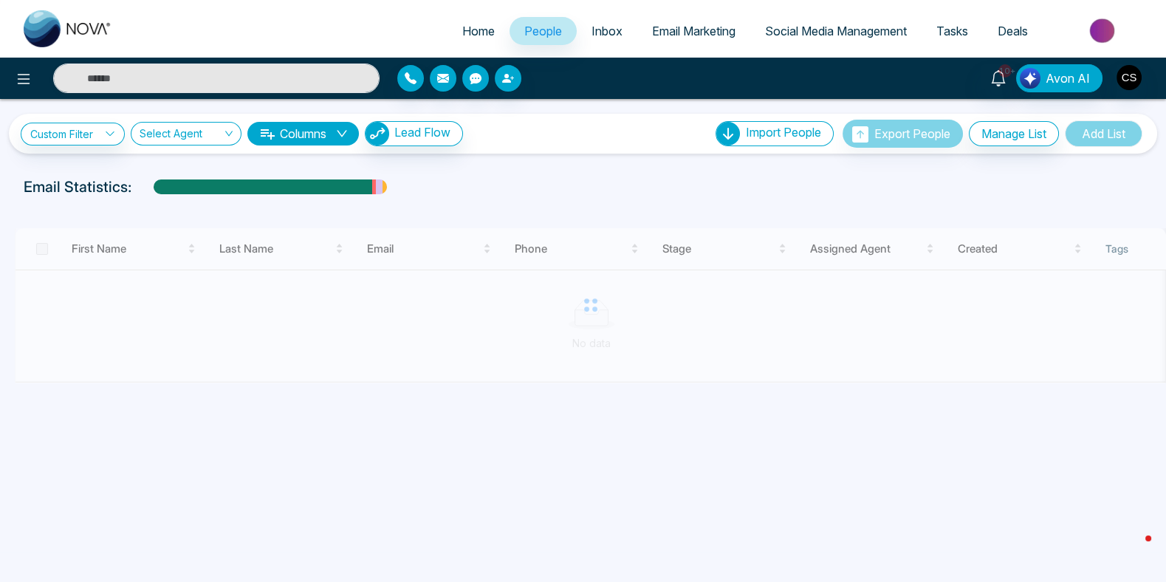
click at [506, 154] on div "**********" at bounding box center [583, 241] width 1166 height 284
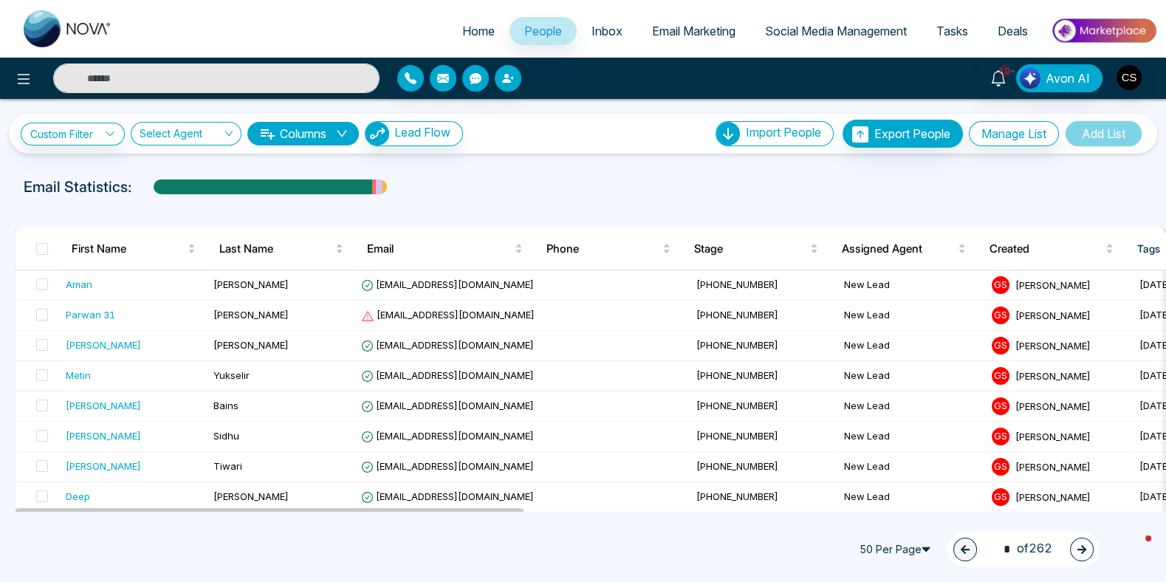
click at [372, 45] on ul "Home People Inbox Email Marketing Social Media Management Tasks Deals" at bounding box center [642, 32] width 1030 height 41
